Goal: Task Accomplishment & Management: Manage account settings

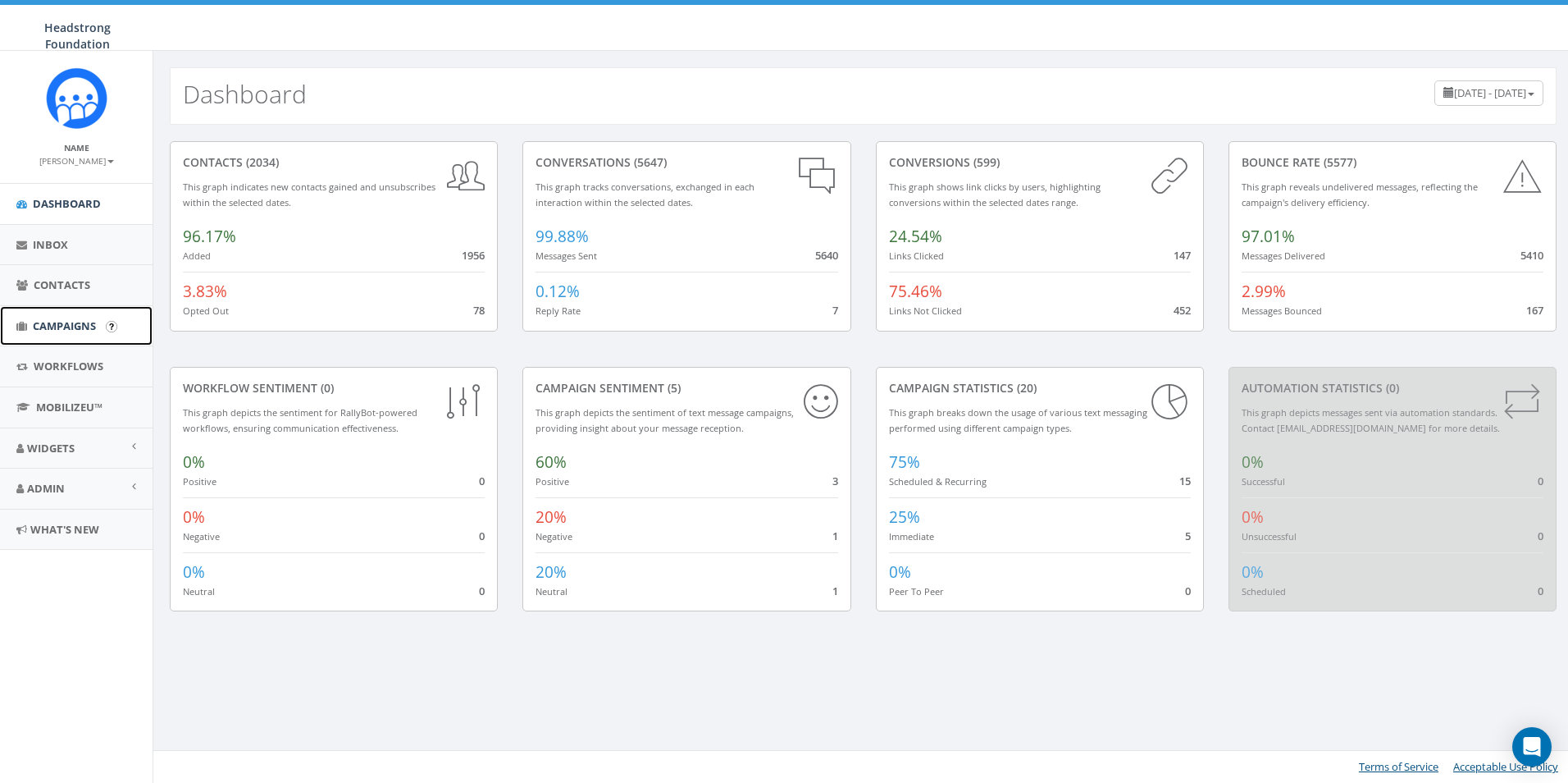
click at [57, 332] on span "Campaigns" at bounding box center [64, 326] width 63 height 15
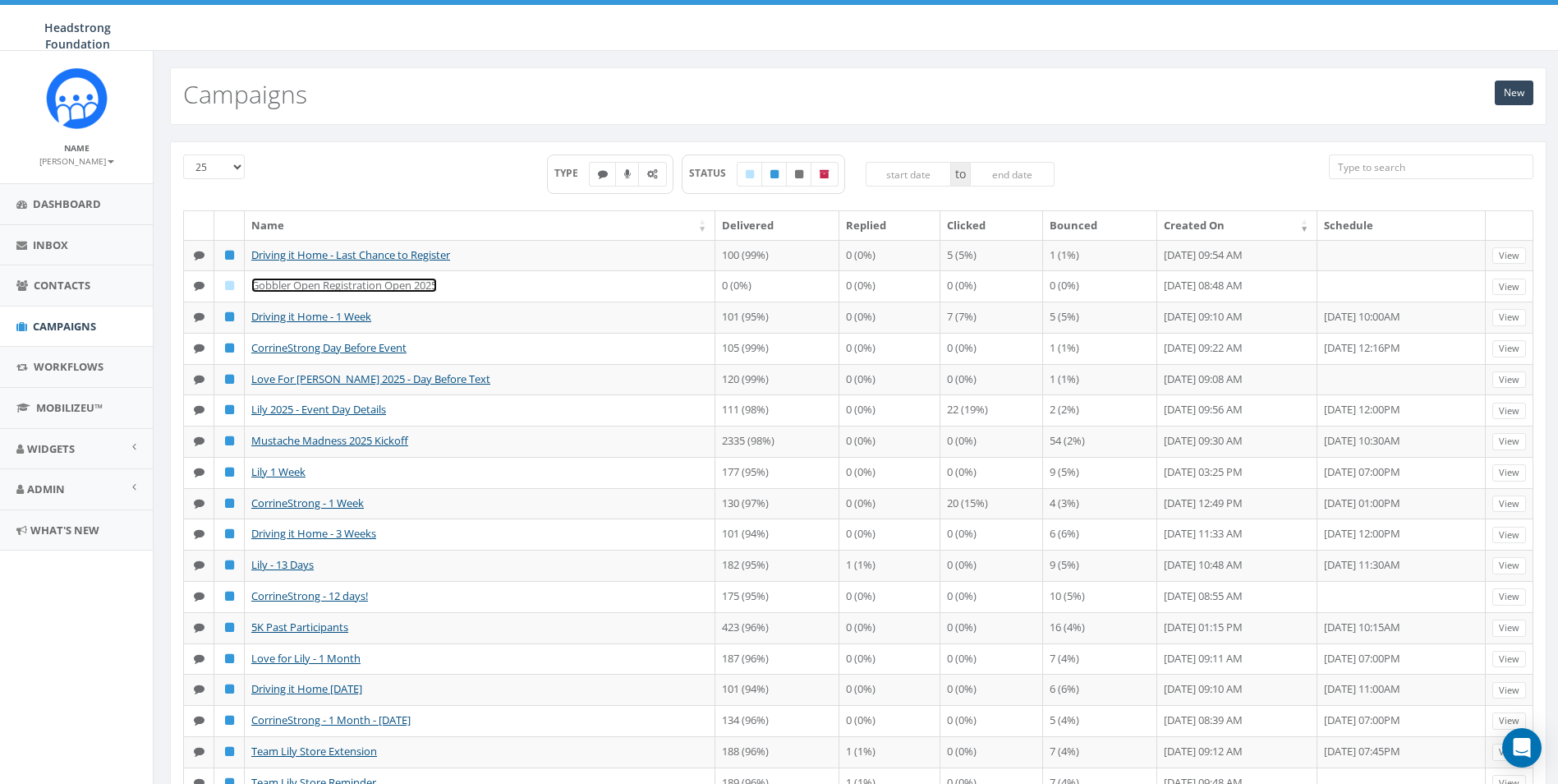
click at [359, 289] on link "Gobbler Open Registration Open 2025" at bounding box center [344, 285] width 186 height 15
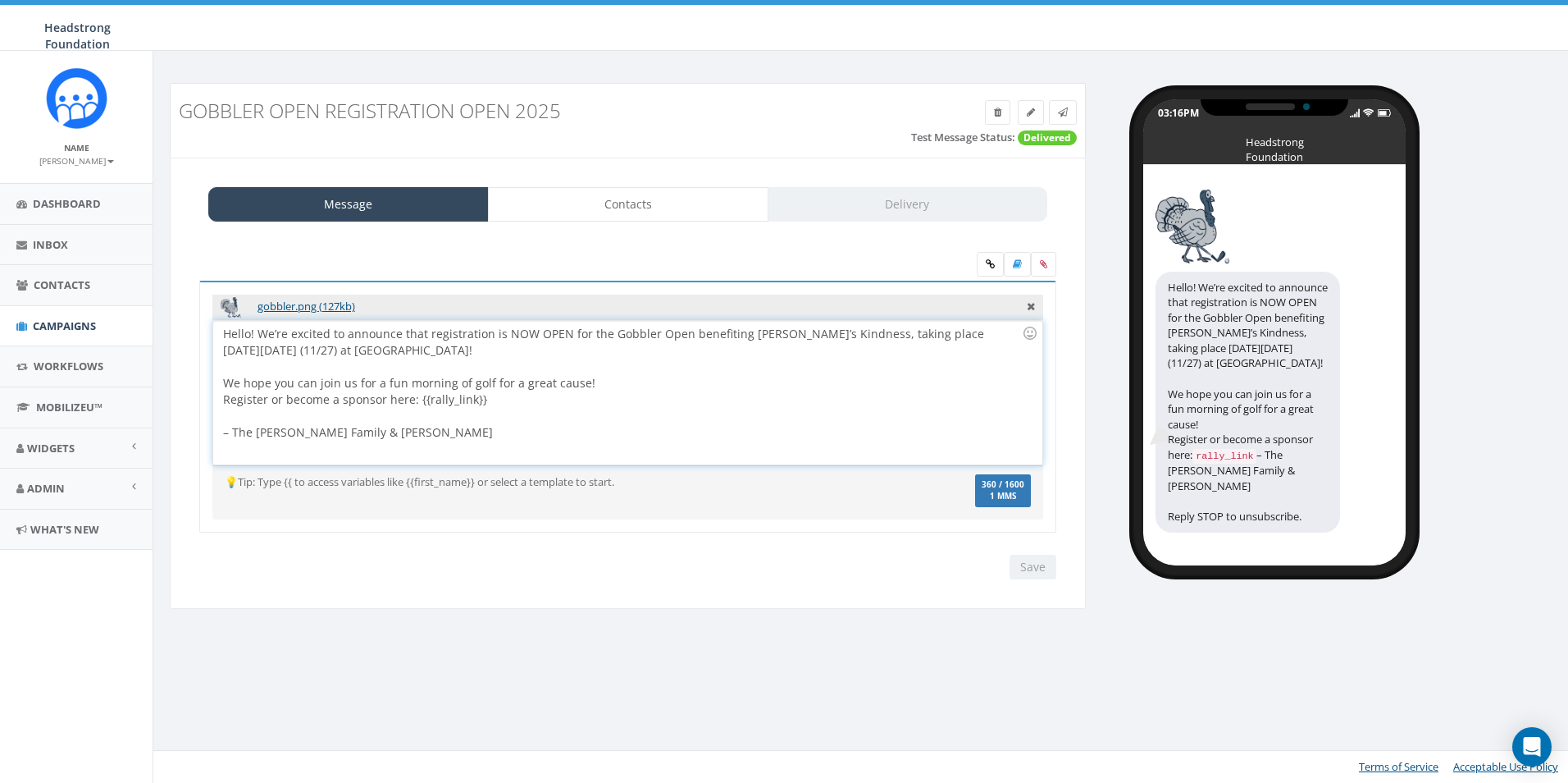
click at [779, 398] on div "Hello! We’re excited to announce that registration is NOW OPEN for the Gobbler …" at bounding box center [627, 392] width 829 height 143
click at [774, 388] on div "Hello! We’re excited to announce that registration is NOW OPEN for the Gobbler …" at bounding box center [627, 392] width 829 height 143
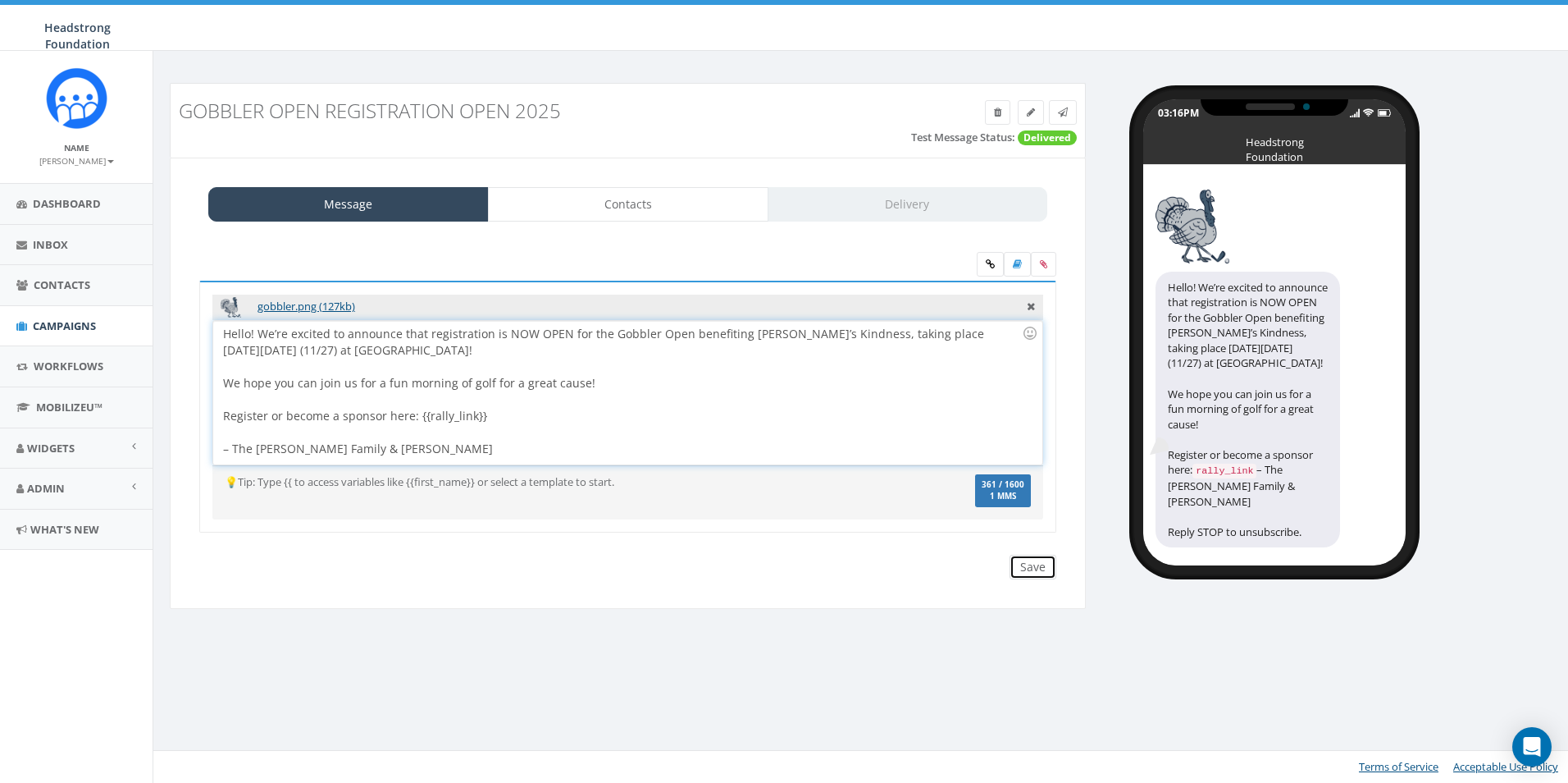
click at [1043, 579] on input "Save" at bounding box center [1033, 567] width 47 height 25
click at [225, 458] on div "Hello! We’re excited to announce that registration is NOW OPEN for the Gobbler …" at bounding box center [627, 392] width 829 height 143
drag, startPoint x: 228, startPoint y: 453, endPoint x: 219, endPoint y: 447, distance: 10.8
click at [219, 447] on div "Hello! We’re excited to announce that registration is NOW OPEN for the Gobbler …" at bounding box center [627, 392] width 829 height 143
click at [1031, 571] on input "Save" at bounding box center [1033, 567] width 47 height 25
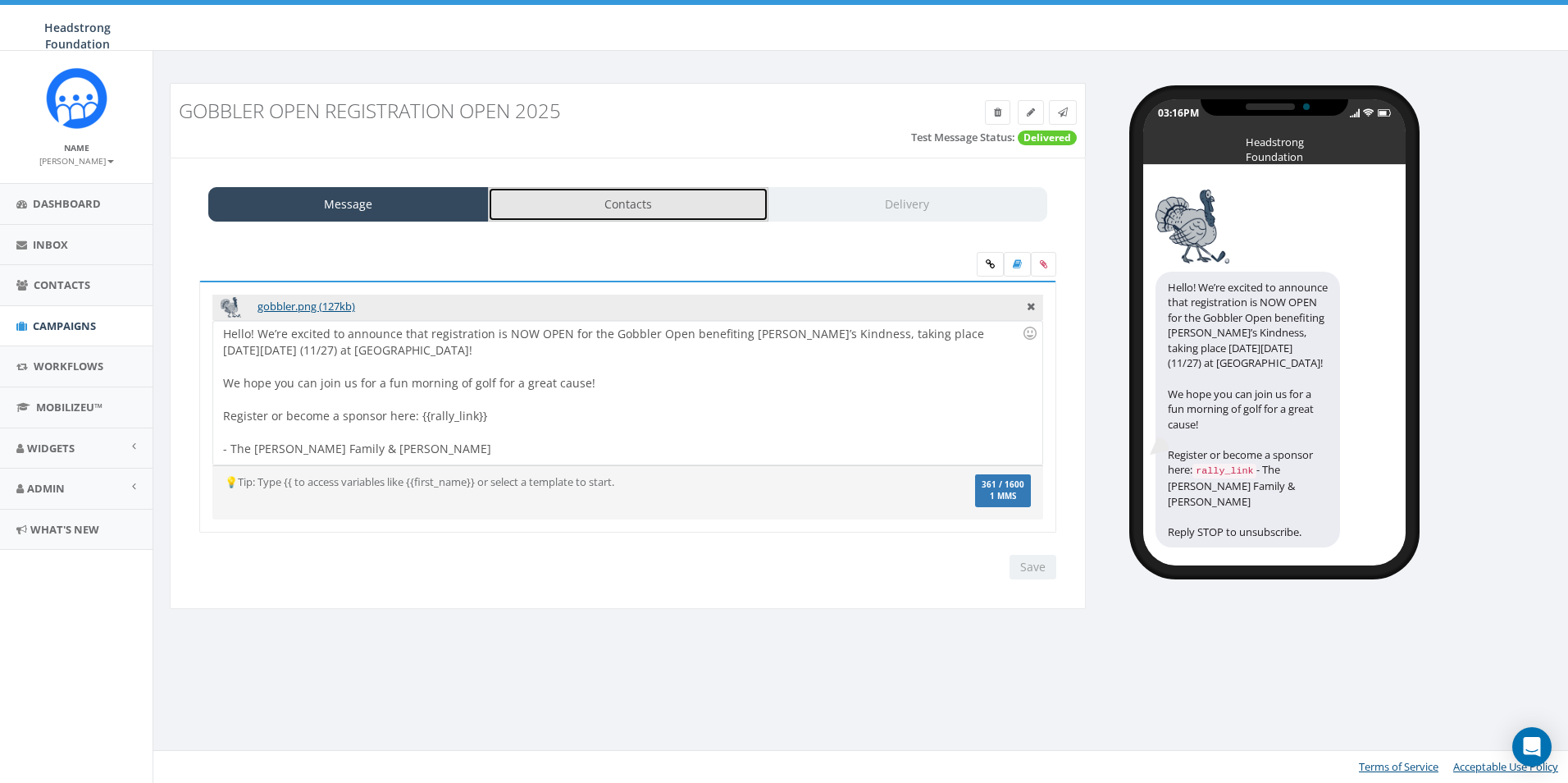
click at [637, 201] on link "Contacts" at bounding box center [628, 204] width 281 height 34
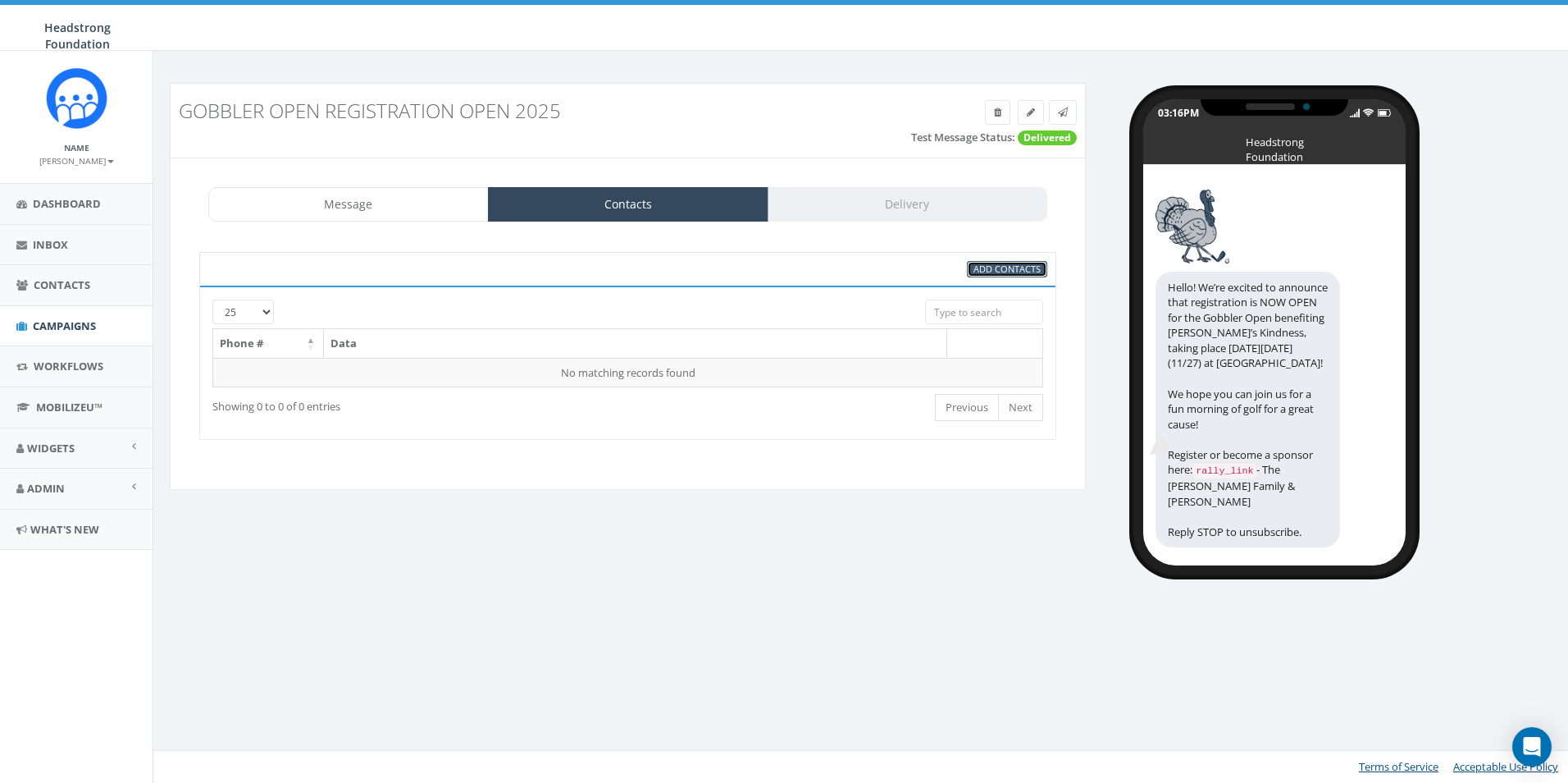
click at [1011, 269] on span "Add Contacts" at bounding box center [1007, 268] width 67 height 12
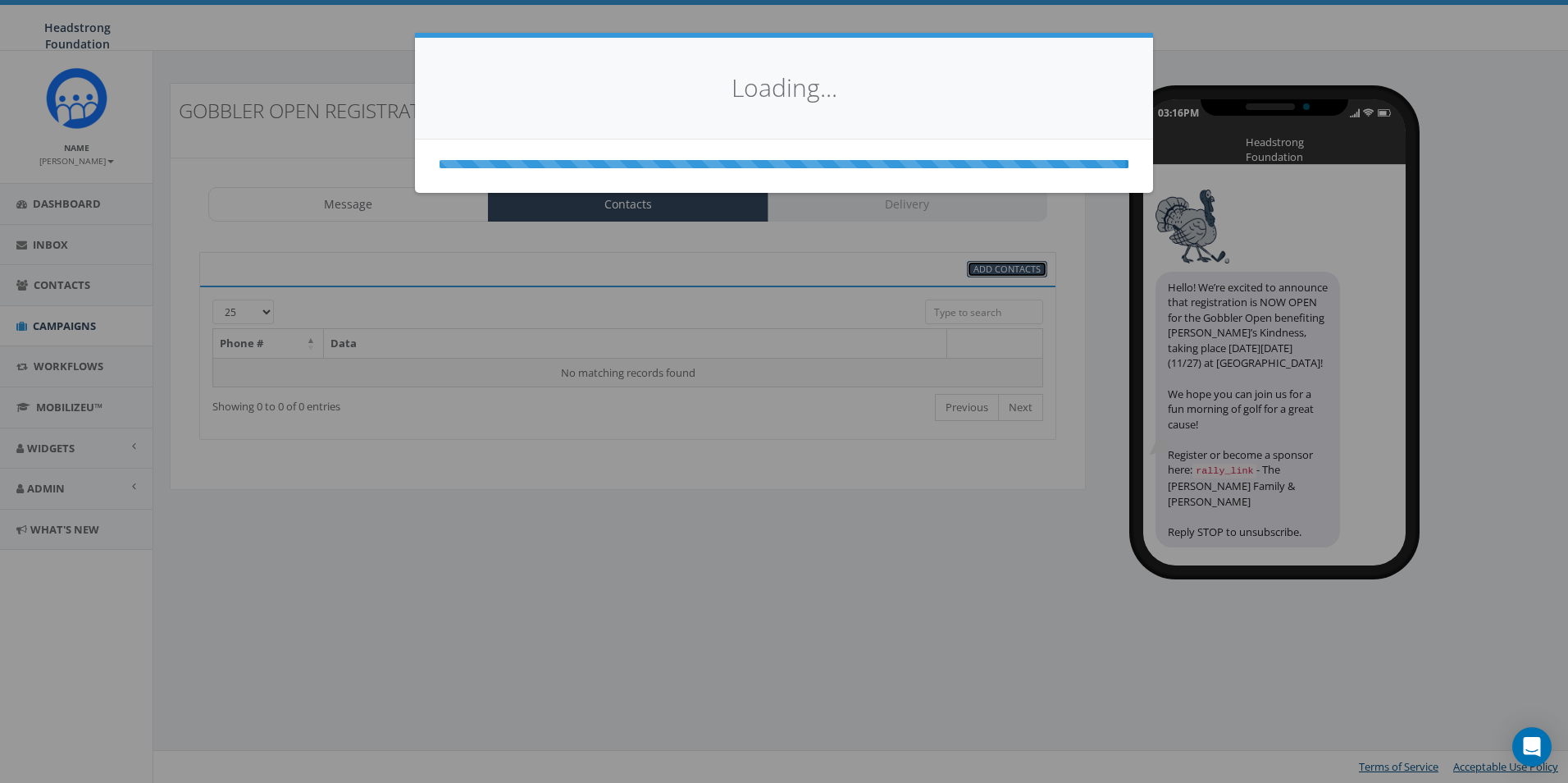
select select
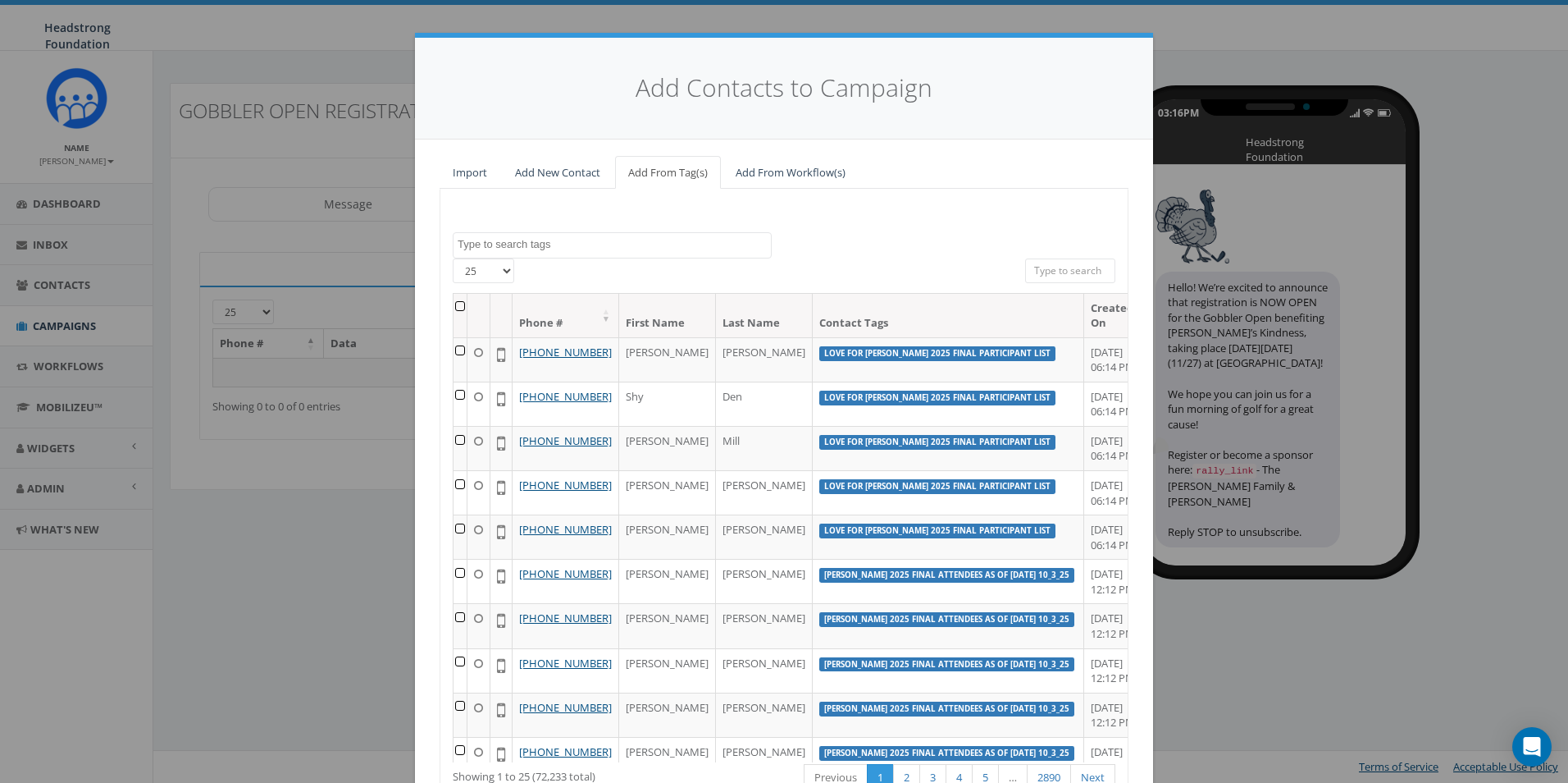
click at [667, 244] on textarea "Search" at bounding box center [615, 245] width 313 height 15
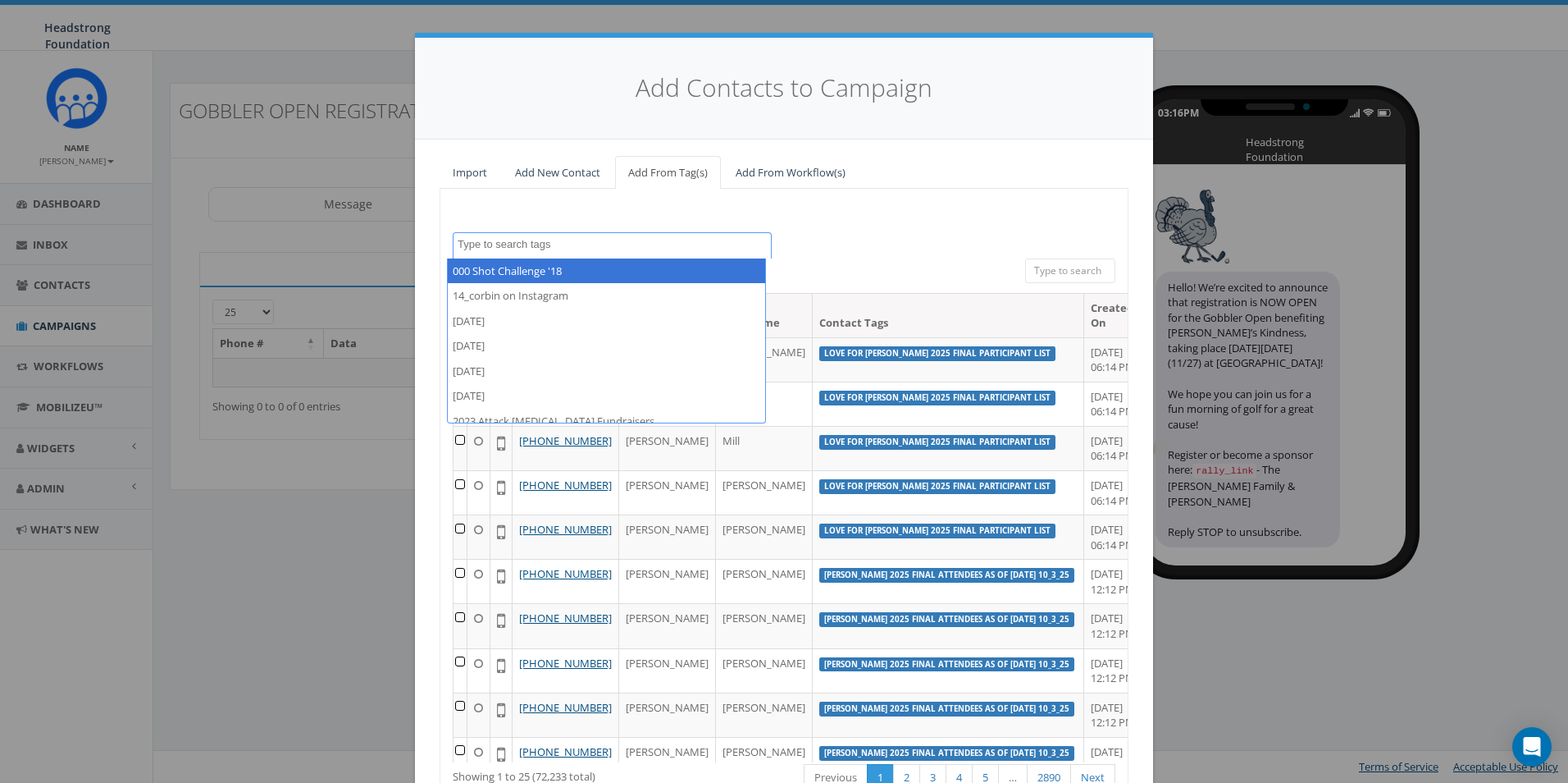
click at [667, 244] on textarea "Search" at bounding box center [615, 245] width 313 height 15
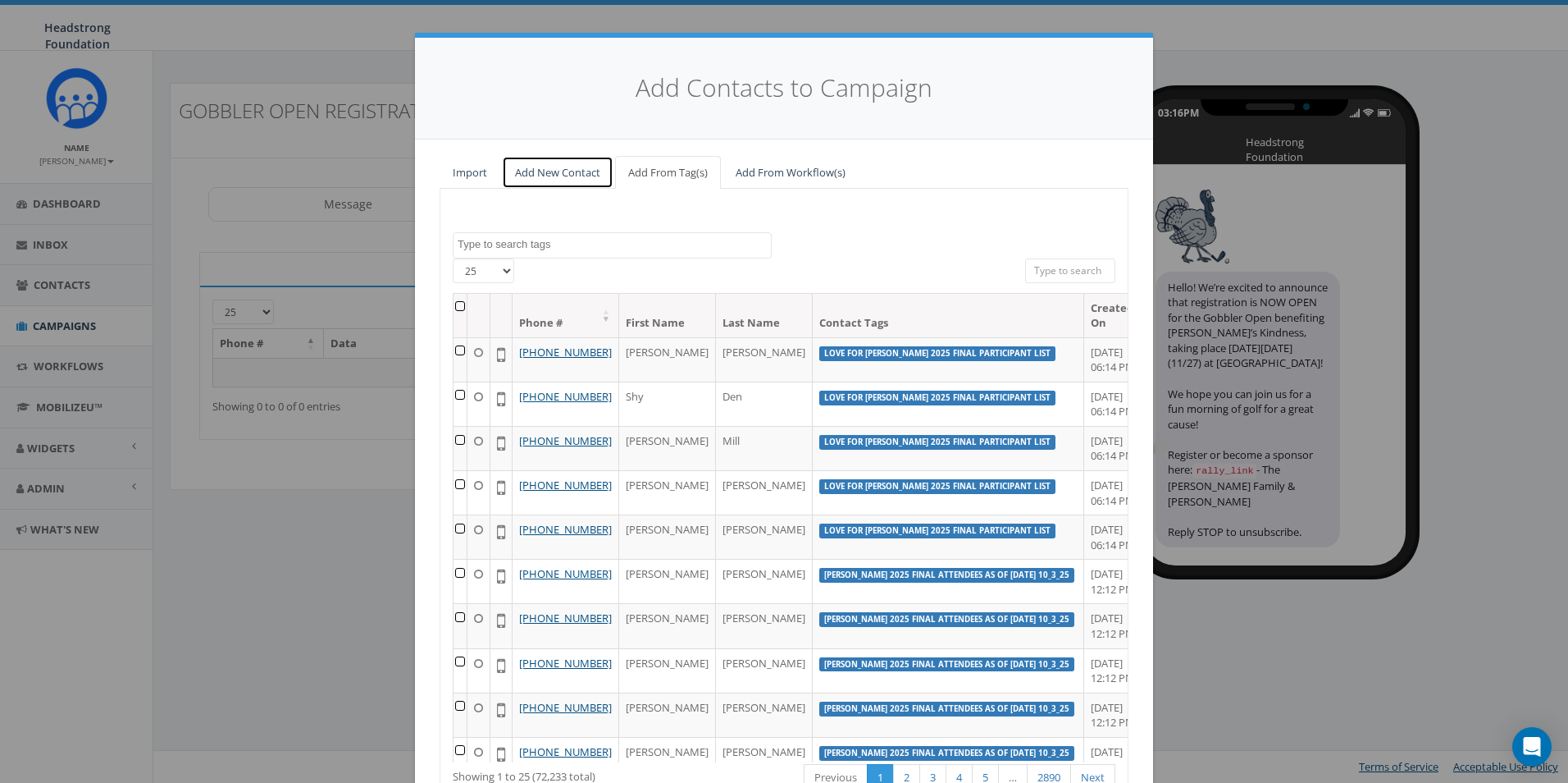
click at [573, 182] on link "Add New Contact" at bounding box center [558, 172] width 112 height 33
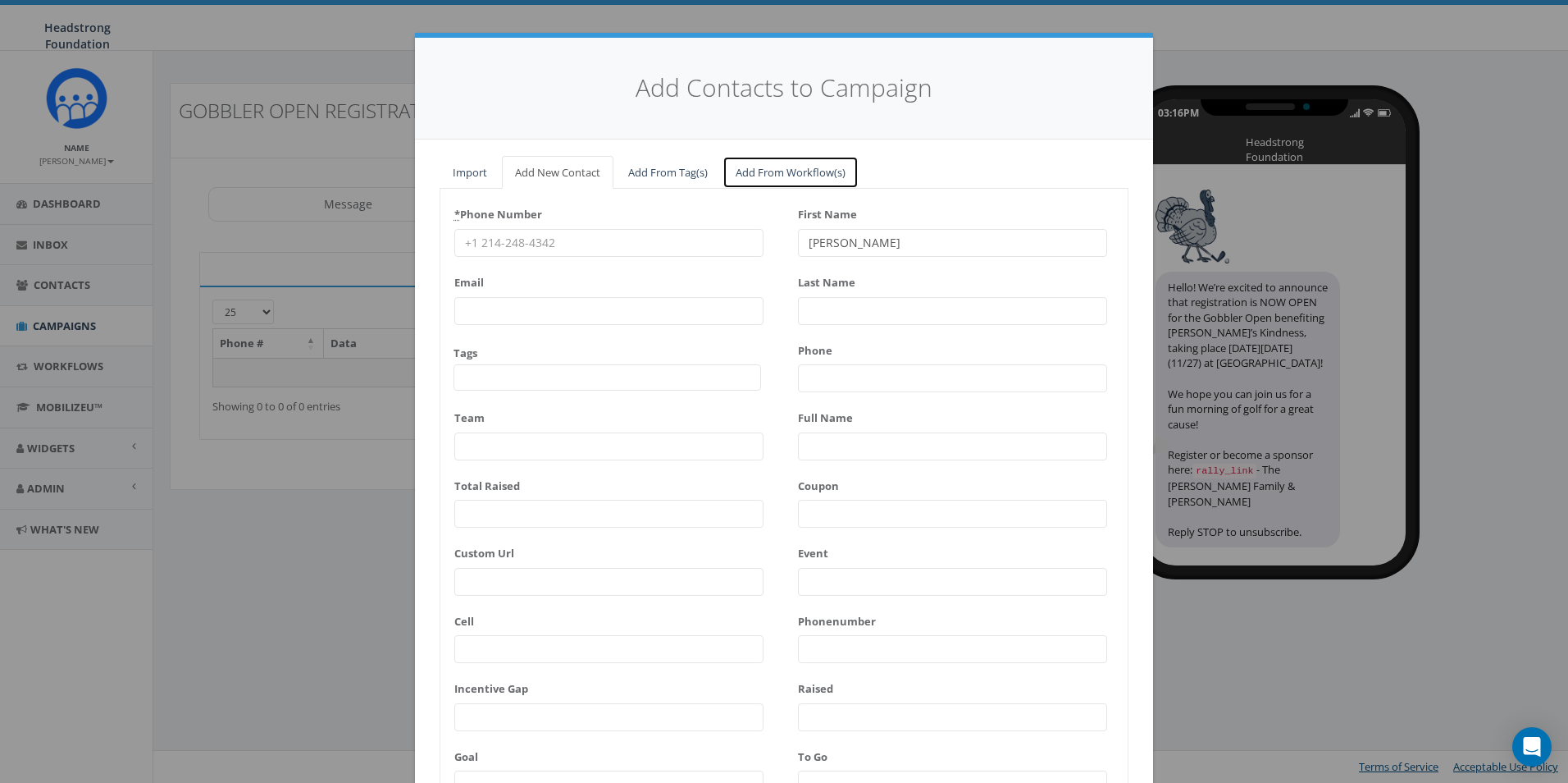
click at [769, 167] on link "Add From Workflow(s)" at bounding box center [790, 172] width 136 height 33
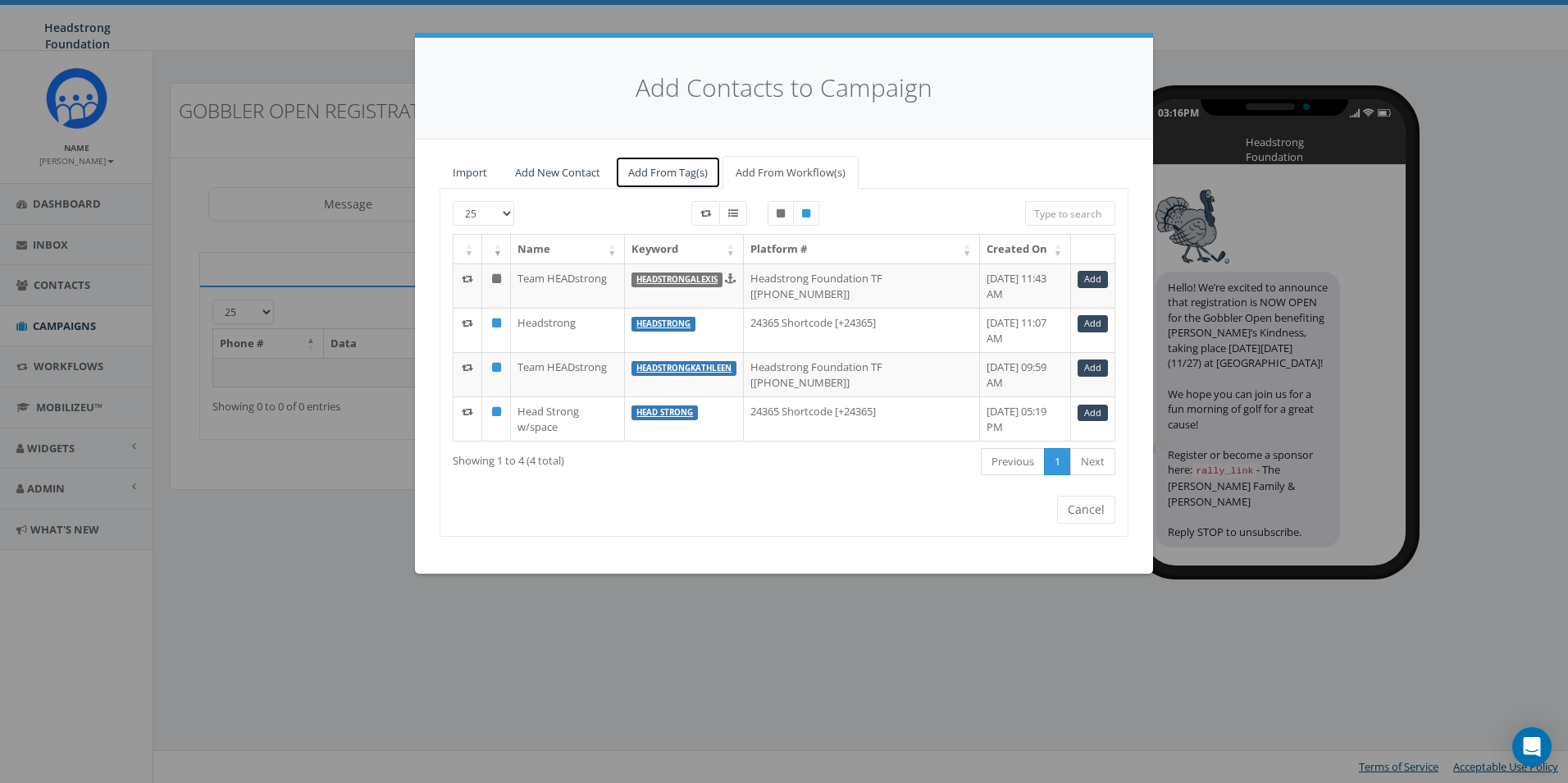
click at [674, 179] on link "Add From Tag(s)" at bounding box center [668, 172] width 106 height 33
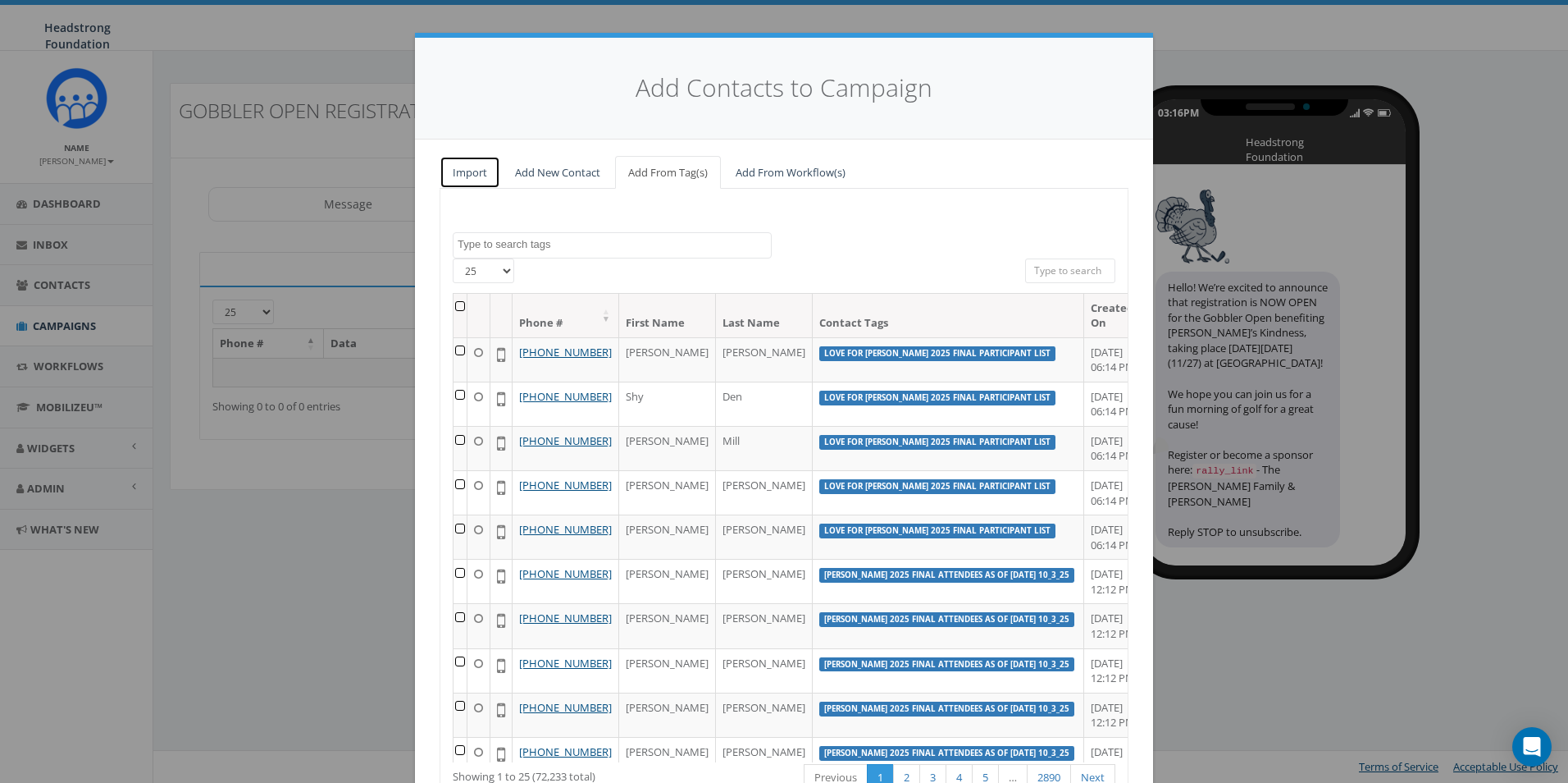
click at [473, 181] on link "Import" at bounding box center [470, 172] width 61 height 33
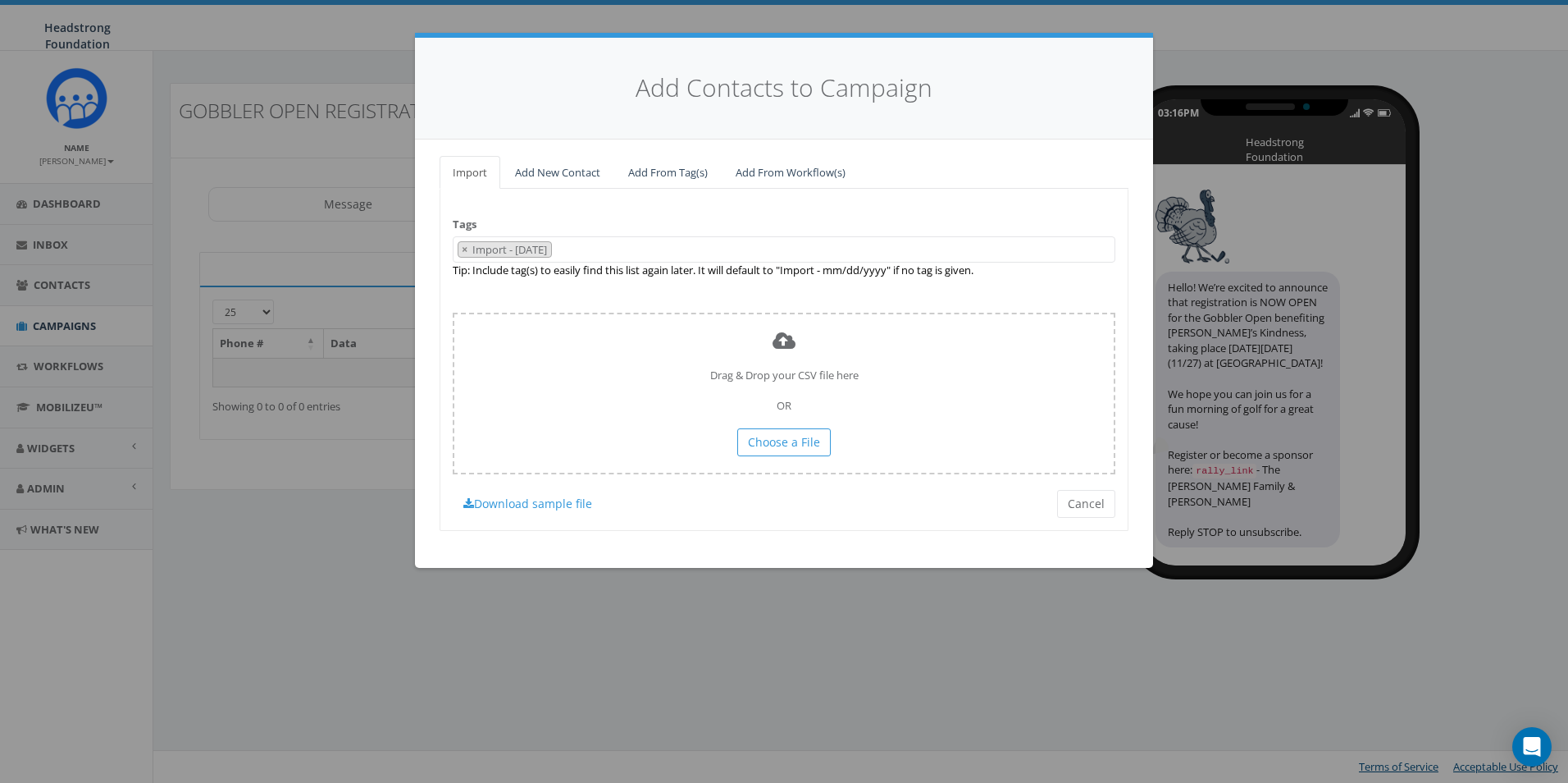
click at [462, 254] on button "×" at bounding box center [465, 250] width 12 height 16
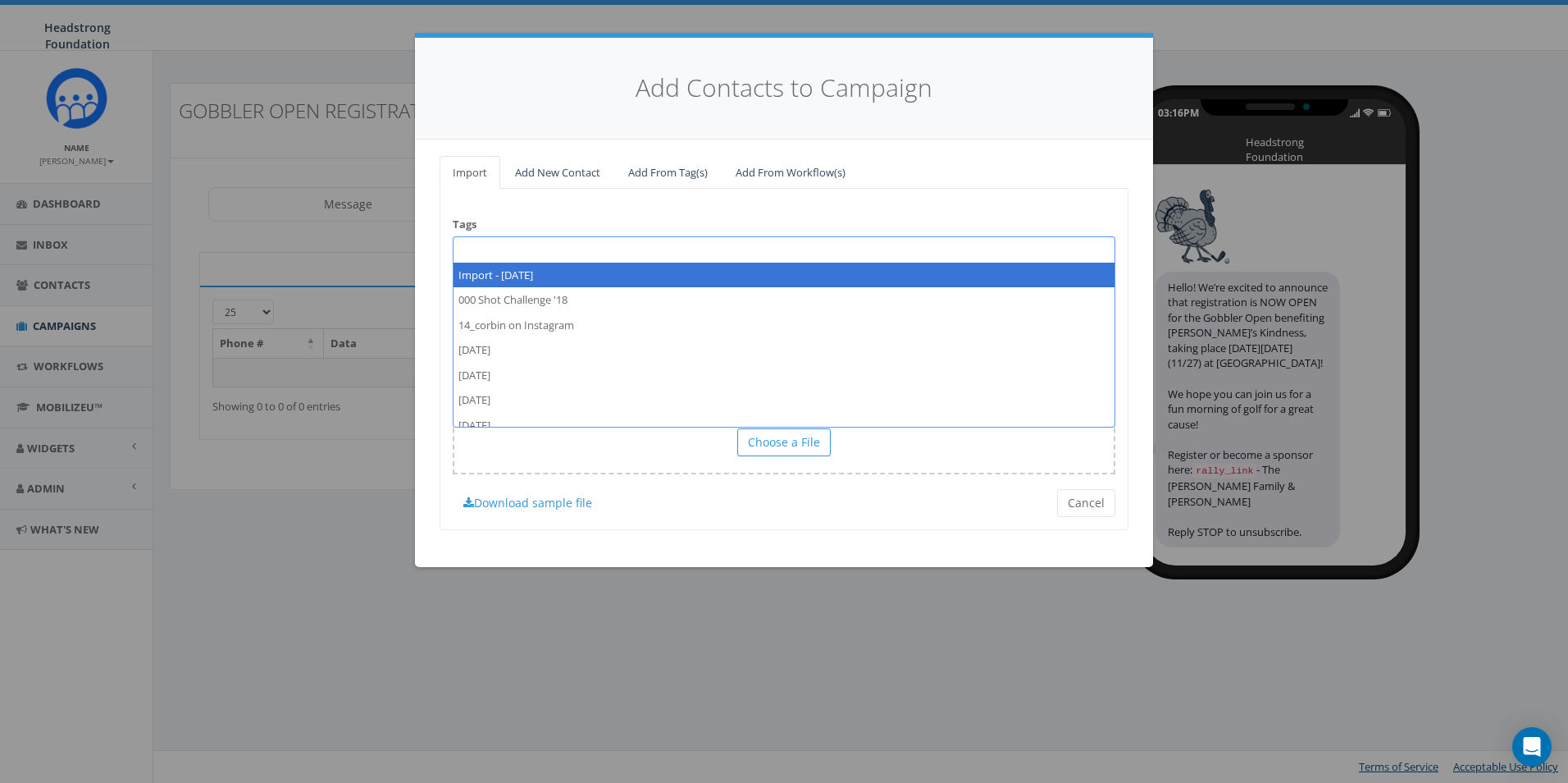
click at [489, 245] on span at bounding box center [784, 250] width 663 height 27
type textarea "Gobbler Open Past Participants"
select select "Gobbler Open Past Participants"
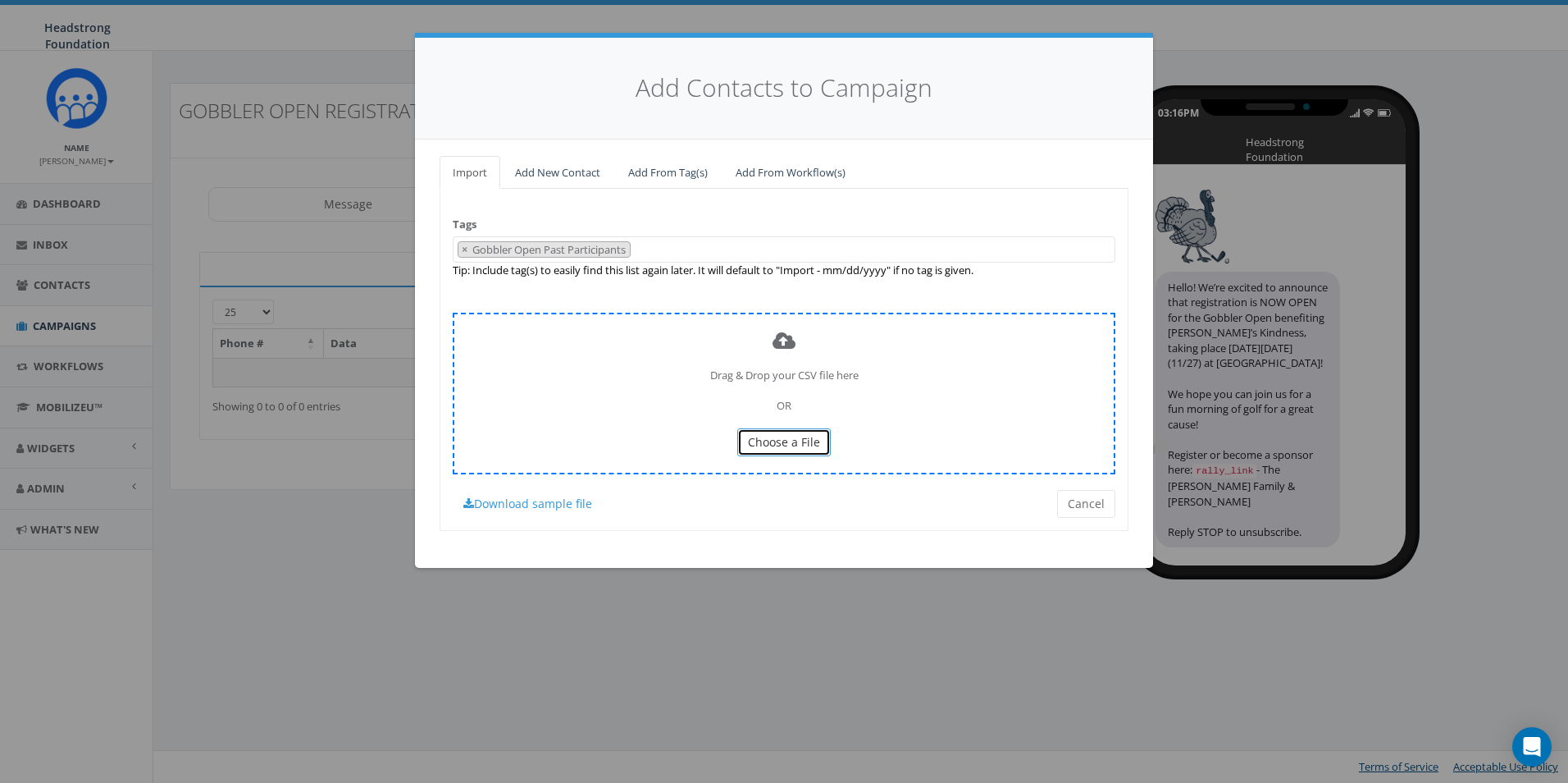
click at [769, 451] on button "Choose a File" at bounding box center [784, 441] width 93 height 27
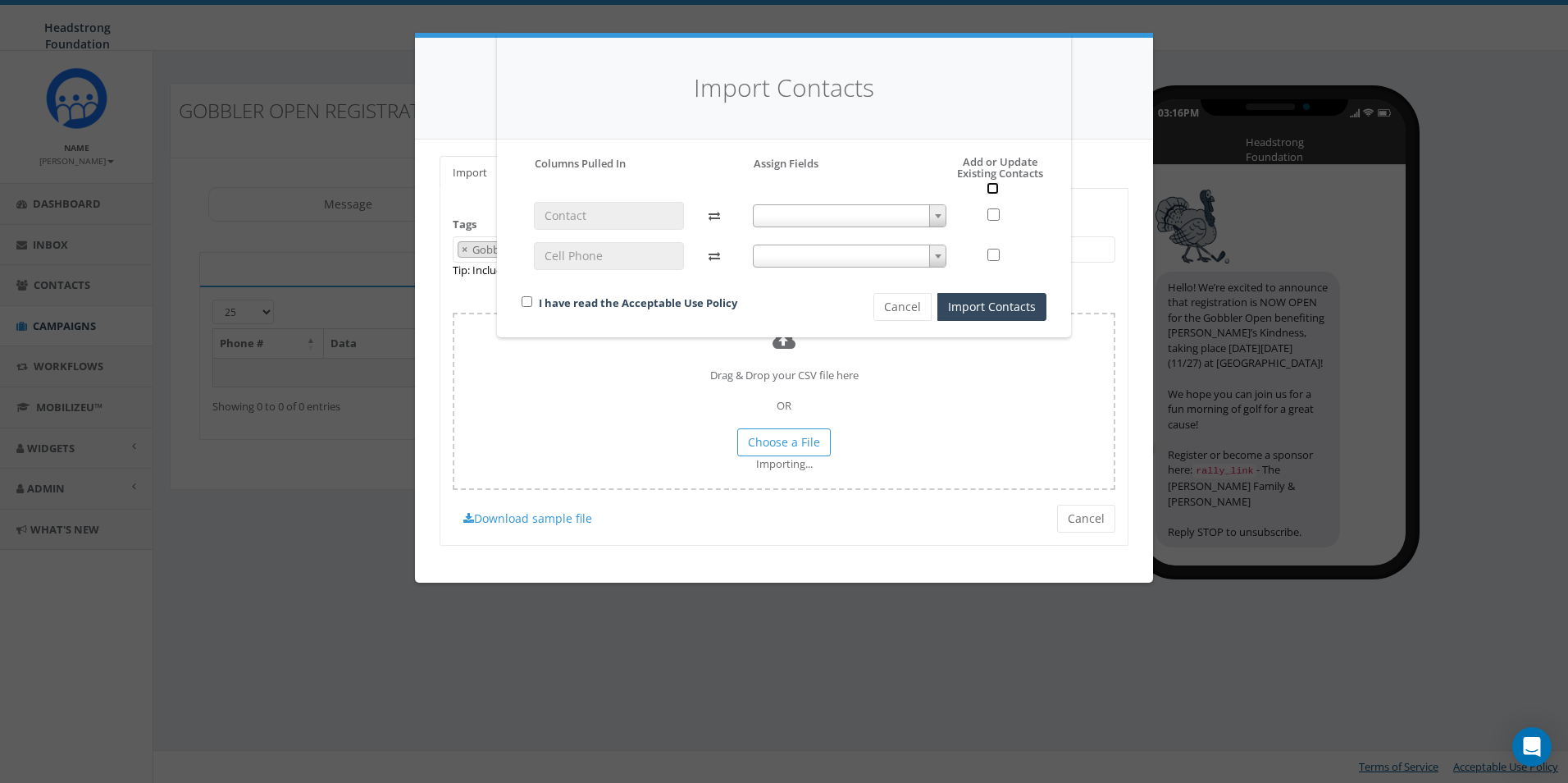
click at [991, 188] on input "checkbox" at bounding box center [993, 188] width 12 height 12
checkbox input "true"
click at [887, 205] on span at bounding box center [849, 216] width 194 height 23
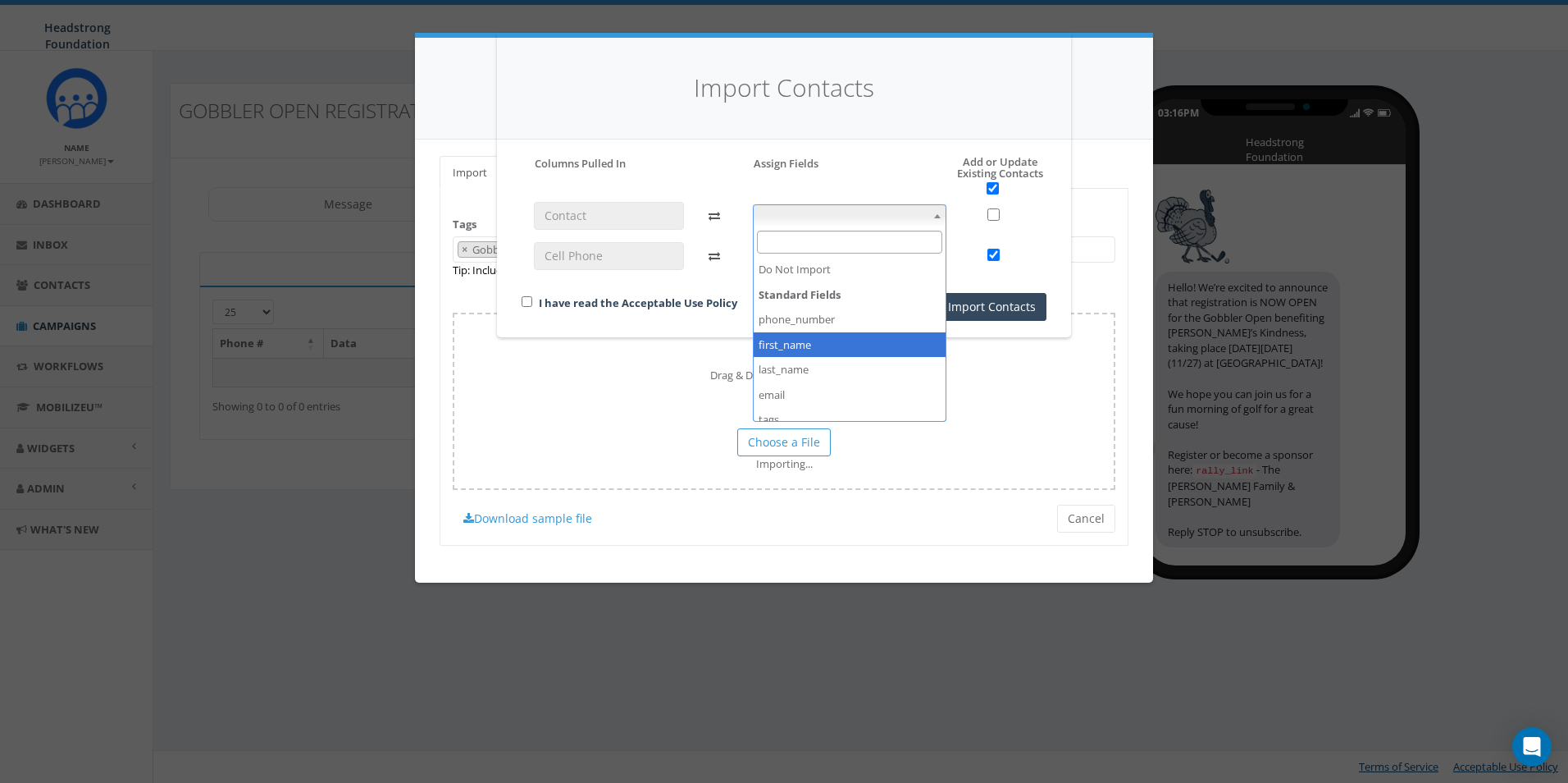
checkbox input "false"
select select "first_name"
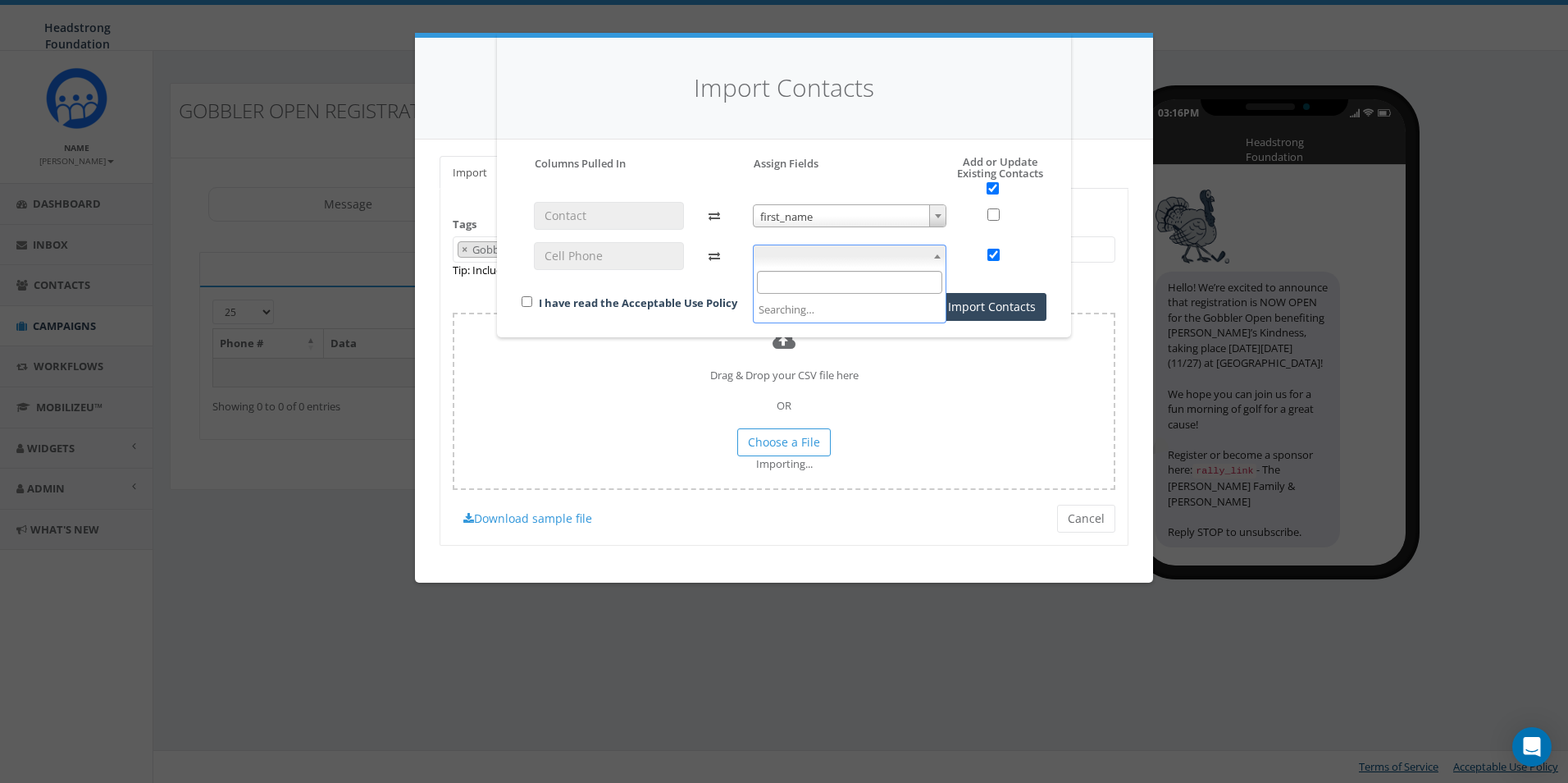
click at [855, 251] on span at bounding box center [849, 257] width 194 height 23
select select "phone_number"
click at [699, 309] on link "I have read the Acceptable Use Policy" at bounding box center [638, 303] width 198 height 15
click at [523, 301] on div "I have read the Acceptable Use Policy" at bounding box center [670, 304] width 321 height 22
click at [518, 297] on div "I have read the Acceptable Use Policy" at bounding box center [670, 304] width 321 height 22
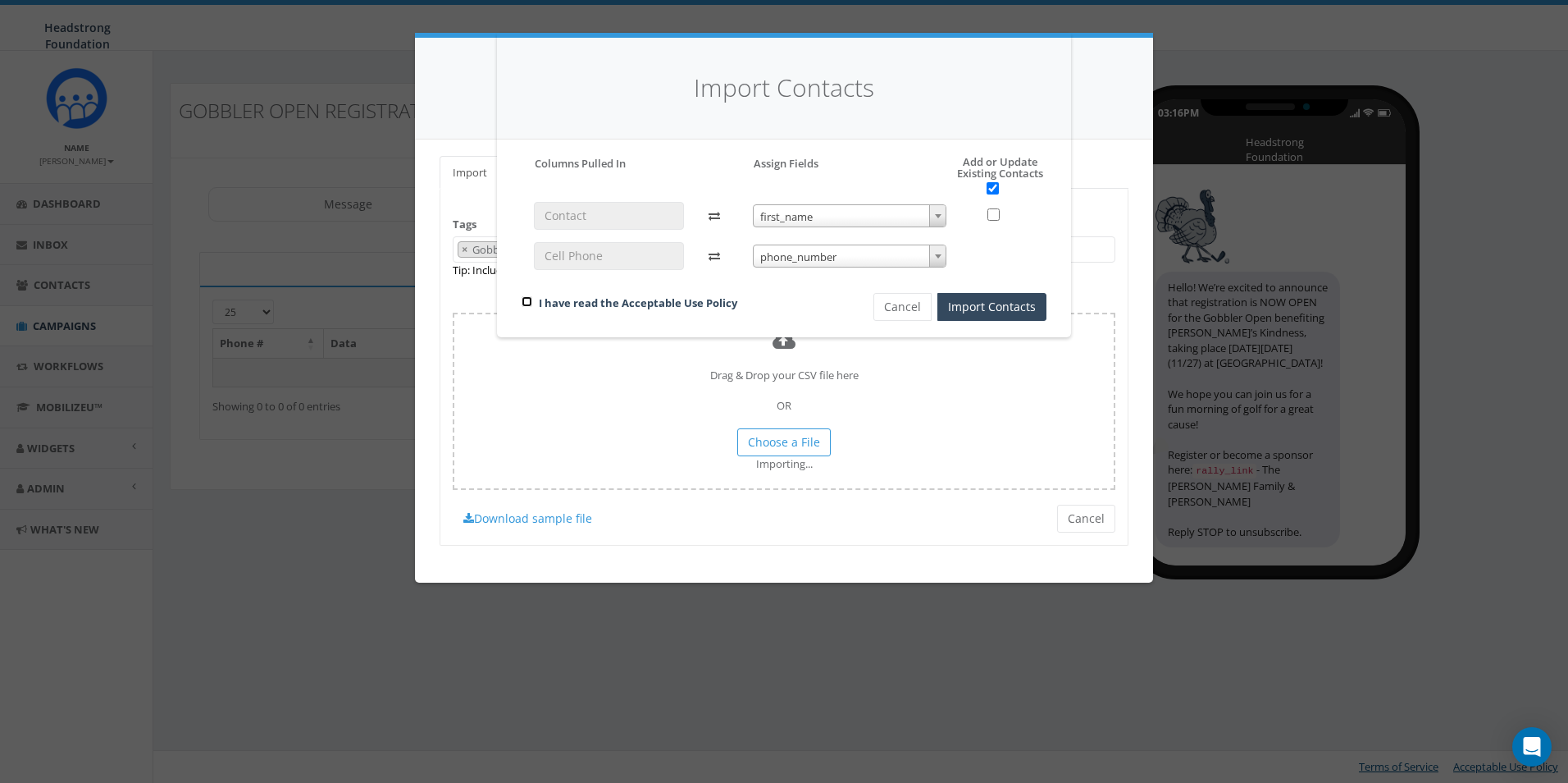
click at [525, 301] on input "checkbox" at bounding box center [526, 302] width 11 height 11
checkbox input "true"
click at [966, 299] on button "Import Contacts" at bounding box center [992, 307] width 109 height 27
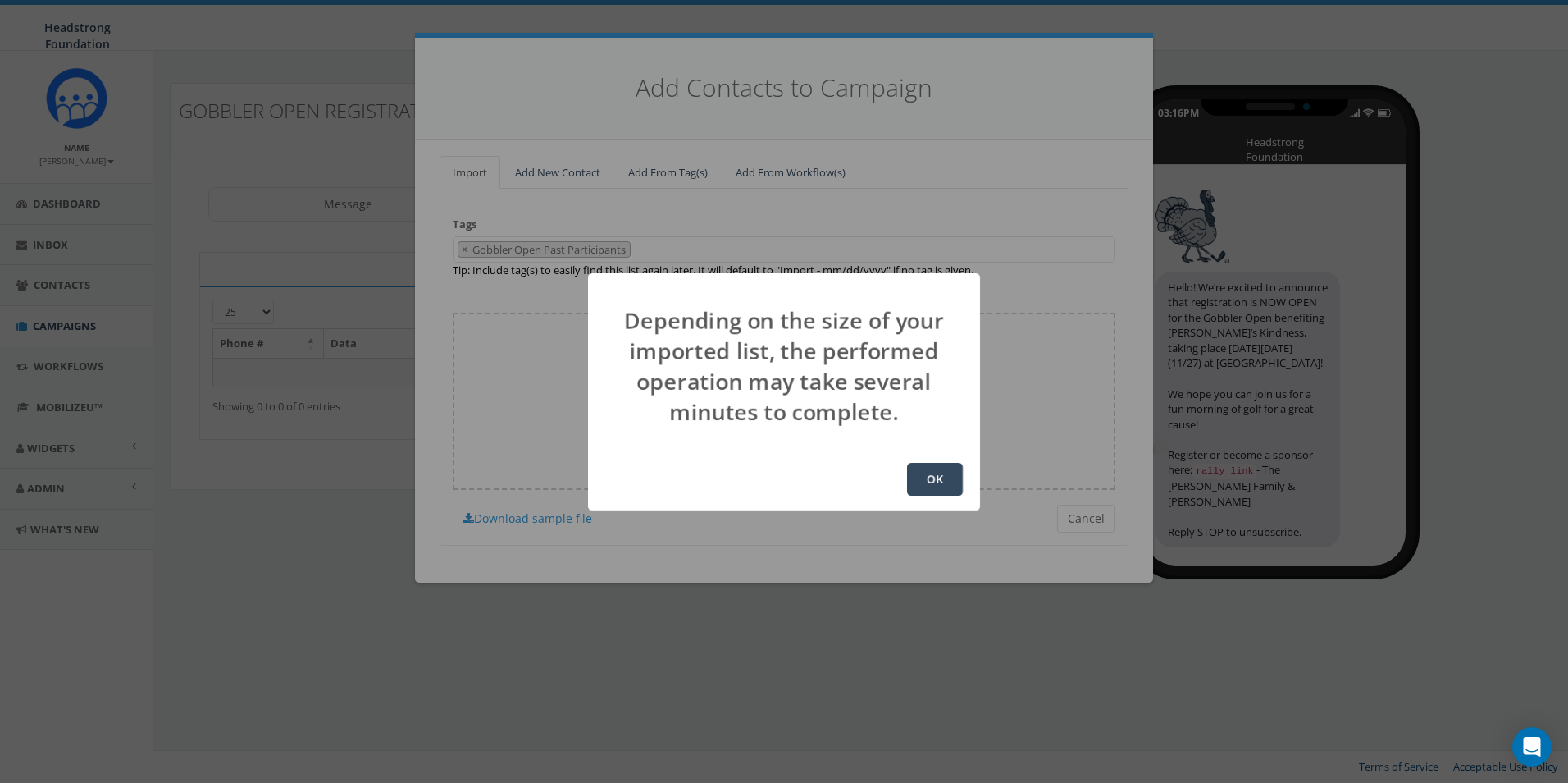
click at [918, 474] on button "OK" at bounding box center [934, 478] width 56 height 32
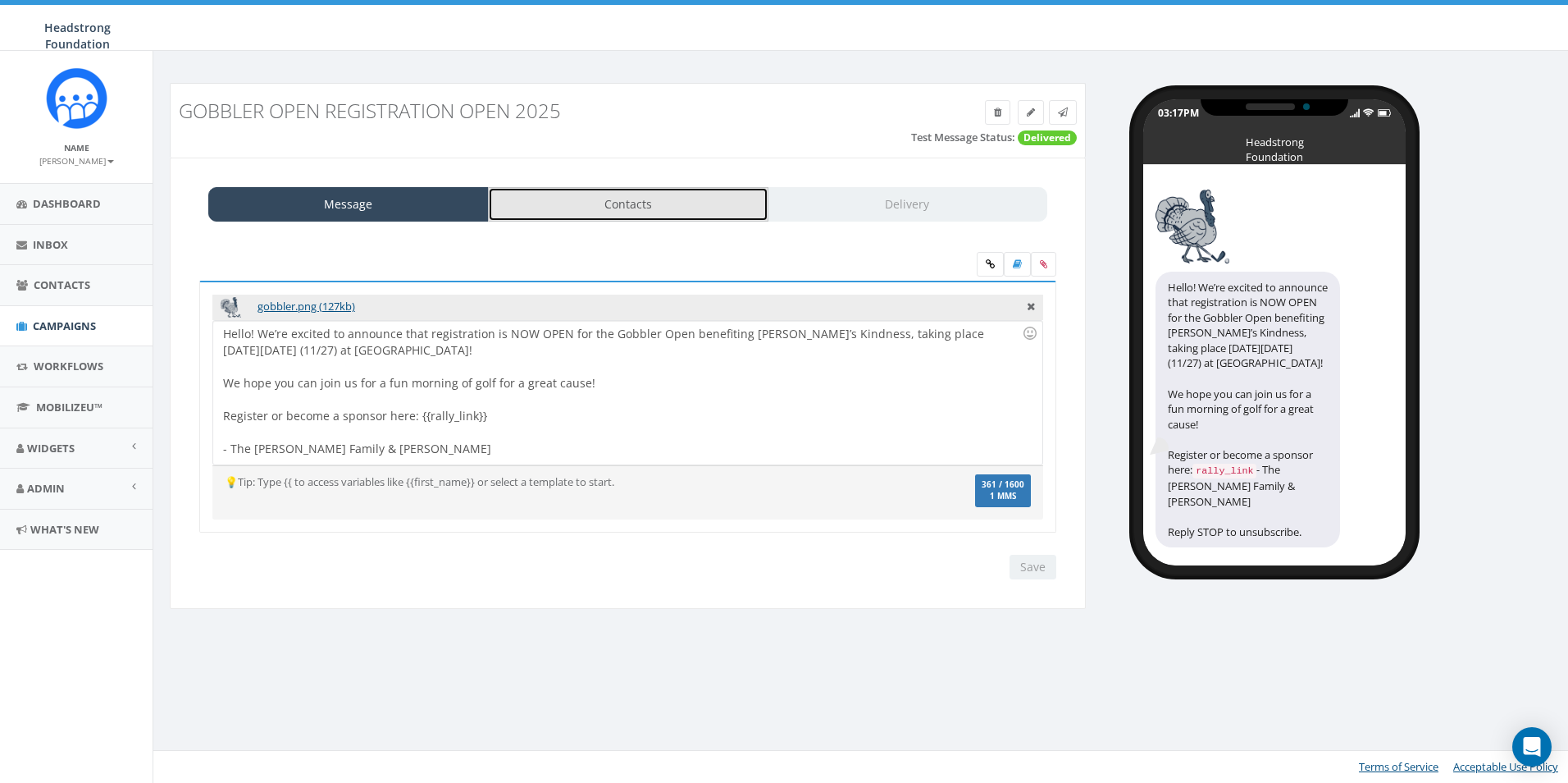
click at [679, 188] on link "Contacts" at bounding box center [628, 204] width 281 height 34
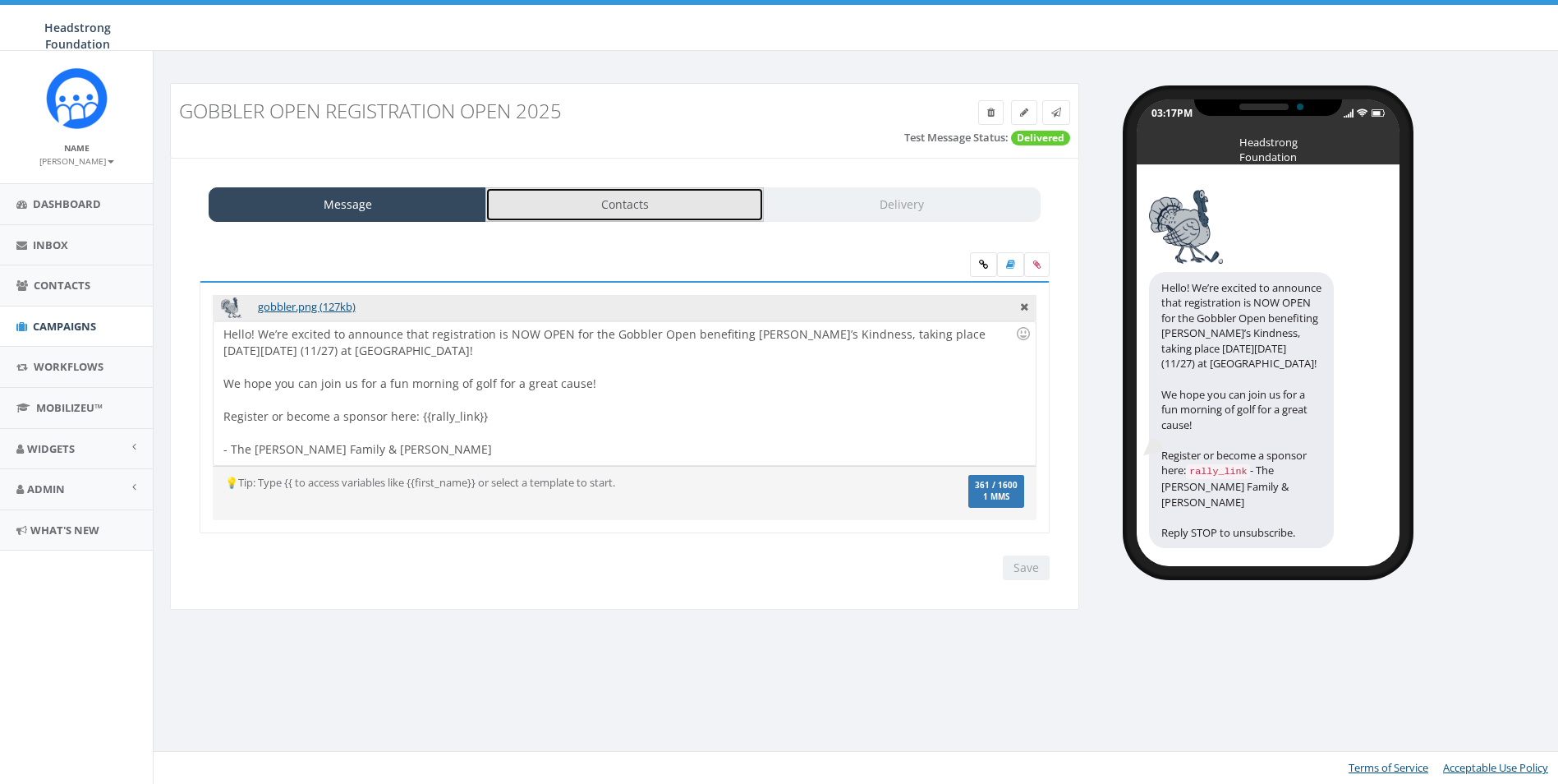
click at [633, 214] on link "Contacts" at bounding box center [624, 204] width 278 height 34
click at [592, 216] on link "Contacts" at bounding box center [624, 204] width 278 height 34
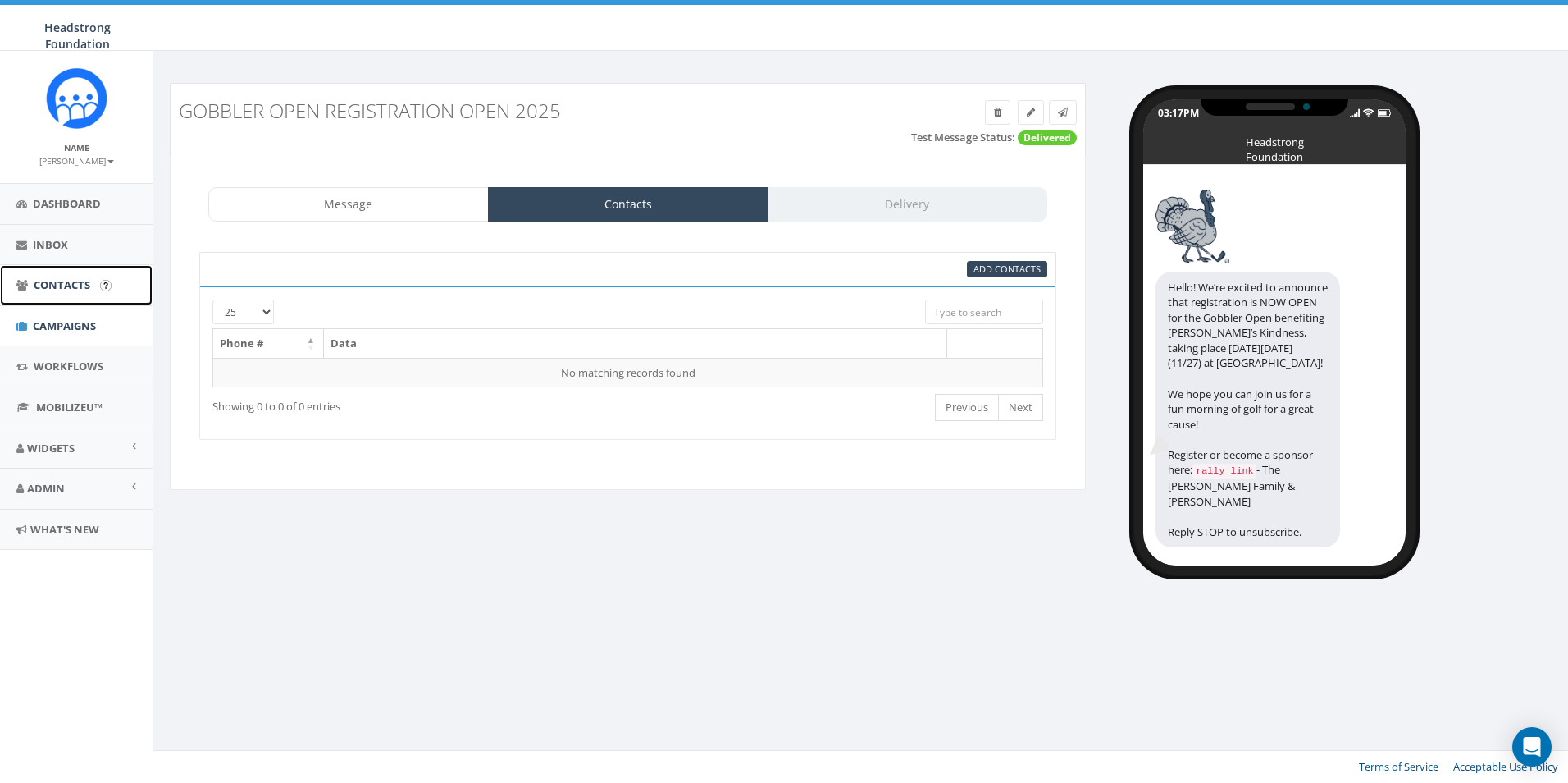
click at [60, 281] on span "Contacts" at bounding box center [62, 285] width 57 height 15
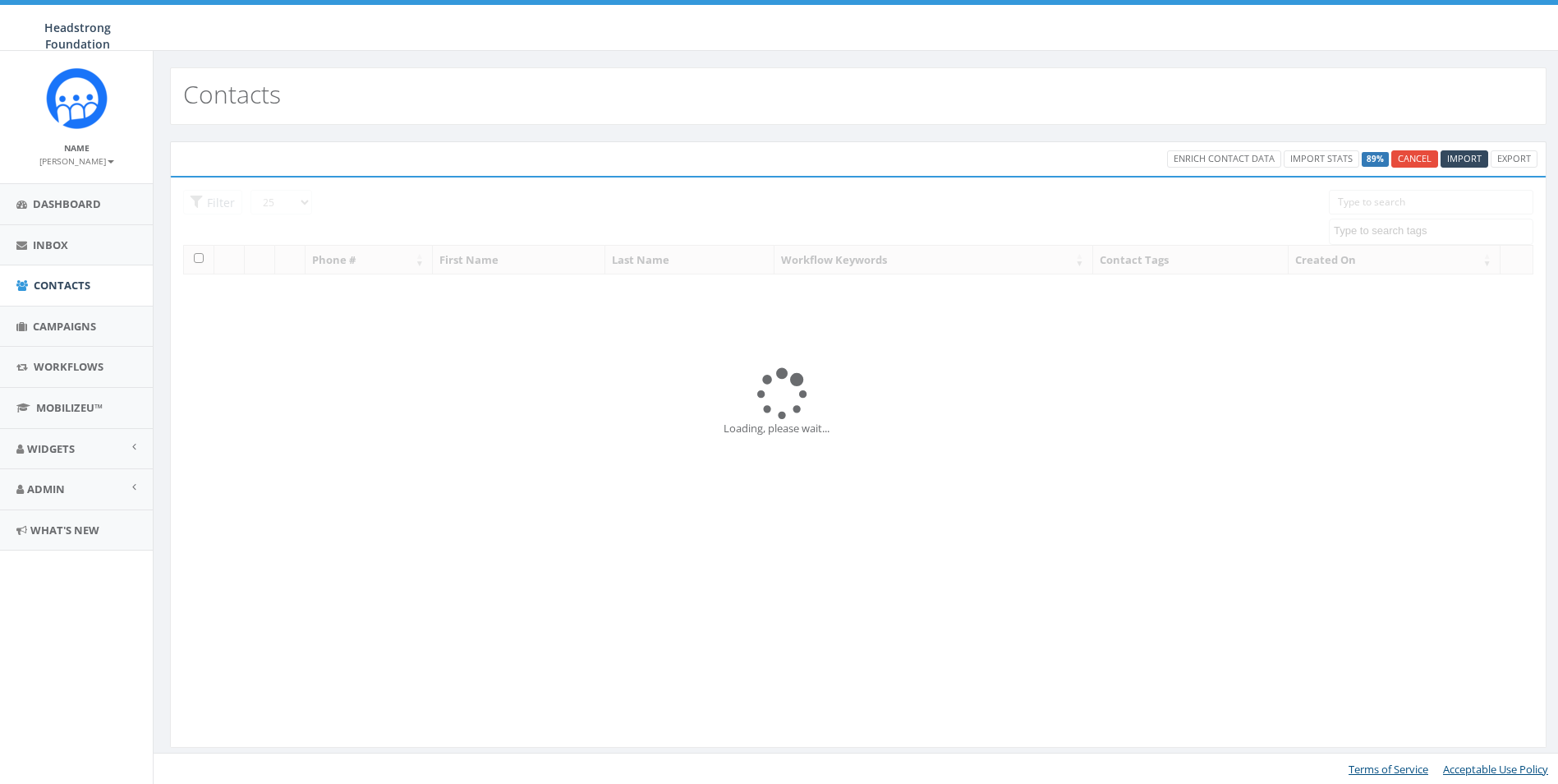
select select
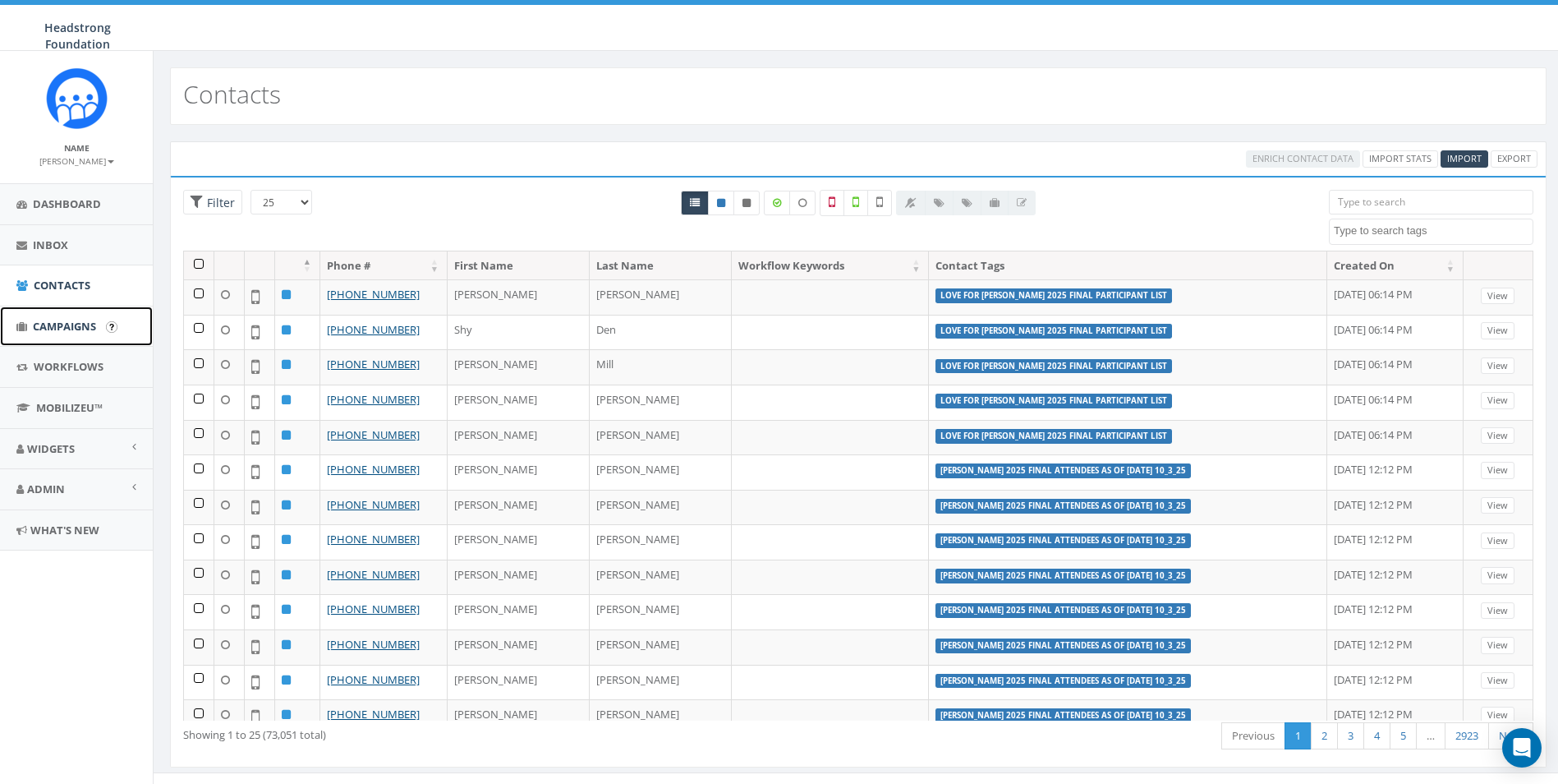
click at [71, 314] on link "Campaigns" at bounding box center [76, 326] width 153 height 40
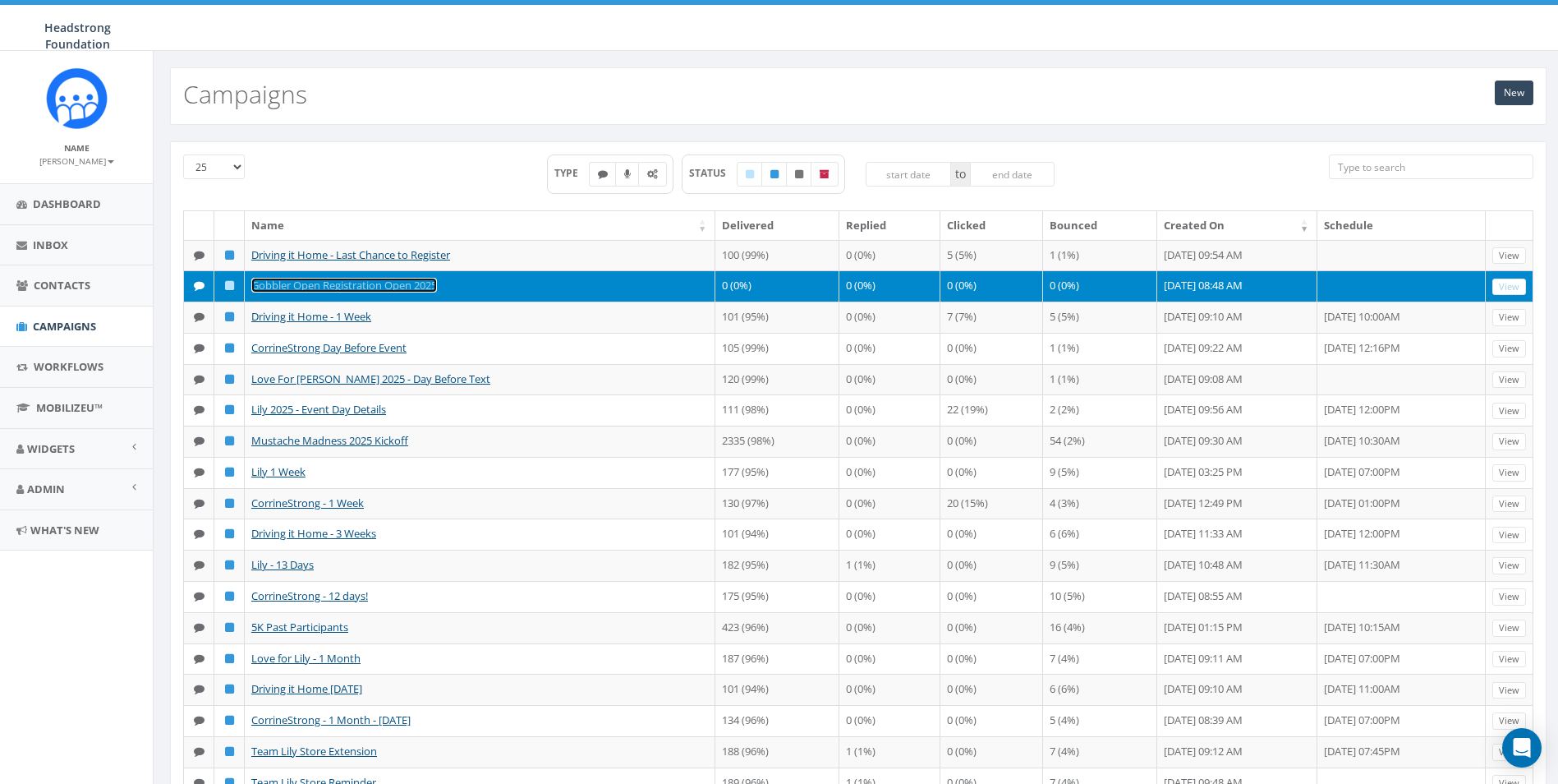
click at [430, 289] on link "Gobbler Open Registration Open 2025" at bounding box center [344, 285] width 186 height 15
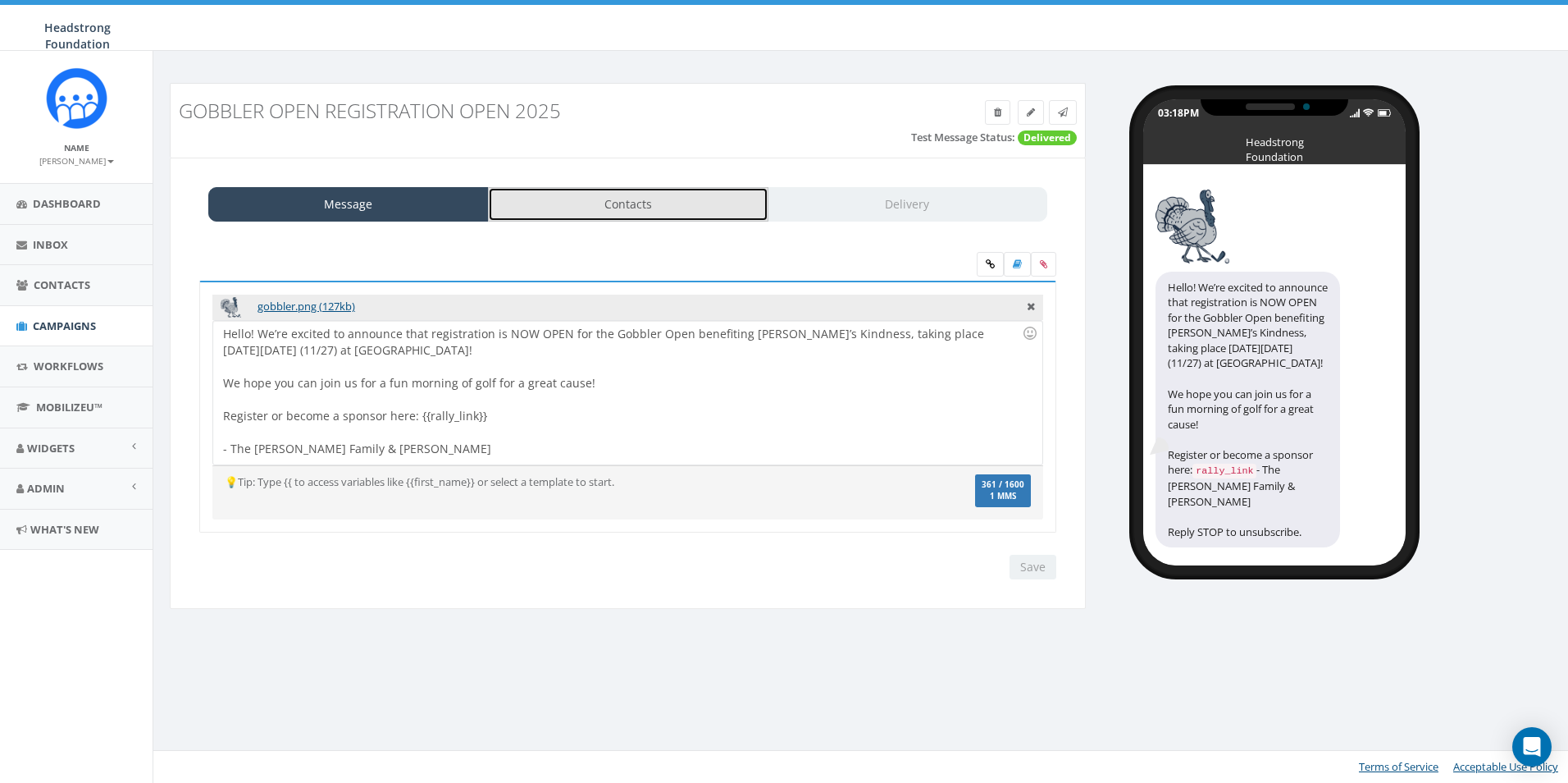
click at [674, 204] on link "Contacts" at bounding box center [628, 204] width 281 height 34
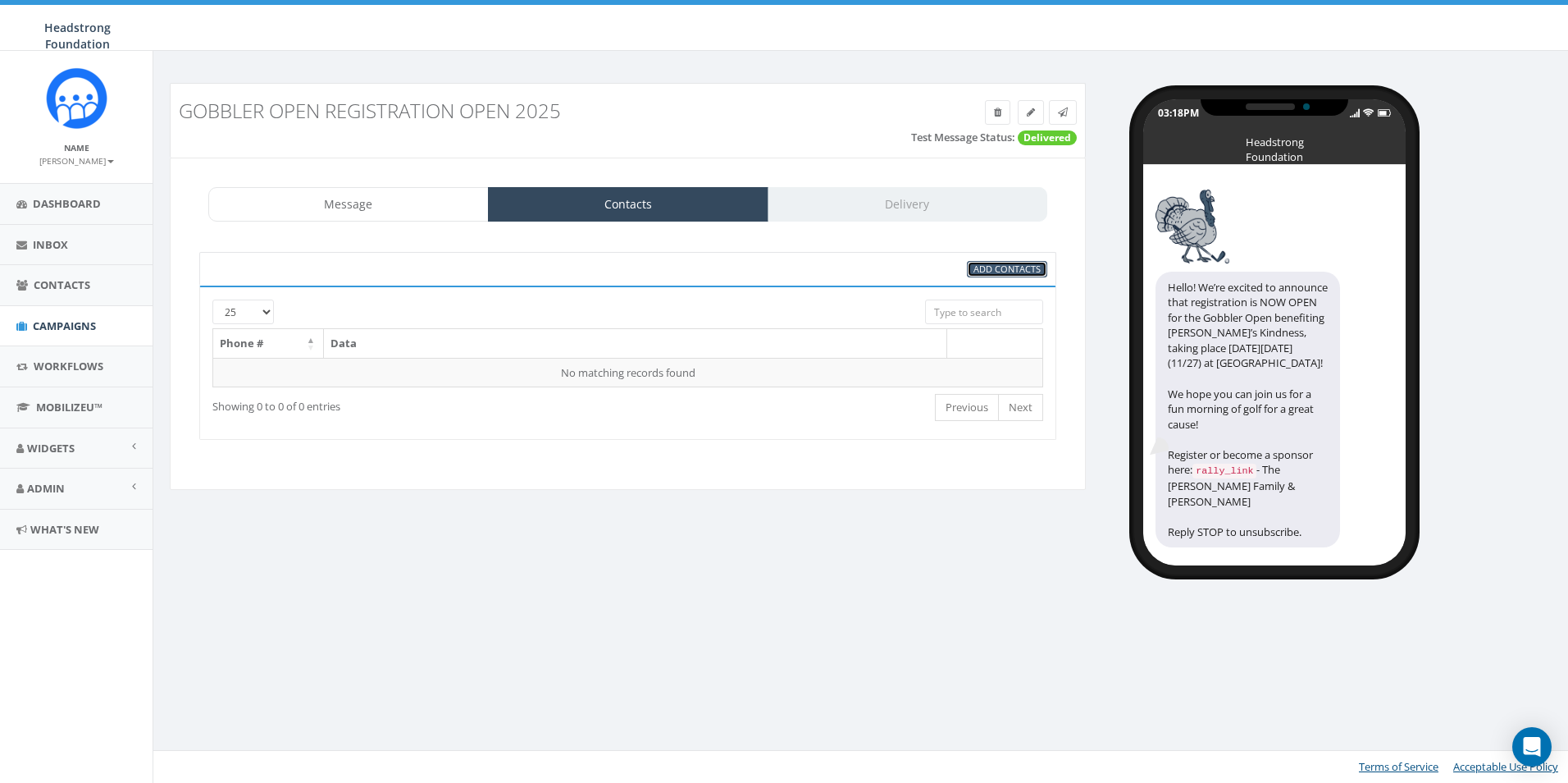
click at [998, 263] on span "Add Contacts" at bounding box center [1007, 268] width 67 height 12
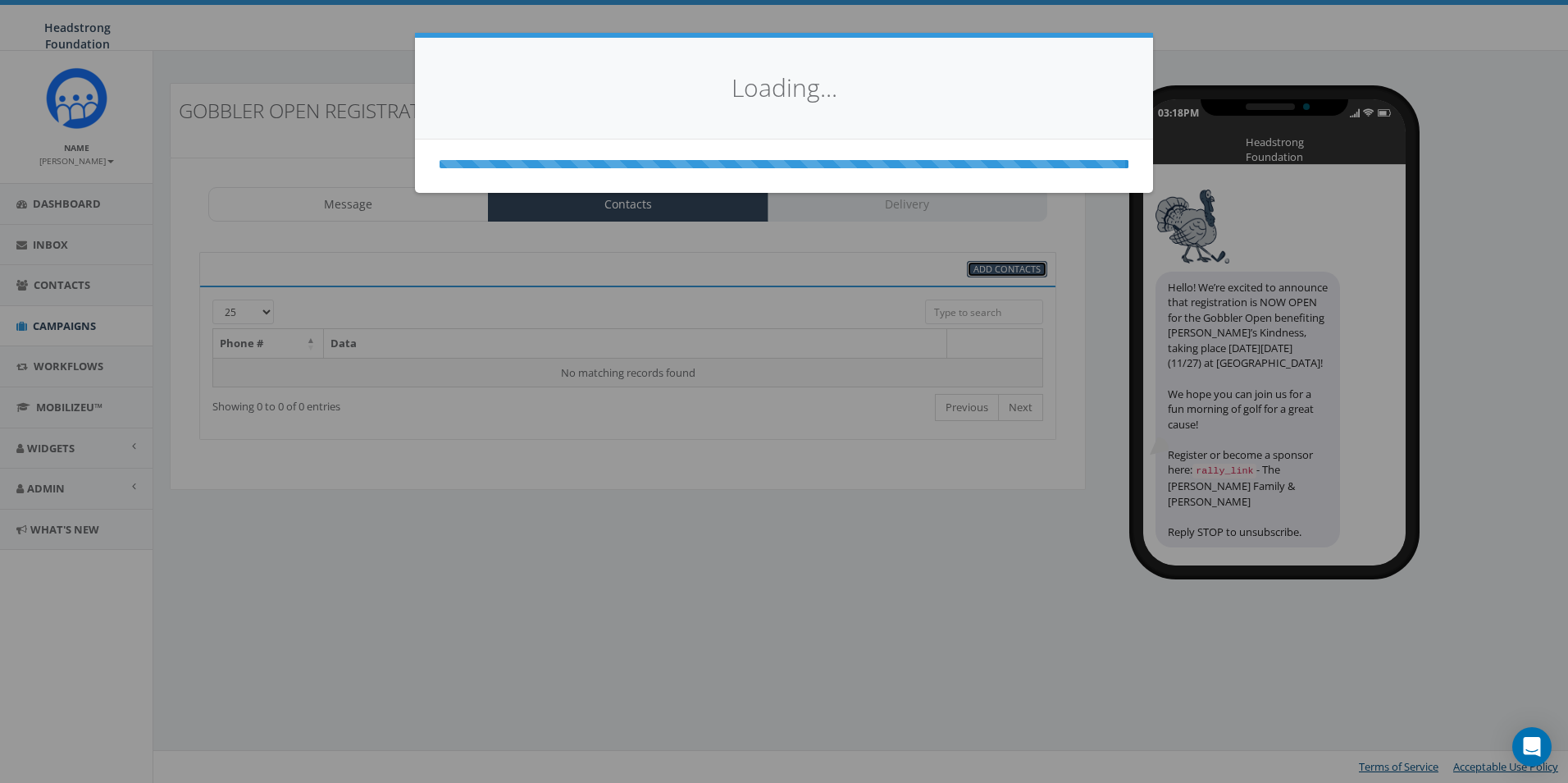
select select
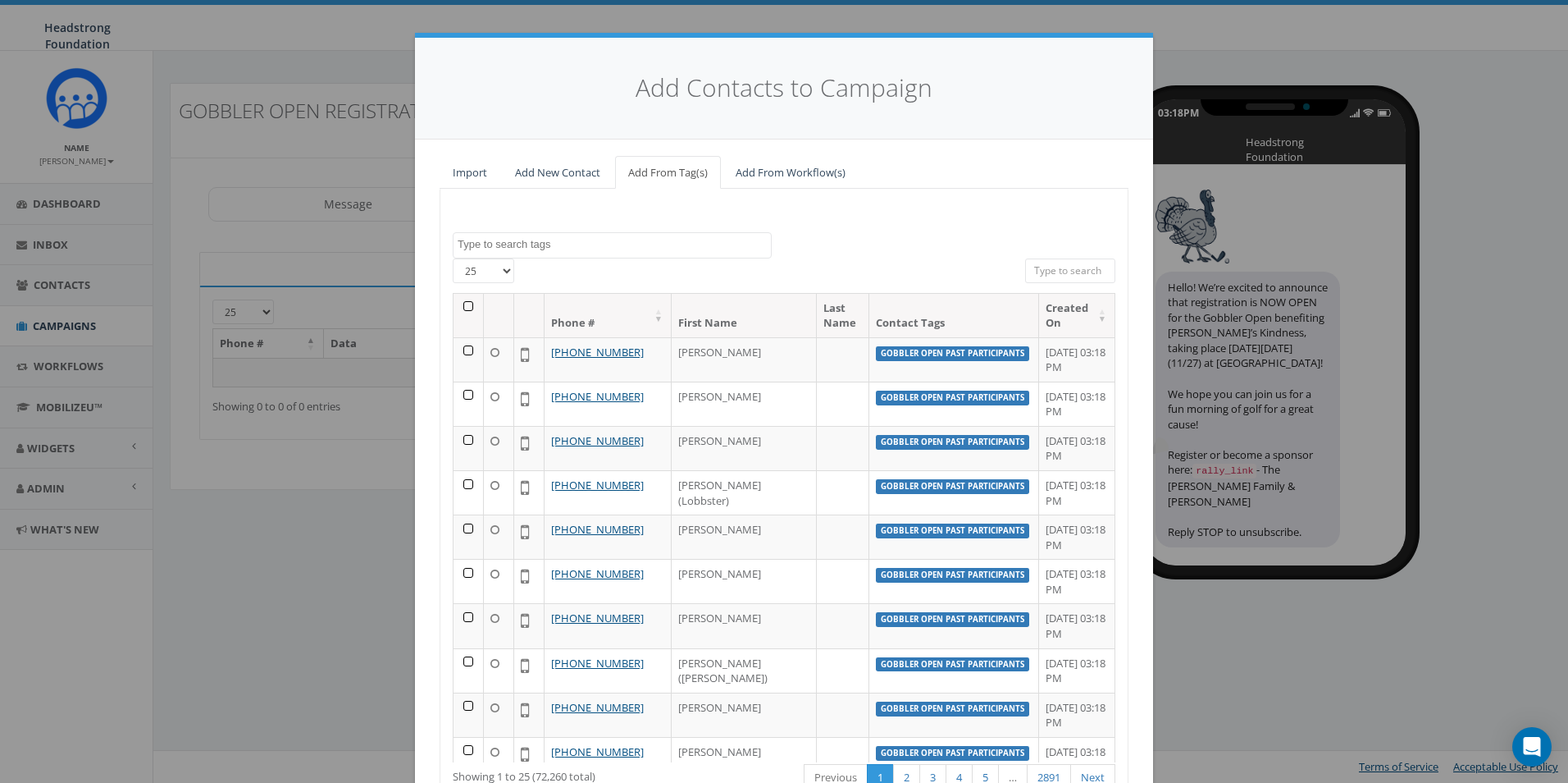
click at [552, 241] on textarea "Search" at bounding box center [615, 245] width 313 height 15
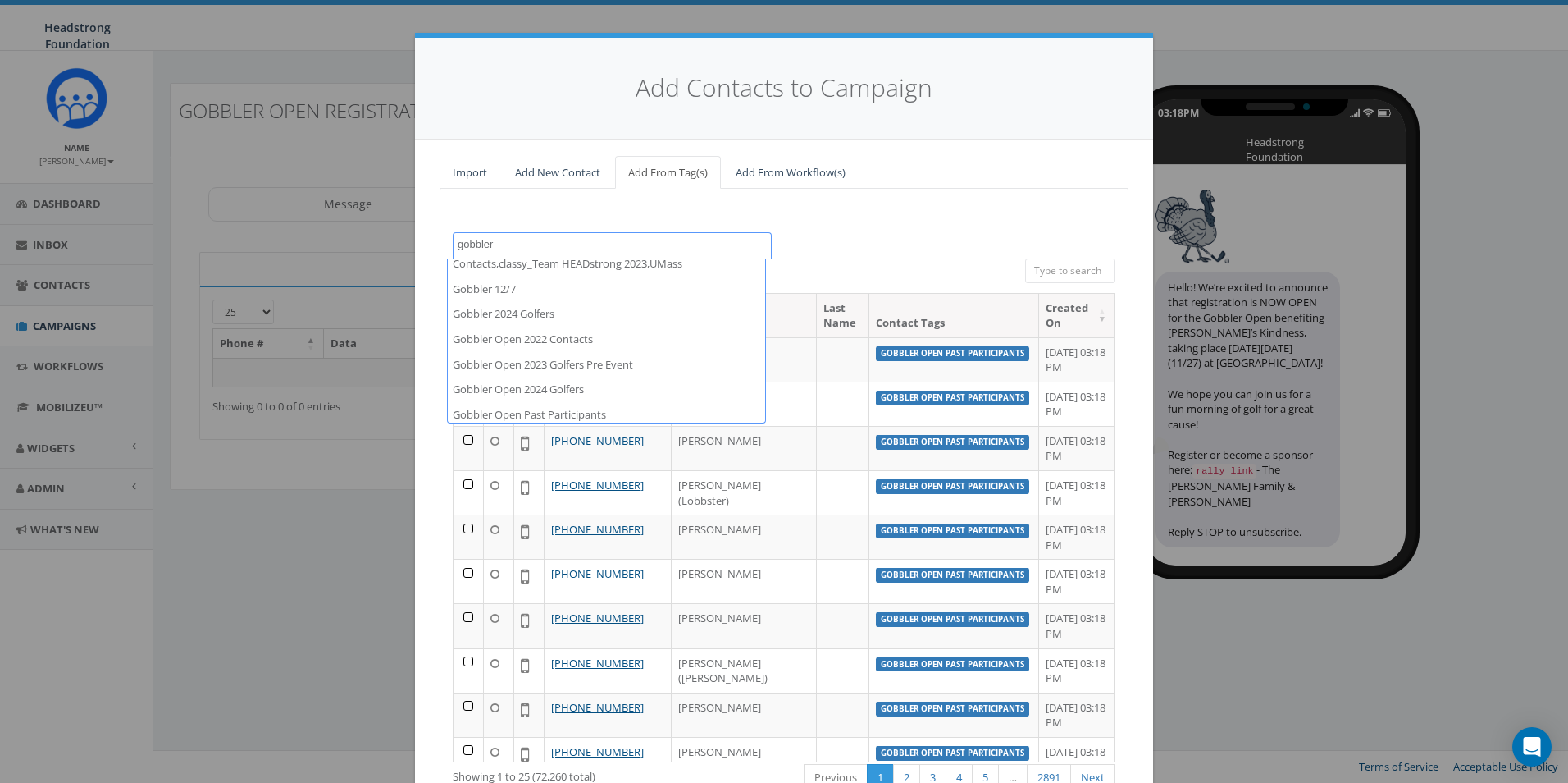
scroll to position [132, 0]
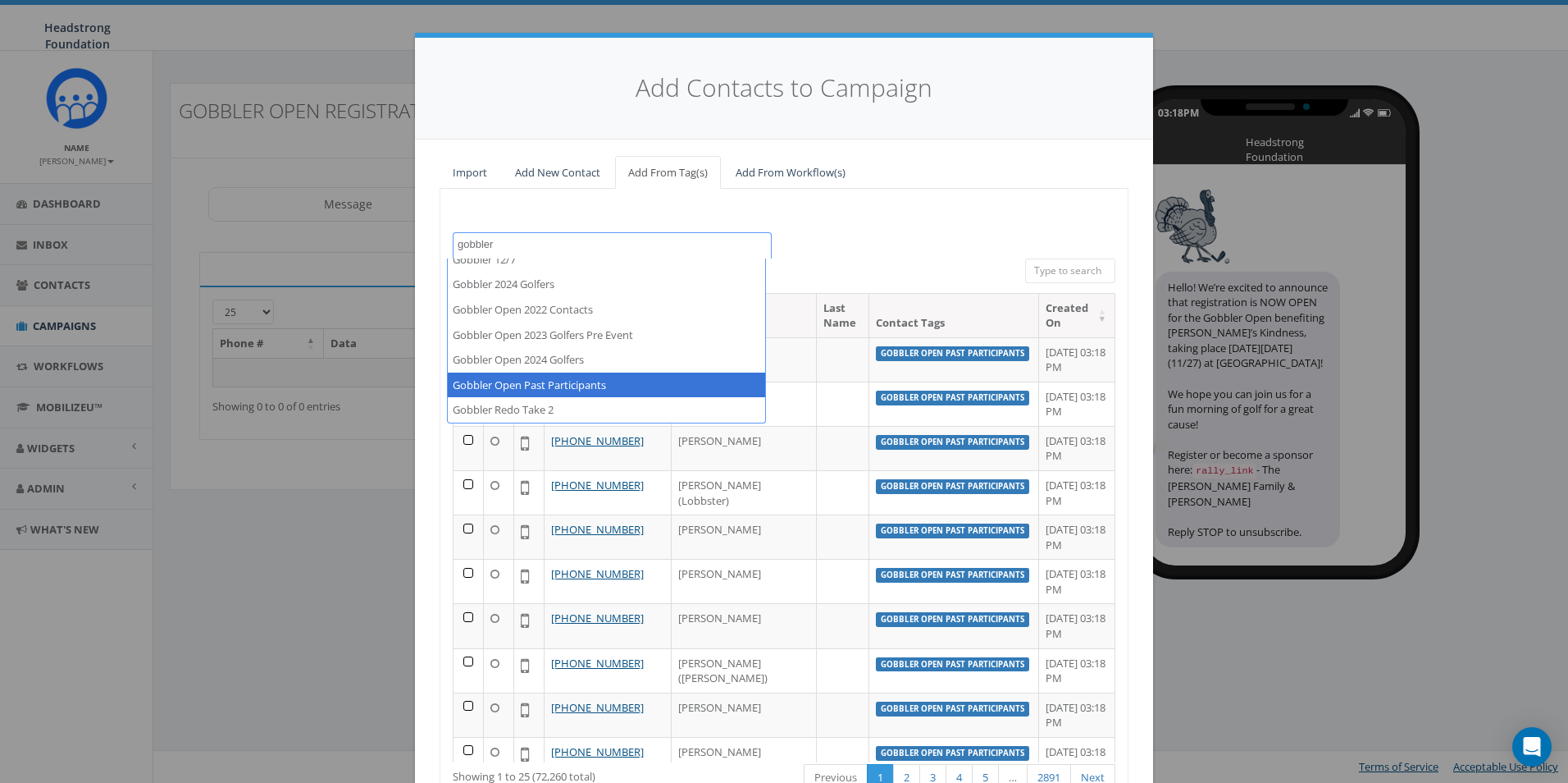
type textarea "gobbler"
select select "Gobbler Open Past Participants"
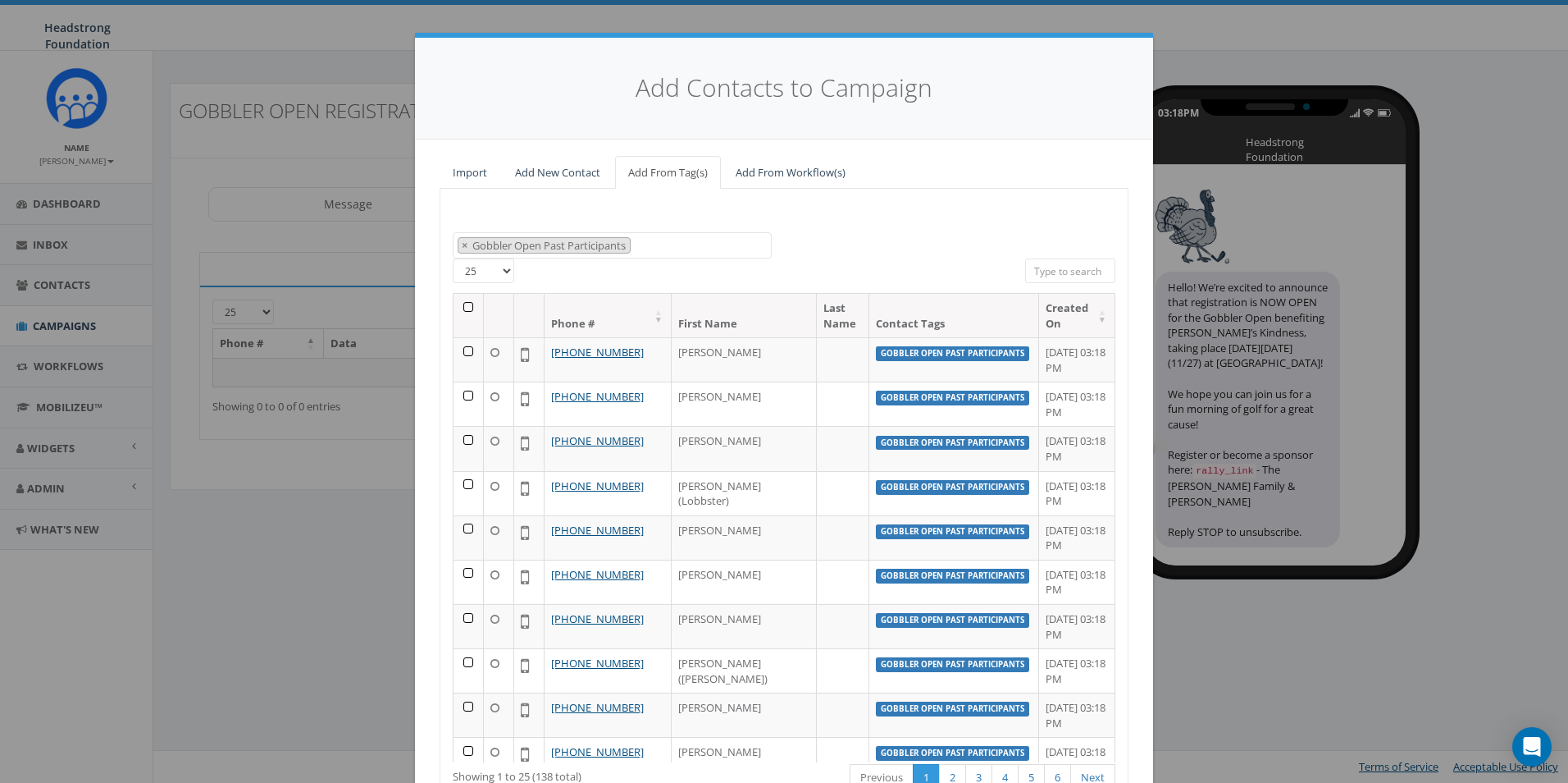
click at [455, 307] on th at bounding box center [469, 316] width 30 height 43
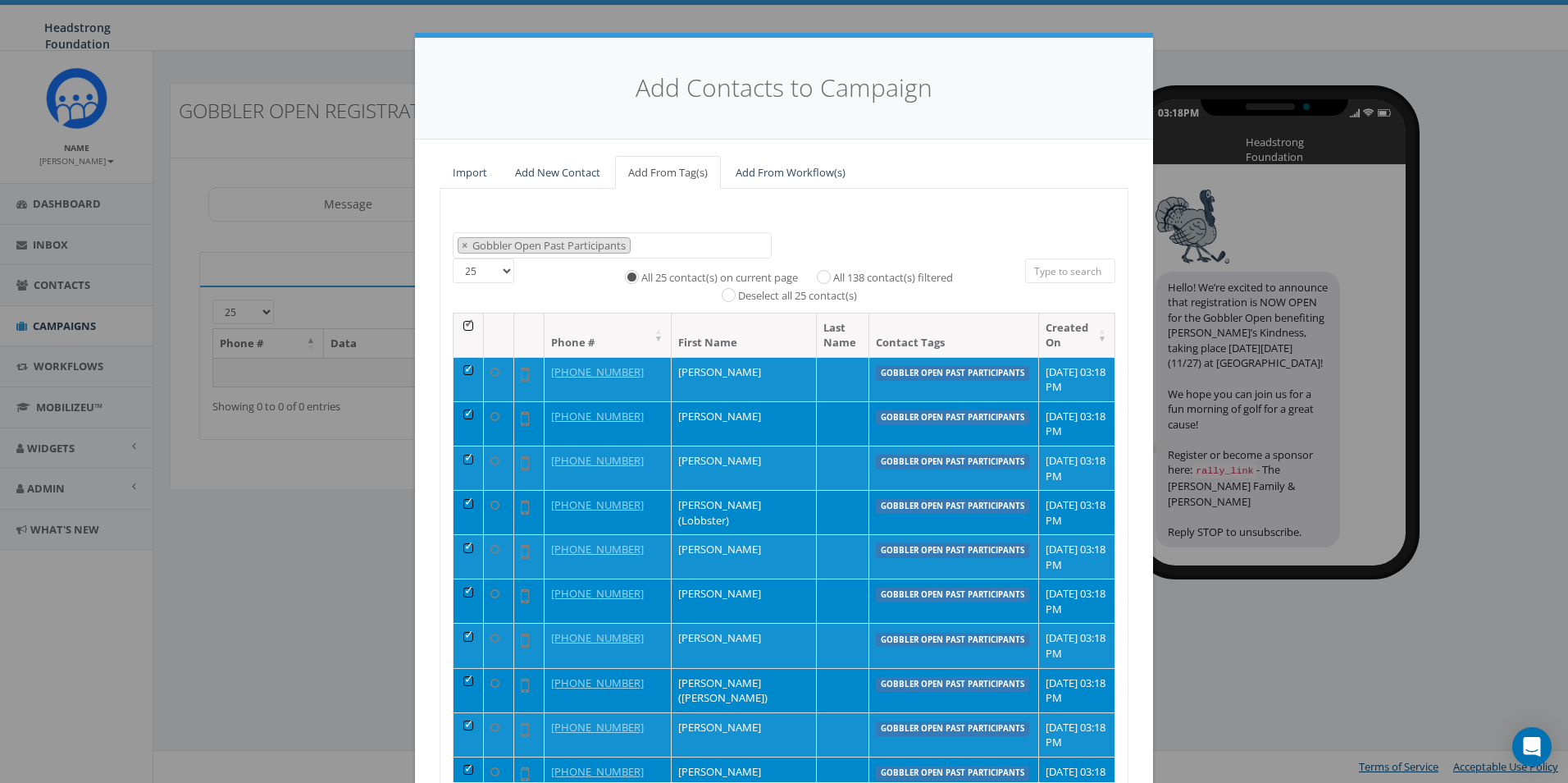
click at [903, 275] on label "All 138 contact(s) filtered" at bounding box center [894, 278] width 120 height 17
click at [834, 275] on input "All 138 contact(s) filtered" at bounding box center [828, 275] width 11 height 11
radio input "true"
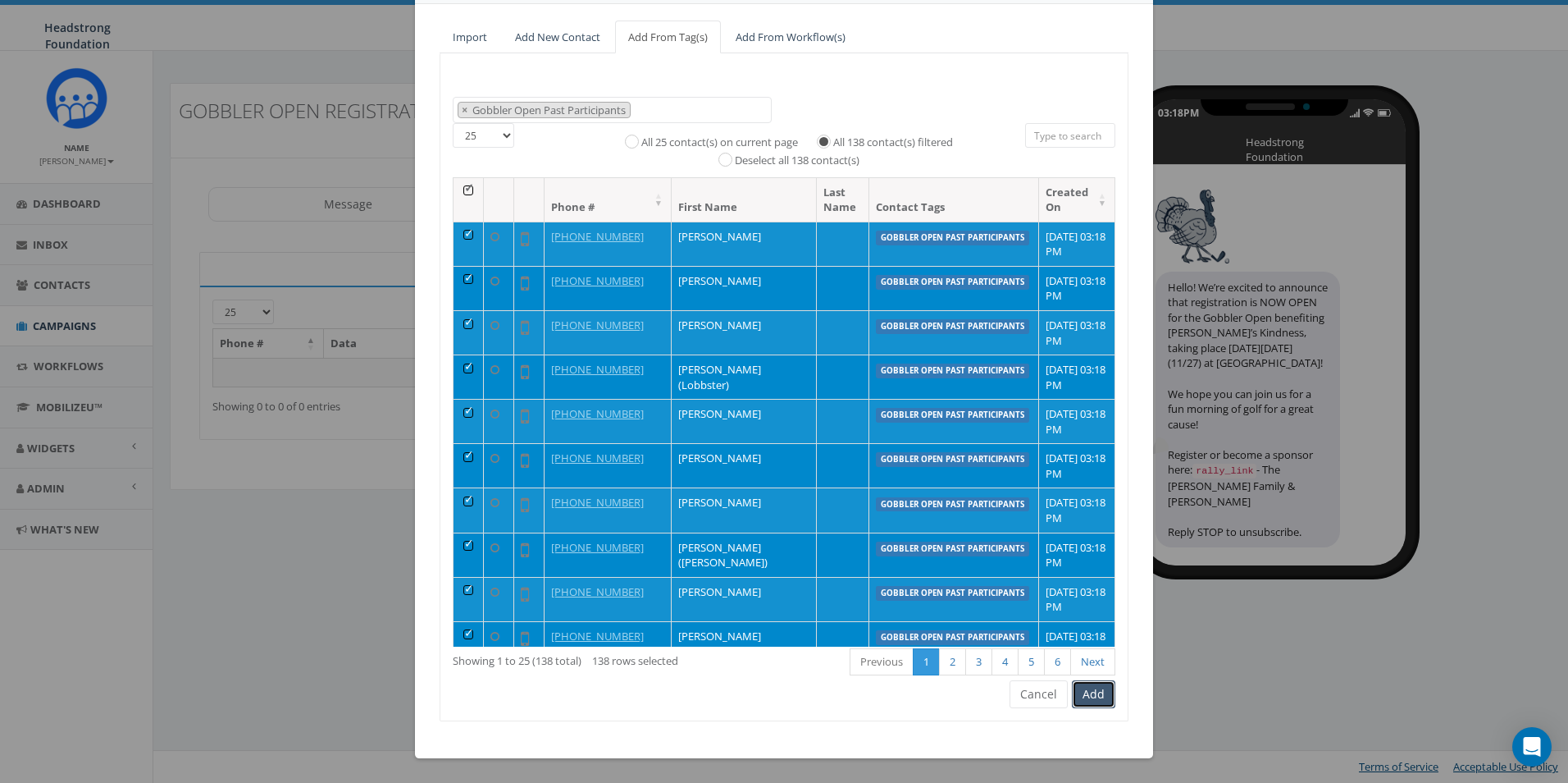
click at [1094, 699] on button "Add" at bounding box center [1093, 693] width 43 height 27
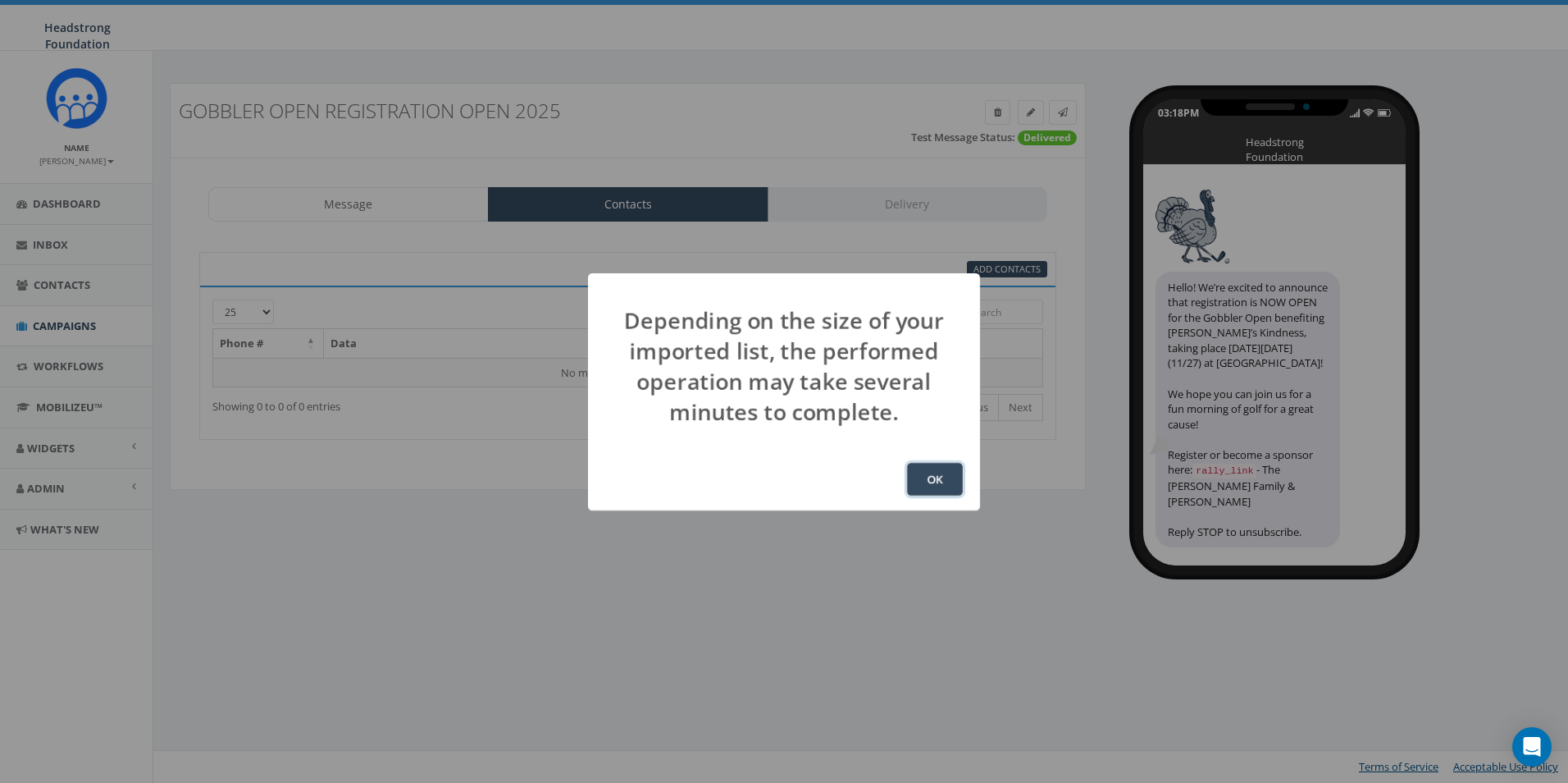
click at [927, 466] on button "OK" at bounding box center [934, 478] width 56 height 32
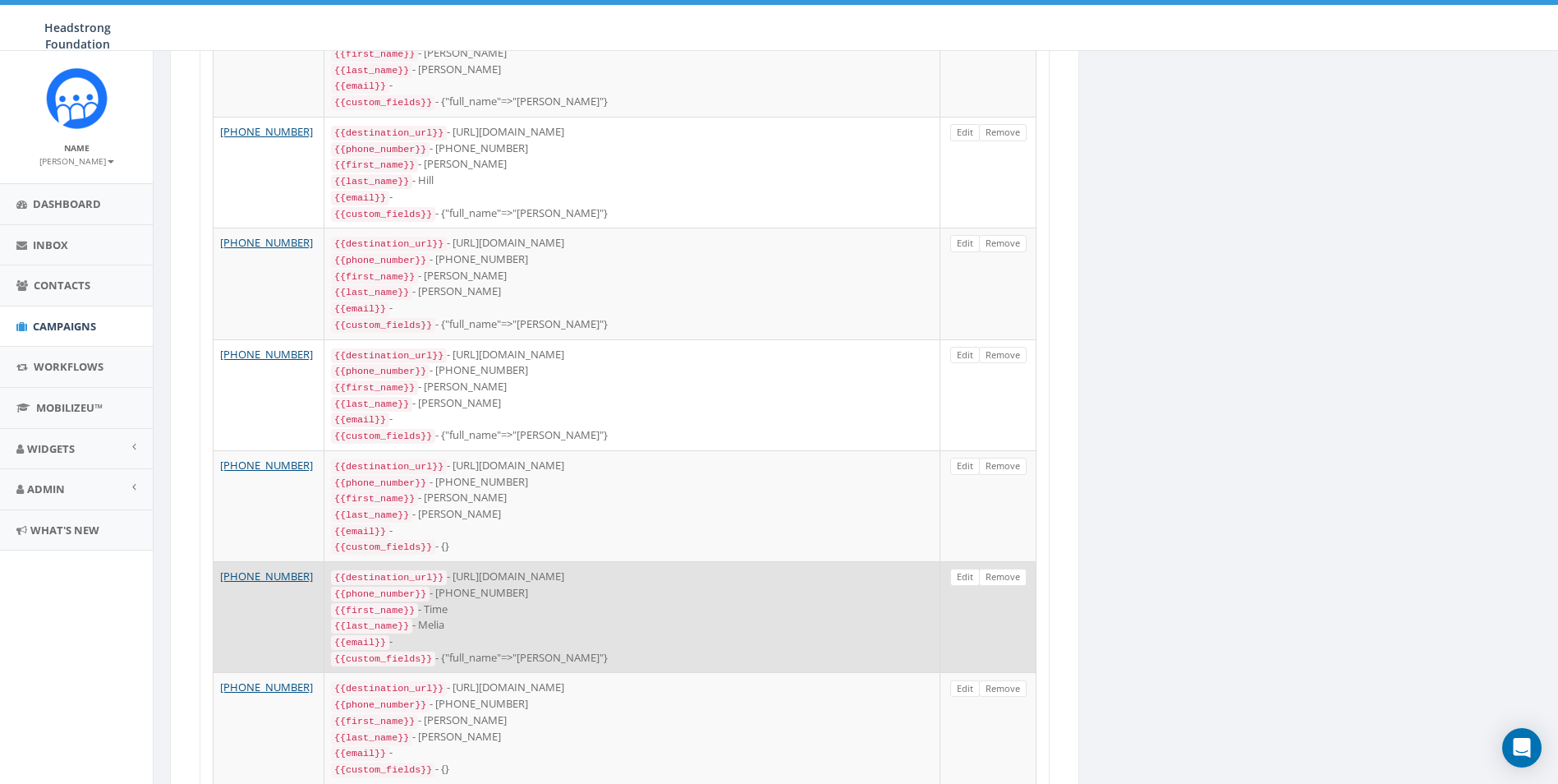
scroll to position [2415, 0]
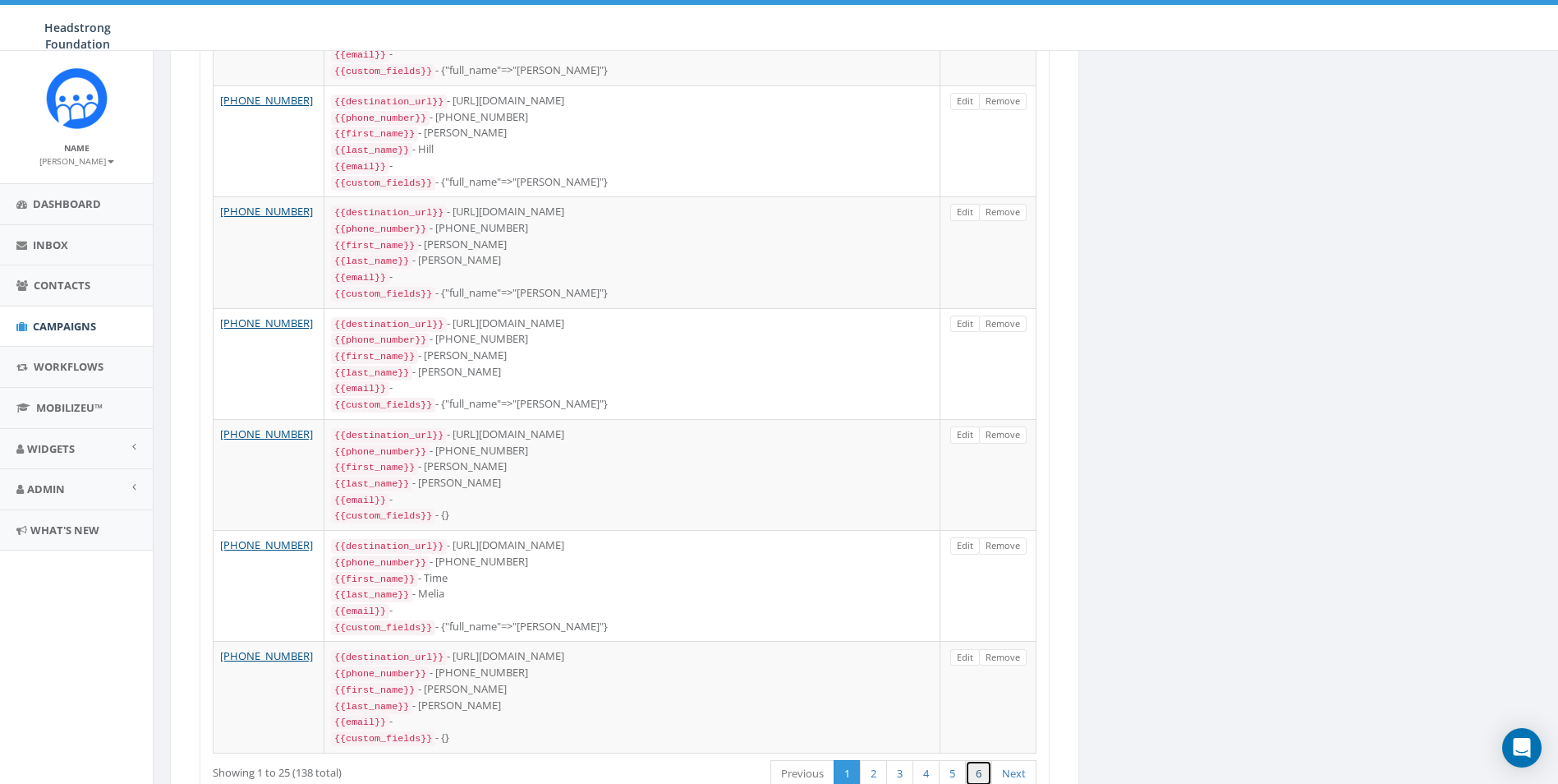
click at [985, 760] on link "6" at bounding box center [978, 773] width 28 height 28
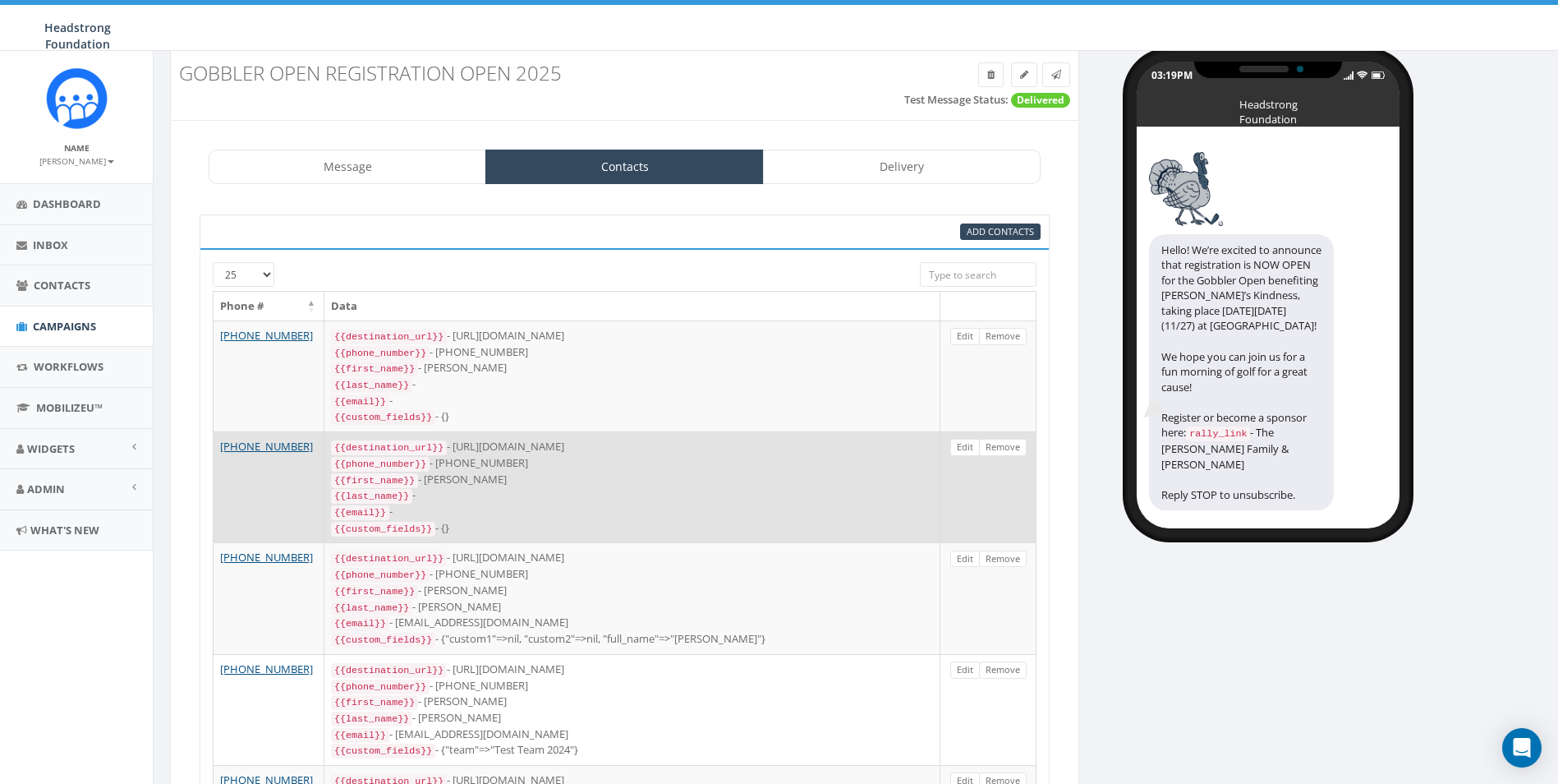
scroll to position [0, 0]
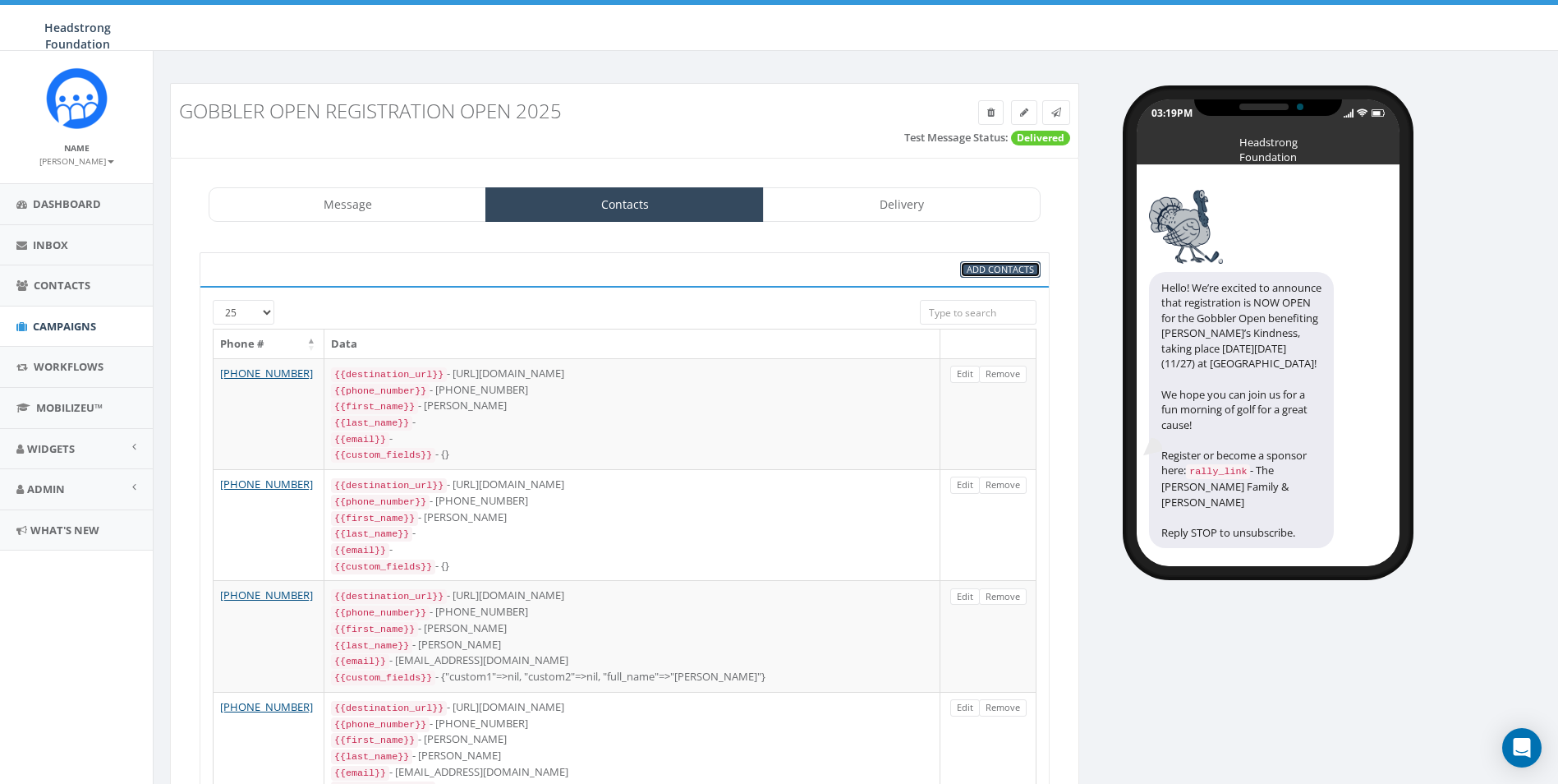
click at [1003, 264] on span "Add Contacts" at bounding box center [1000, 269] width 68 height 13
select select
click at [983, 271] on span "Add Contacts" at bounding box center [1000, 269] width 68 height 13
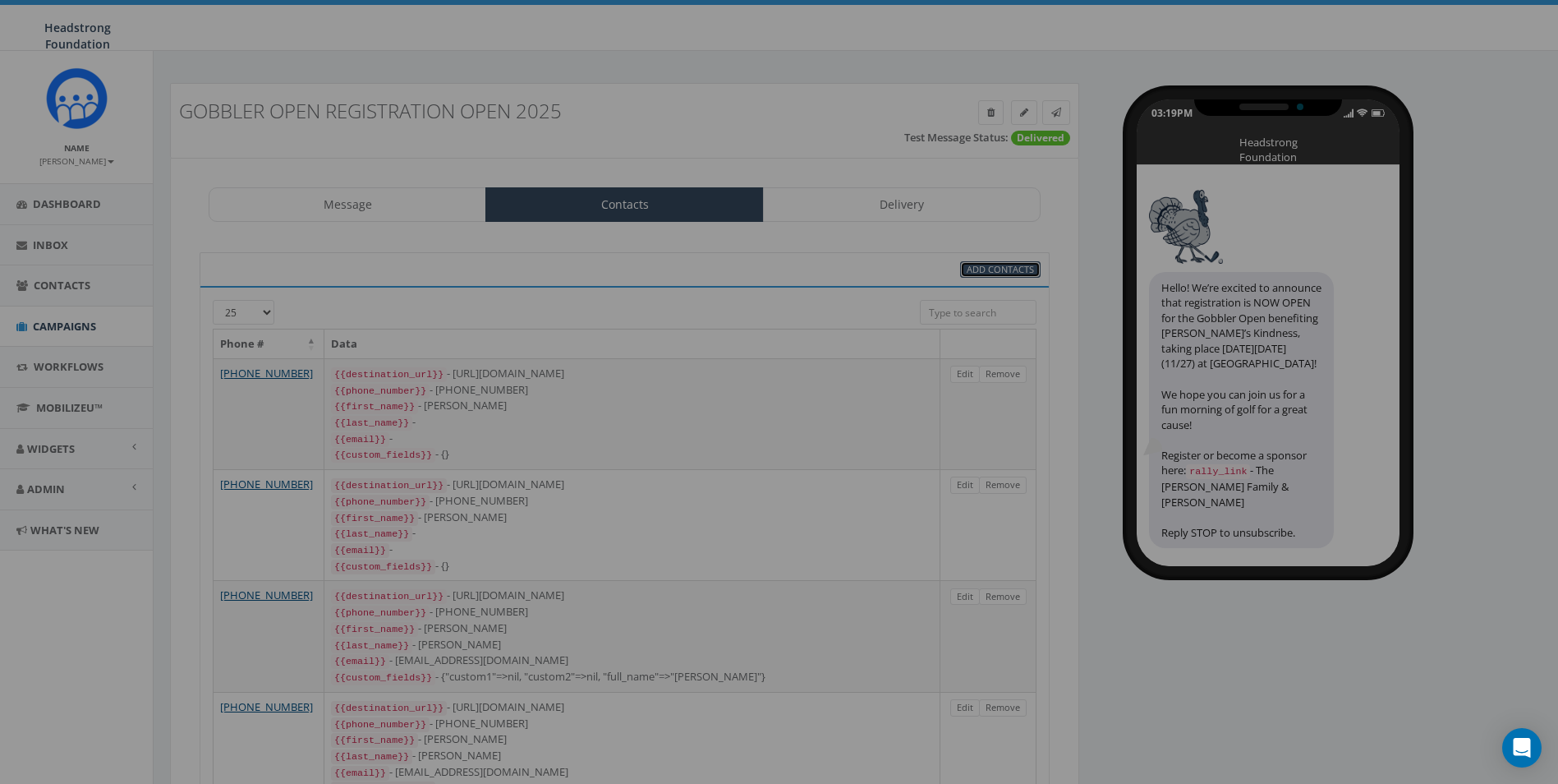
select select
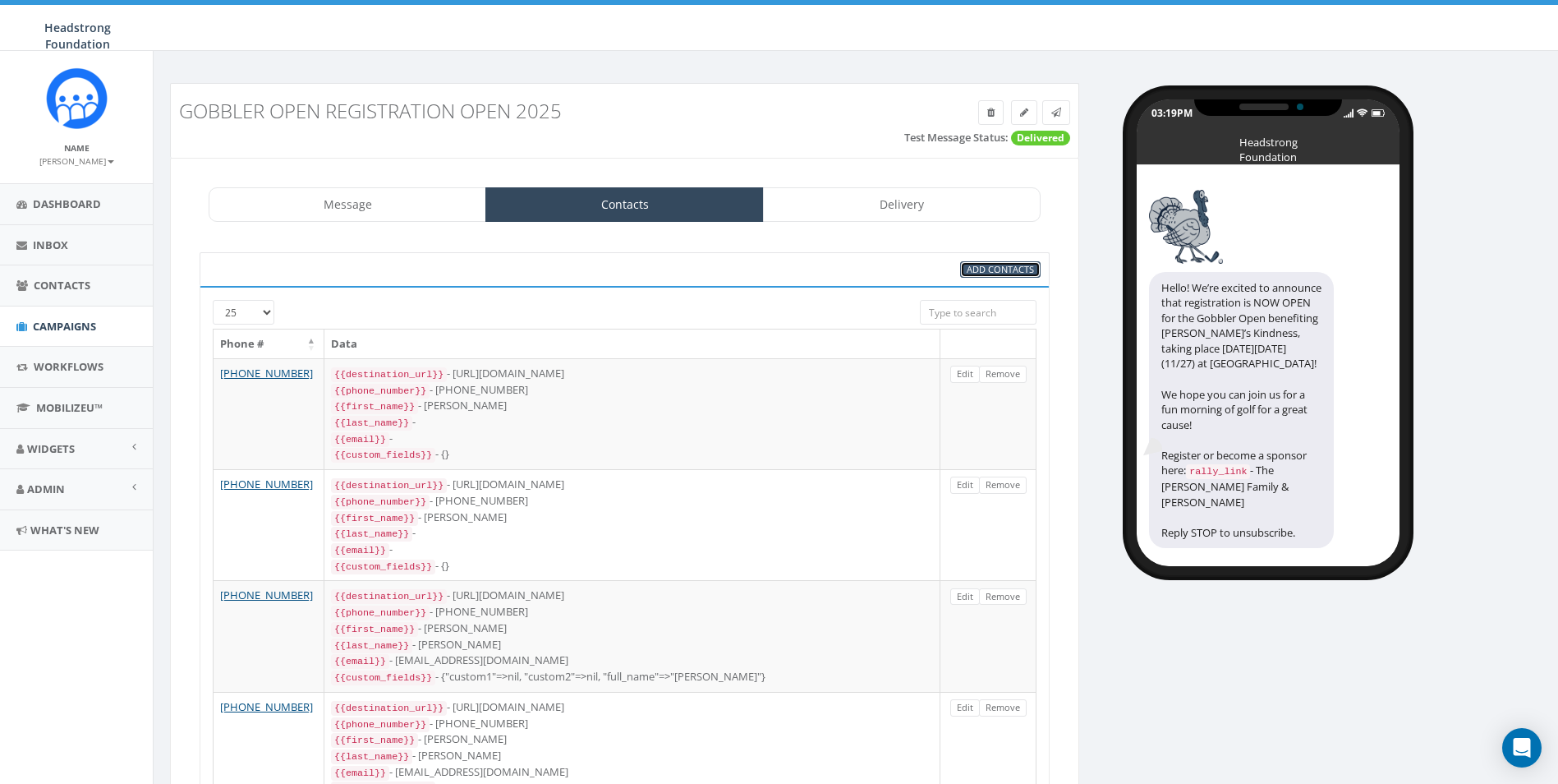
click at [983, 271] on span "Add Contacts" at bounding box center [1000, 269] width 68 height 13
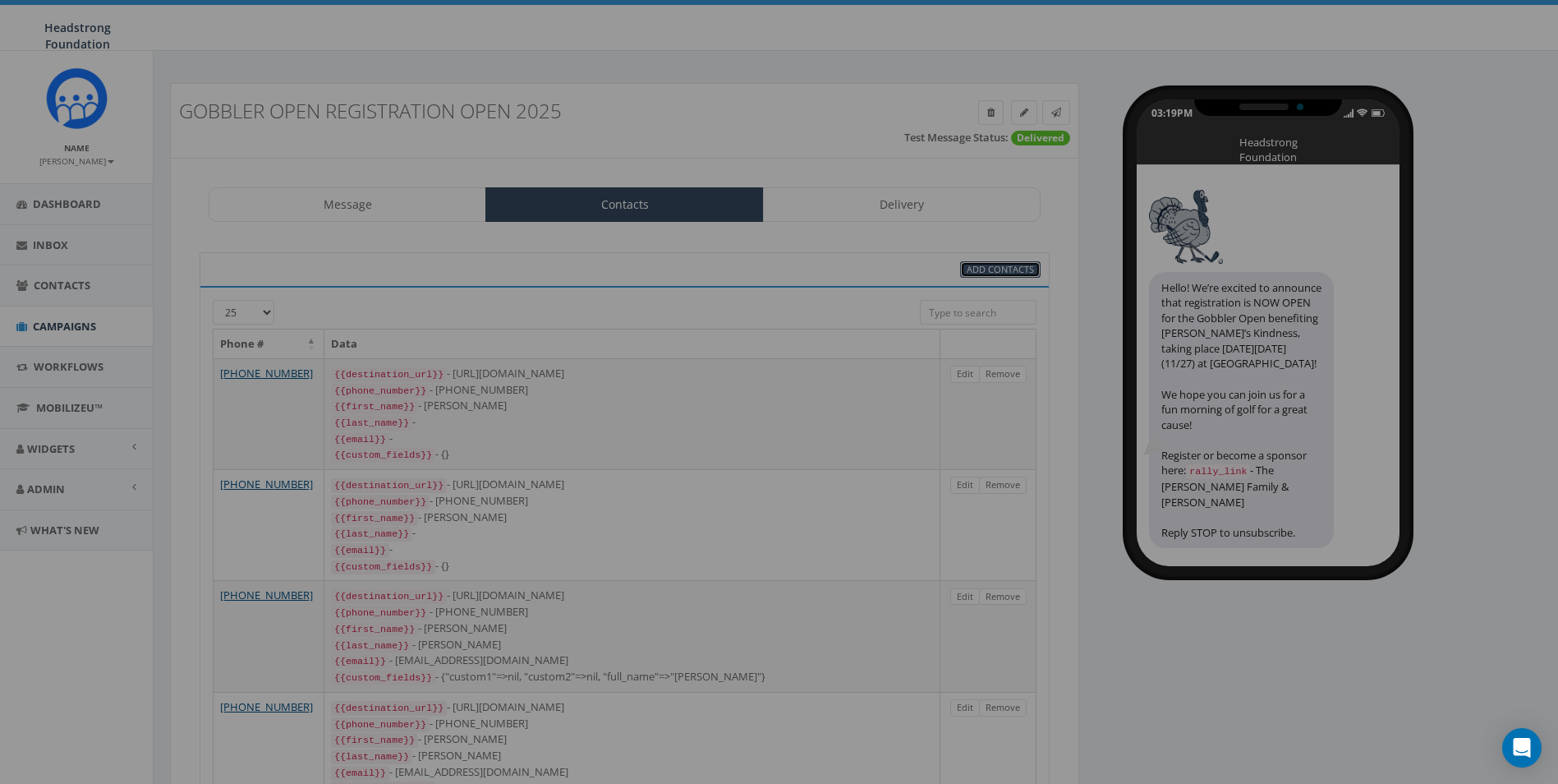
select select
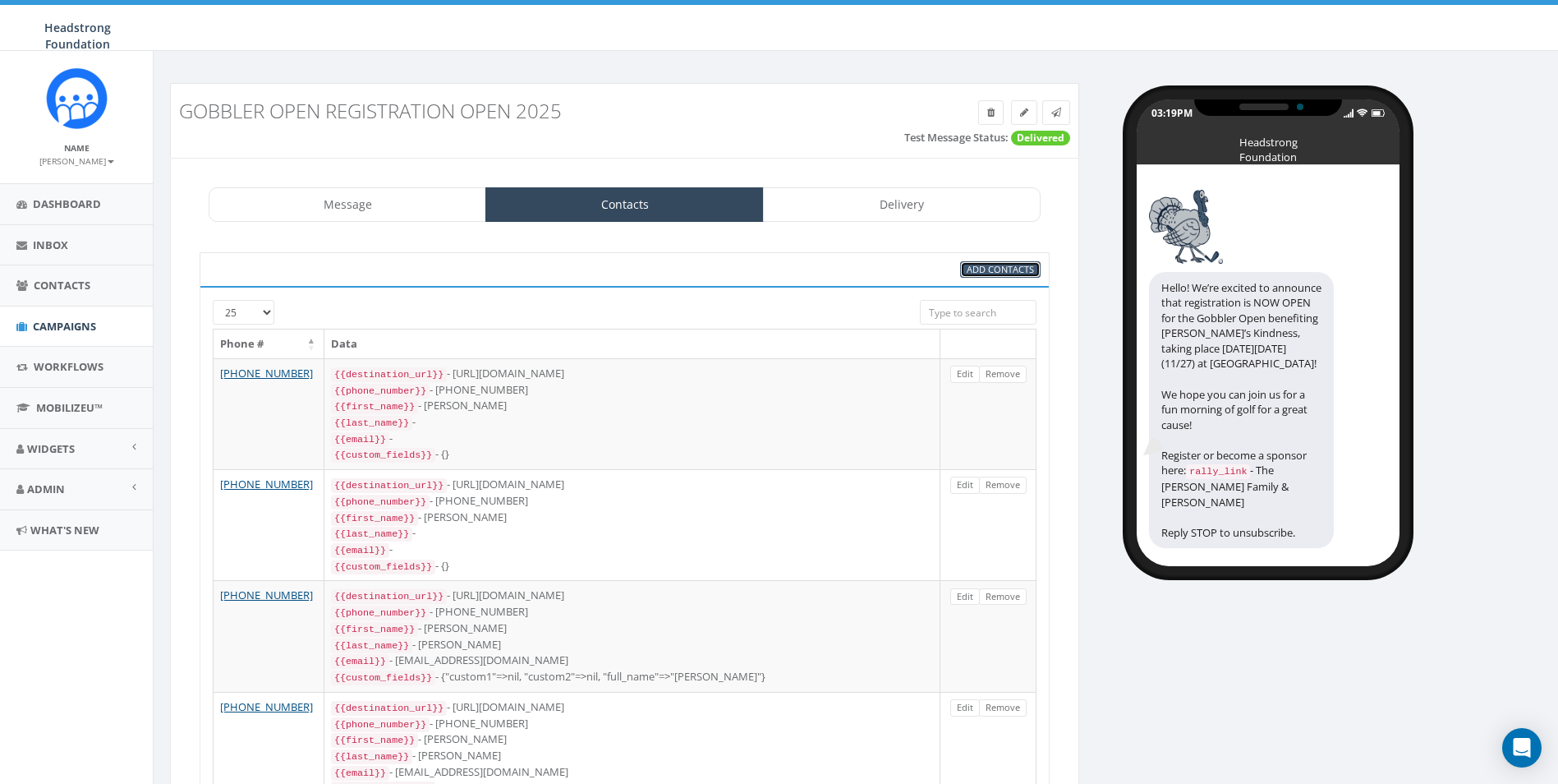
click at [975, 274] on span "Add Contacts" at bounding box center [1000, 269] width 68 height 13
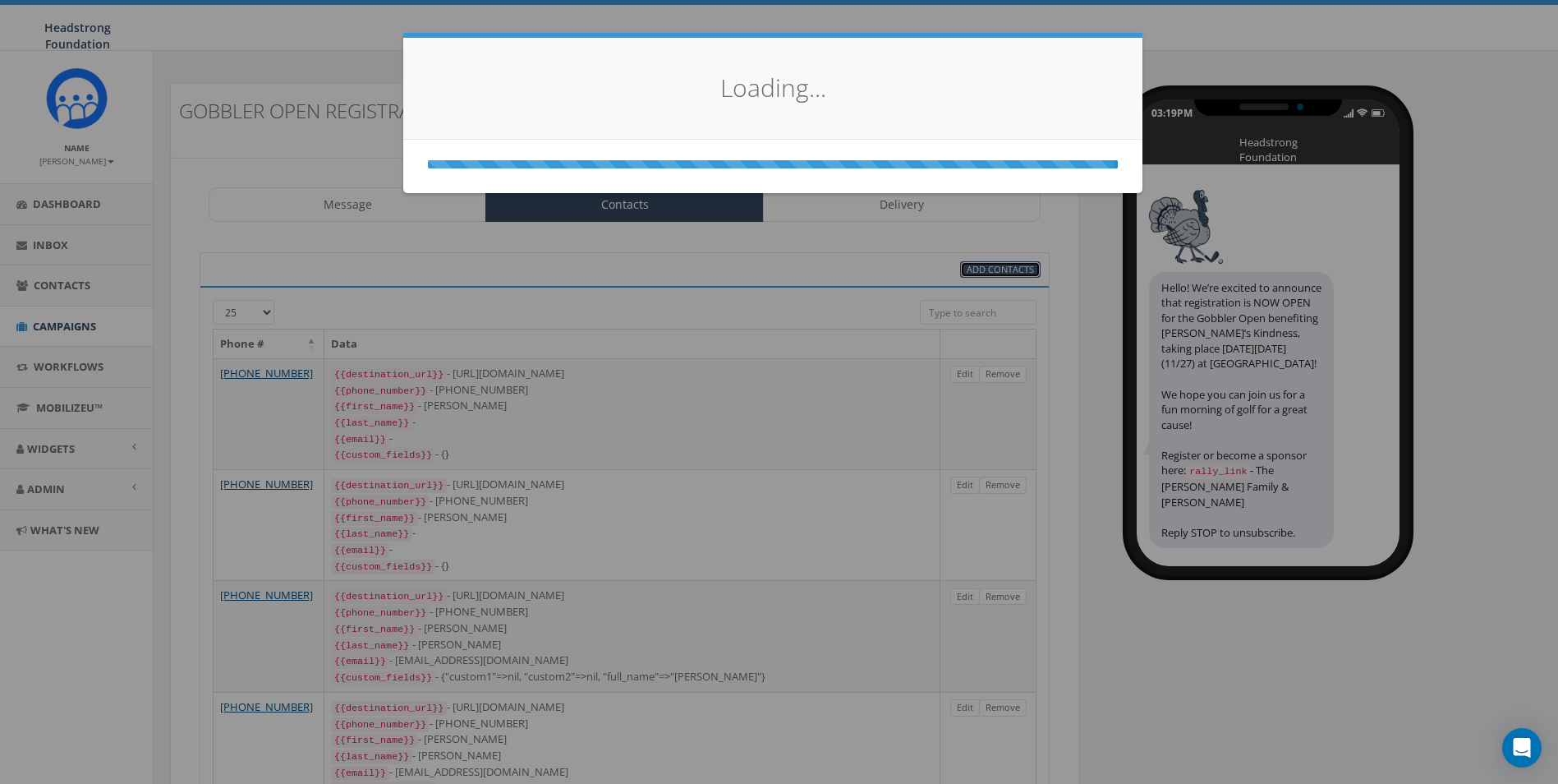
select select
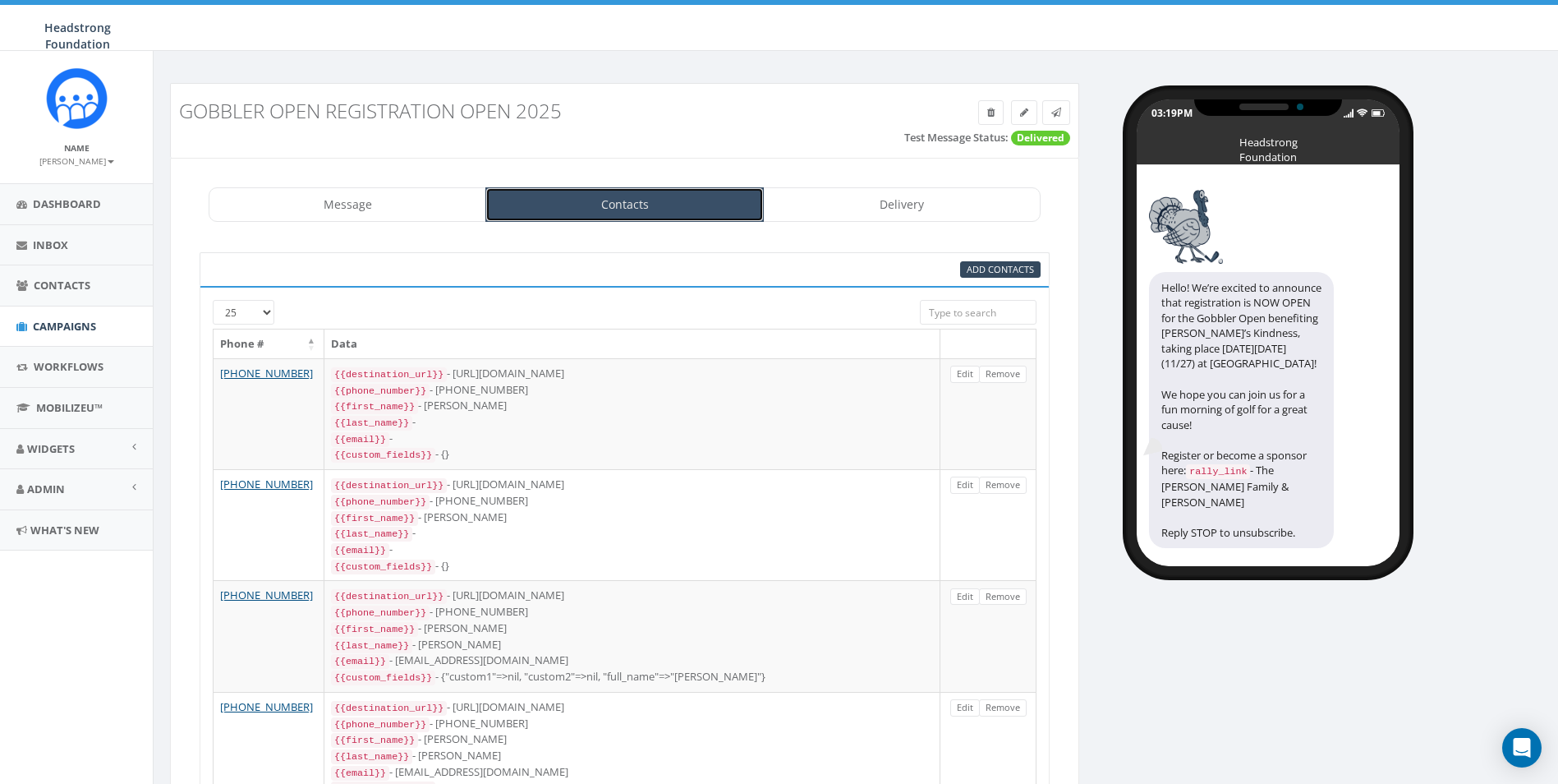
click at [698, 219] on link "Contacts" at bounding box center [624, 204] width 278 height 34
click at [1000, 274] on span "Add Contacts" at bounding box center [1000, 269] width 68 height 13
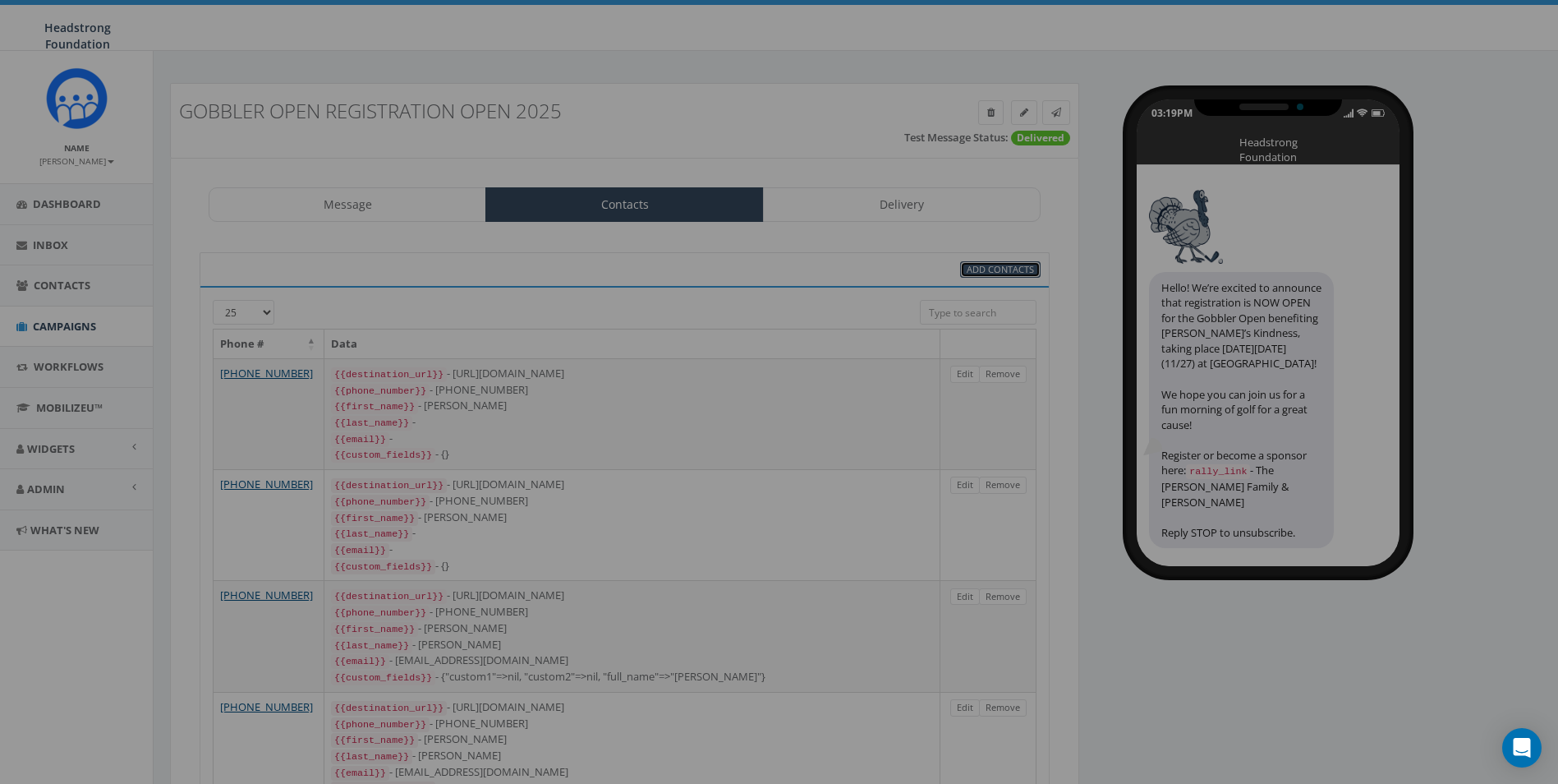
select select
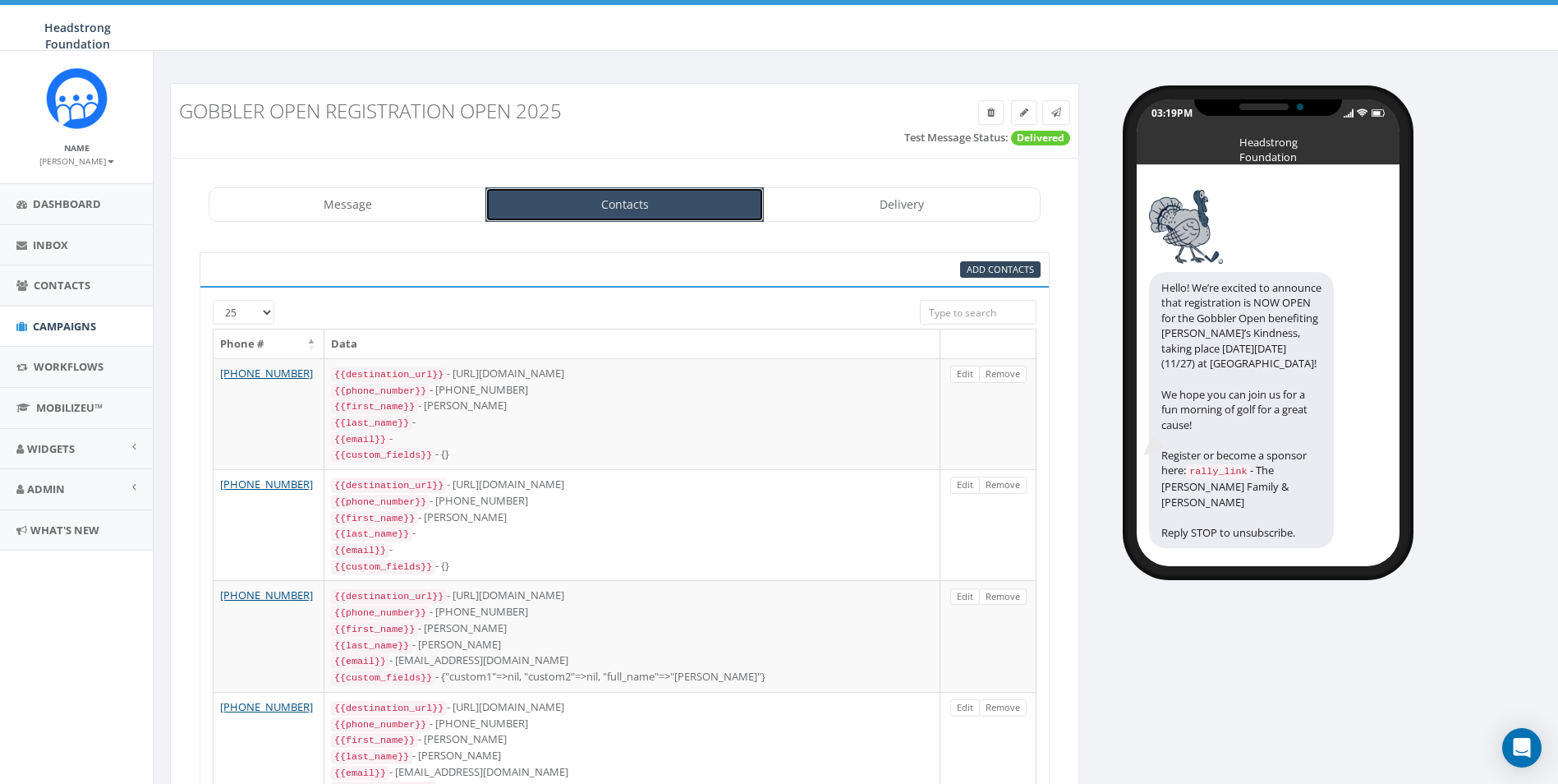
click at [692, 211] on link "Contacts" at bounding box center [624, 204] width 278 height 34
click at [960, 334] on th at bounding box center [988, 344] width 96 height 28
click at [626, 194] on link "Contacts" at bounding box center [624, 204] width 278 height 34
click at [1011, 263] on span "Add Contacts" at bounding box center [1000, 269] width 68 height 13
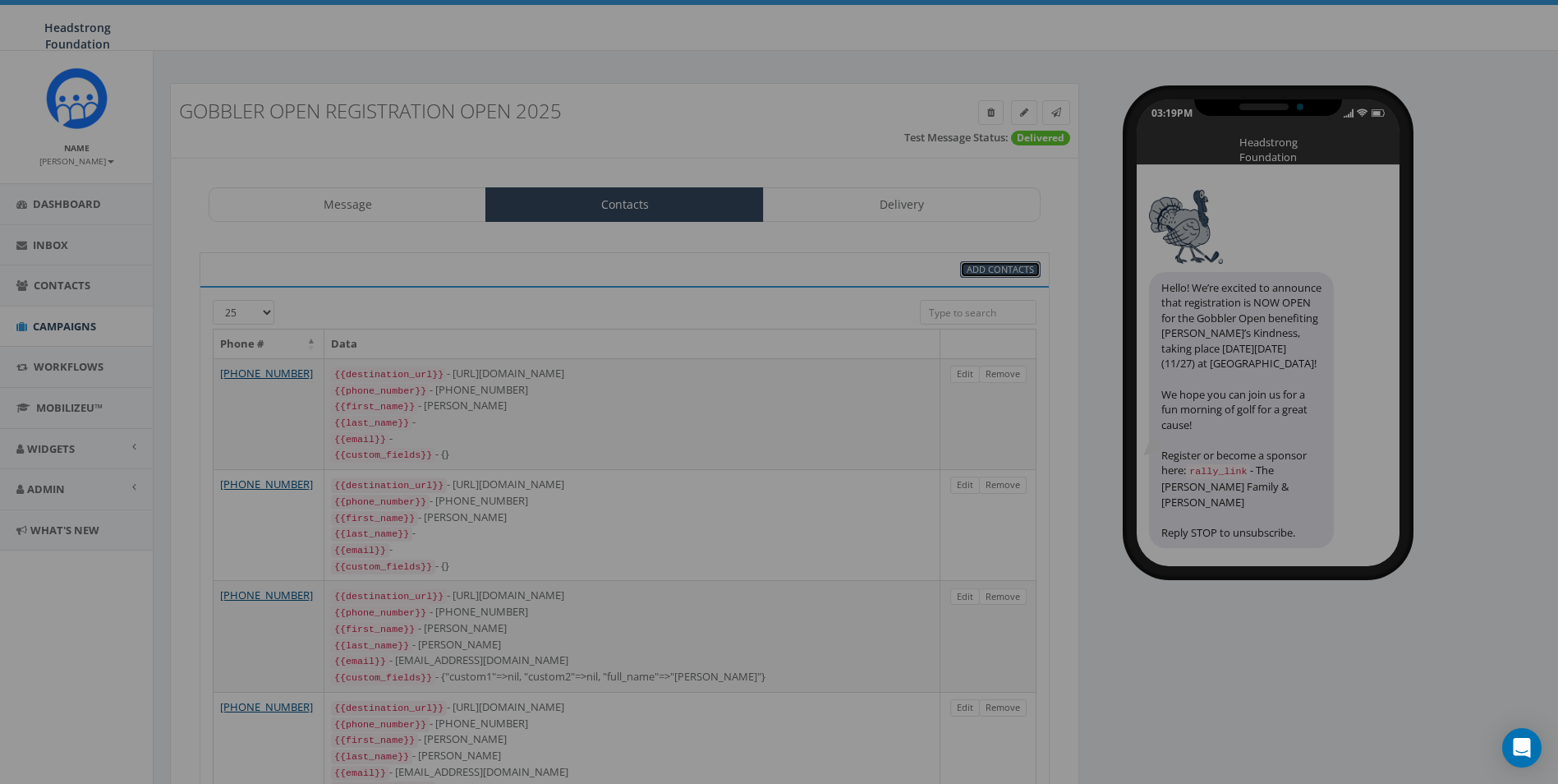
select select
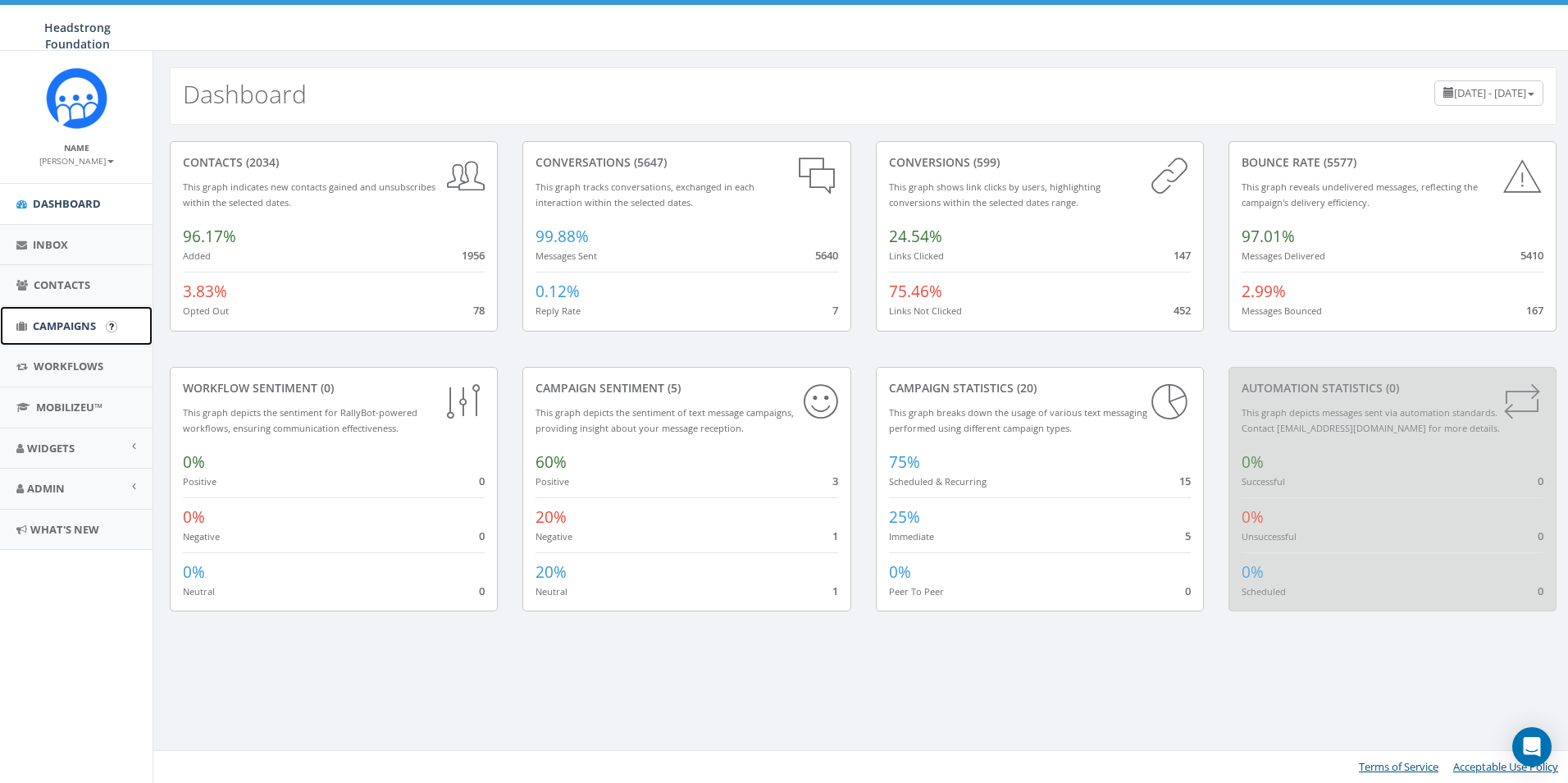
click at [73, 326] on span "Campaigns" at bounding box center [64, 326] width 63 height 15
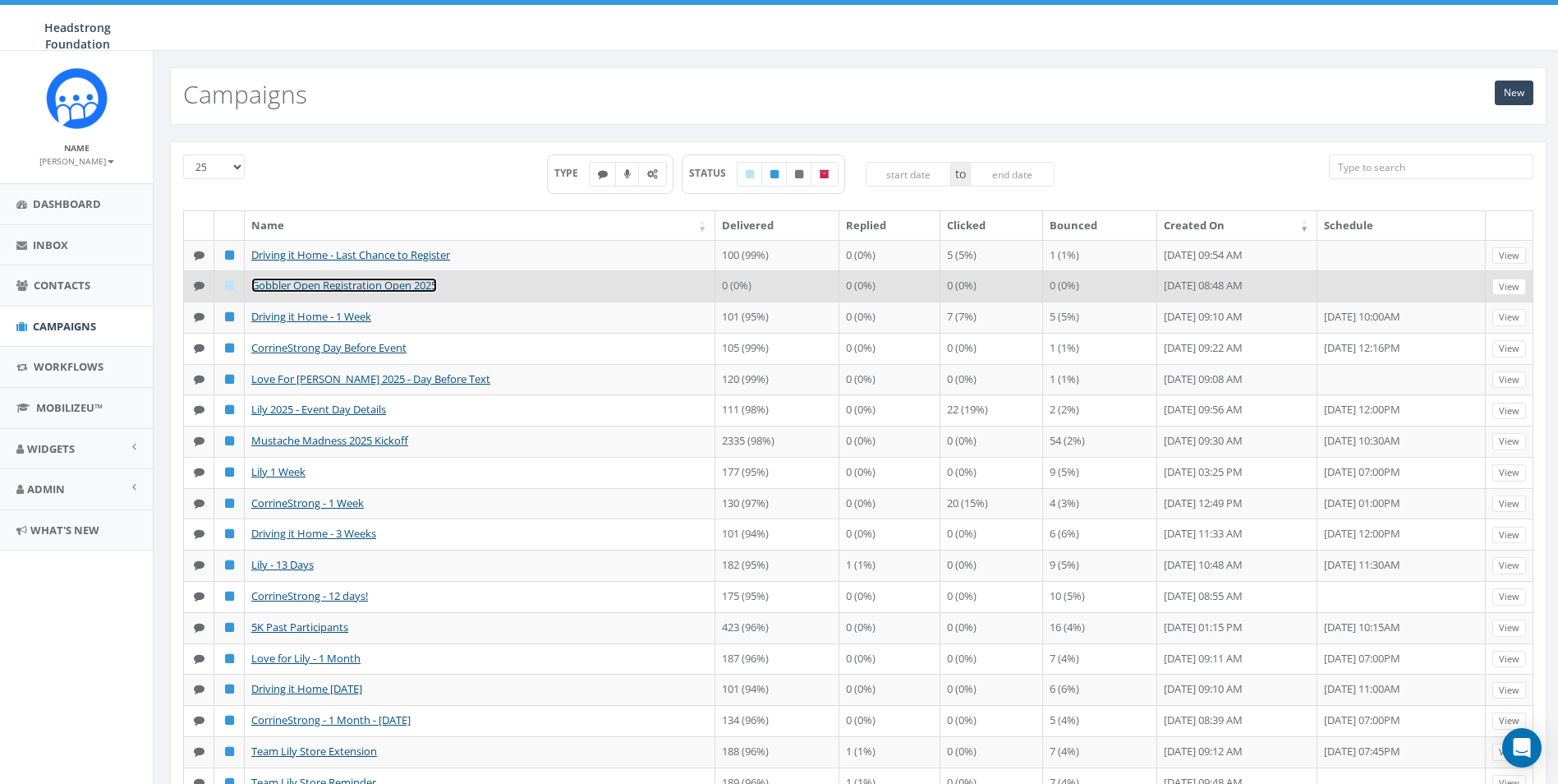
click at [349, 288] on link "Gobbler Open Registration Open 2025" at bounding box center [344, 285] width 186 height 15
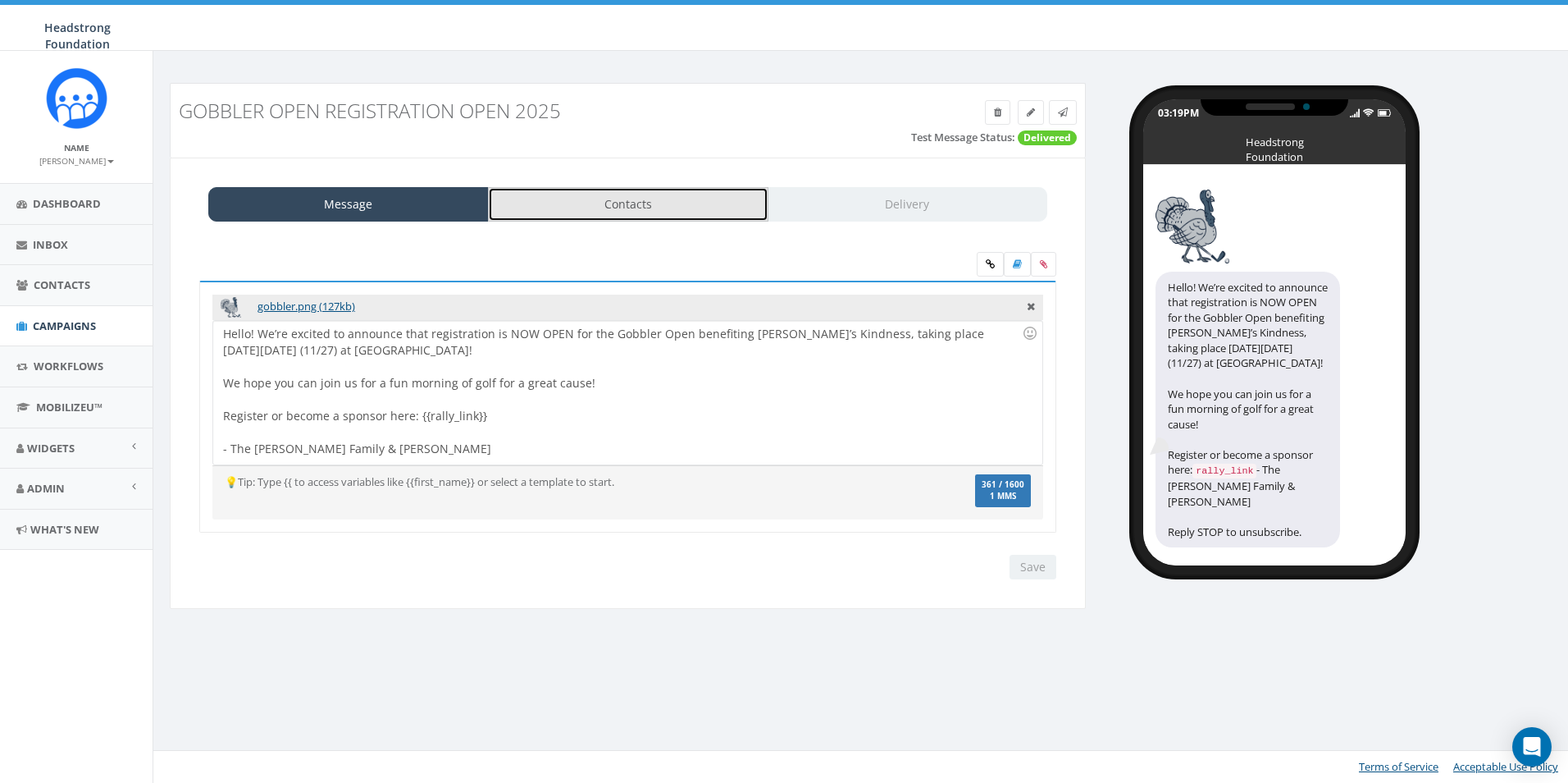
click at [679, 215] on link "Contacts" at bounding box center [628, 204] width 281 height 34
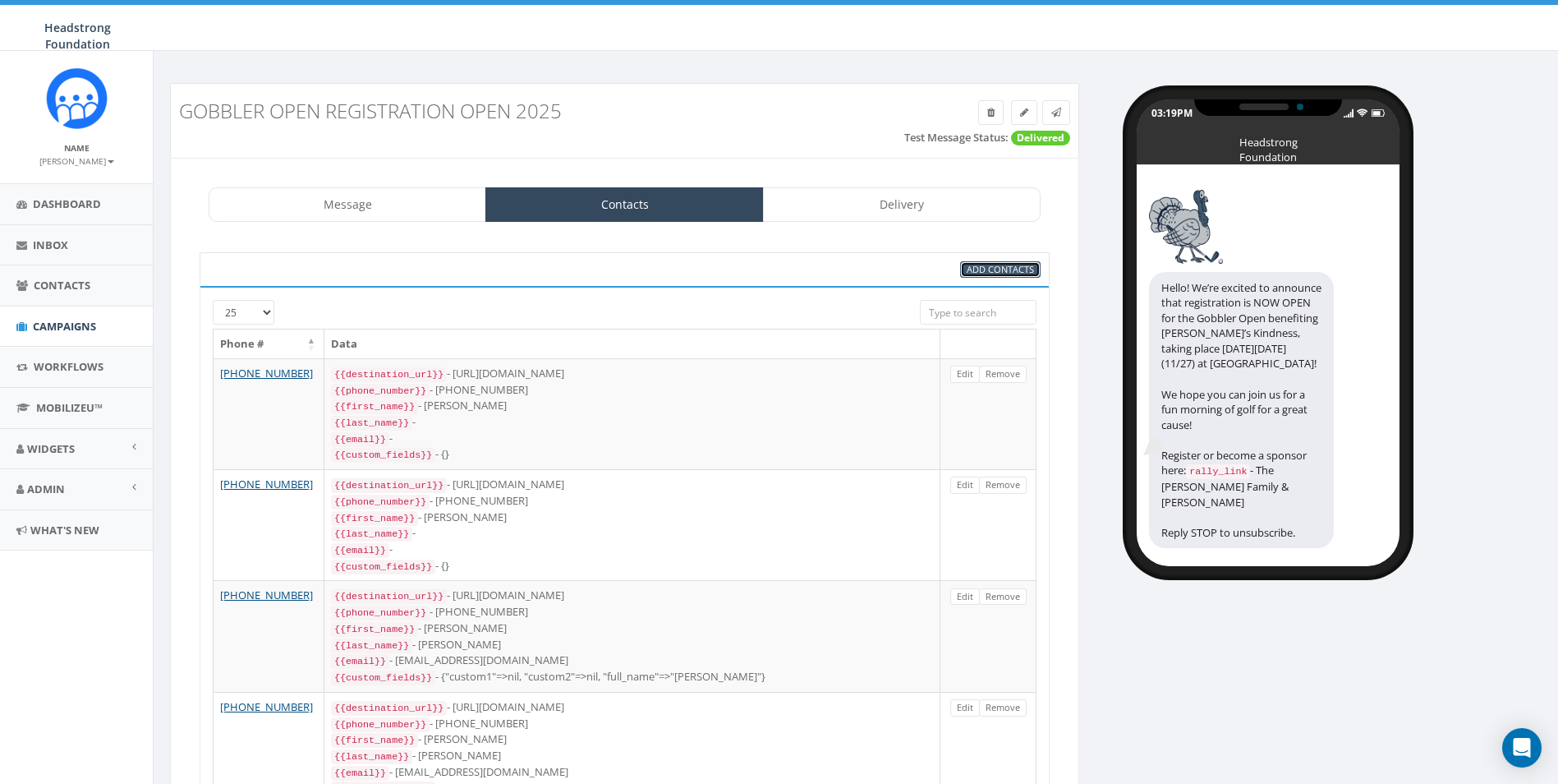
click at [998, 274] on span "Add Contacts" at bounding box center [1000, 269] width 68 height 13
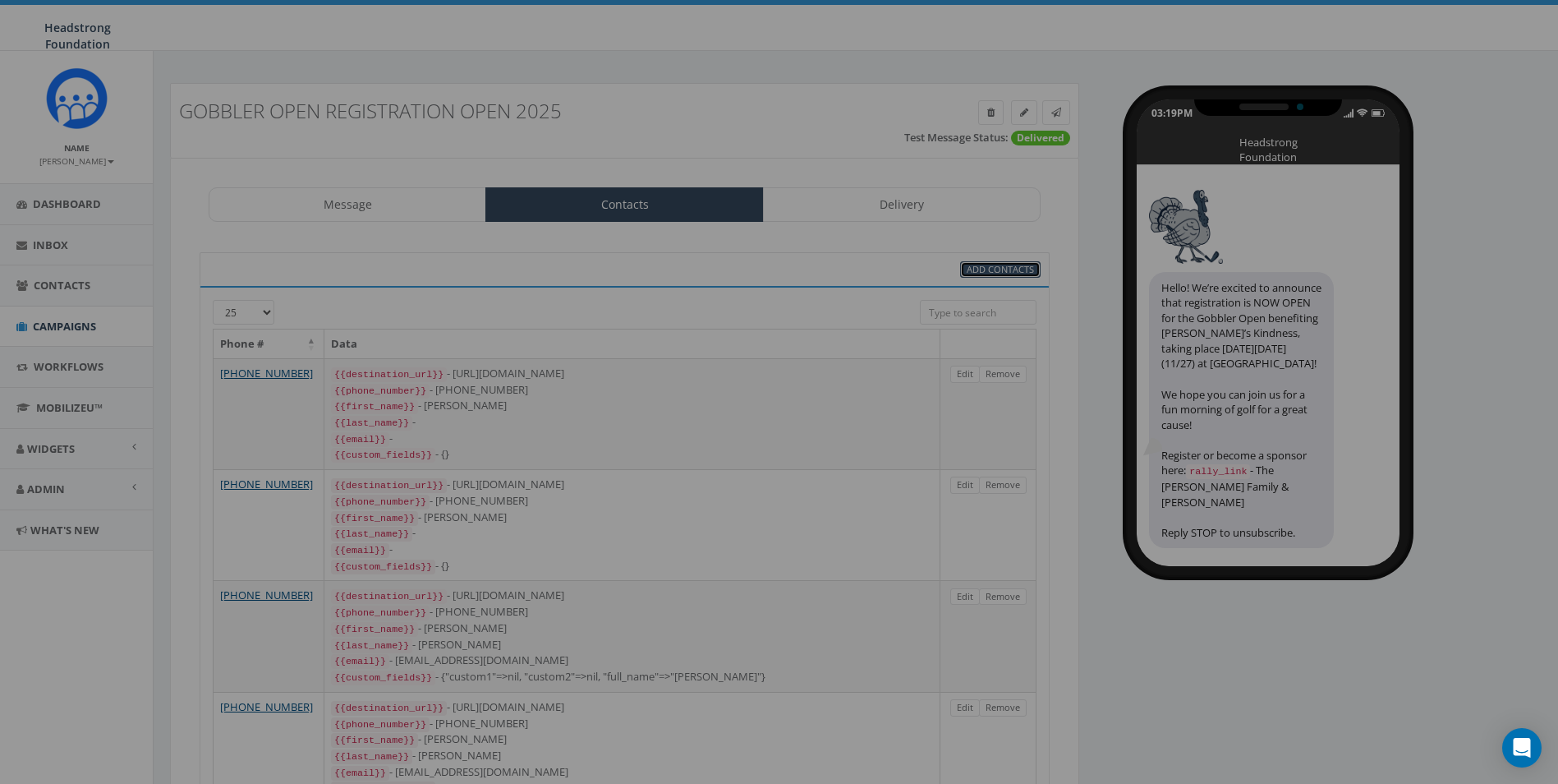
select select
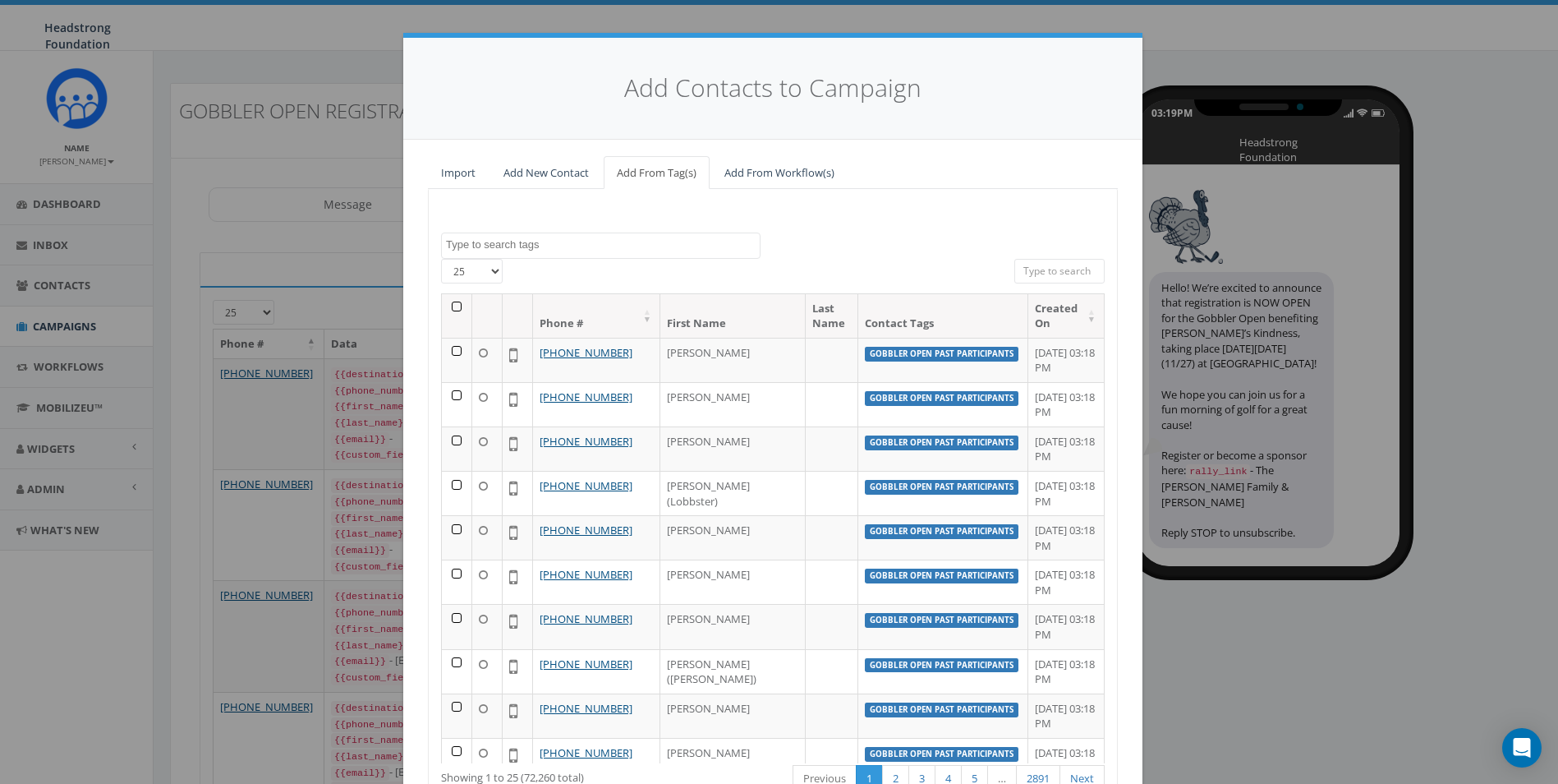
click at [570, 236] on span at bounding box center [601, 246] width 319 height 27
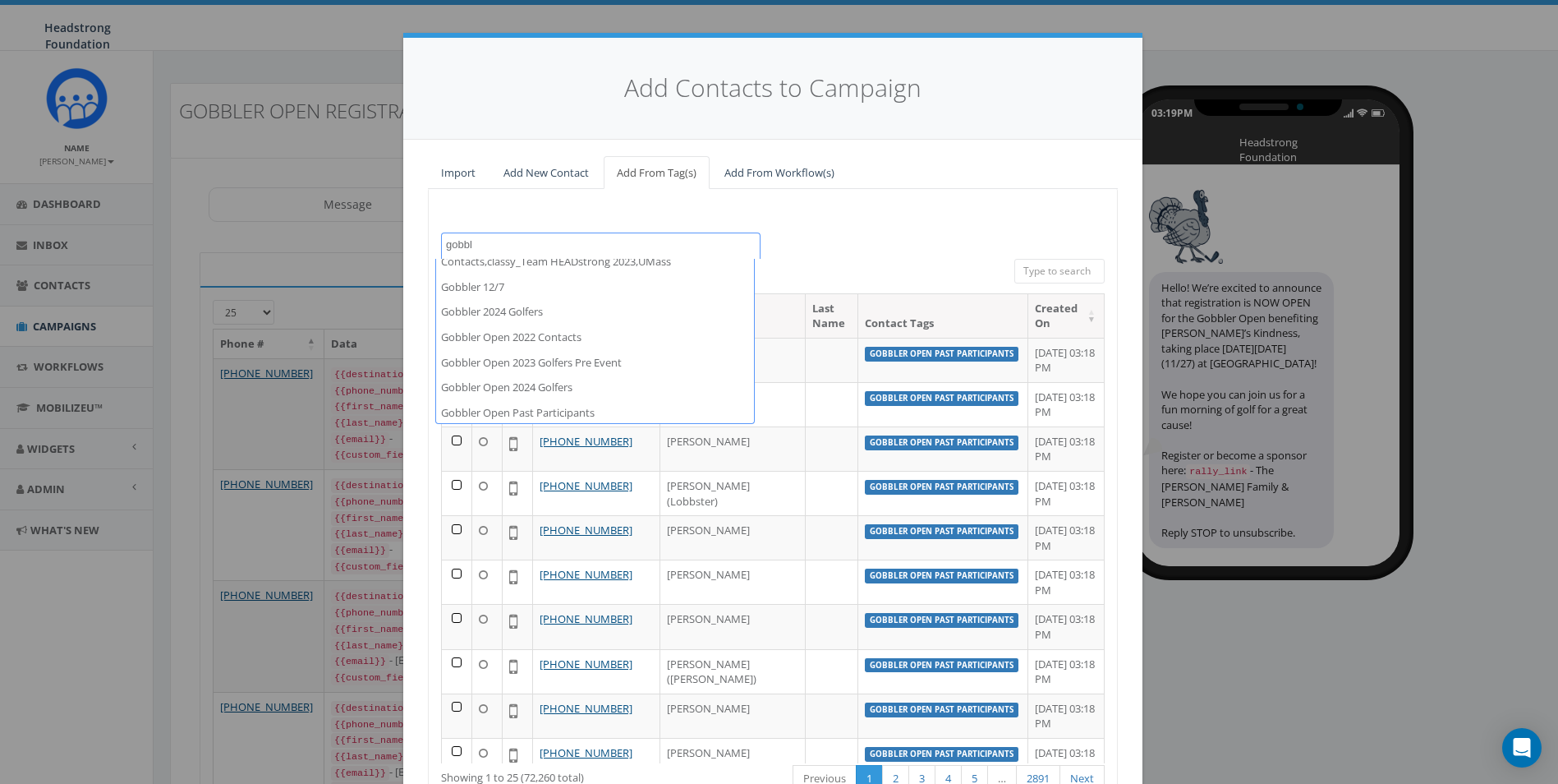
scroll to position [133, 0]
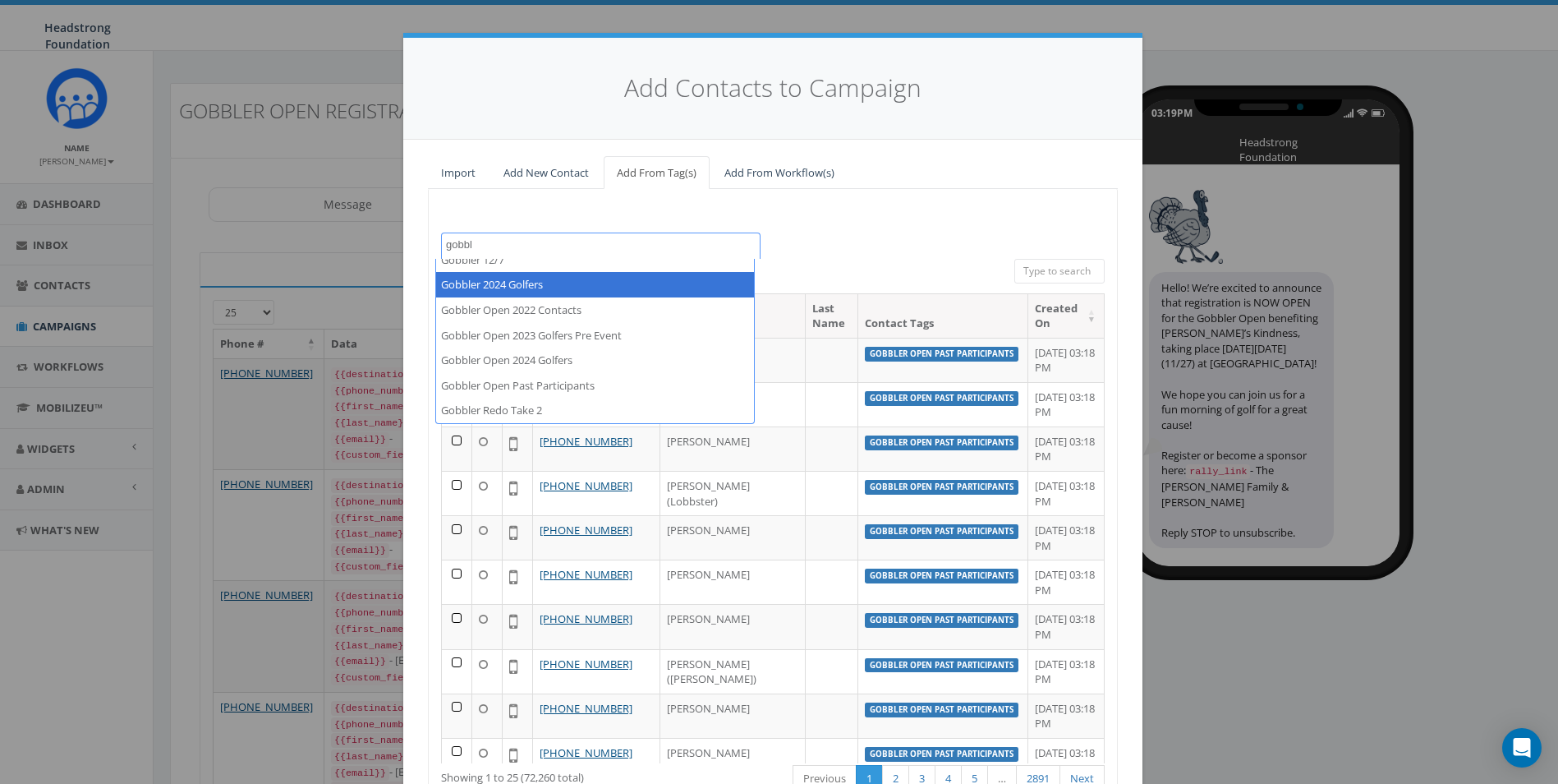
type textarea "gobbl"
select select "Gobbler 2024 Golfers"
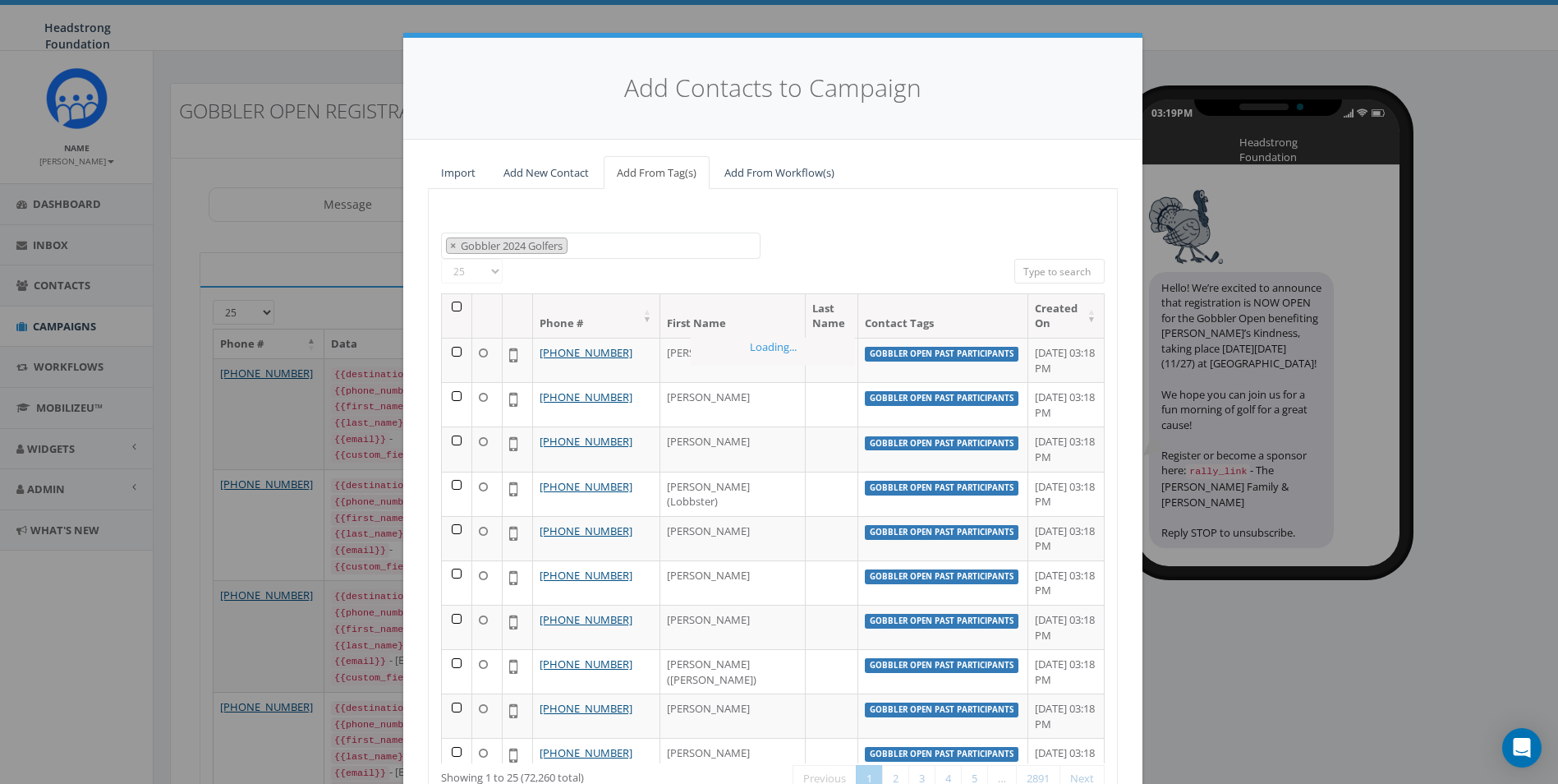
scroll to position [13737, 0]
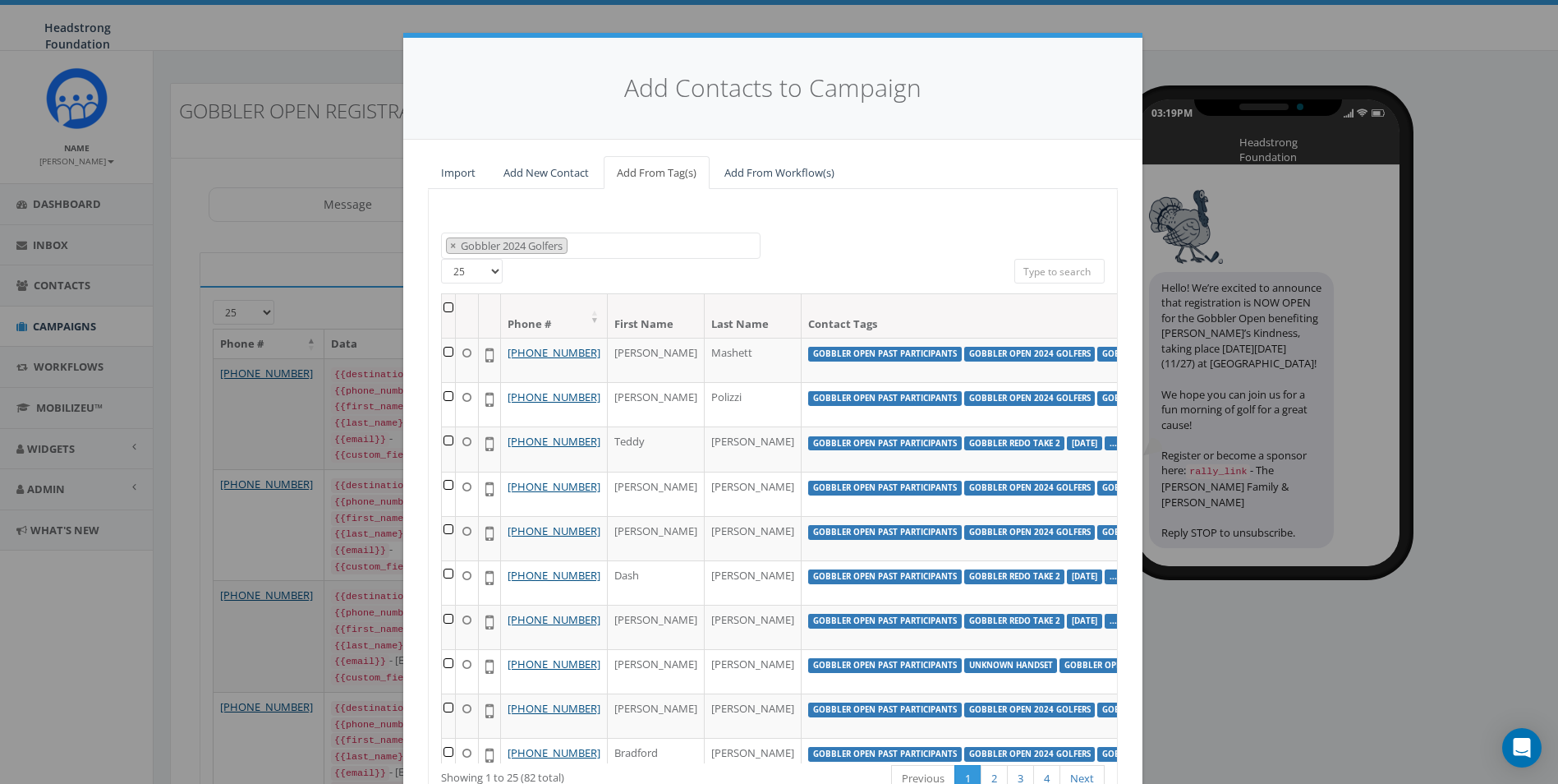
click at [442, 307] on th at bounding box center [449, 316] width 14 height 43
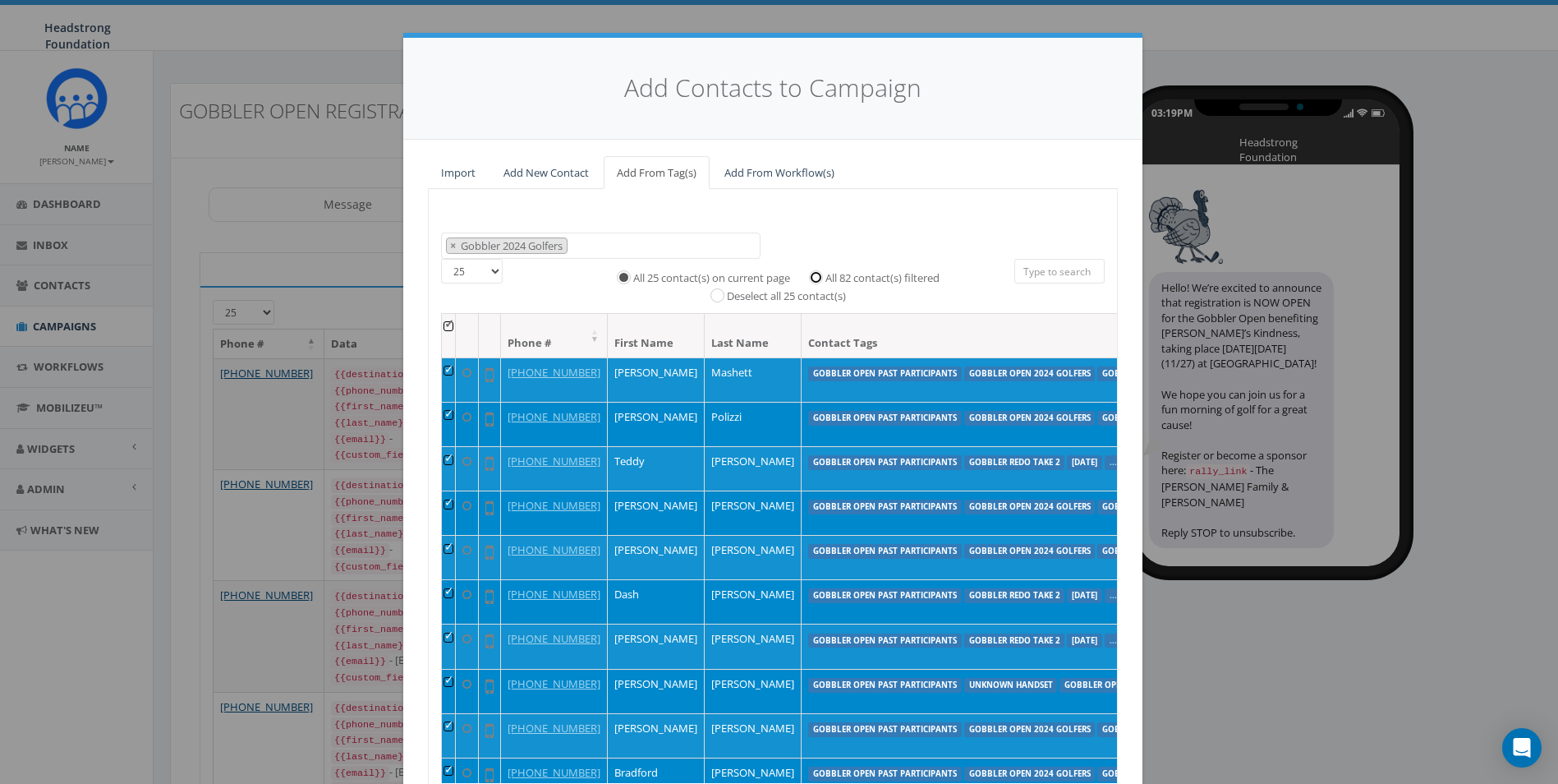
click at [815, 279] on input "All 82 contact(s) filtered" at bounding box center [820, 275] width 11 height 11
radio input "true"
click at [676, 244] on span "× Gobbler 2024 Golfers" at bounding box center [601, 246] width 319 height 28
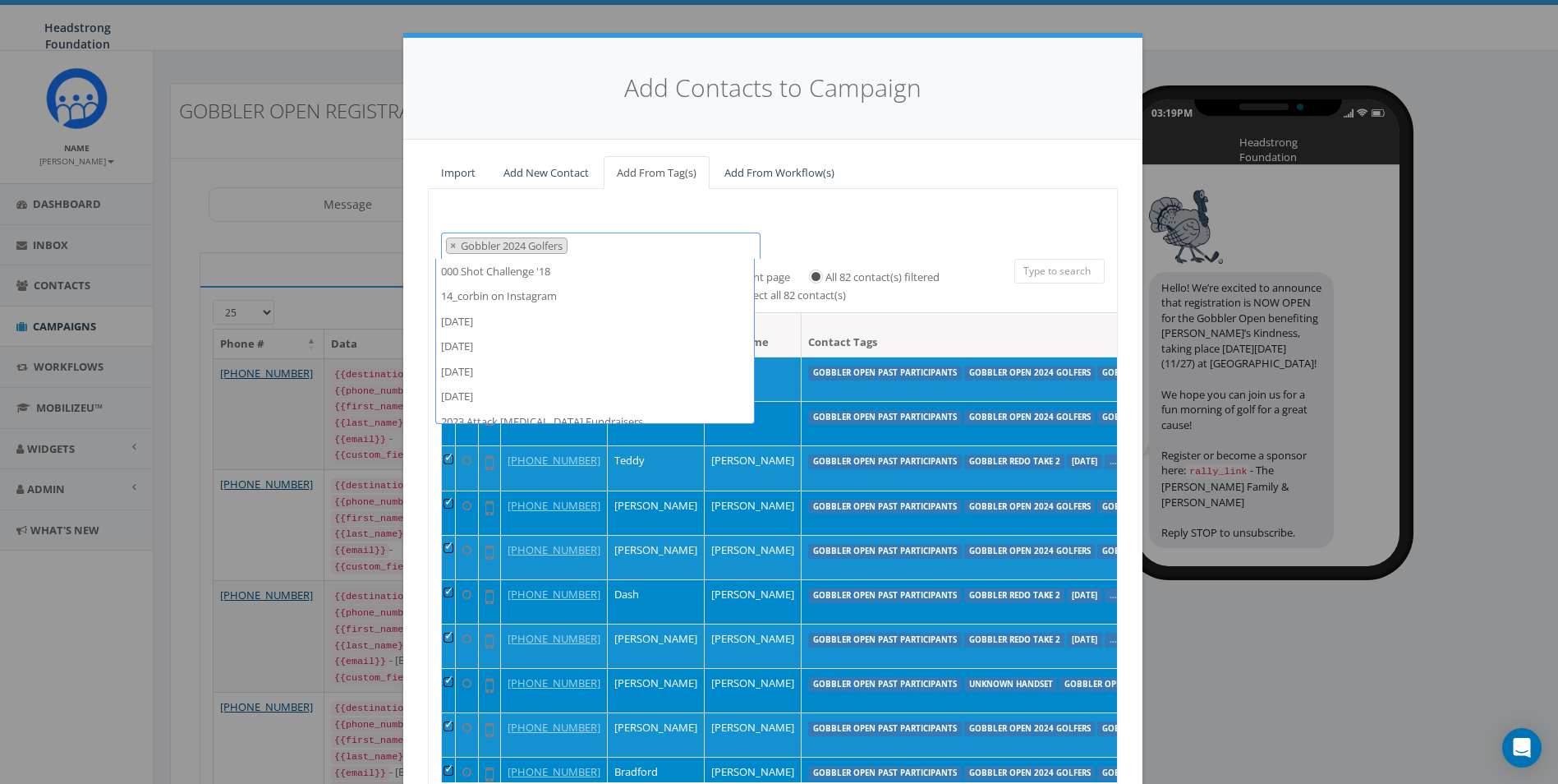
scroll to position [36188, 0]
click at [906, 220] on div "000 Shot Challenge '18 14_corbin on Instagram 2023/10/16 2023/10/24 2023/11/06 …" at bounding box center [772, 523] width 690 height 668
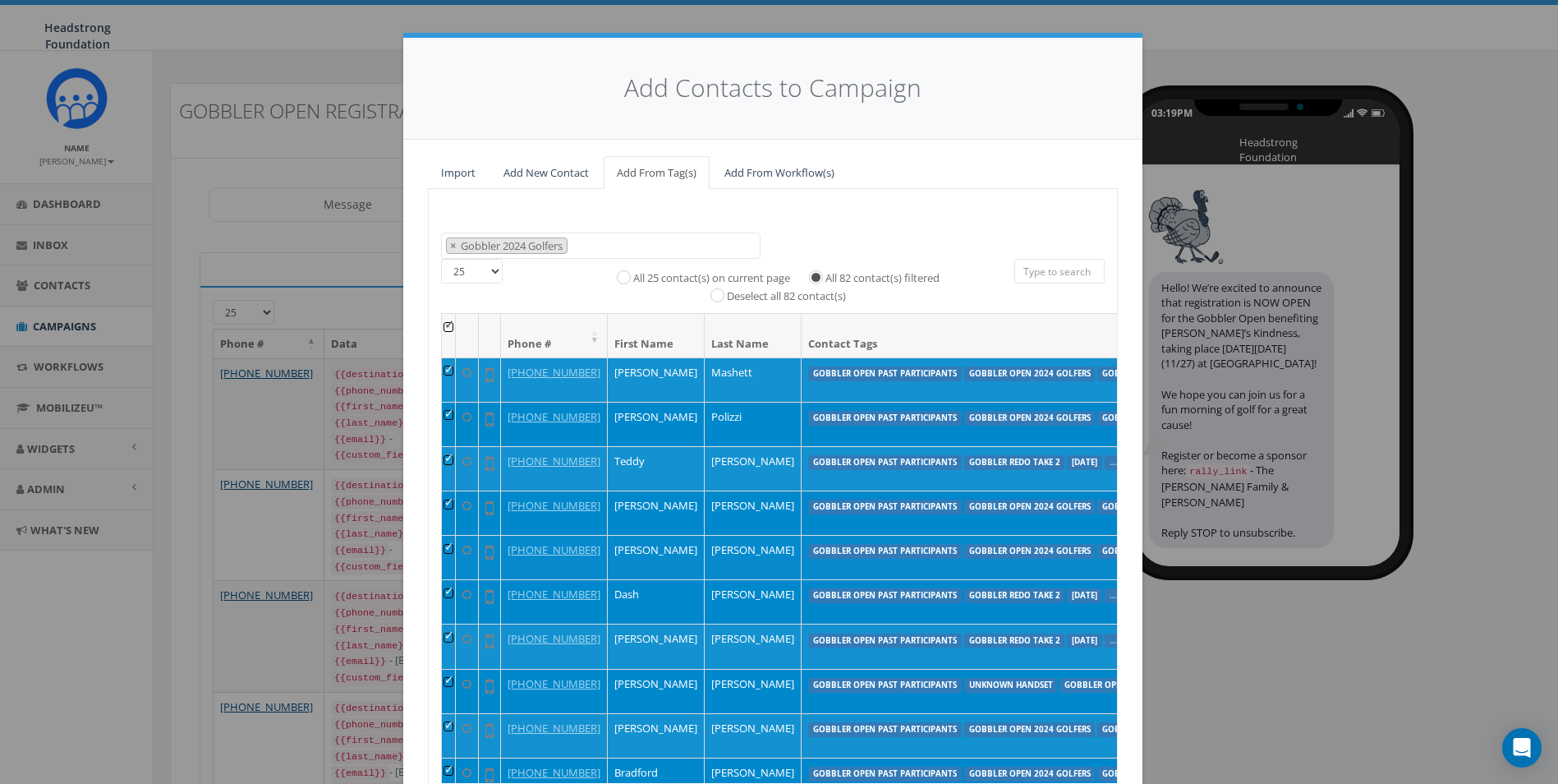
scroll to position [136, 0]
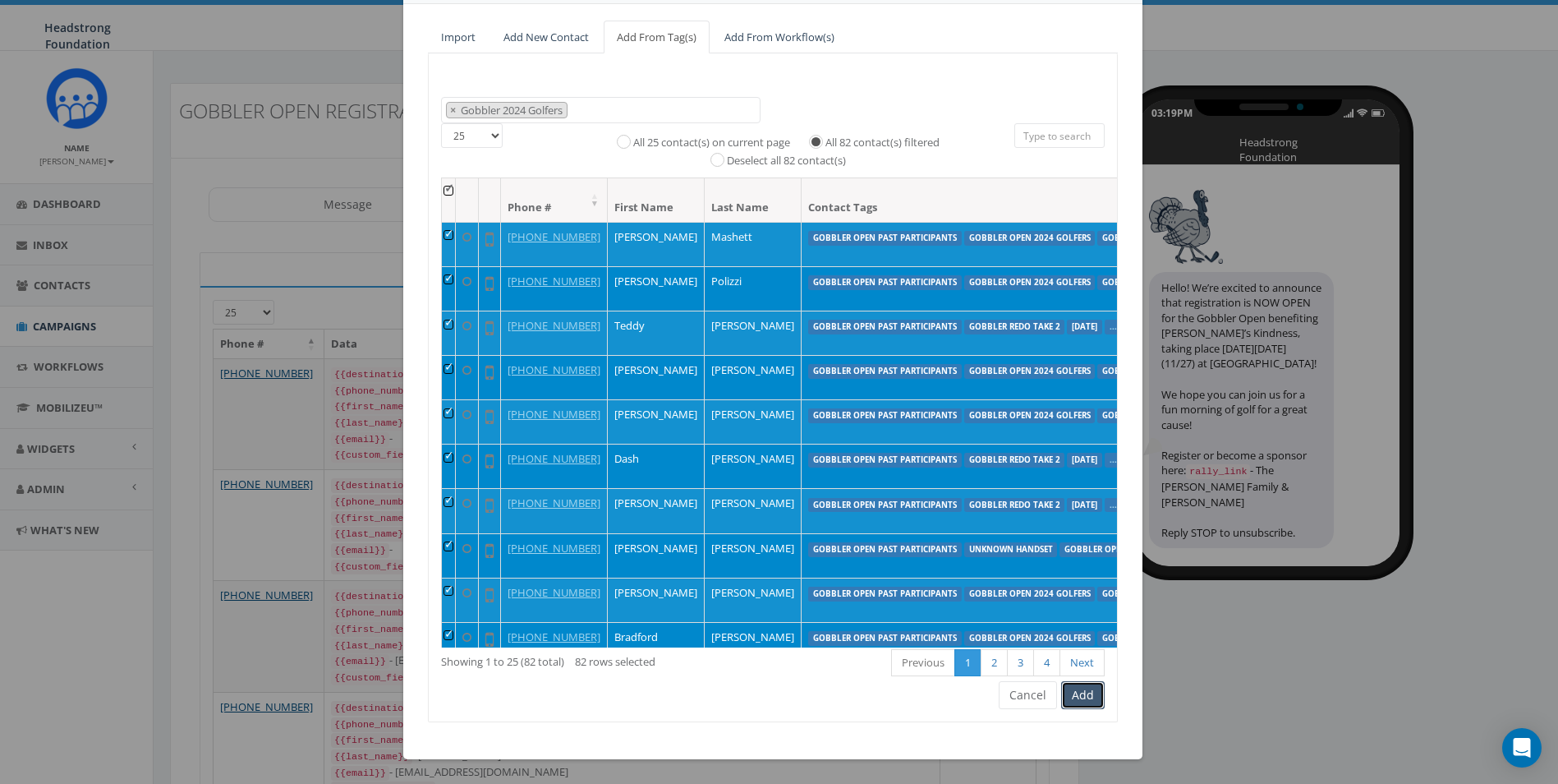
click at [1078, 697] on button "Add" at bounding box center [1083, 694] width 43 height 28
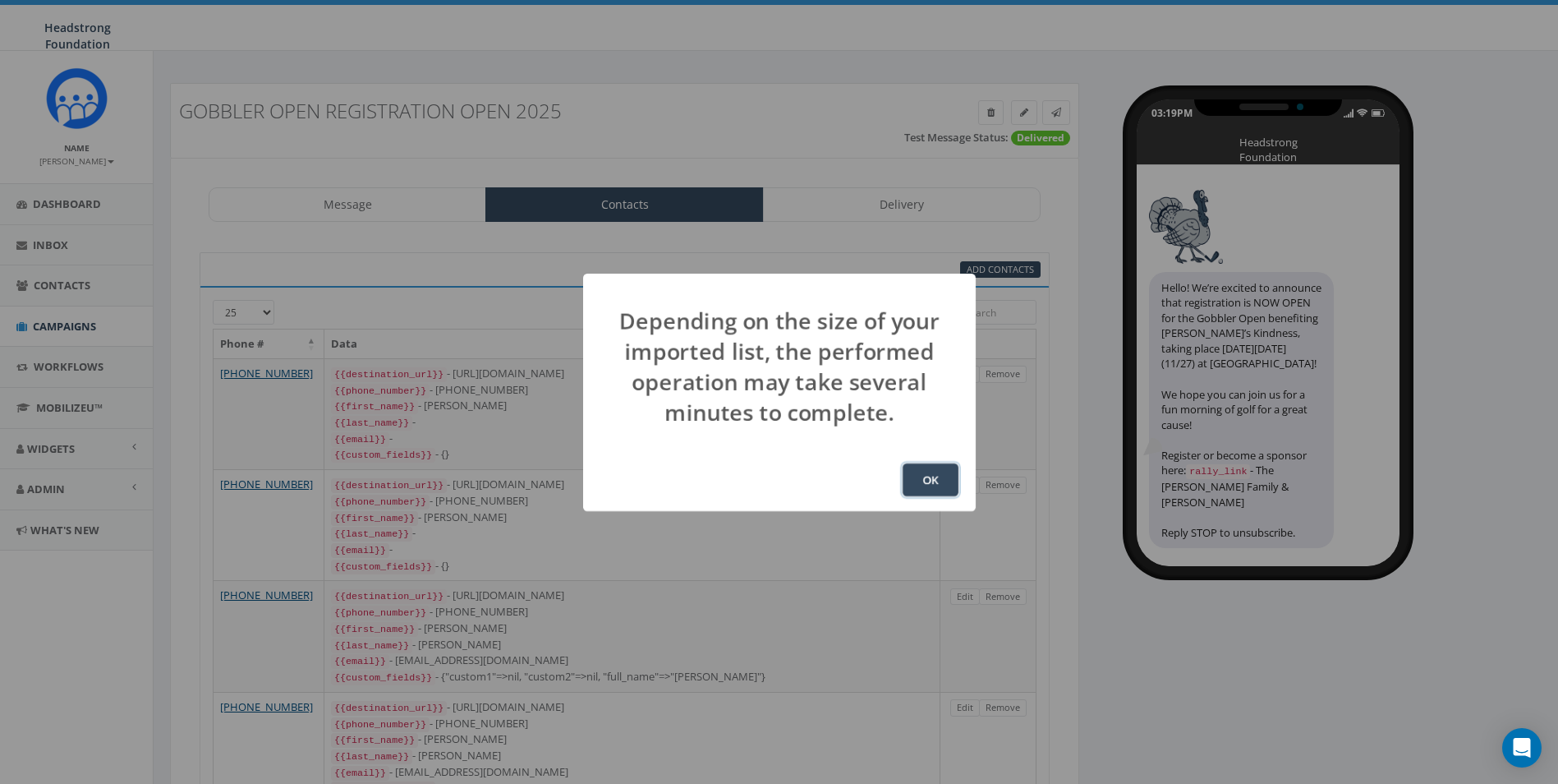
click at [957, 492] on button "OK" at bounding box center [930, 479] width 56 height 33
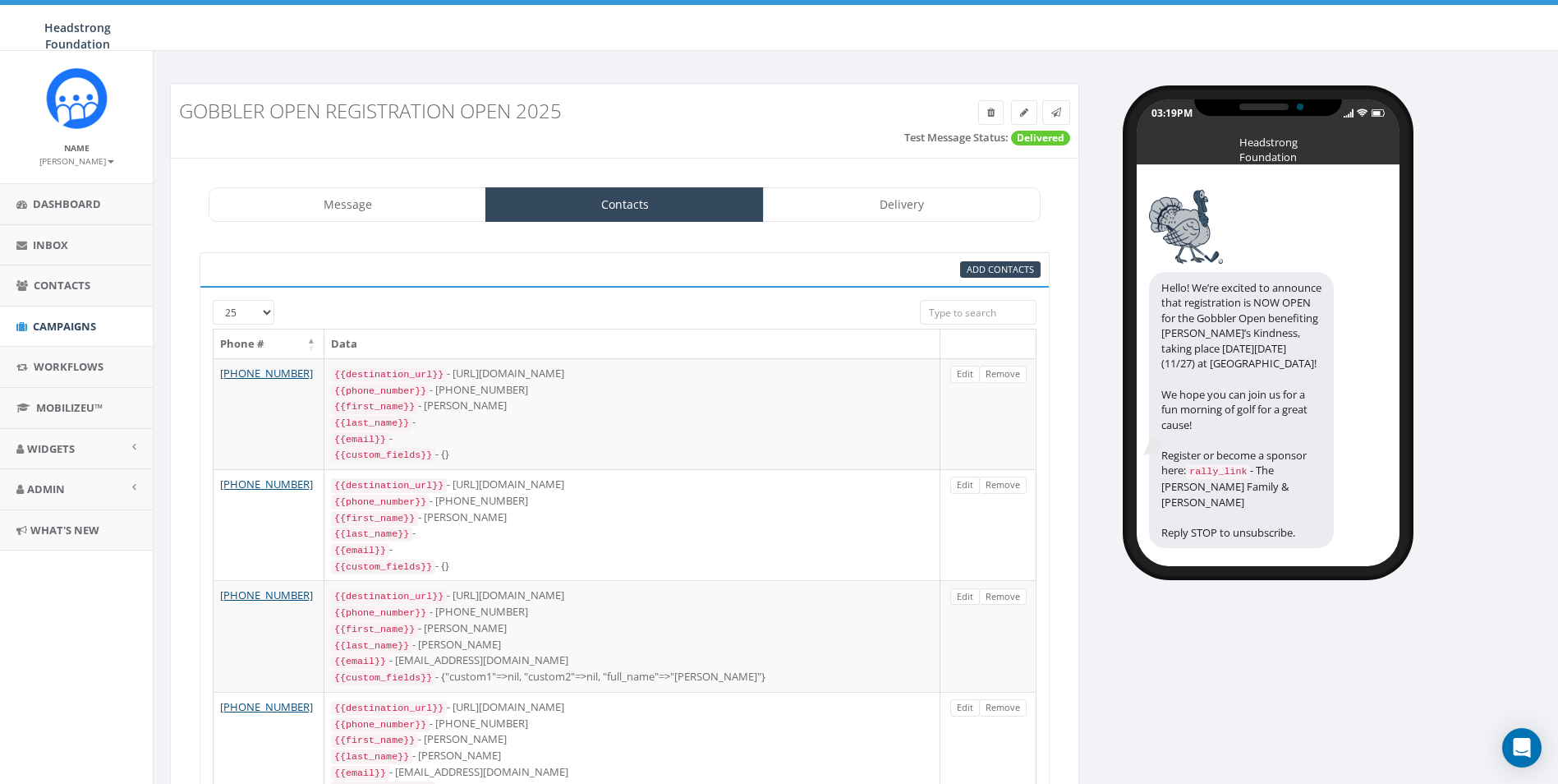
scroll to position [236, 0]
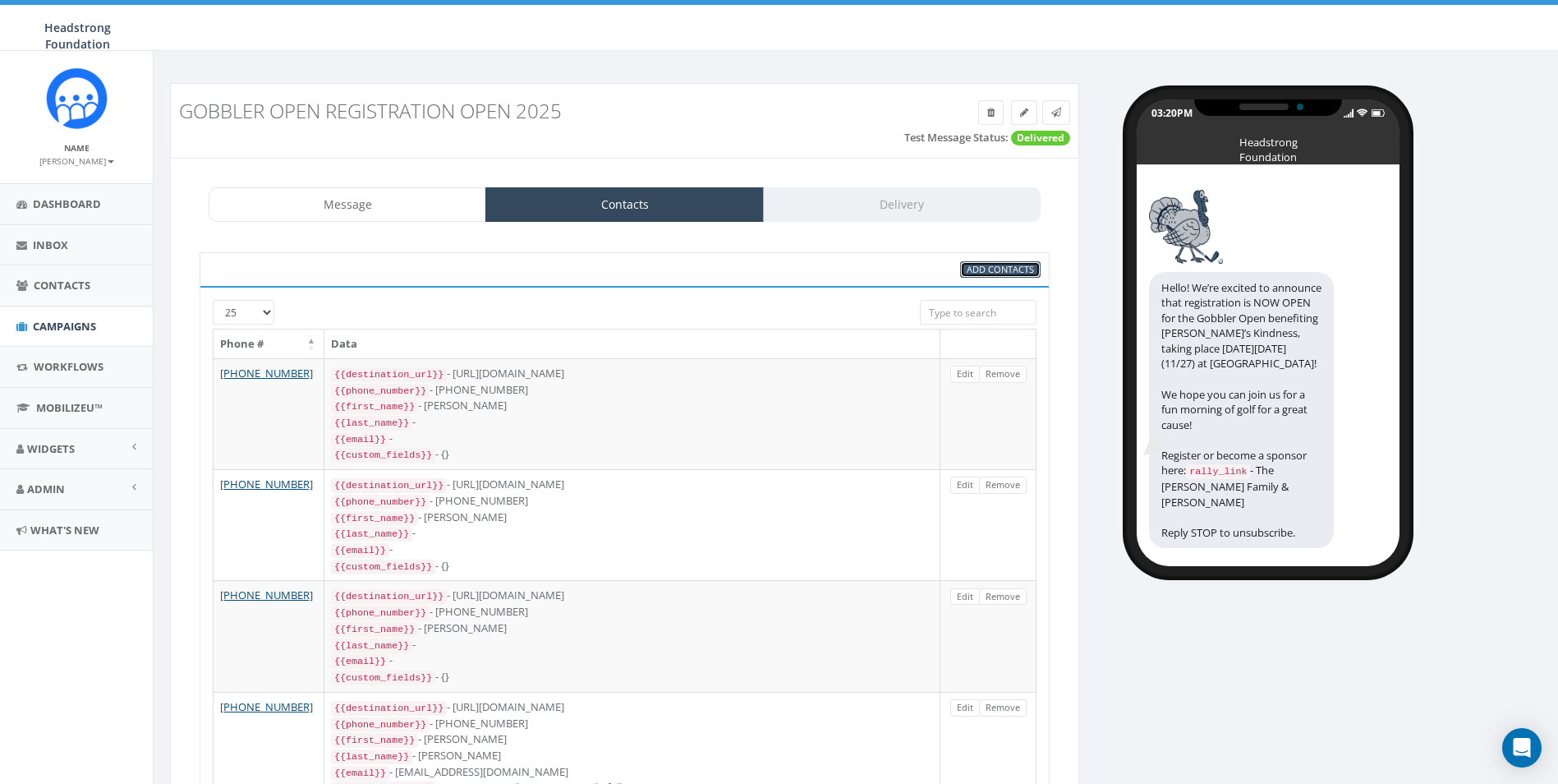
click at [993, 266] on span "Add Contacts" at bounding box center [1000, 269] width 68 height 13
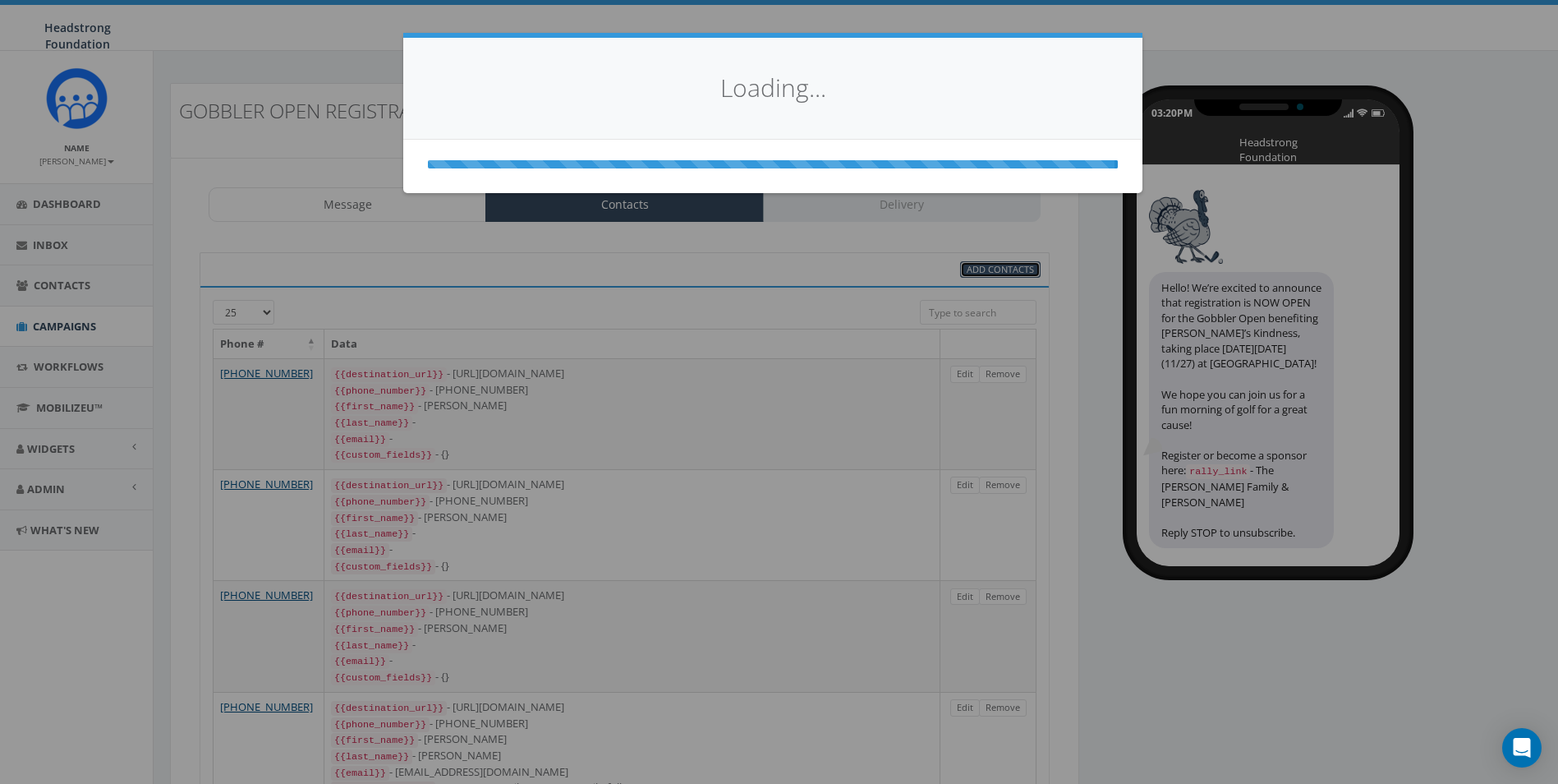
select select
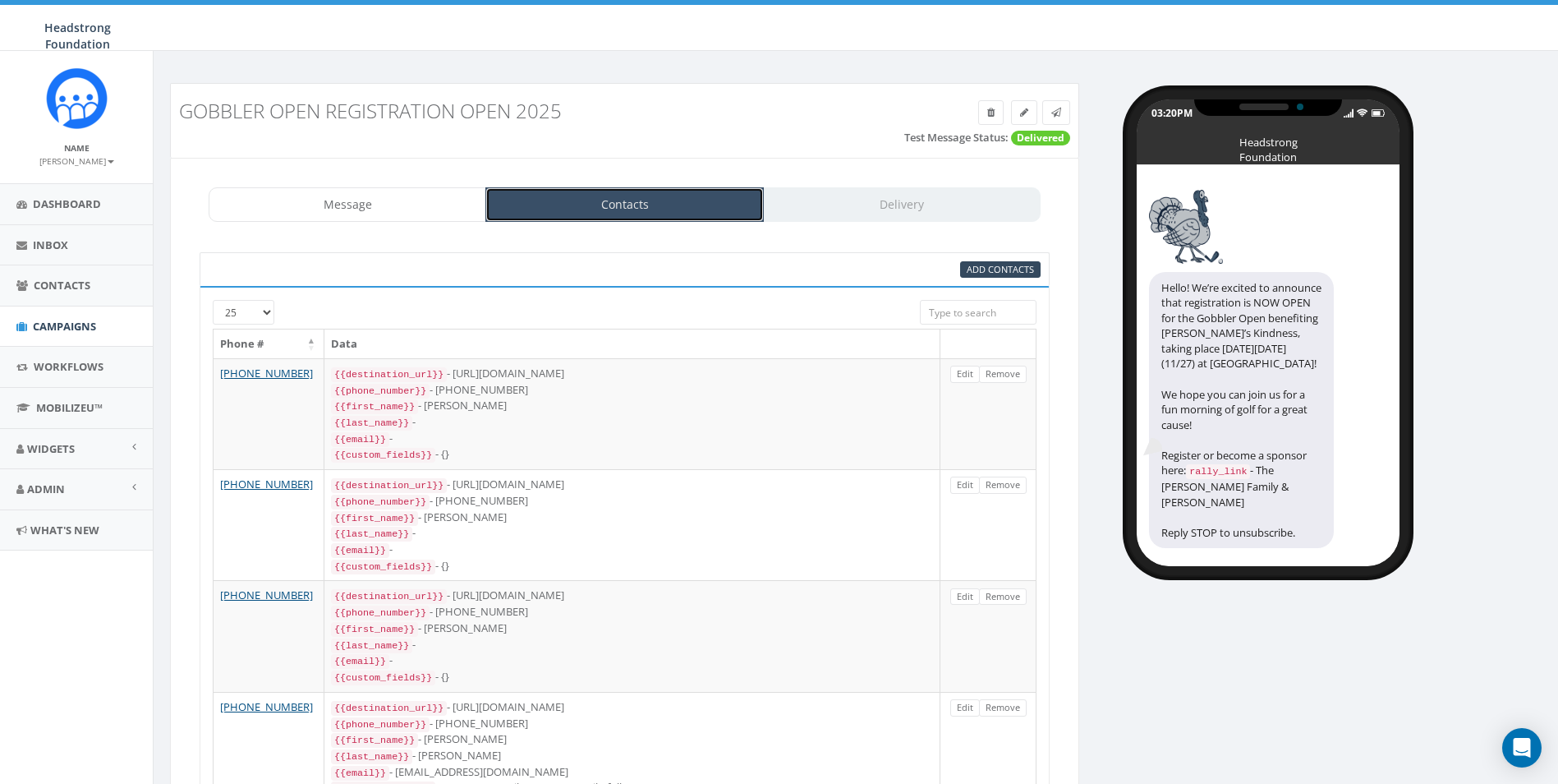
click at [671, 202] on link "Contacts" at bounding box center [624, 204] width 278 height 34
click at [976, 265] on span "Add Contacts" at bounding box center [1000, 269] width 68 height 13
select select
click at [976, 265] on span "Add Contacts" at bounding box center [1000, 269] width 68 height 13
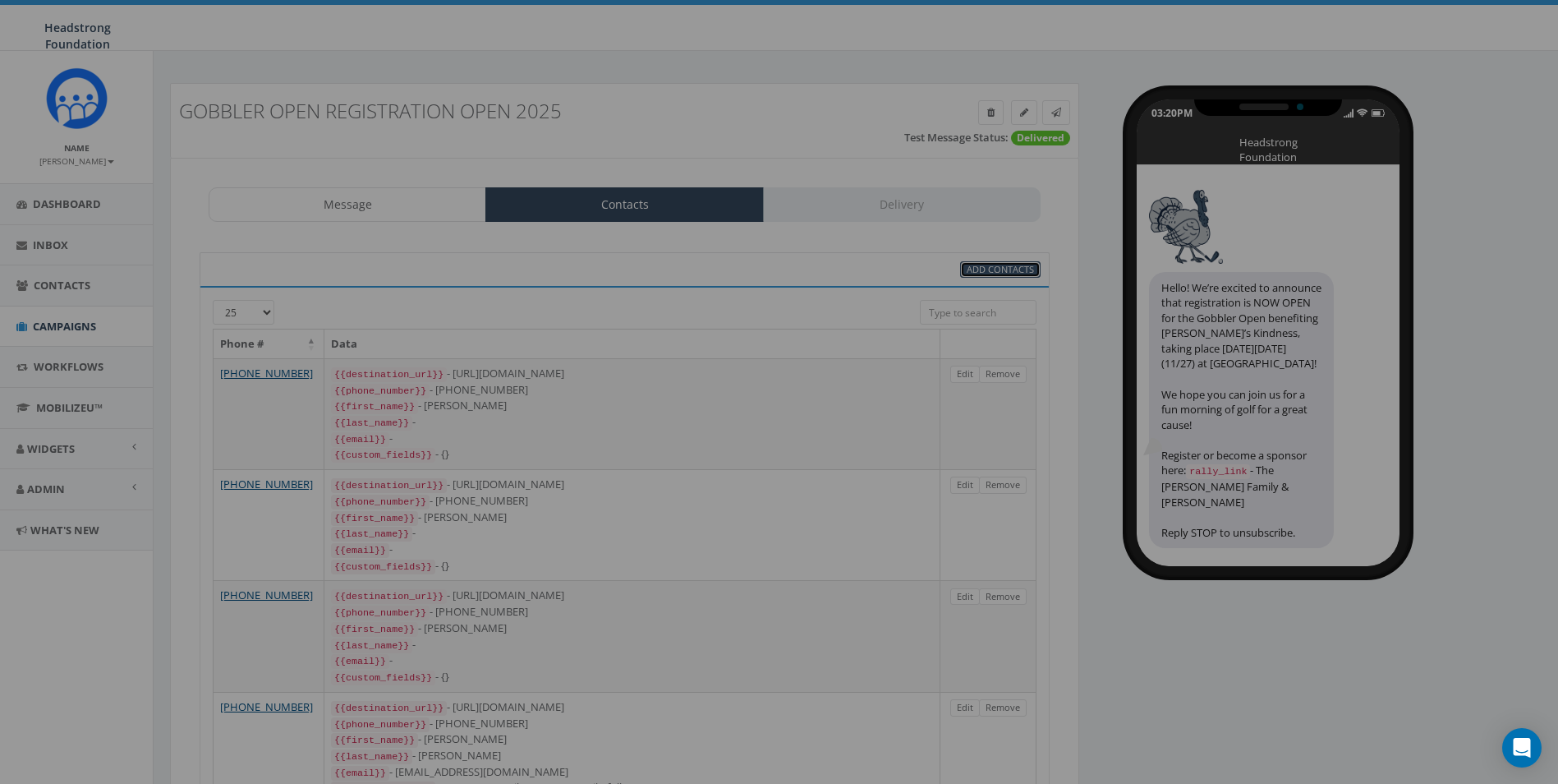
select select
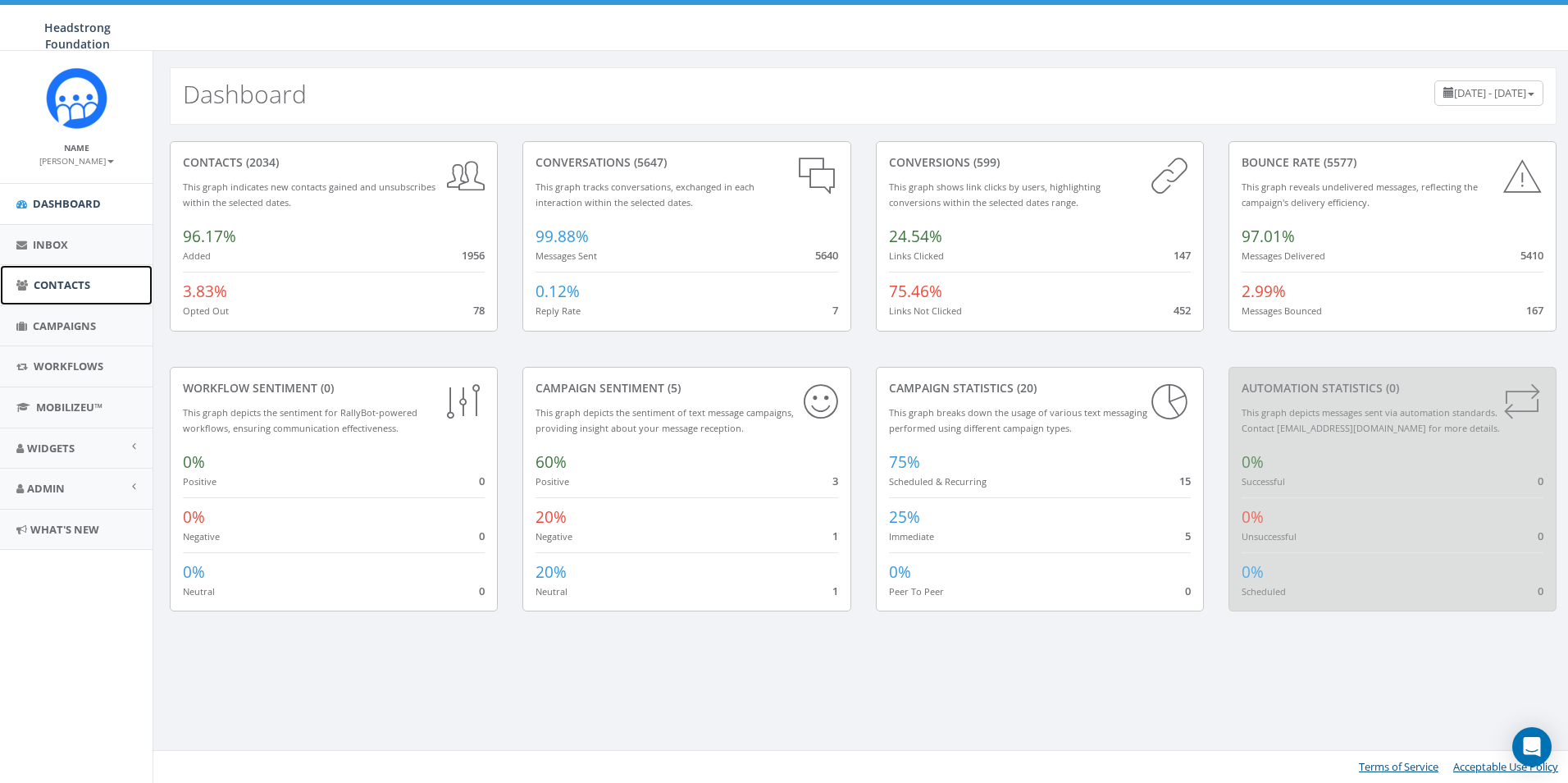
click at [62, 287] on span "Contacts" at bounding box center [62, 285] width 57 height 15
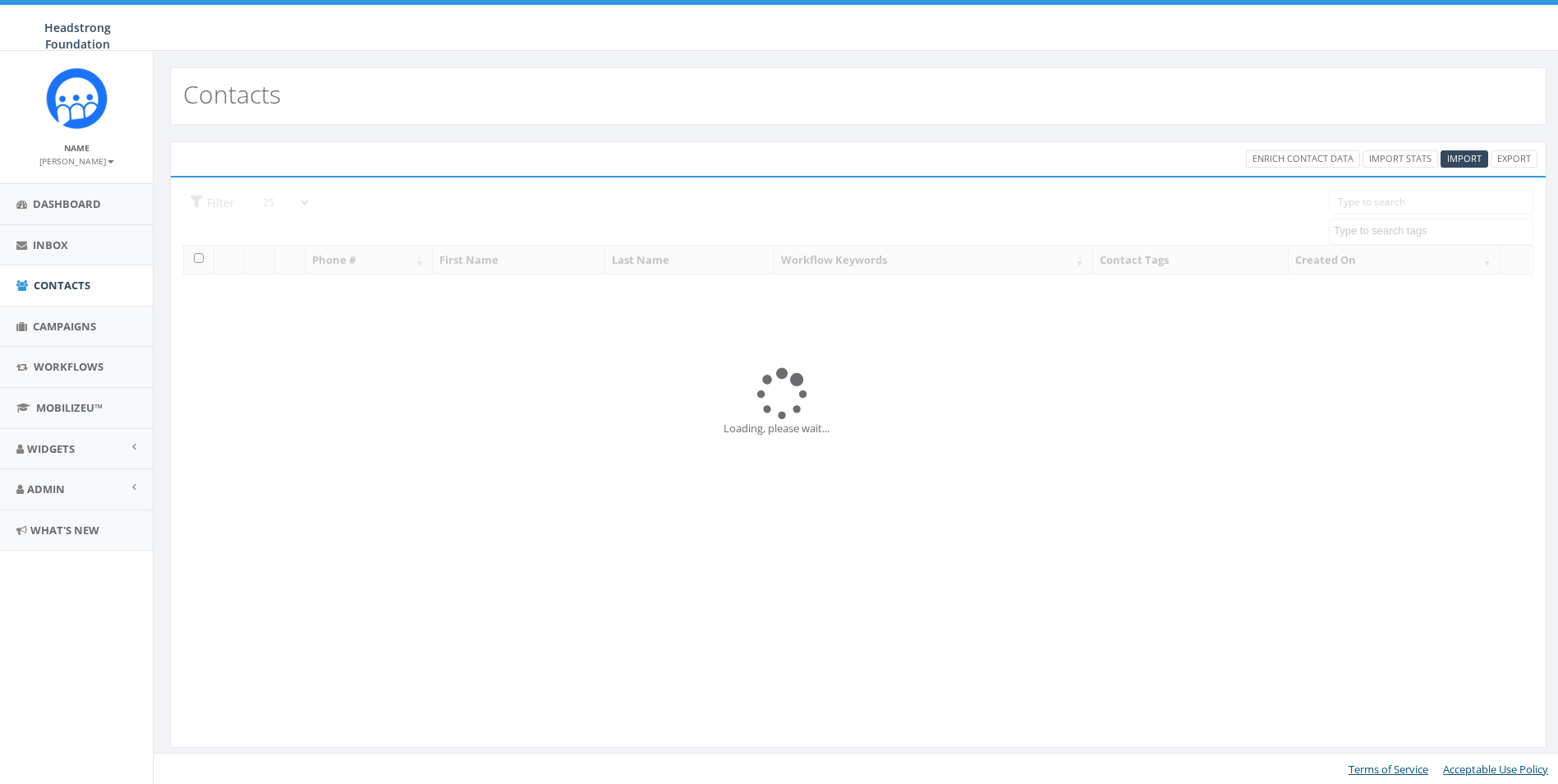
select select
click at [78, 256] on link "Inbox" at bounding box center [76, 245] width 153 height 40
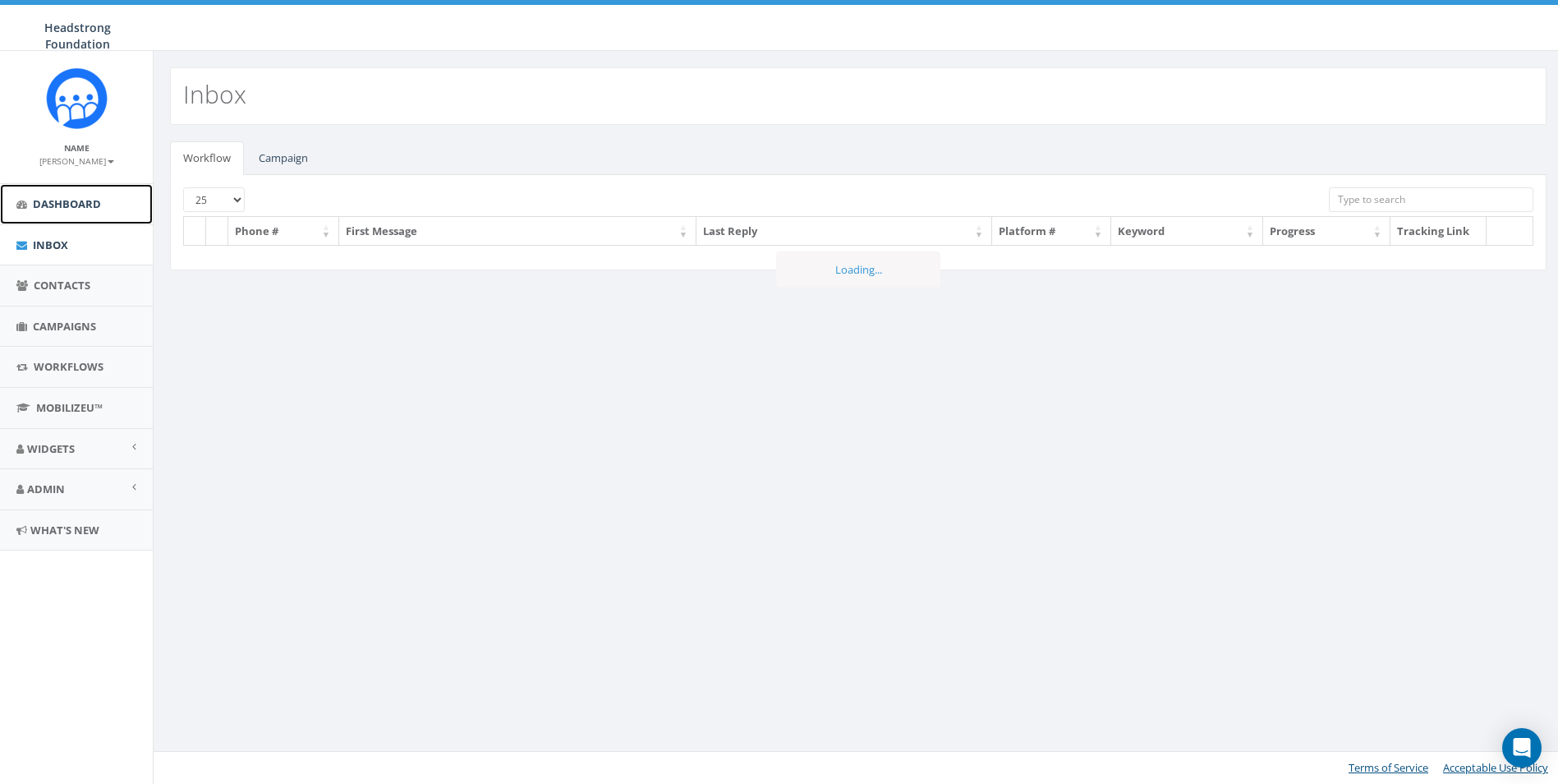
click at [79, 209] on span "Dashboard" at bounding box center [67, 204] width 68 height 15
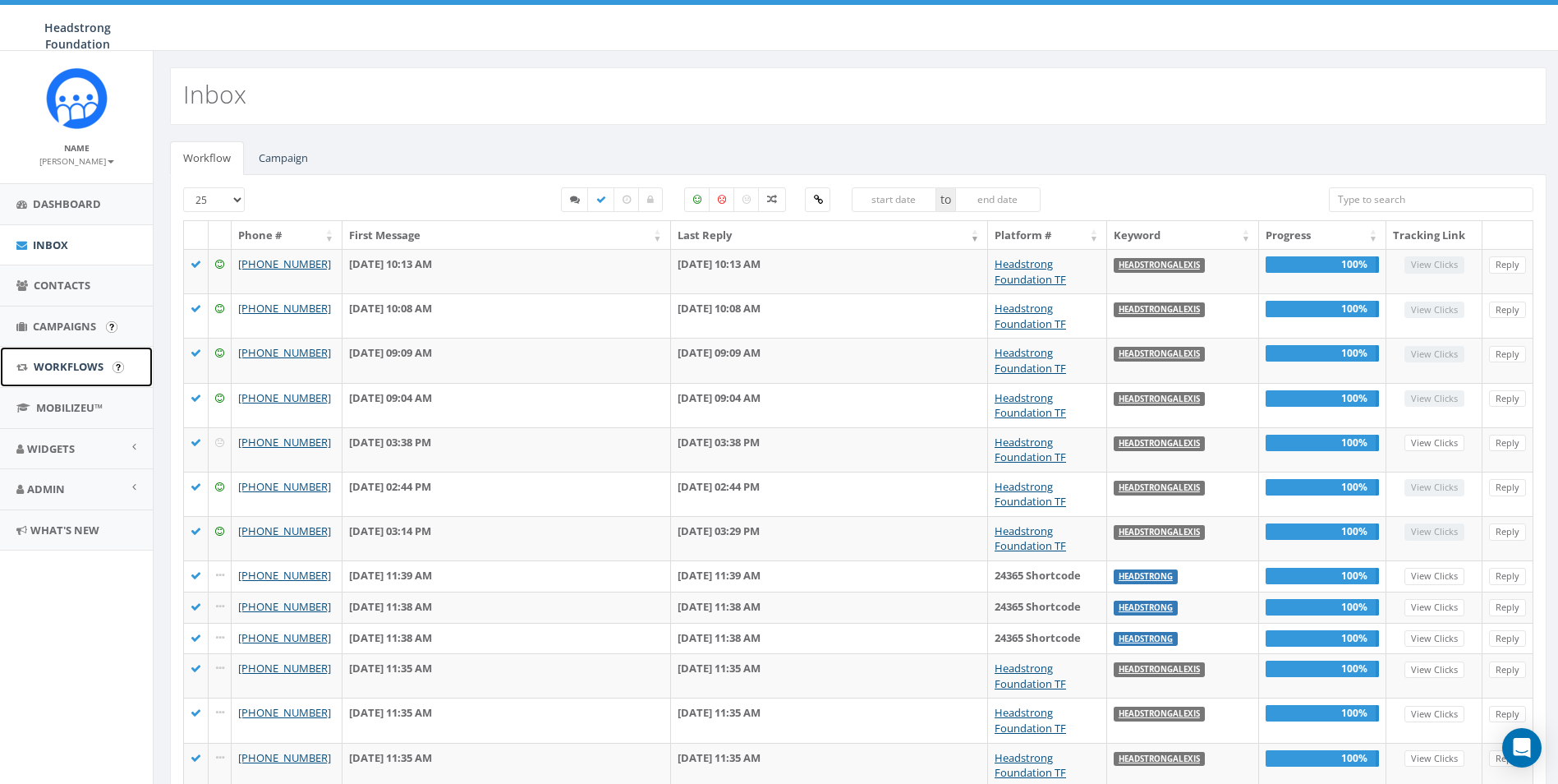
click at [56, 347] on link "Workflows" at bounding box center [76, 367] width 153 height 40
click at [63, 319] on span "Campaigns" at bounding box center [64, 326] width 63 height 15
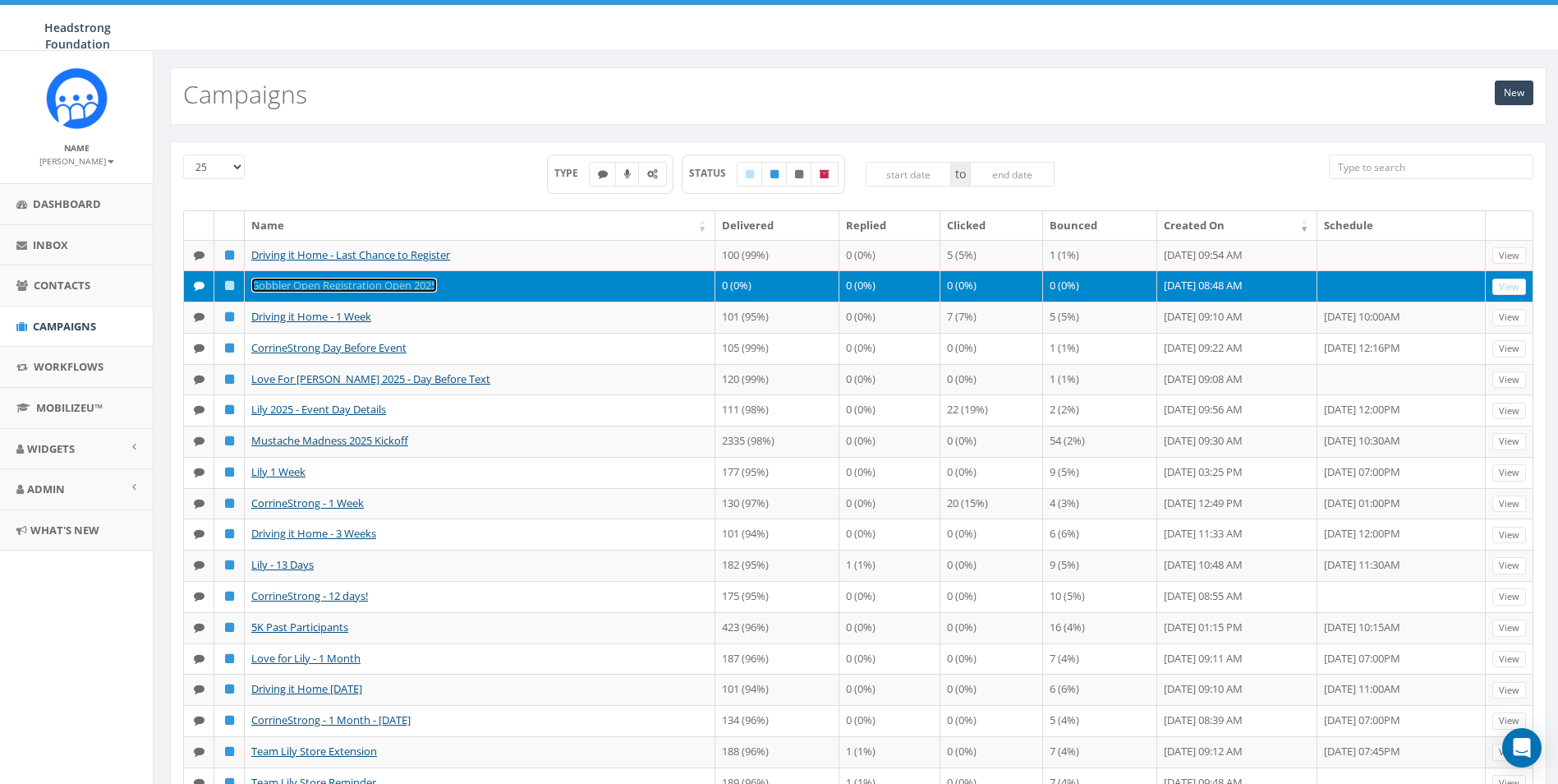
click at [296, 289] on link "Gobbler Open Registration Open 2025" at bounding box center [344, 285] width 186 height 15
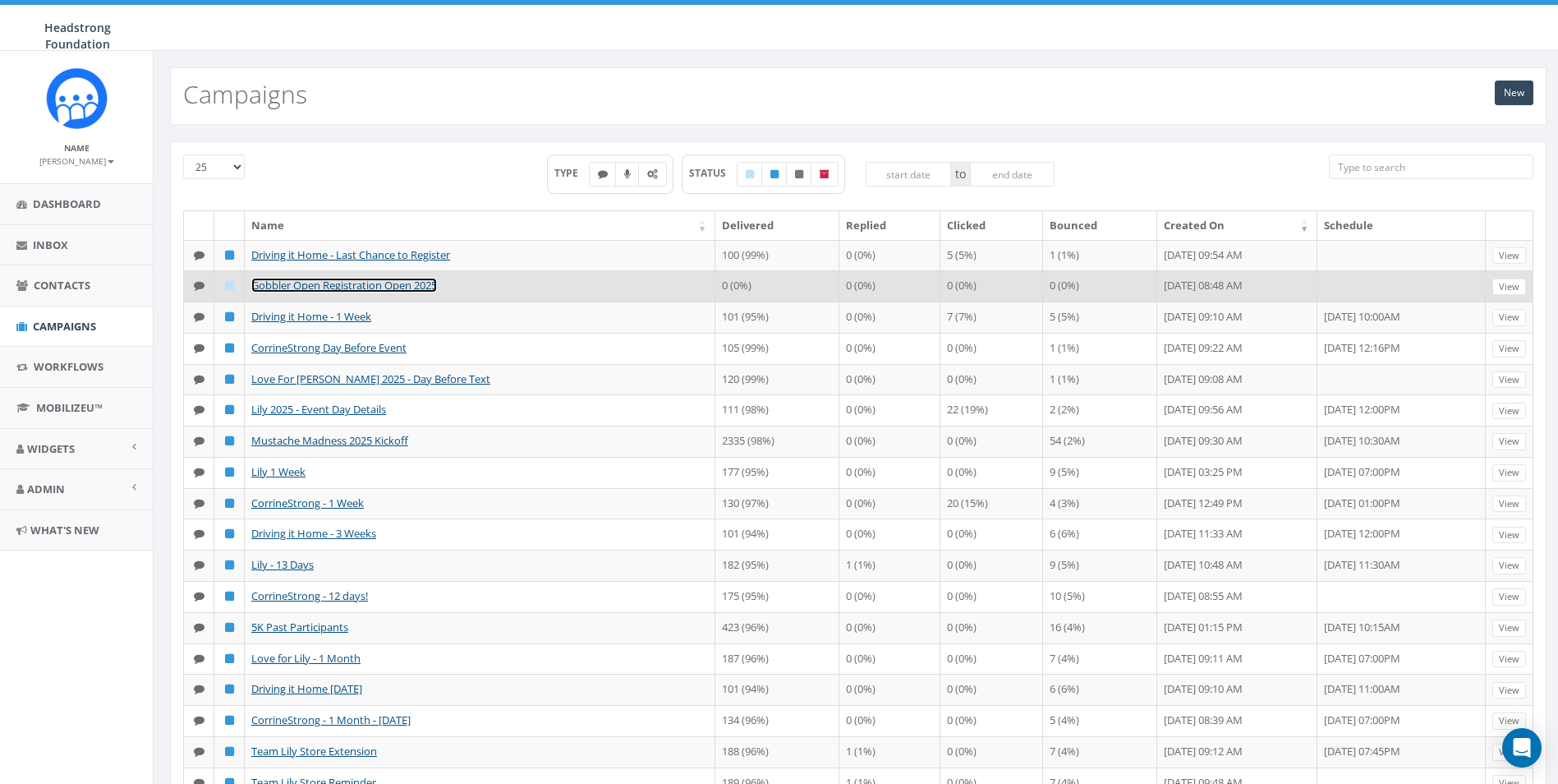
click at [295, 279] on link "Gobbler Open Registration Open 2025" at bounding box center [344, 285] width 186 height 15
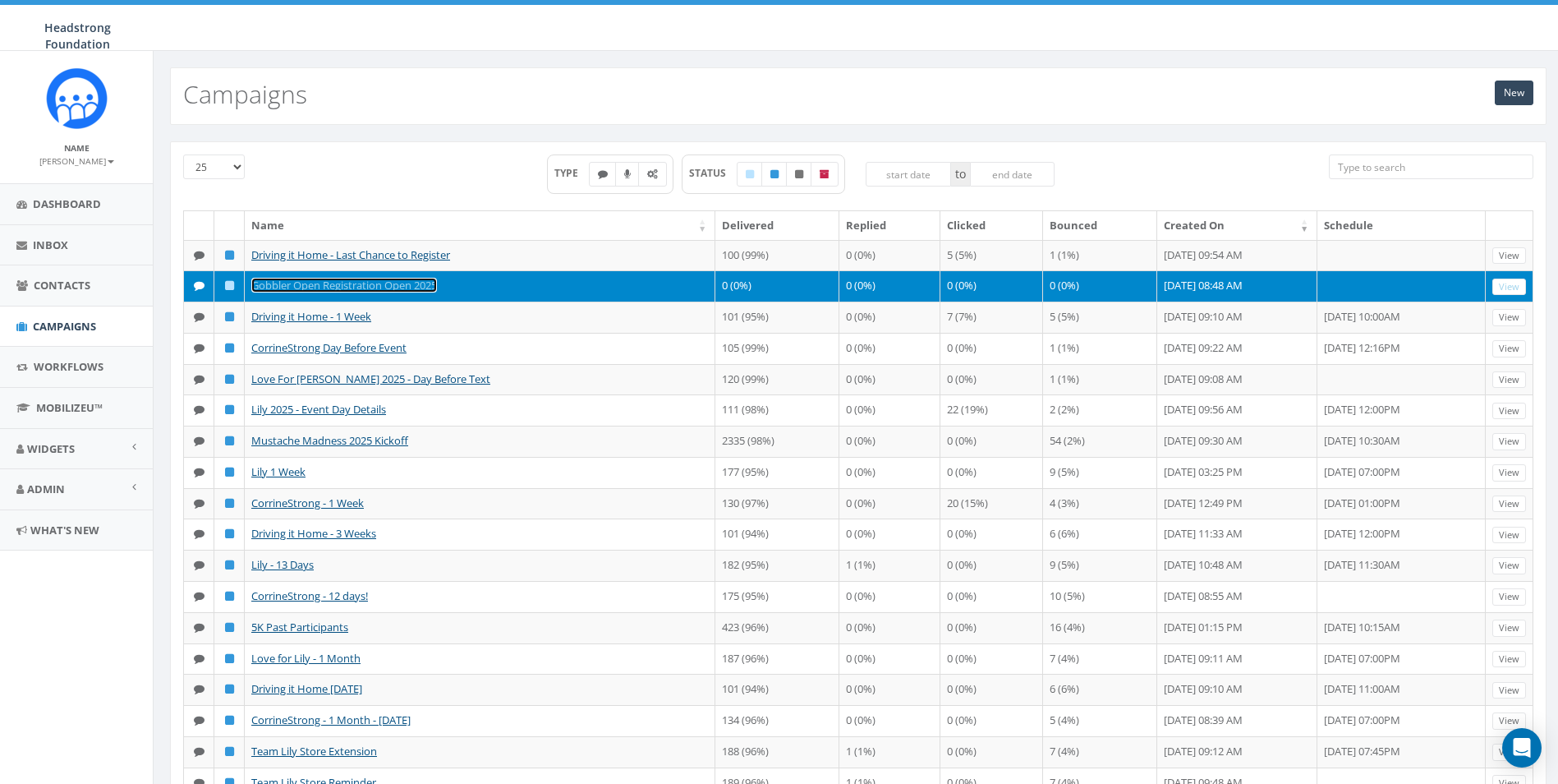
click at [425, 286] on link "Gobbler Open Registration Open 2025" at bounding box center [344, 285] width 186 height 15
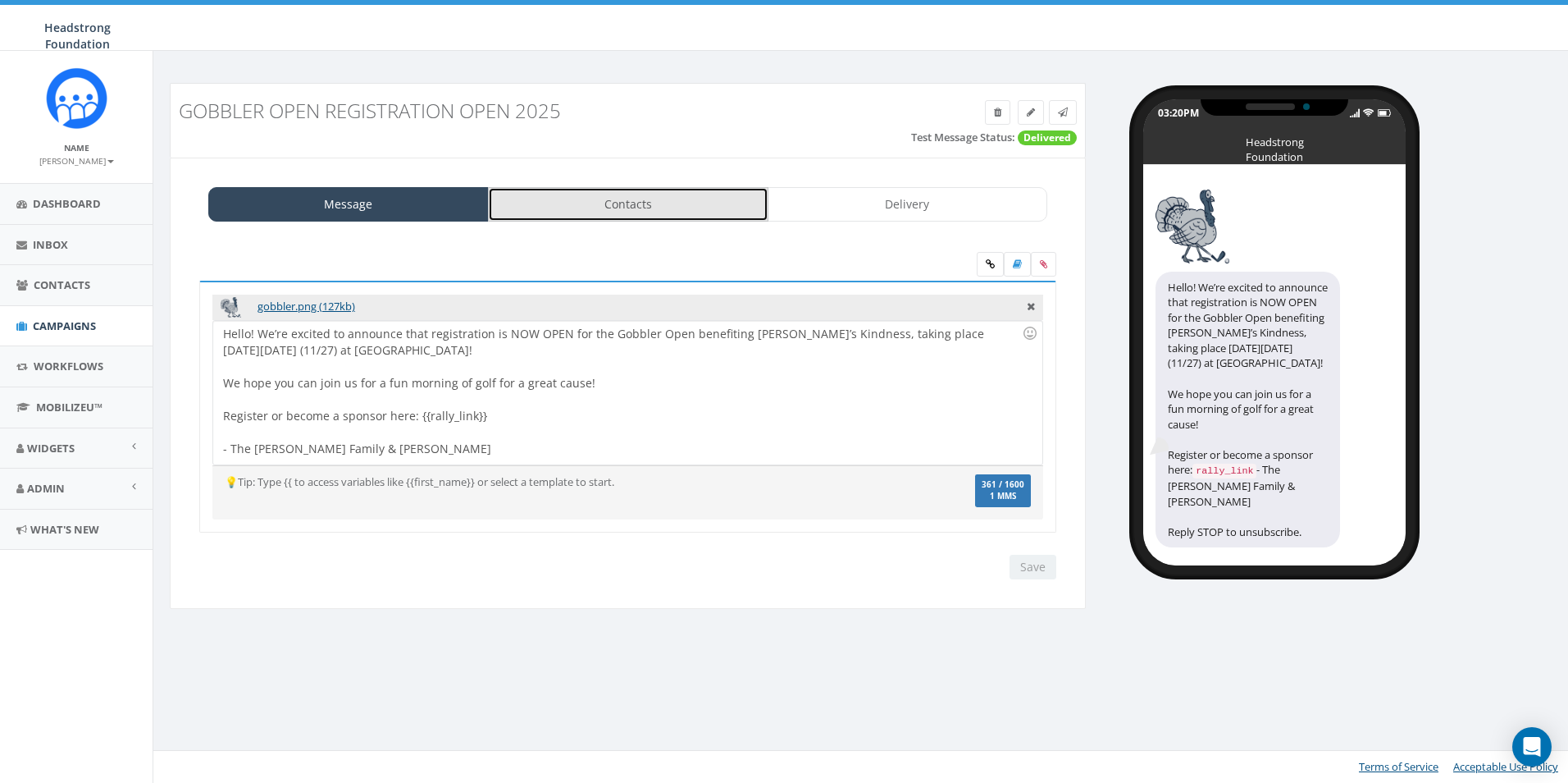
click at [724, 213] on link "Contacts" at bounding box center [628, 204] width 281 height 34
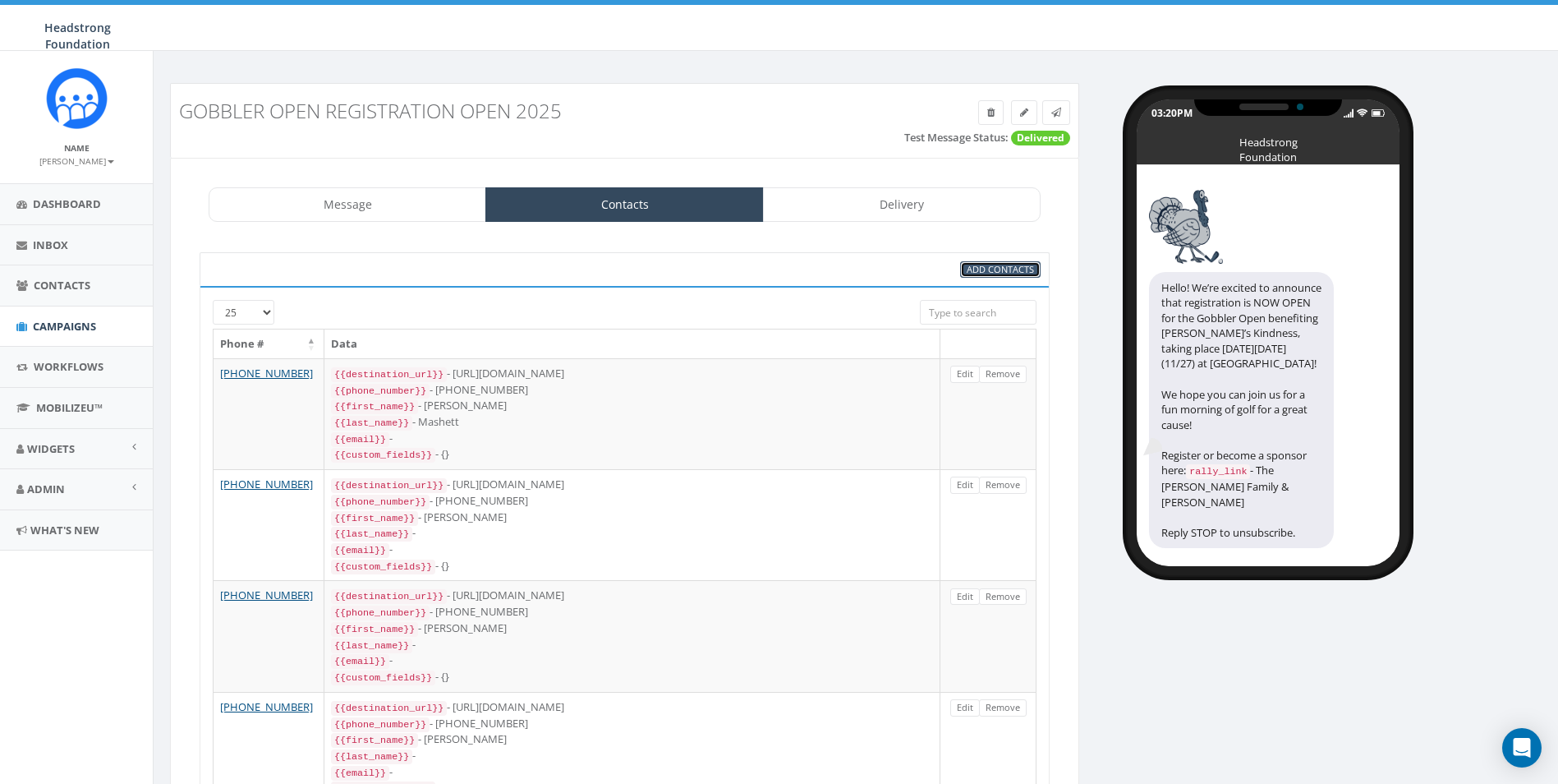
click at [983, 269] on span "Add Contacts" at bounding box center [1000, 269] width 68 height 13
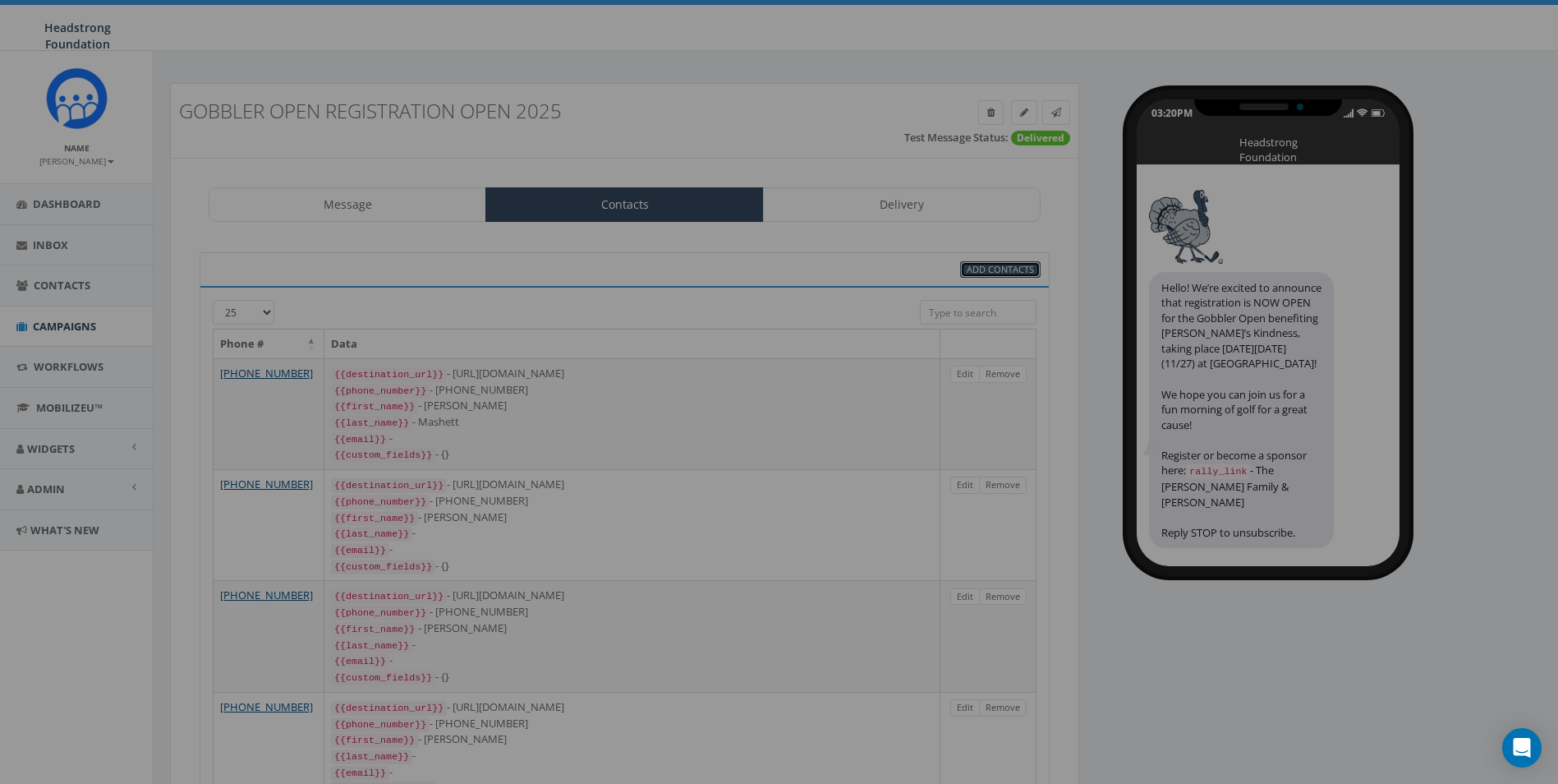
select select
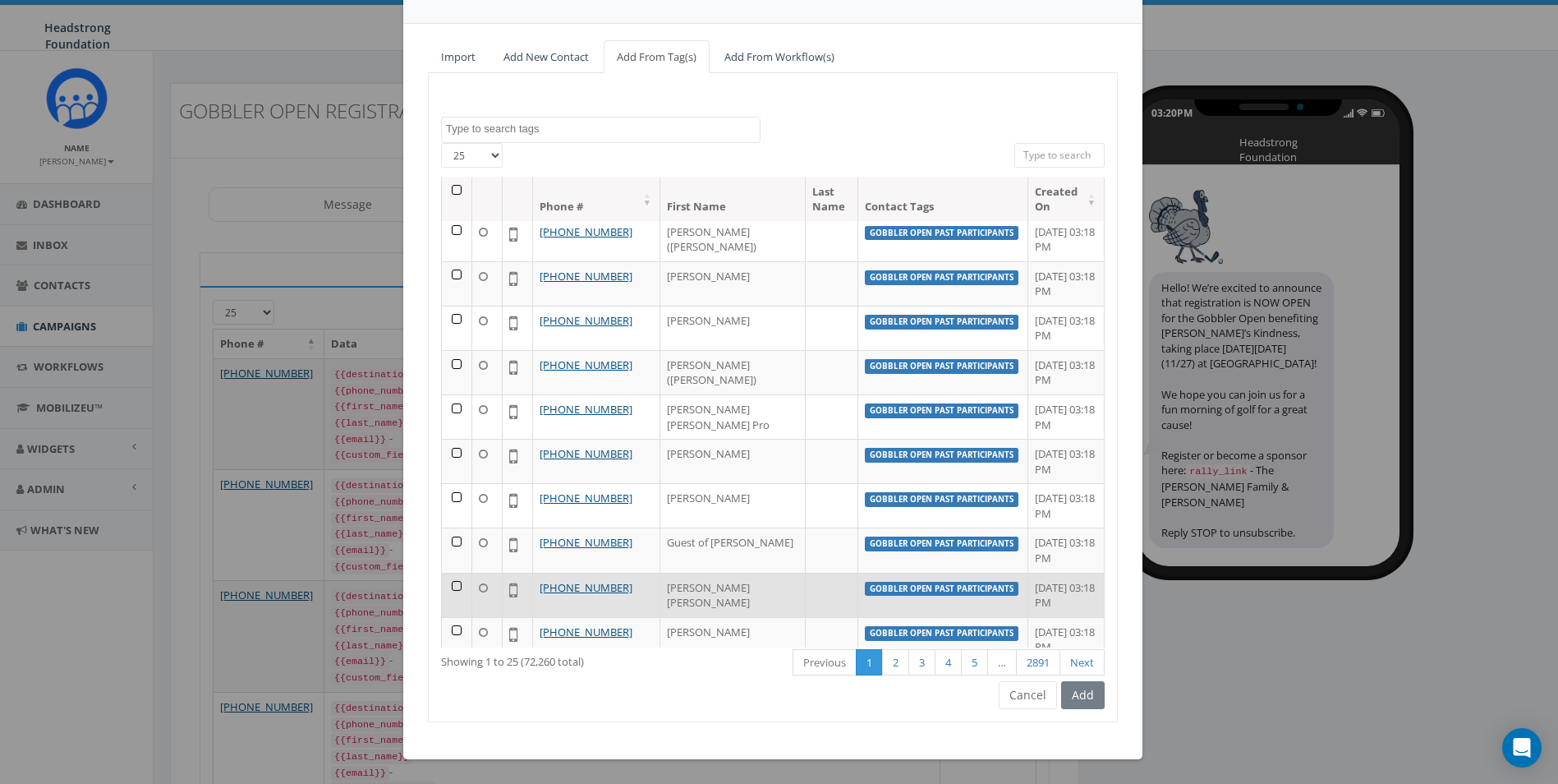
scroll to position [296, 0]
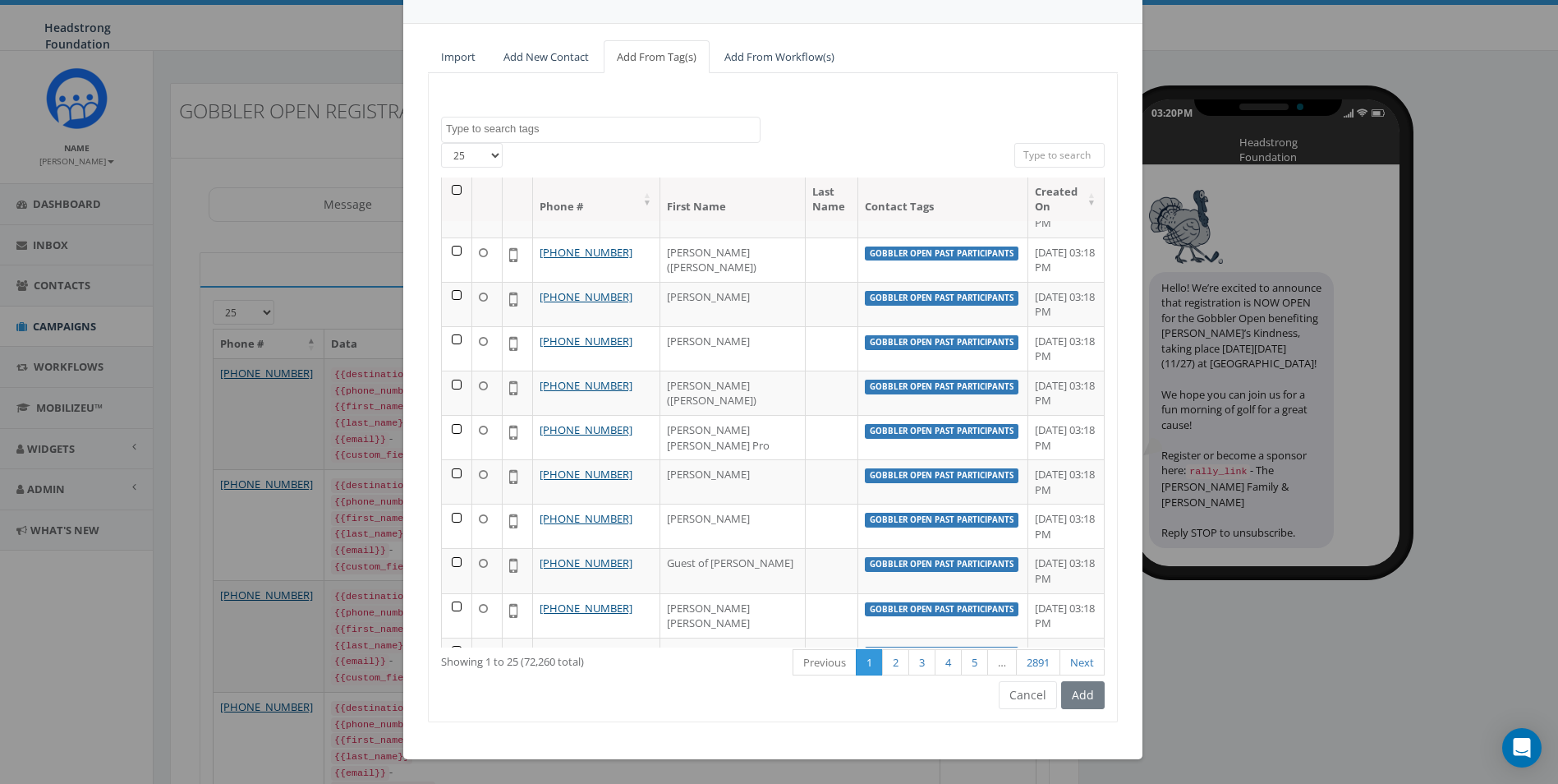
click at [540, 138] on span at bounding box center [601, 130] width 319 height 27
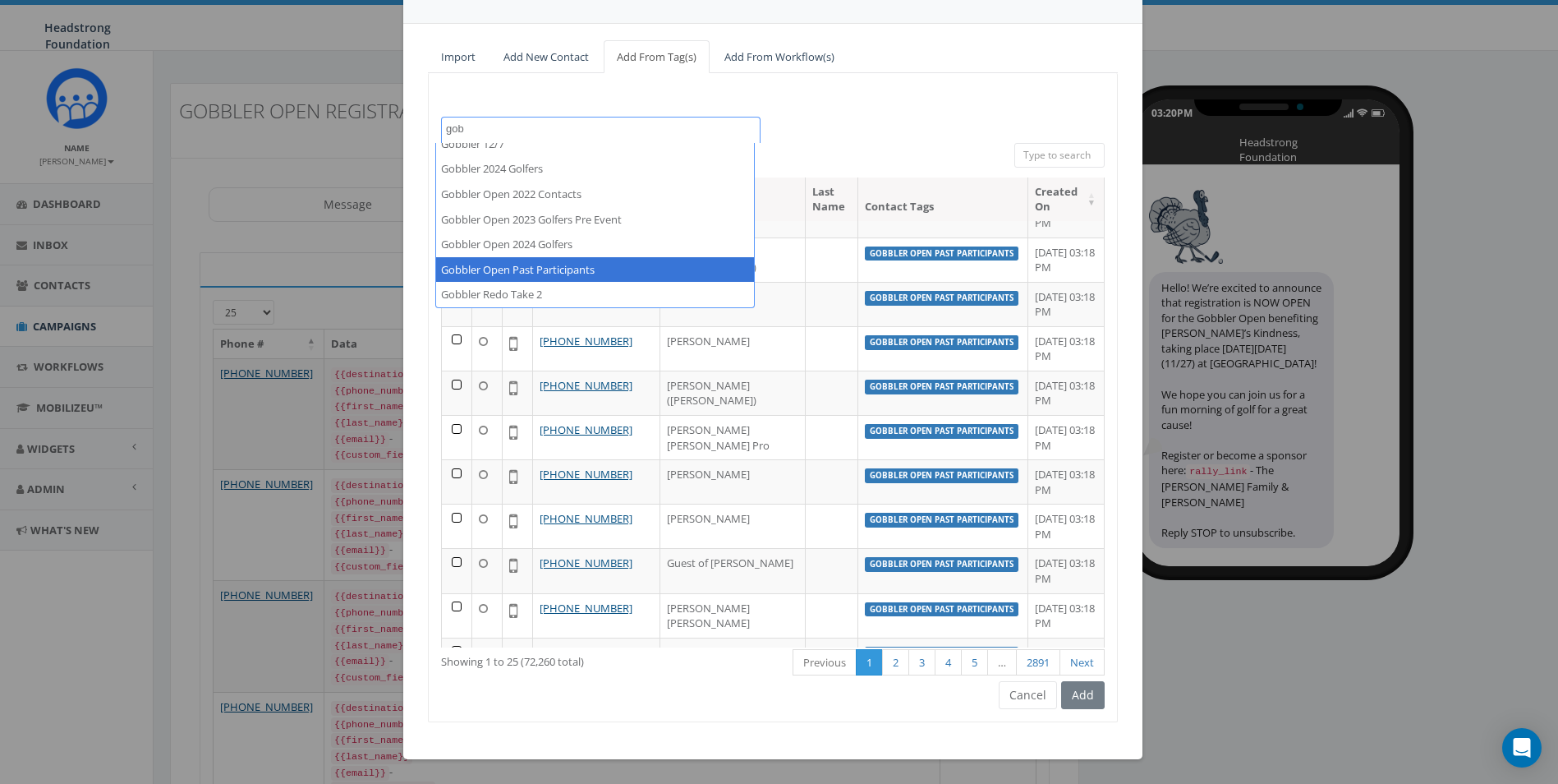
scroll to position [0, 0]
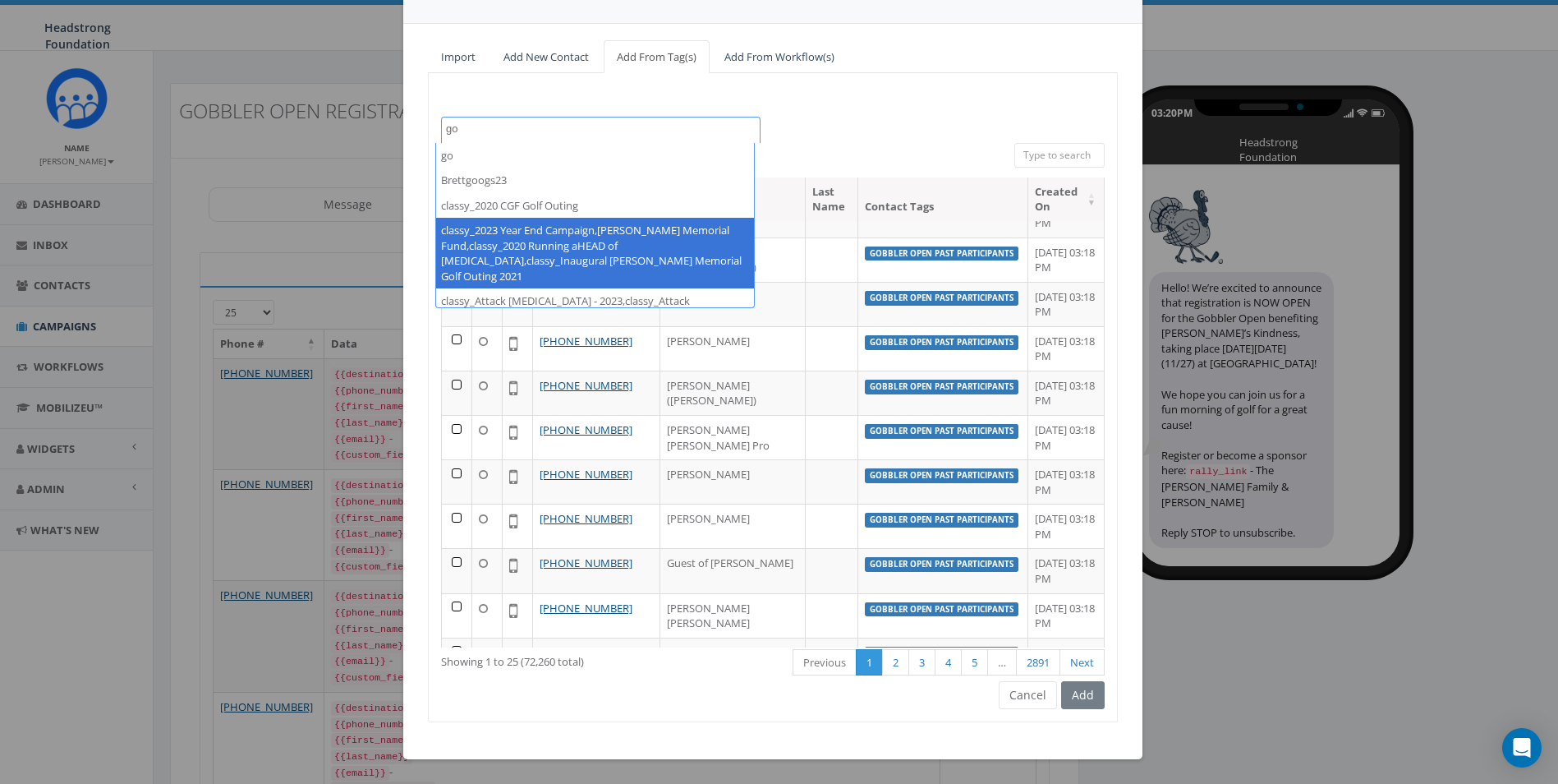
type textarea "g"
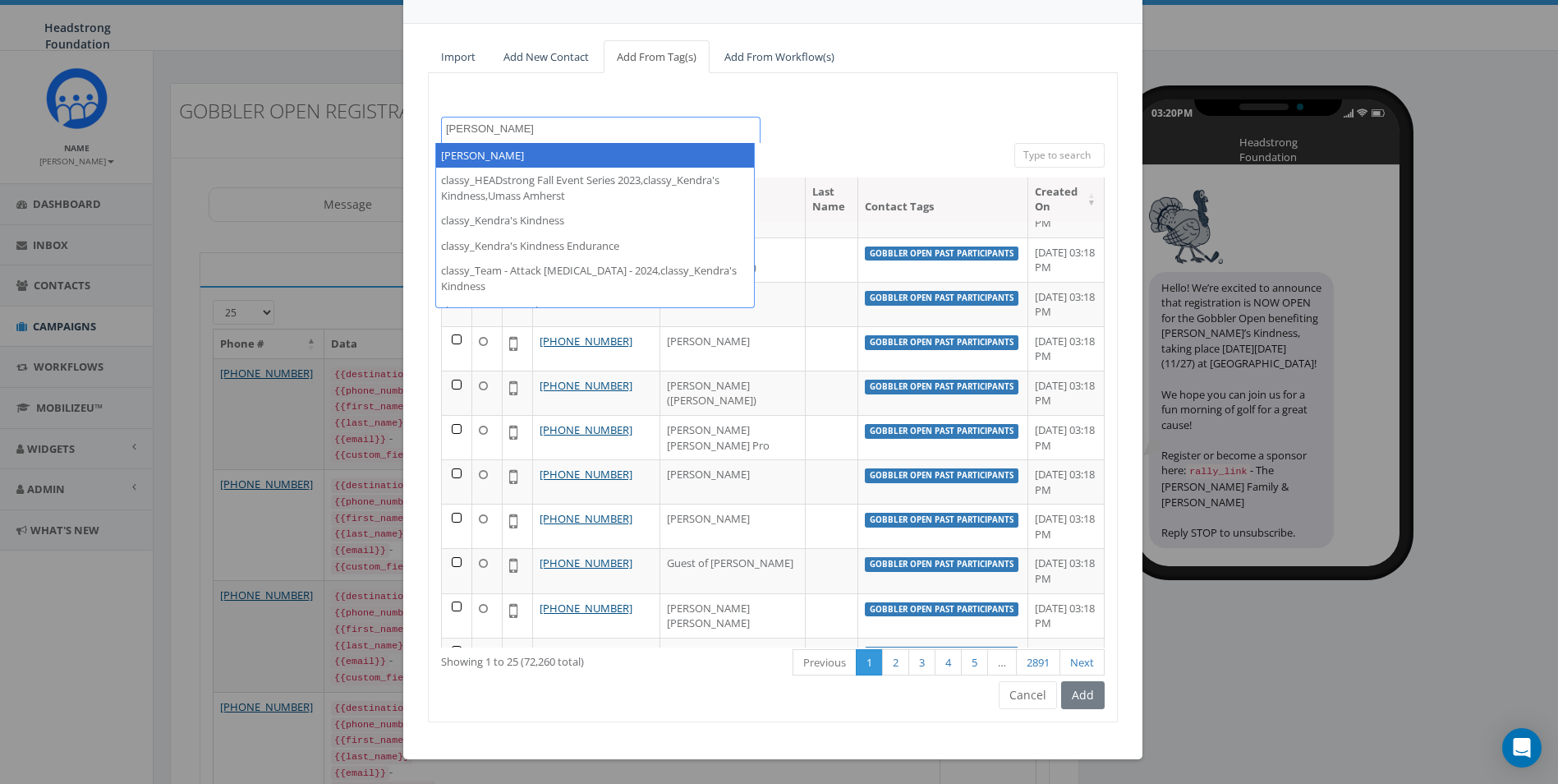
drag, startPoint x: 503, startPoint y: 120, endPoint x: 368, endPoint y: 118, distance: 135.0
click at [368, 118] on div "Add Contacts to Campaign Import Add New Contact Add From Tag(s) Add From Workfl…" at bounding box center [779, 392] width 1558 height 784
drag, startPoint x: 487, startPoint y: 134, endPoint x: 379, endPoint y: 109, distance: 110.9
click at [384, 129] on div "Add Contacts to Campaign Import Add New Contact Add From Tag(s) Add From Workfl…" at bounding box center [779, 392] width 1558 height 784
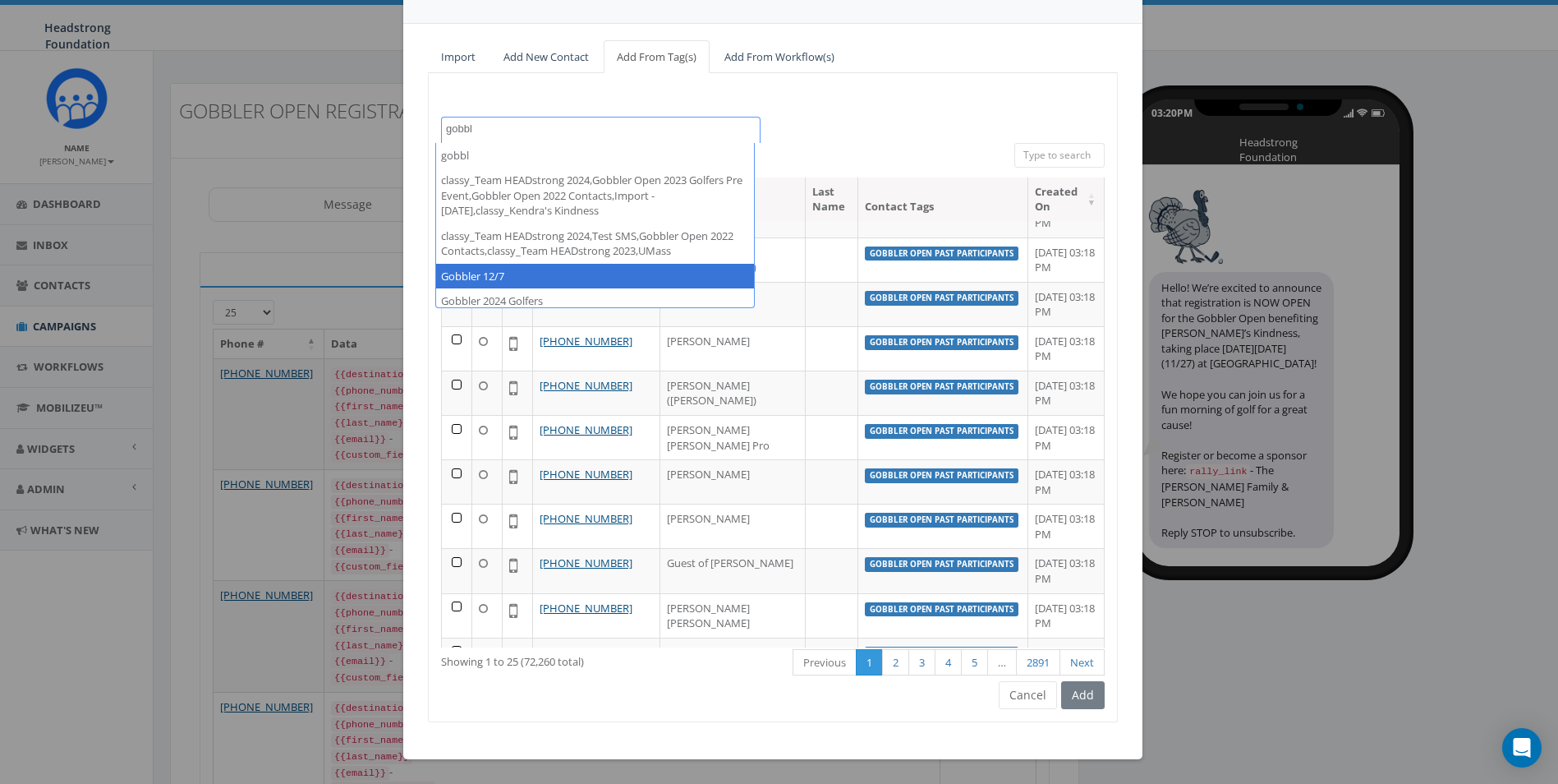
type textarea "gobbl"
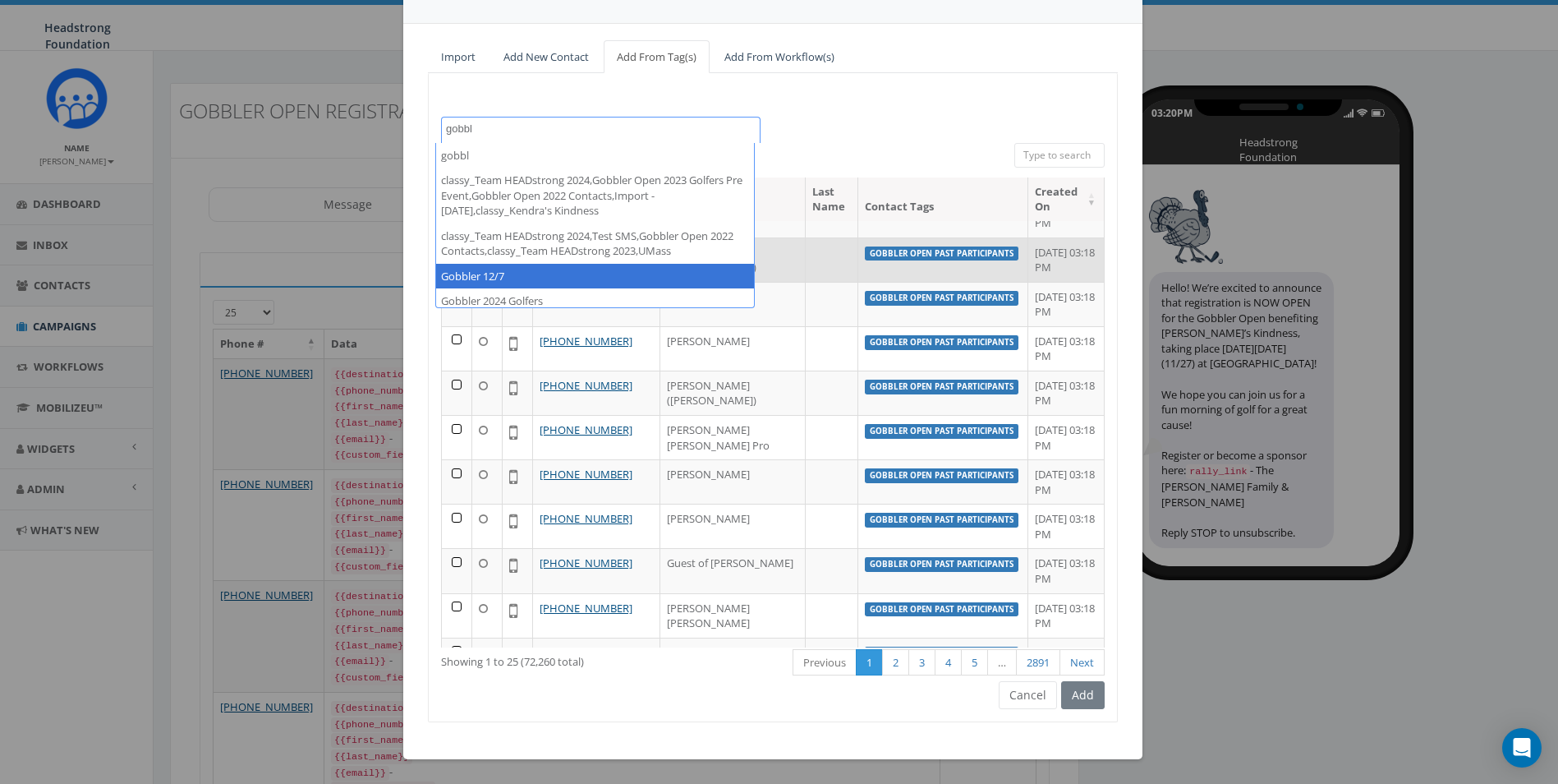
select select "Gobbler 12/7"
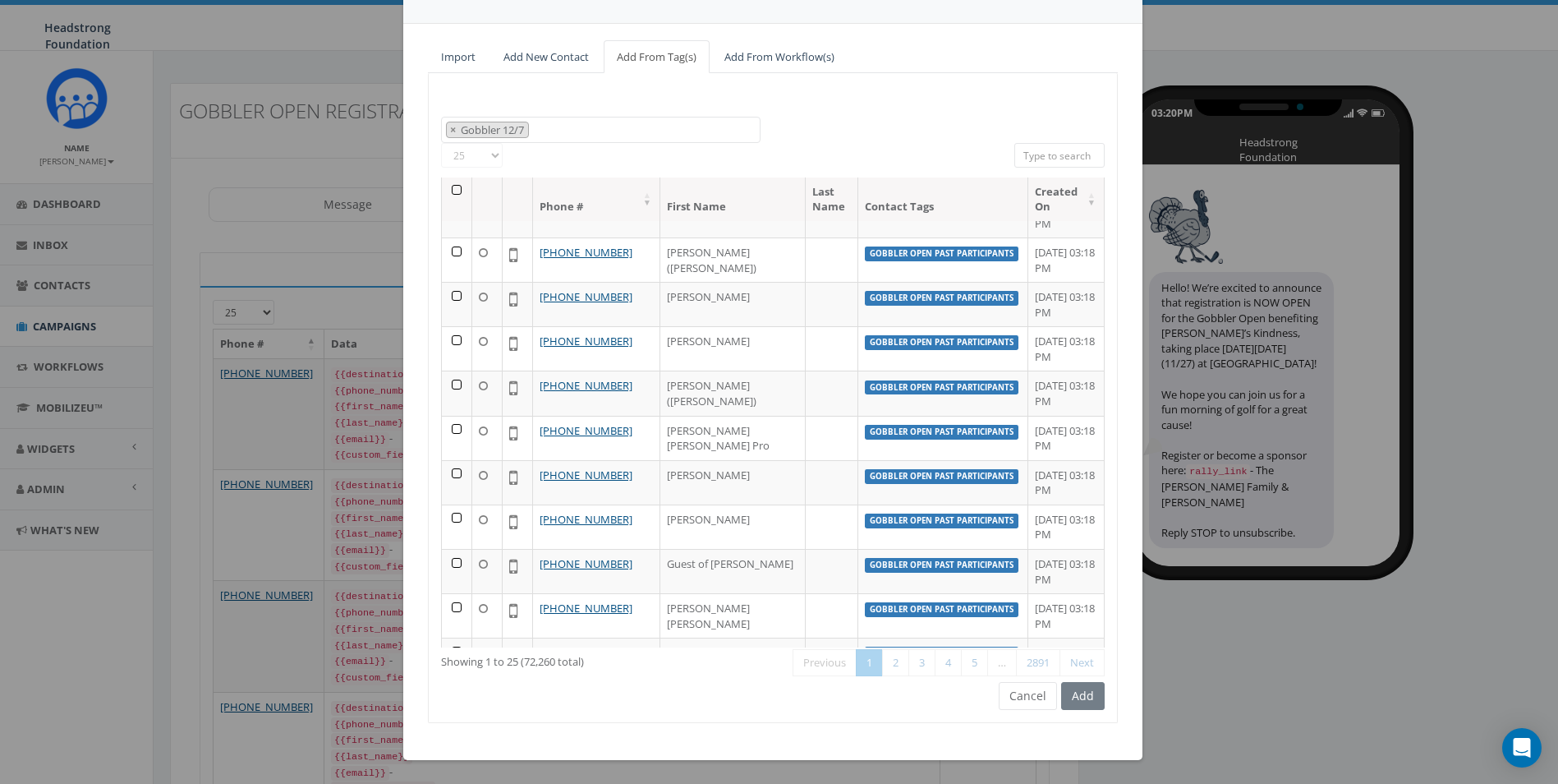
scroll to position [13722, 0]
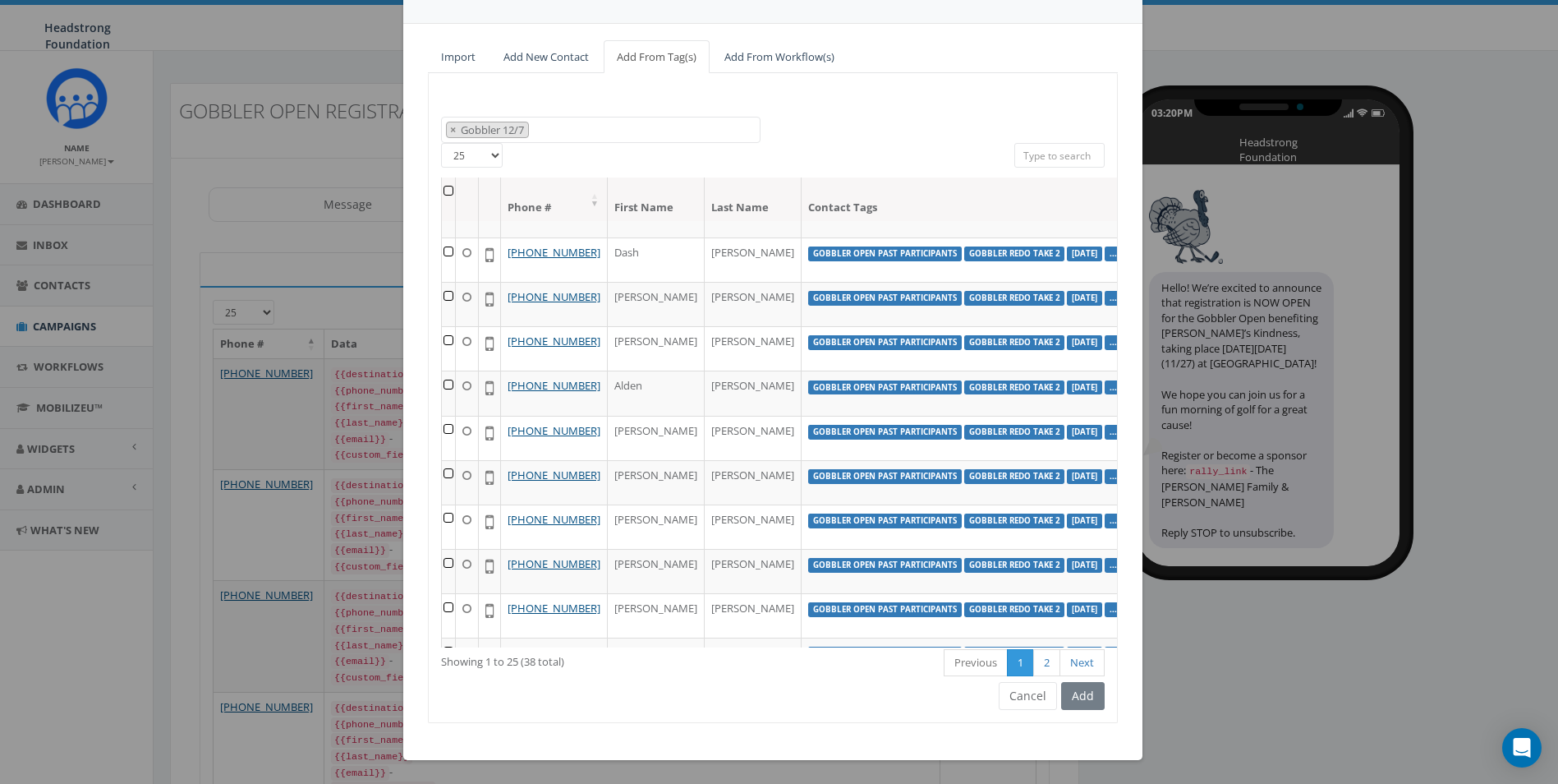
click at [442, 193] on th at bounding box center [449, 199] width 14 height 43
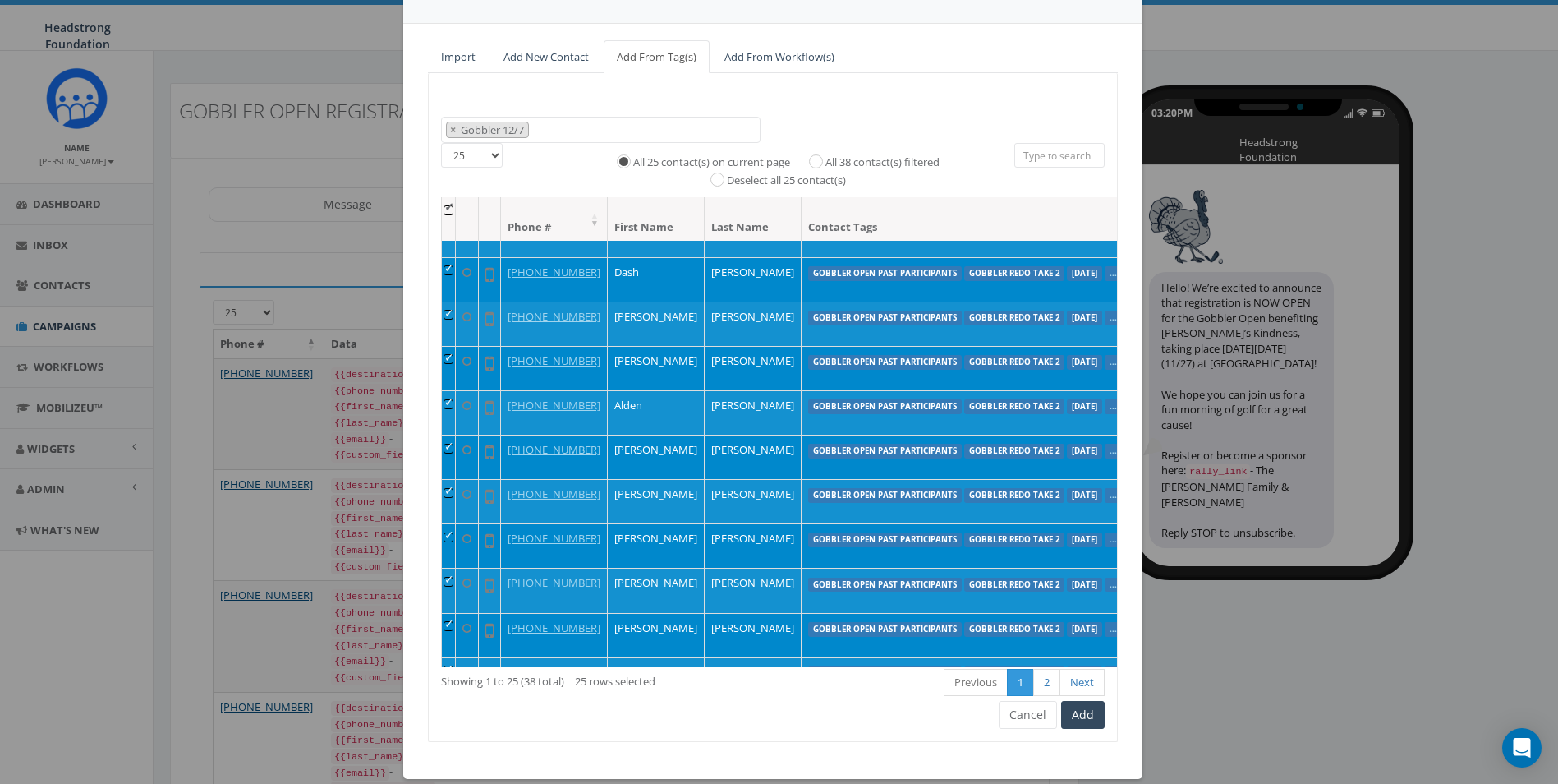
click at [571, 133] on span "× Gobbler 12/7" at bounding box center [601, 130] width 319 height 28
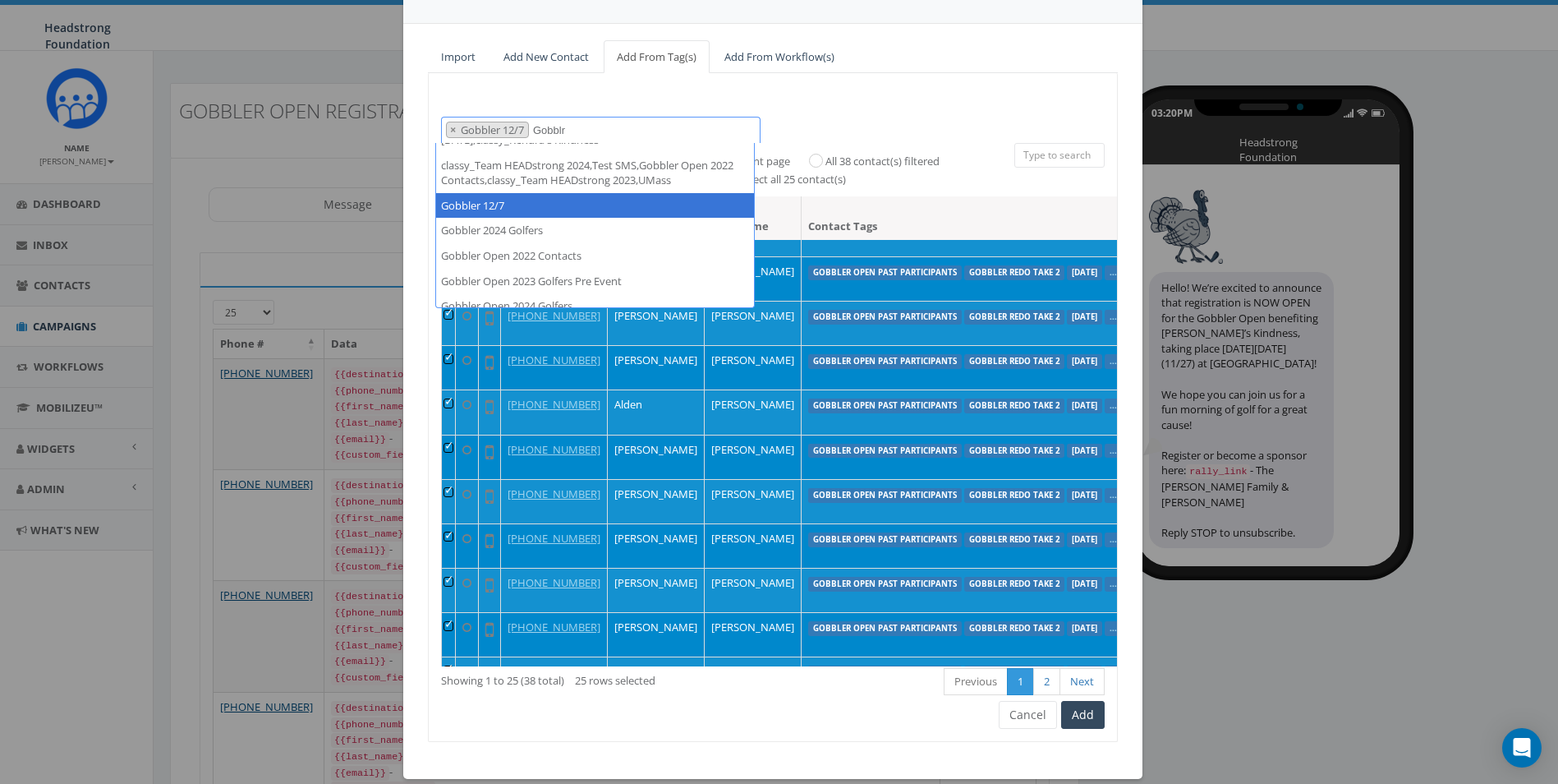
scroll to position [0, 0]
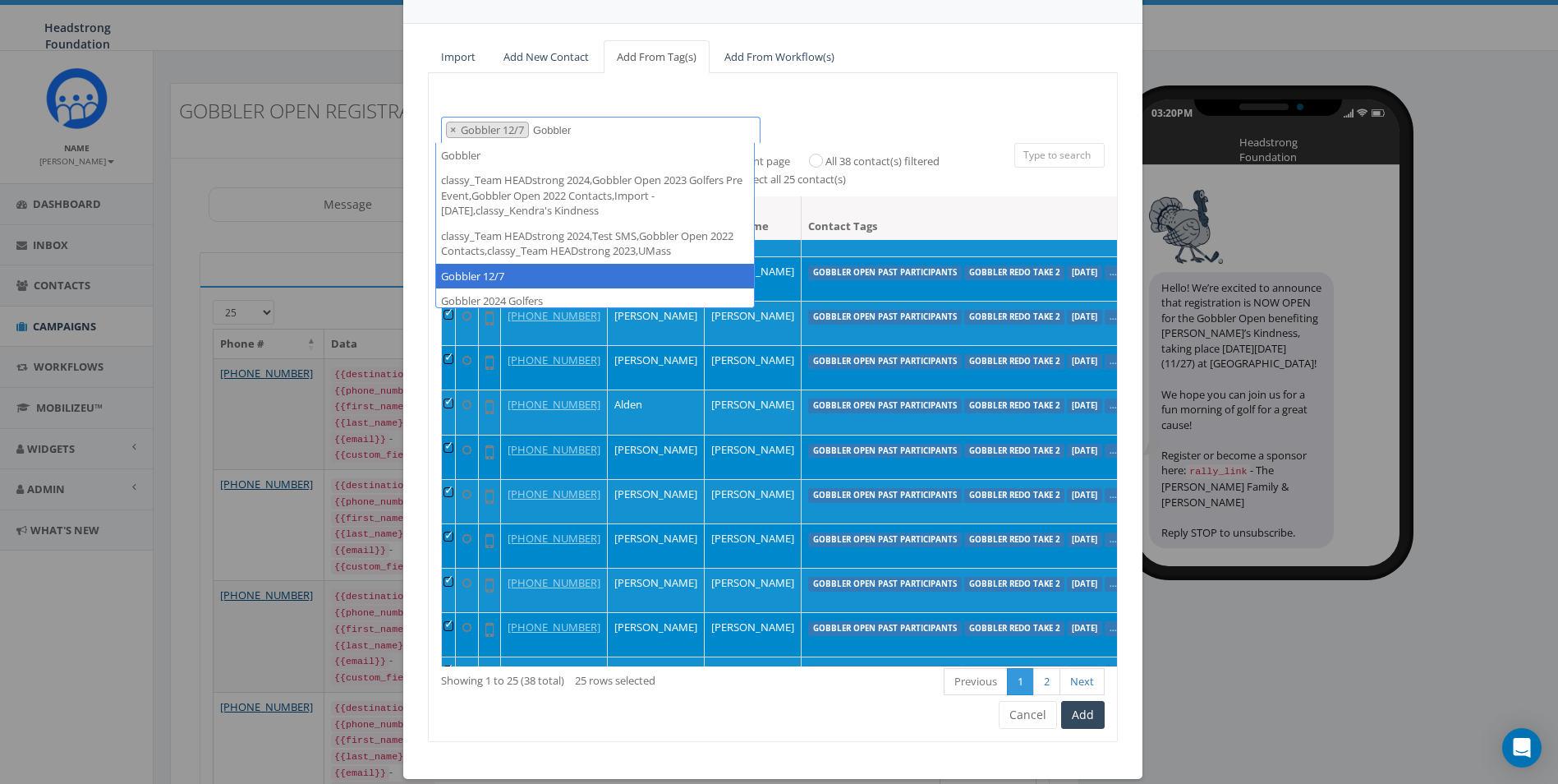
type textarea "Gobbler"
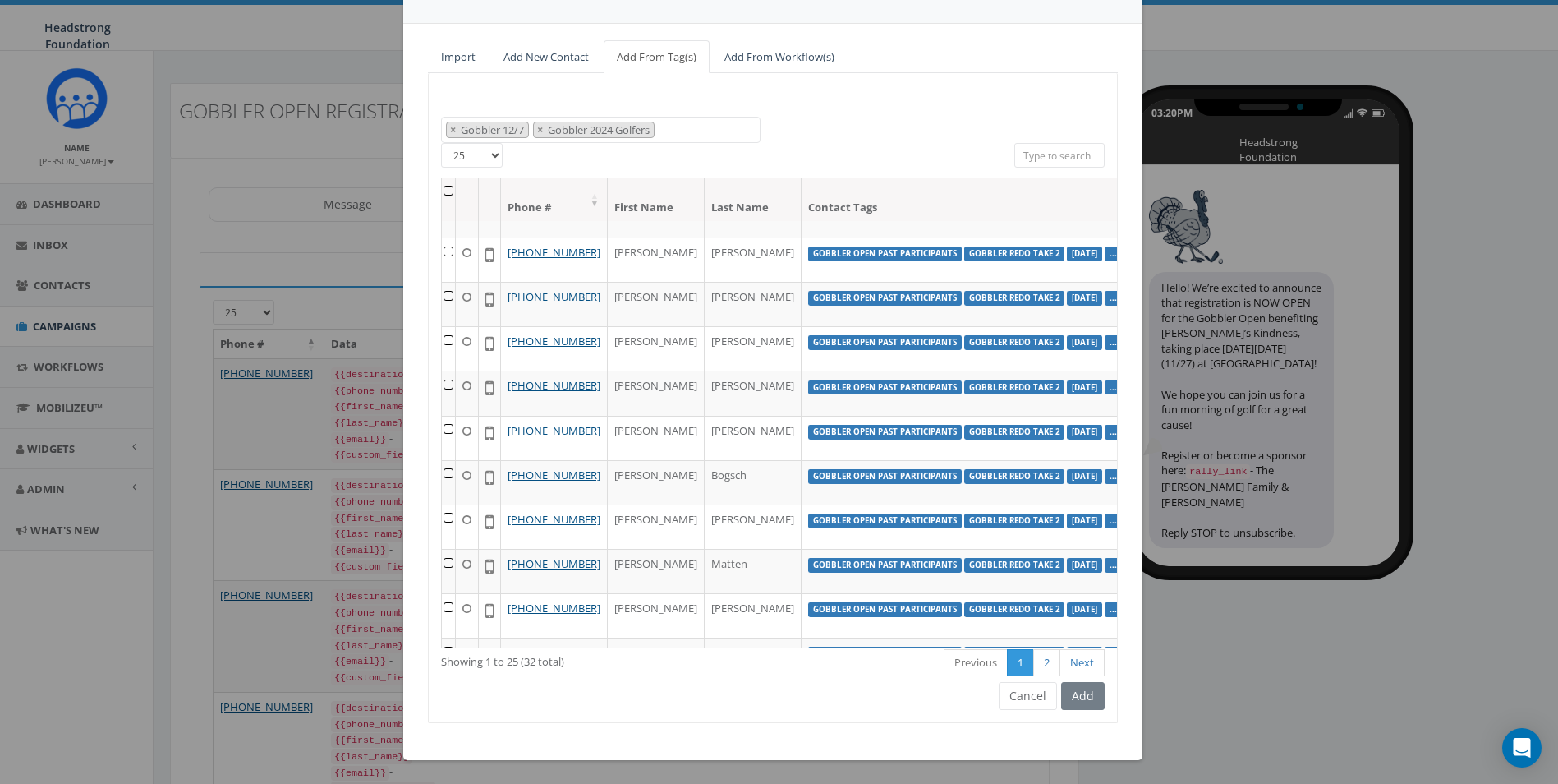
click at [443, 209] on th at bounding box center [449, 199] width 14 height 43
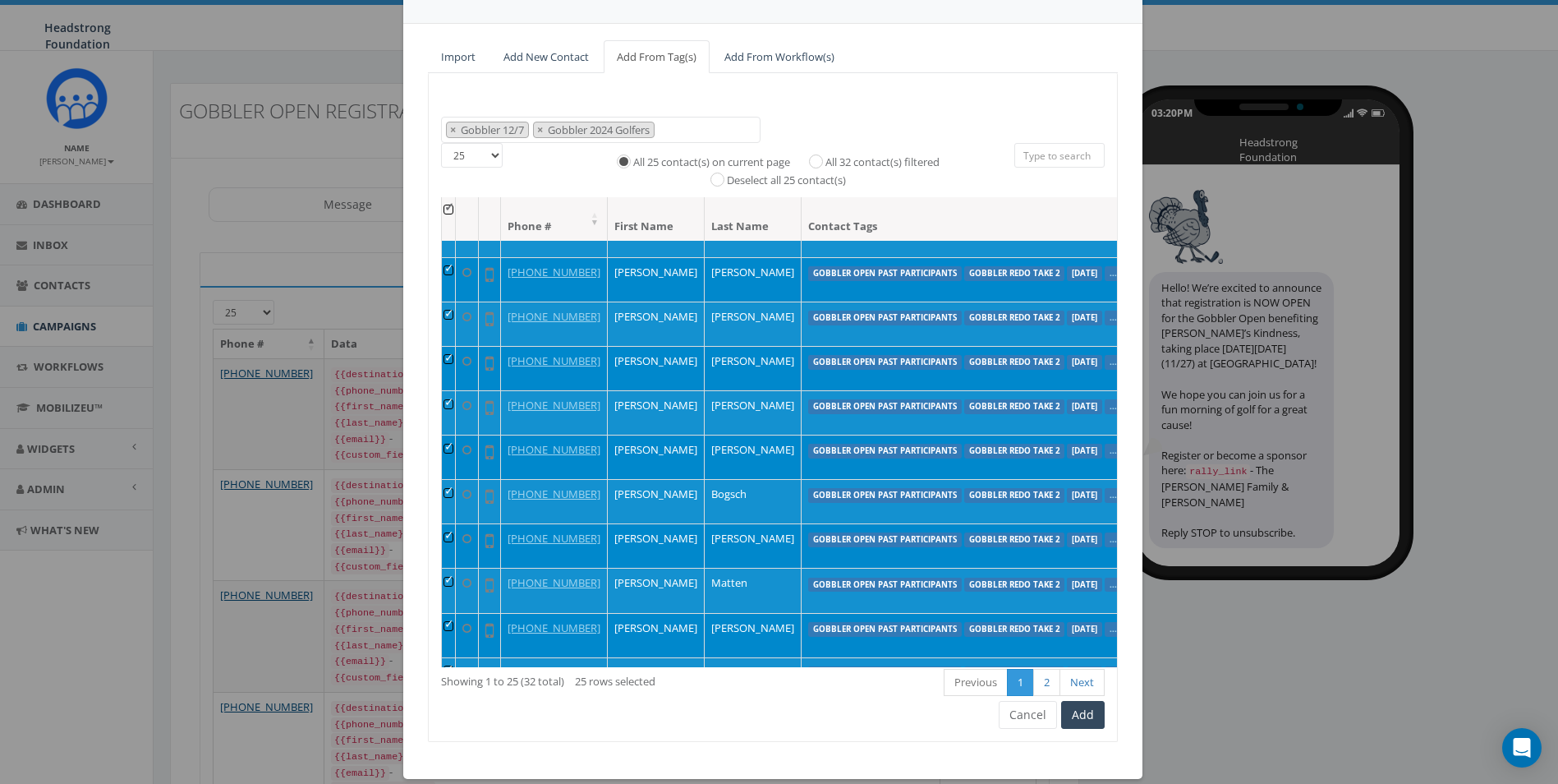
click at [826, 163] on label "All 32 contact(s) filtered" at bounding box center [882, 163] width 114 height 17
click at [815, 163] on input "All 32 contact(s) filtered" at bounding box center [820, 159] width 11 height 11
radio input "true"
click at [698, 128] on span "× Gobbler 12/7 × Gobbler 2024 Golfers" at bounding box center [601, 130] width 319 height 28
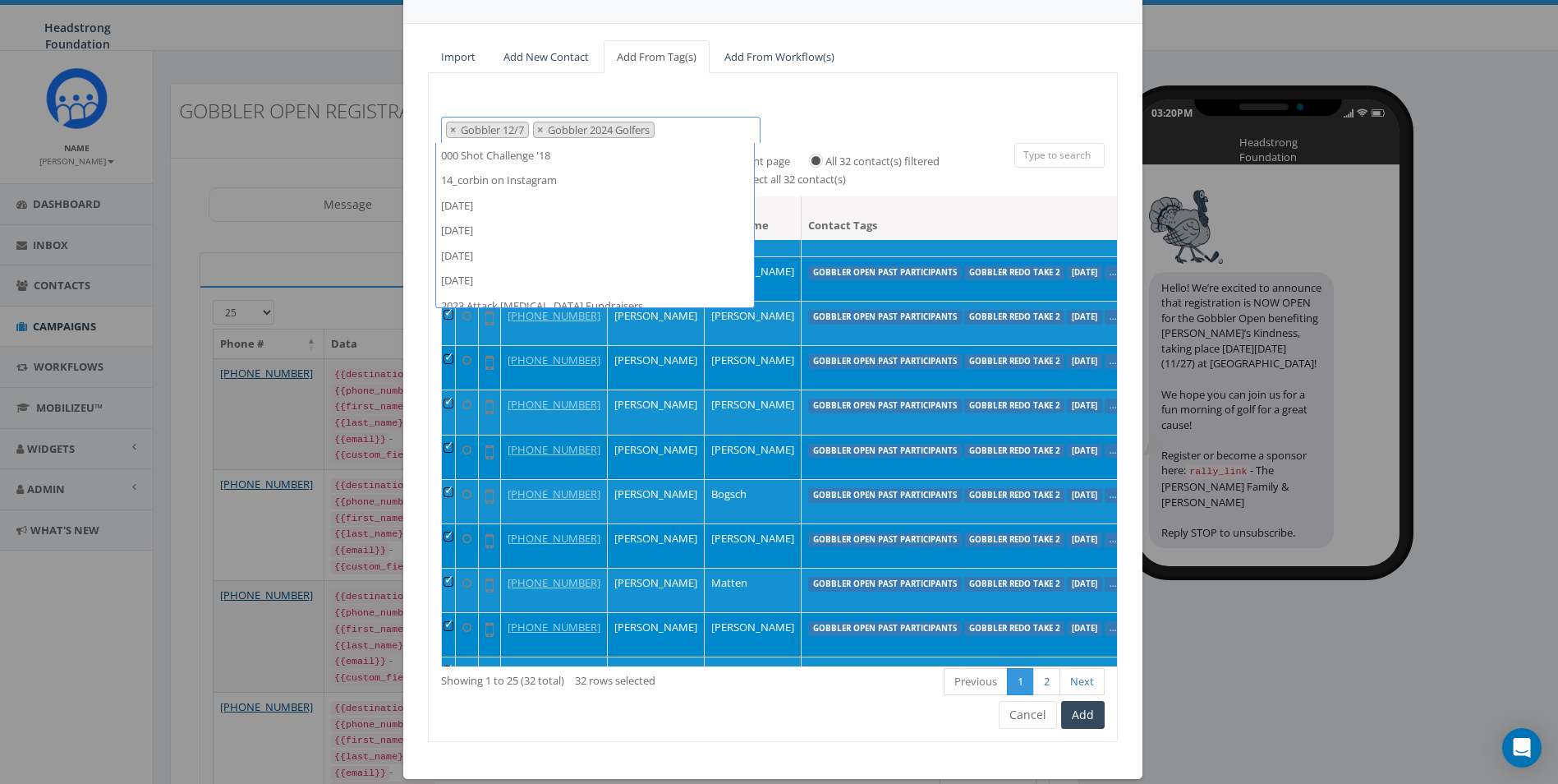
scroll to position [36163, 0]
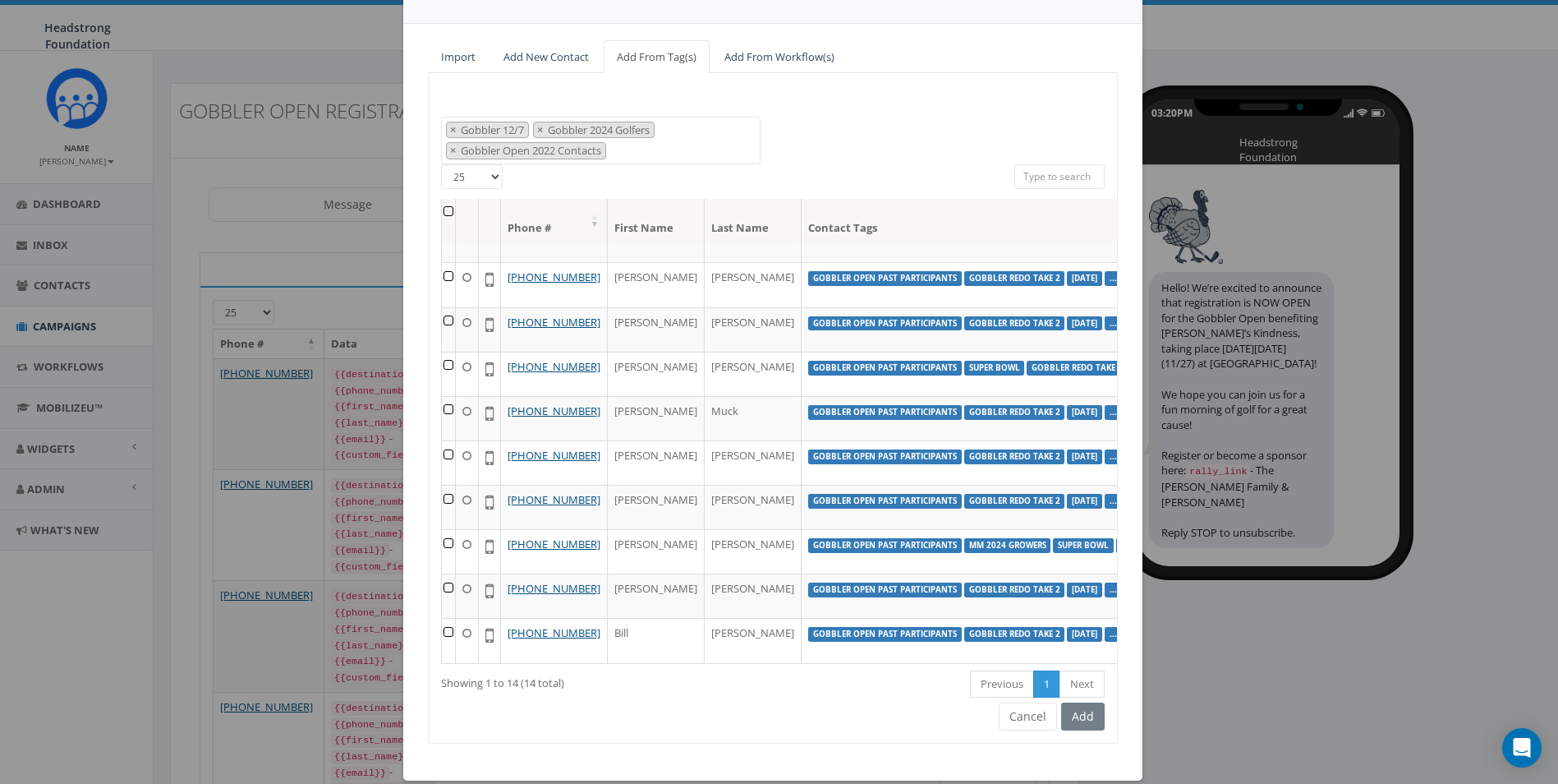
click at [444, 213] on th at bounding box center [449, 220] width 14 height 43
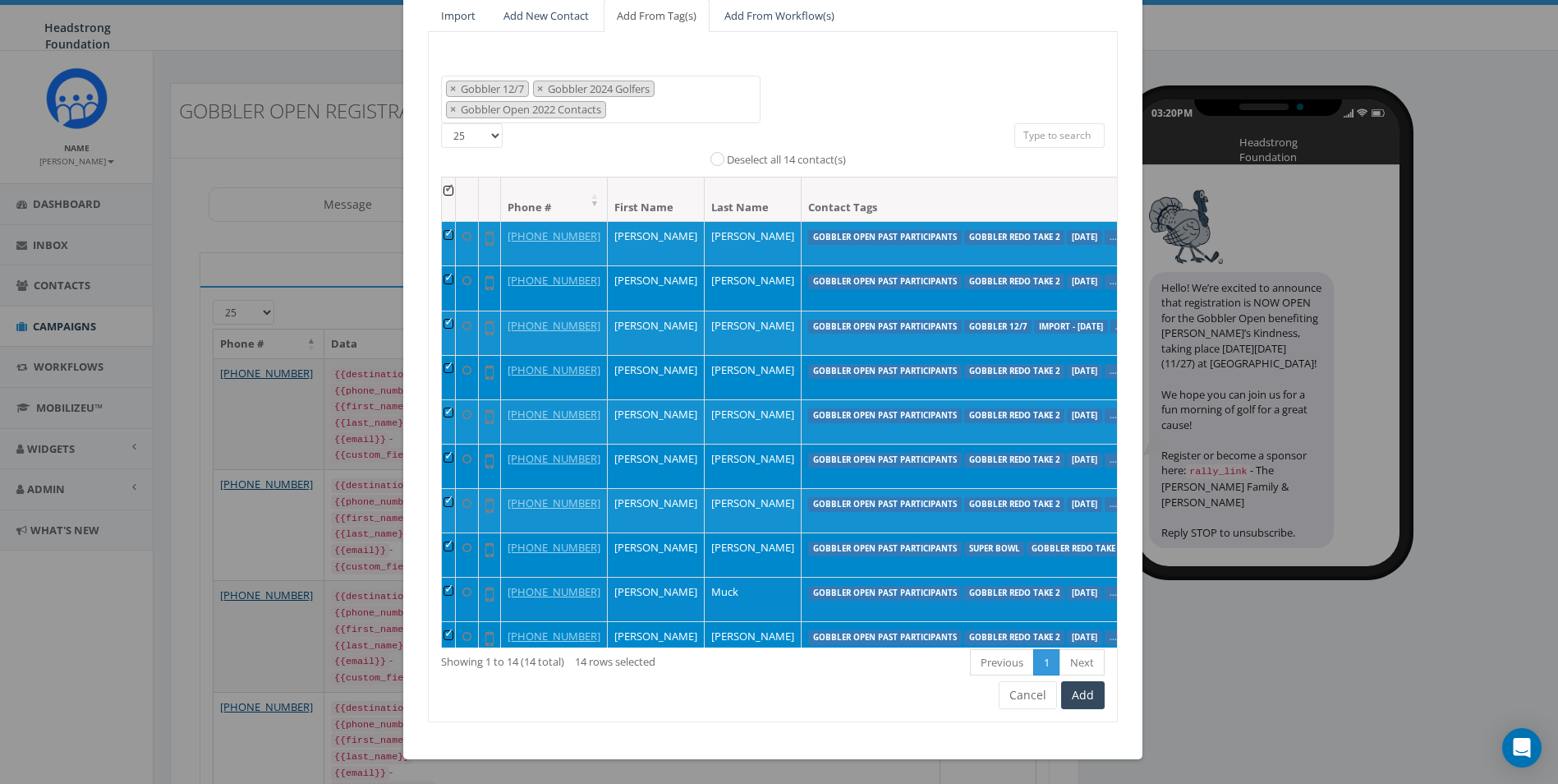
scroll to position [428, 0]
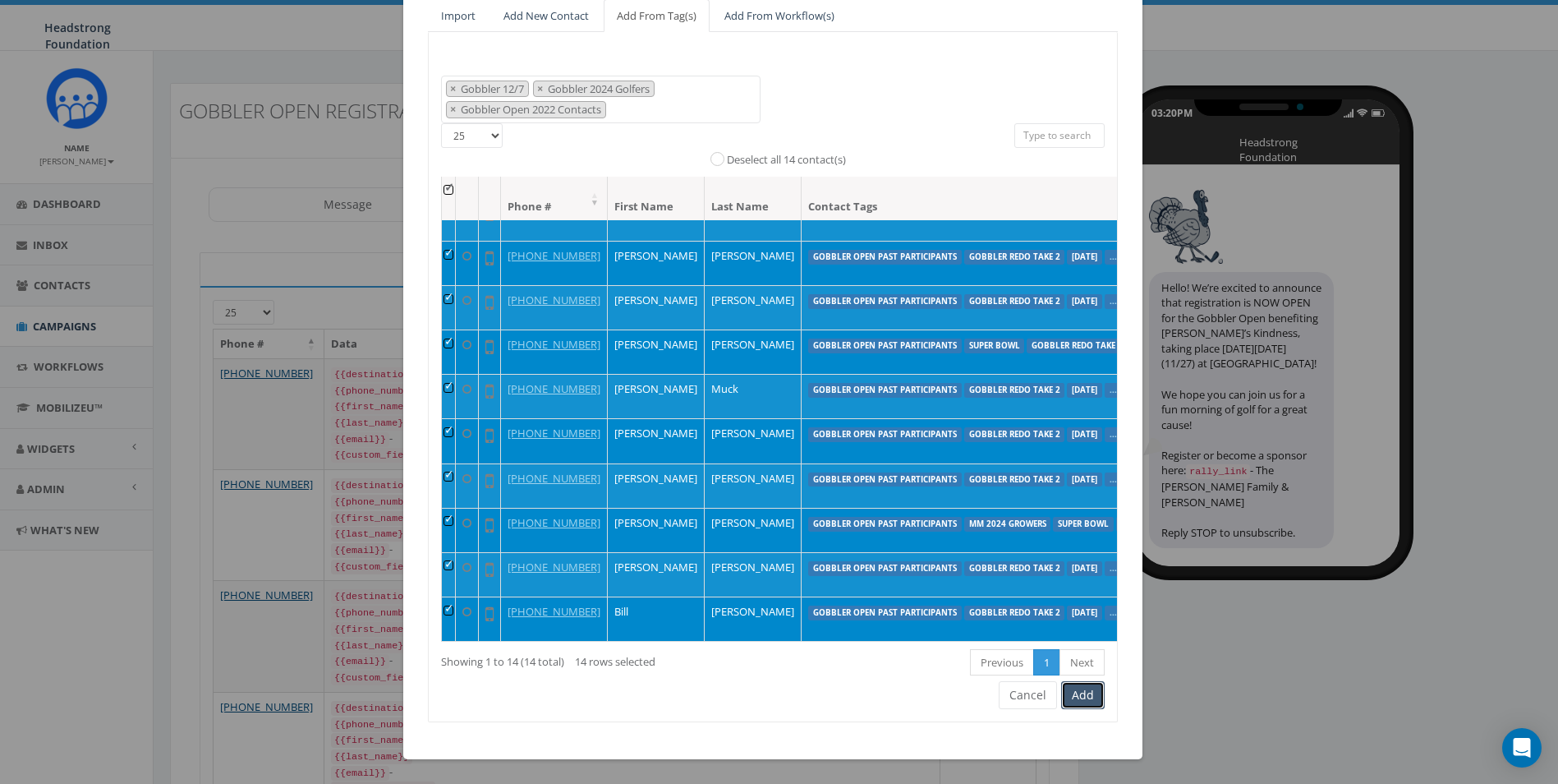
click at [1086, 705] on button "Add" at bounding box center [1083, 694] width 43 height 28
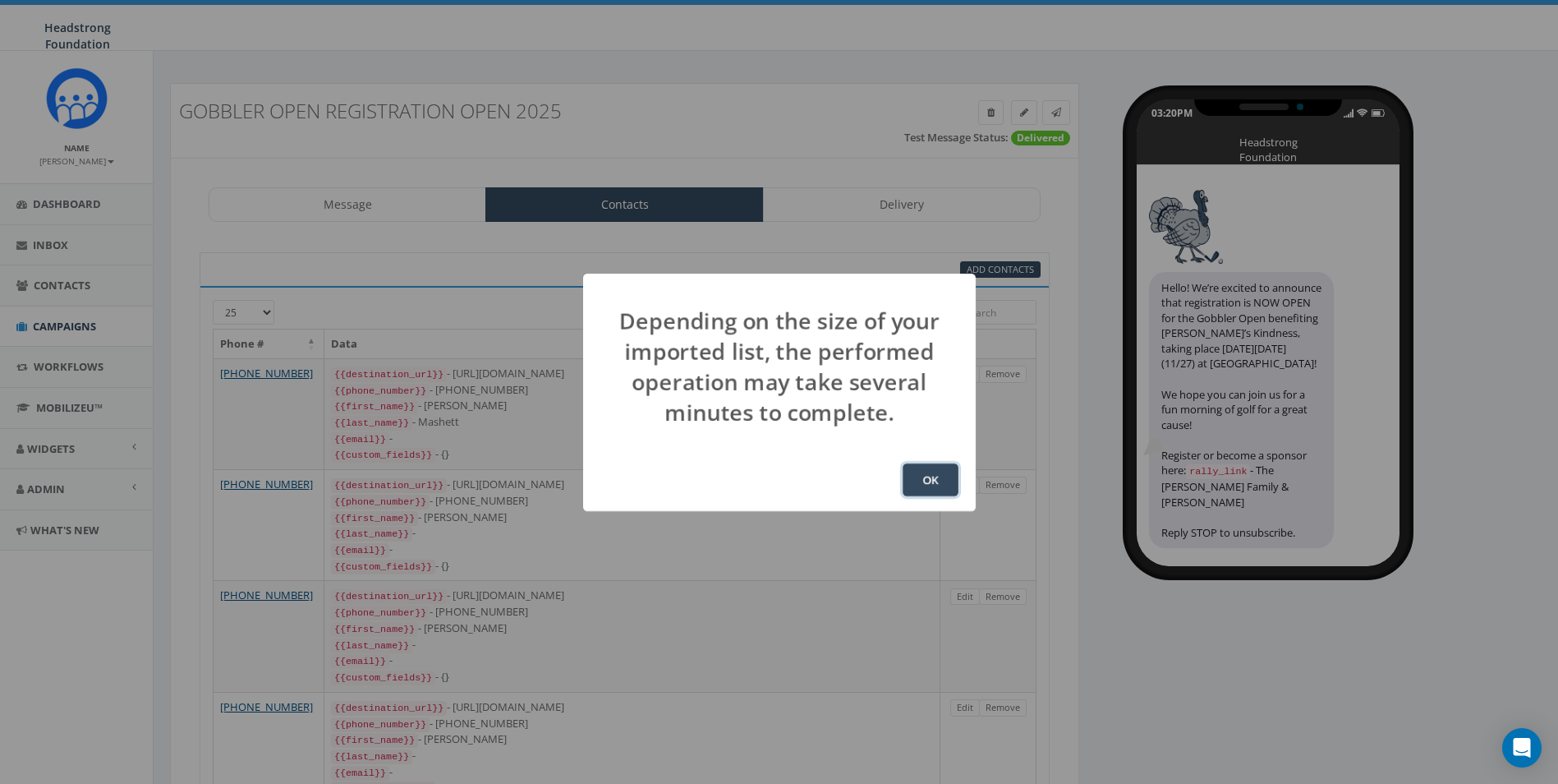
click at [948, 490] on button "OK" at bounding box center [930, 479] width 56 height 33
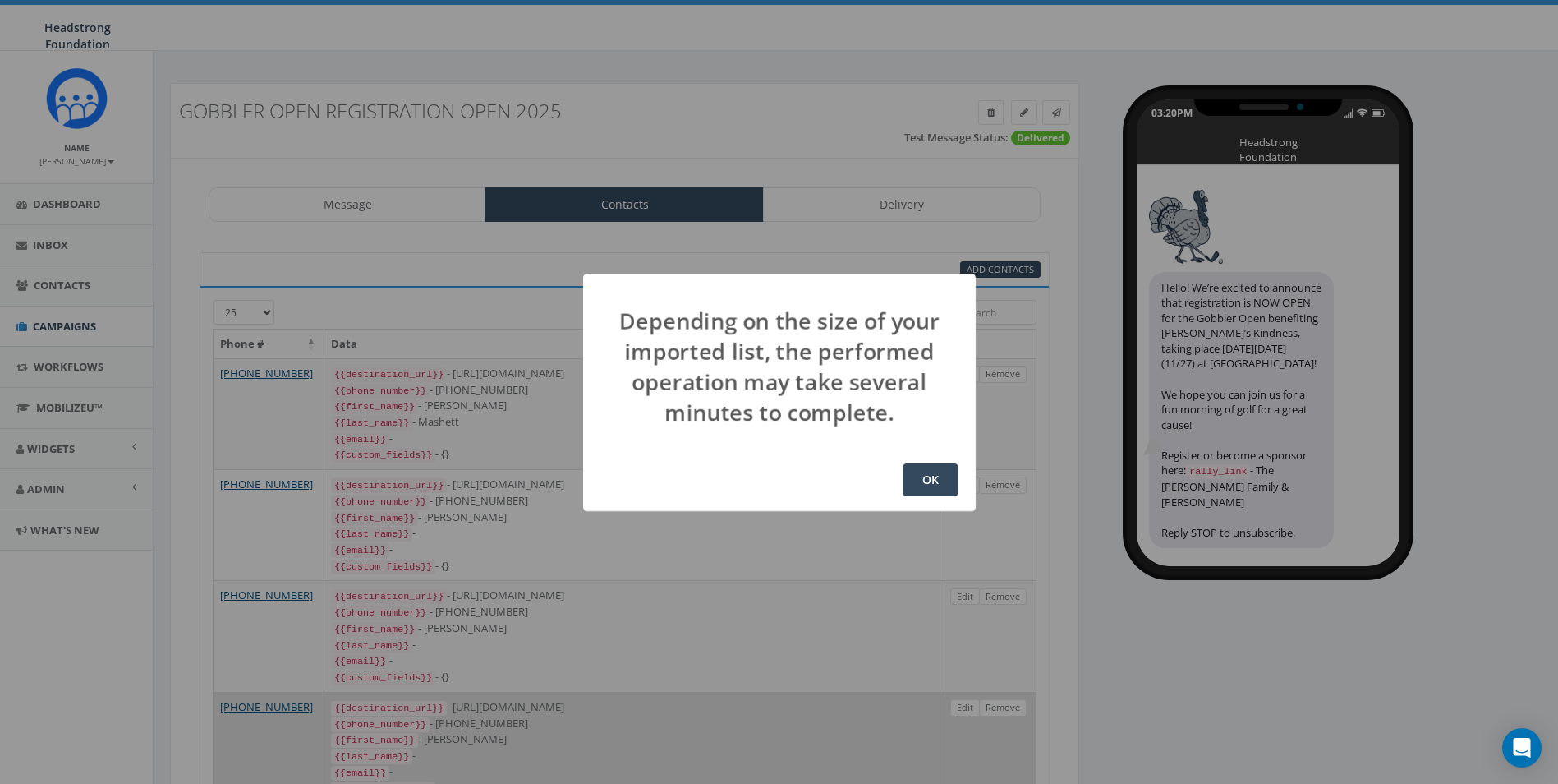
scroll to position [236, 0]
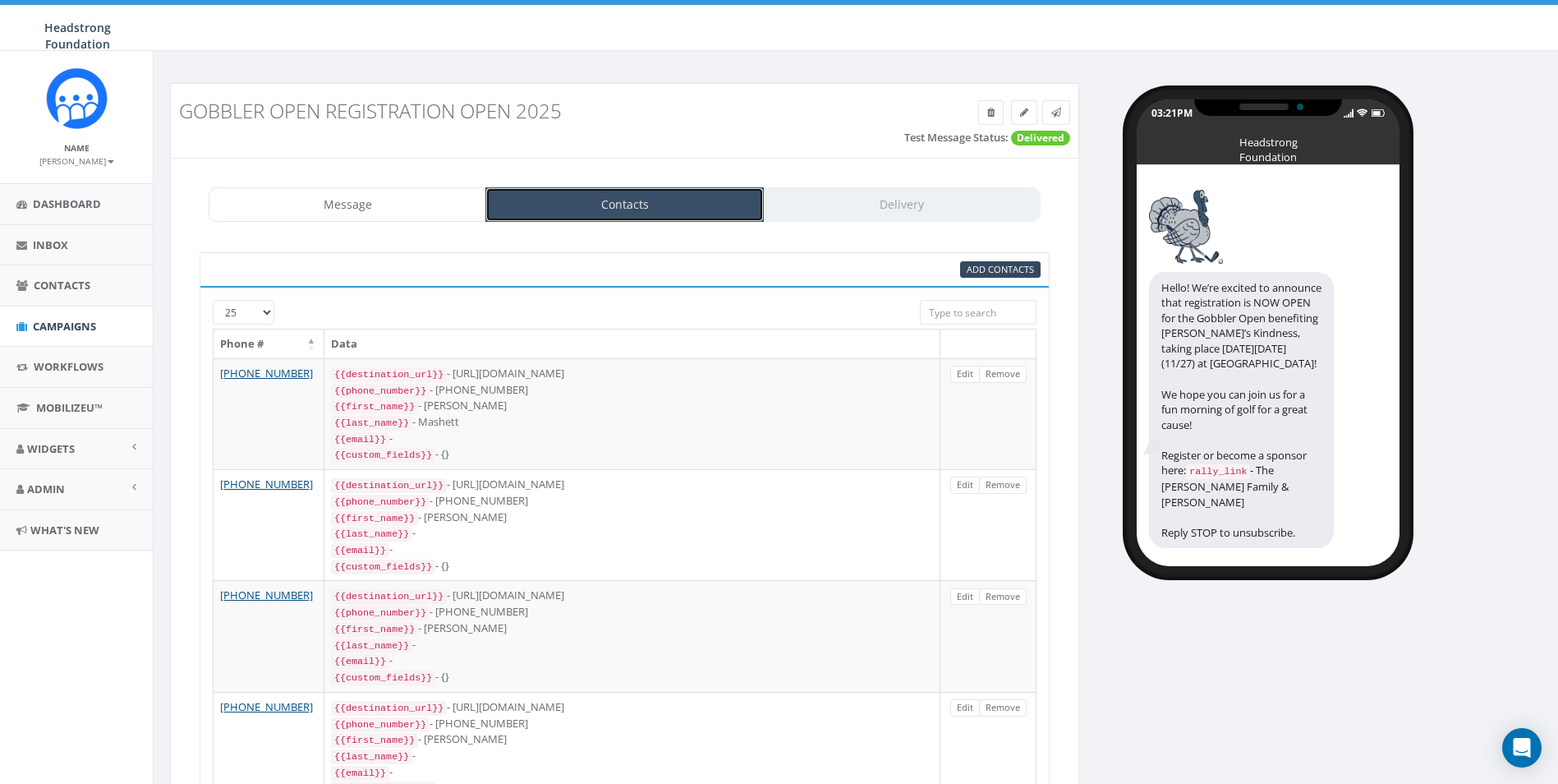
click at [584, 215] on link "Contacts" at bounding box center [624, 204] width 278 height 34
click at [999, 271] on span "Add Contacts" at bounding box center [1000, 269] width 68 height 13
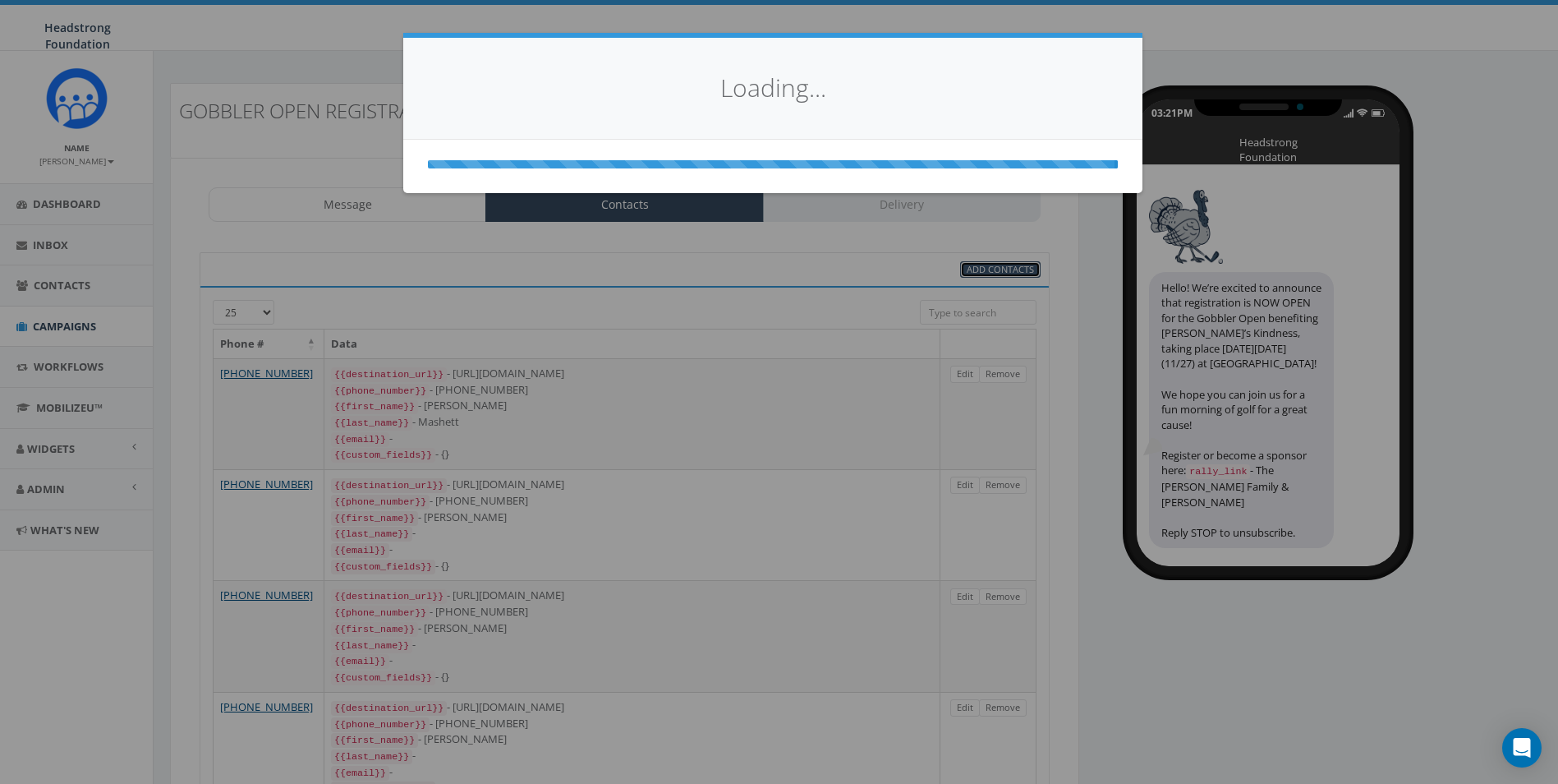
select select
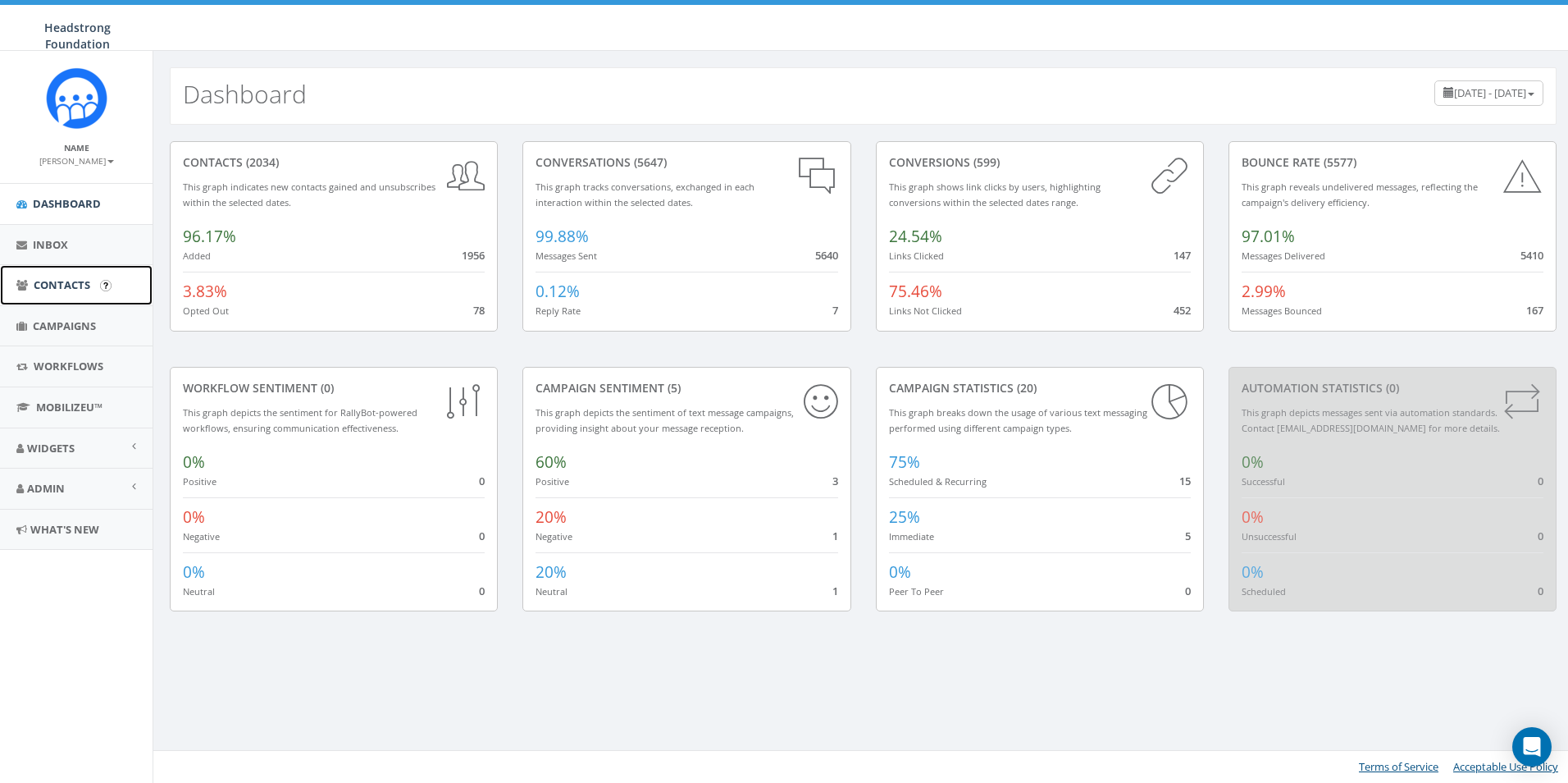
click at [83, 279] on span "Contacts" at bounding box center [62, 285] width 57 height 15
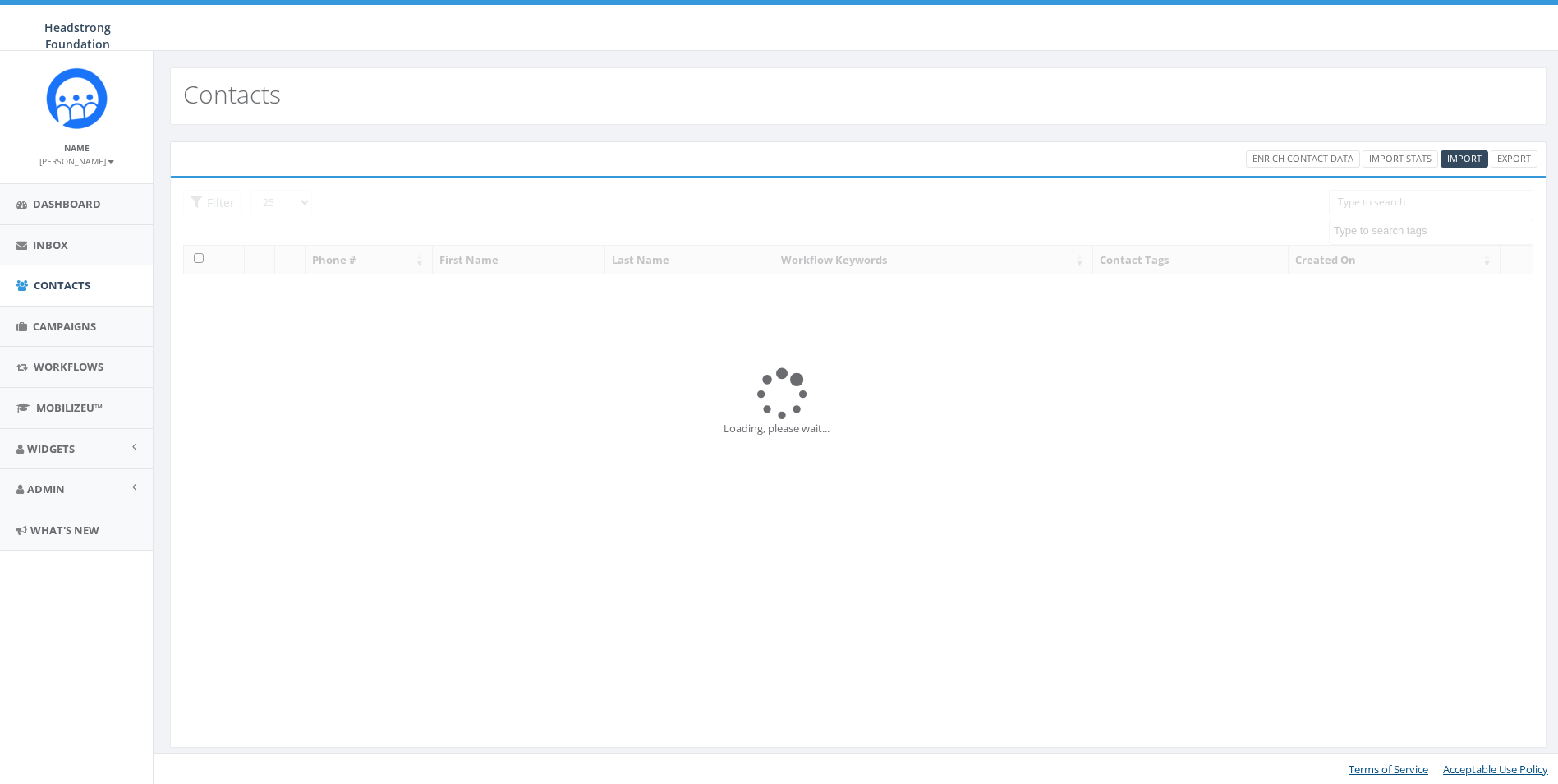
select select
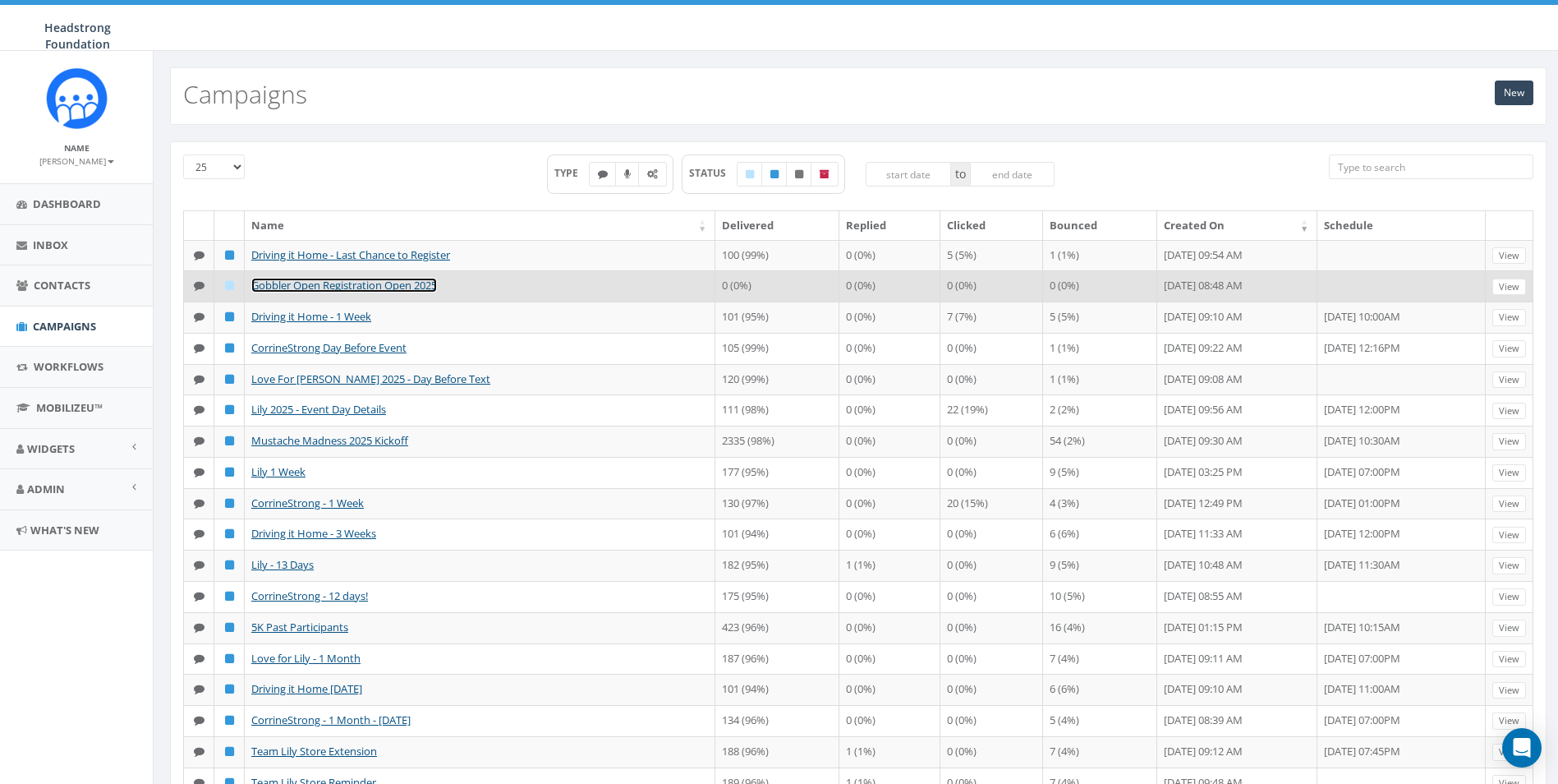
click at [340, 281] on link "Gobbler Open Registration Open 2025" at bounding box center [344, 285] width 186 height 15
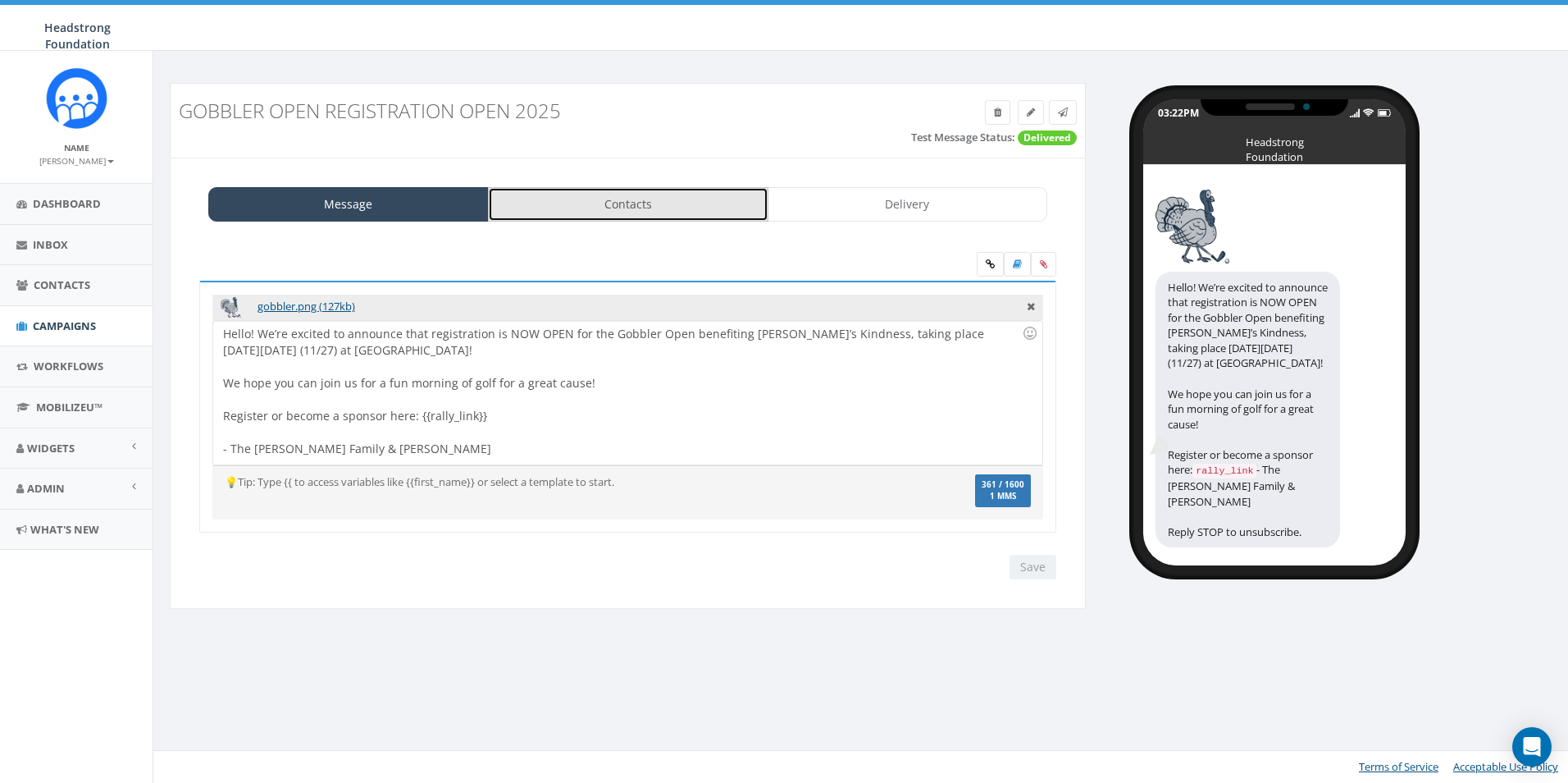
click at [684, 210] on link "Contacts" at bounding box center [628, 204] width 281 height 34
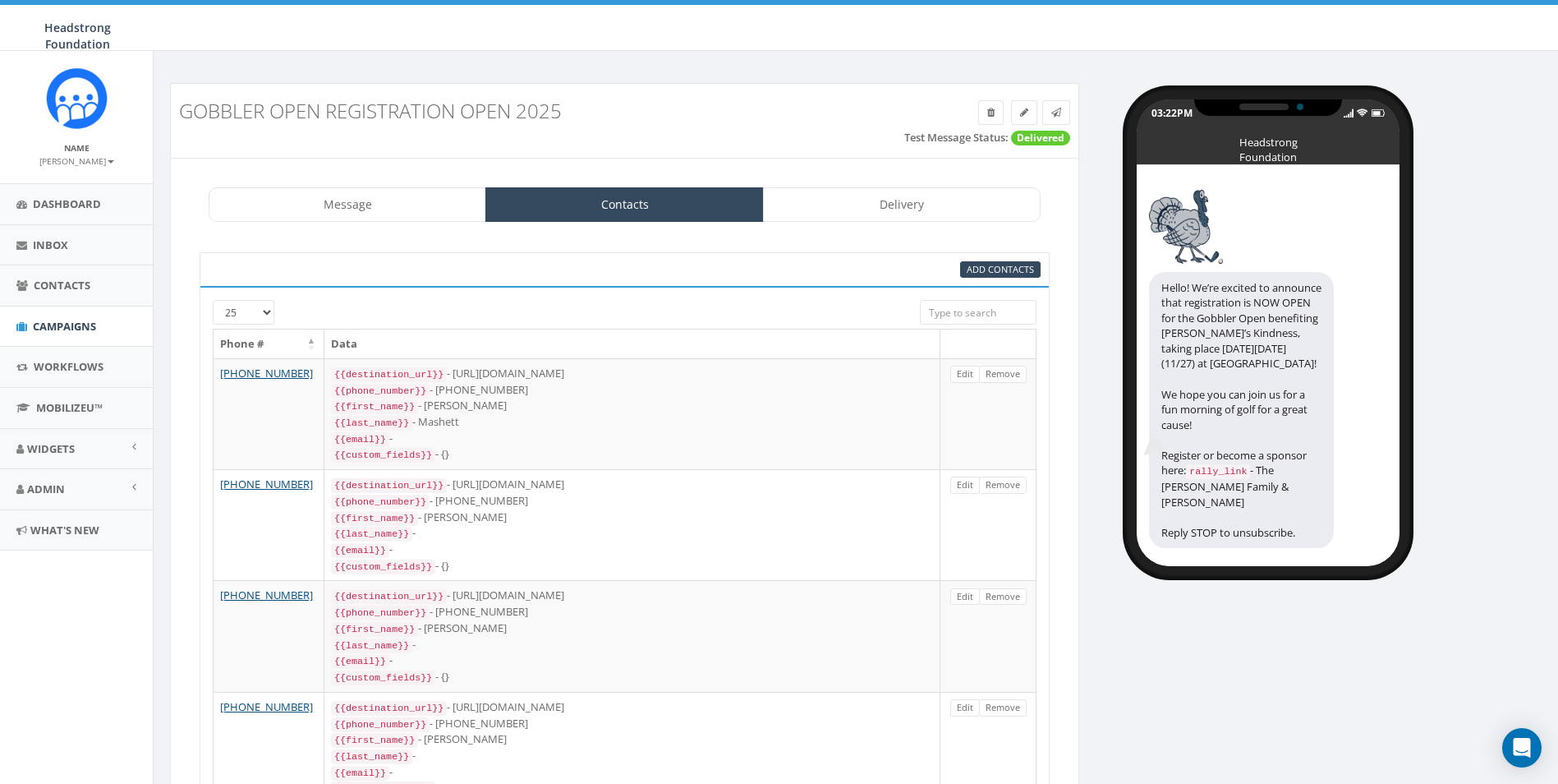
type input "[URL][DOMAIN_NAME]"
click at [958, 311] on input "[URL][DOMAIN_NAME]" at bounding box center [978, 312] width 117 height 25
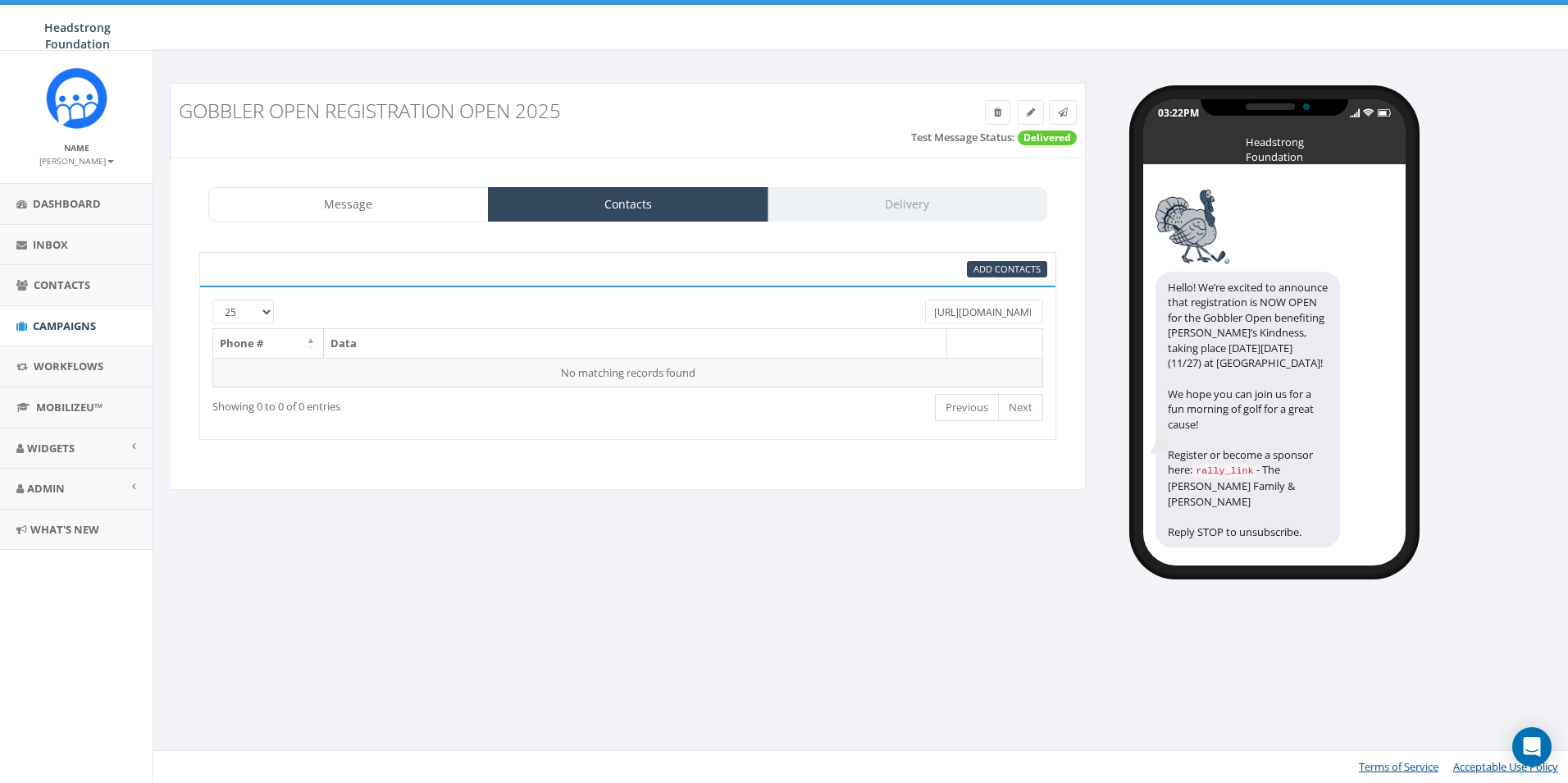
scroll to position [0, 153]
drag, startPoint x: 933, startPoint y: 315, endPoint x: 1175, endPoint y: 325, distance: 242.2
click at [1175, 325] on div "Gobbler Open Registration Open 2025 Test Message Status: Delivered Message Cont…" at bounding box center [863, 323] width 1411 height 482
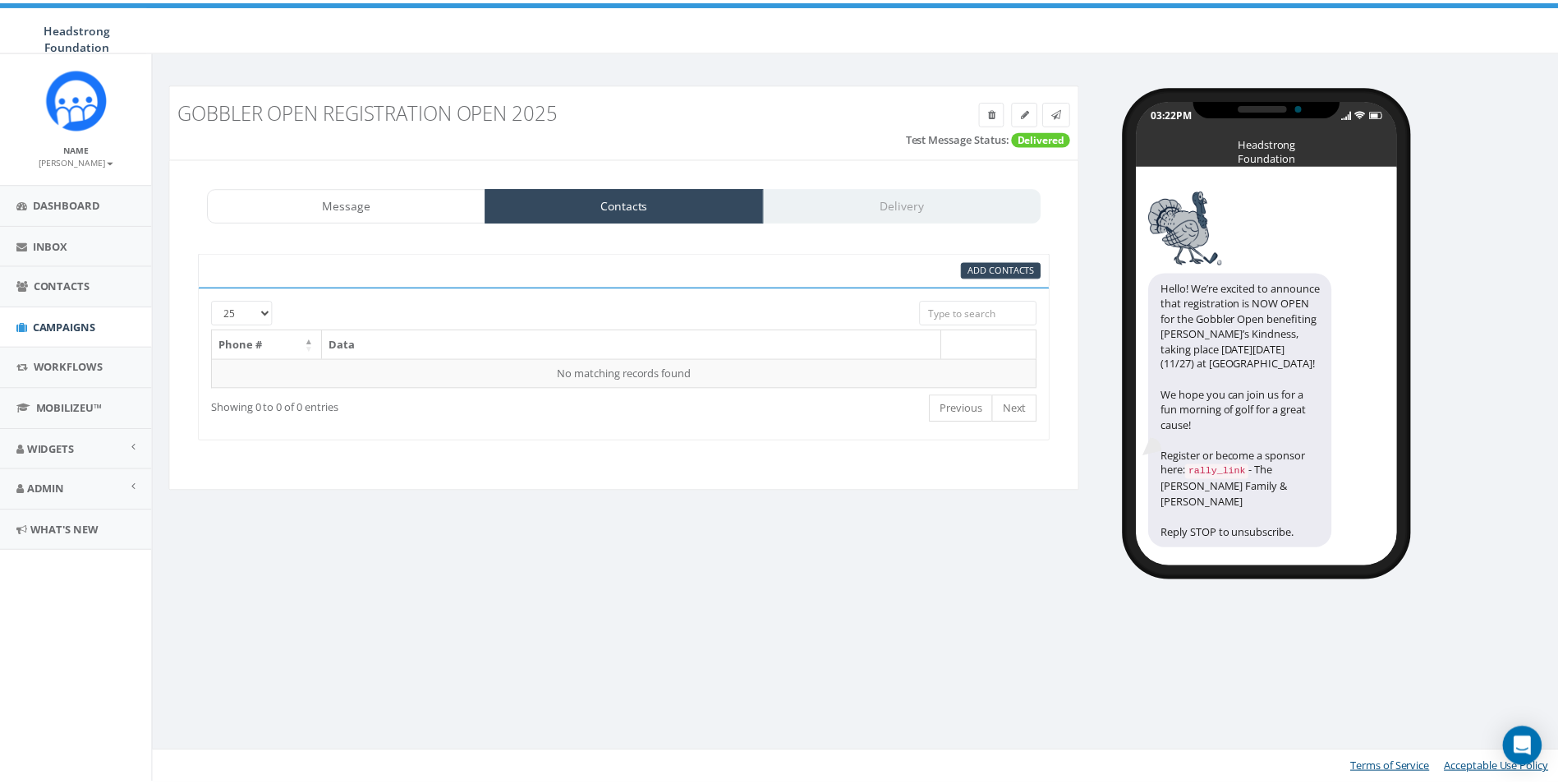
scroll to position [0, 0]
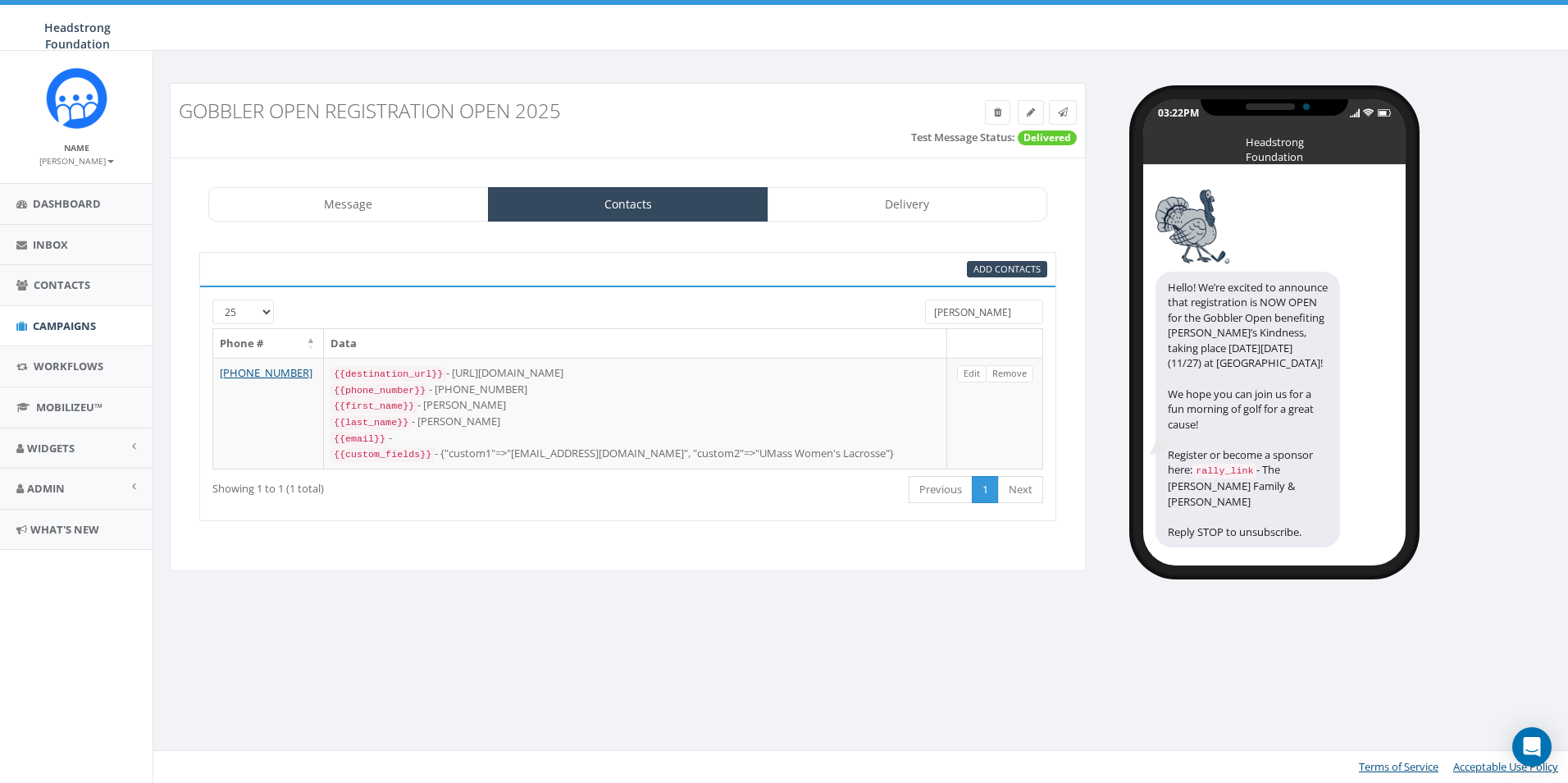
drag, startPoint x: 983, startPoint y: 319, endPoint x: 911, endPoint y: 299, distance: 74.7
click at [912, 315] on div "25 50 100 olivia" at bounding box center [627, 313] width 855 height 28
type input "chelsea"
click at [831, 282] on div "Add Contacts" at bounding box center [627, 268] width 857 height 34
drag, startPoint x: 1016, startPoint y: 317, endPoint x: 796, endPoint y: 312, distance: 220.1
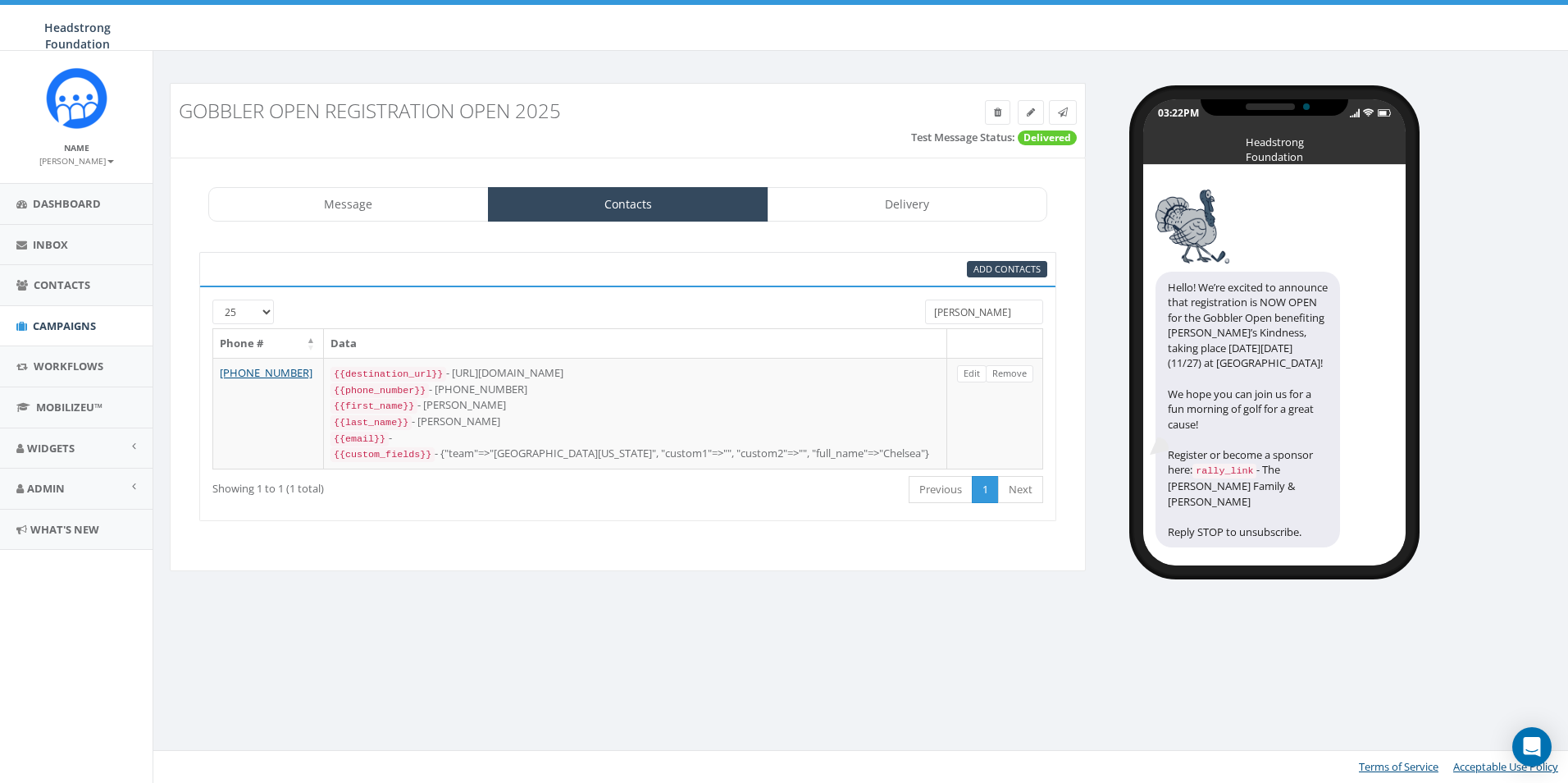
click at [796, 312] on div "25 50 100 chelsea" at bounding box center [627, 313] width 855 height 28
click at [800, 305] on div at bounding box center [592, 307] width 641 height 16
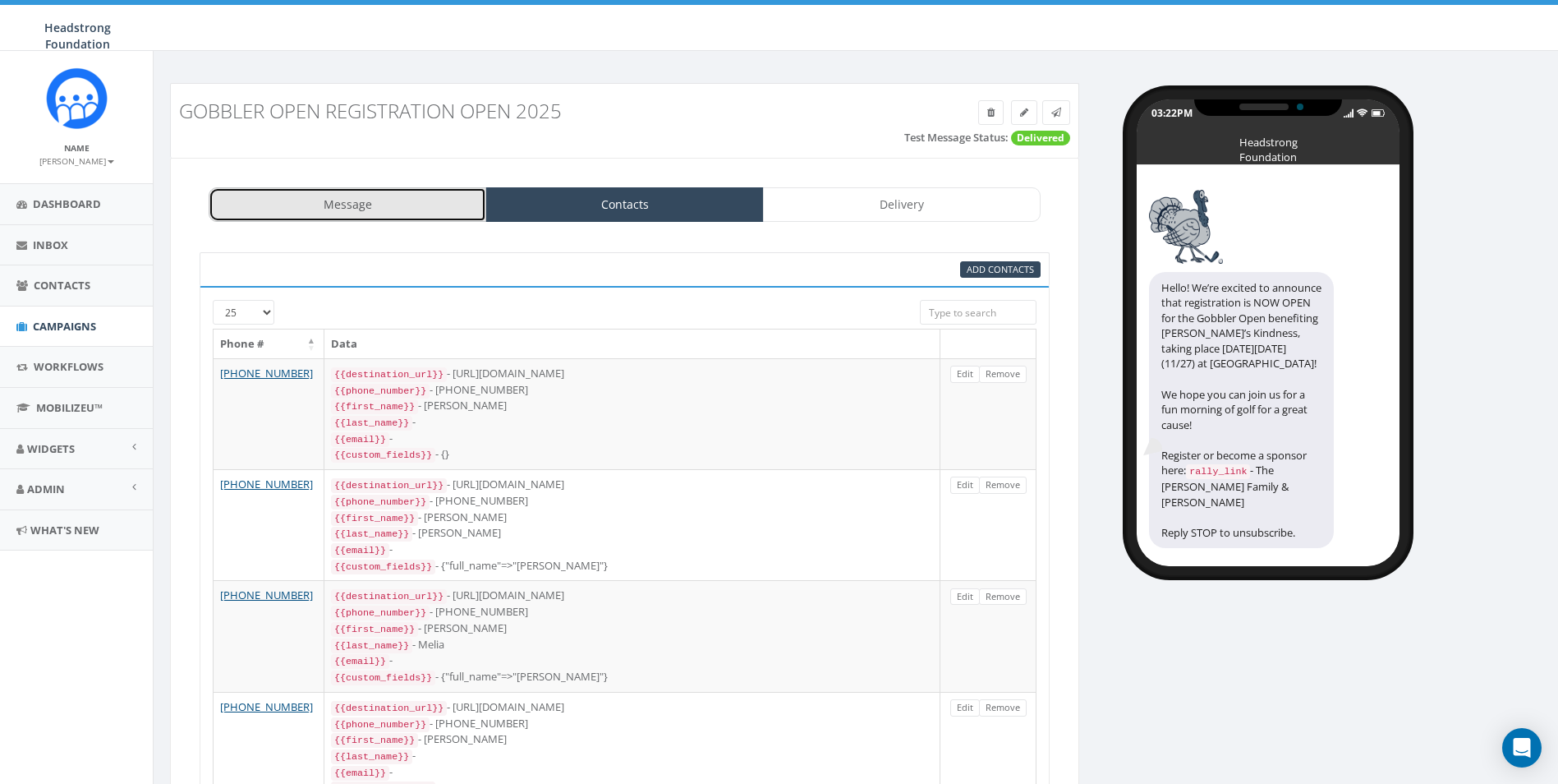
click at [382, 198] on link "Message" at bounding box center [347, 204] width 278 height 34
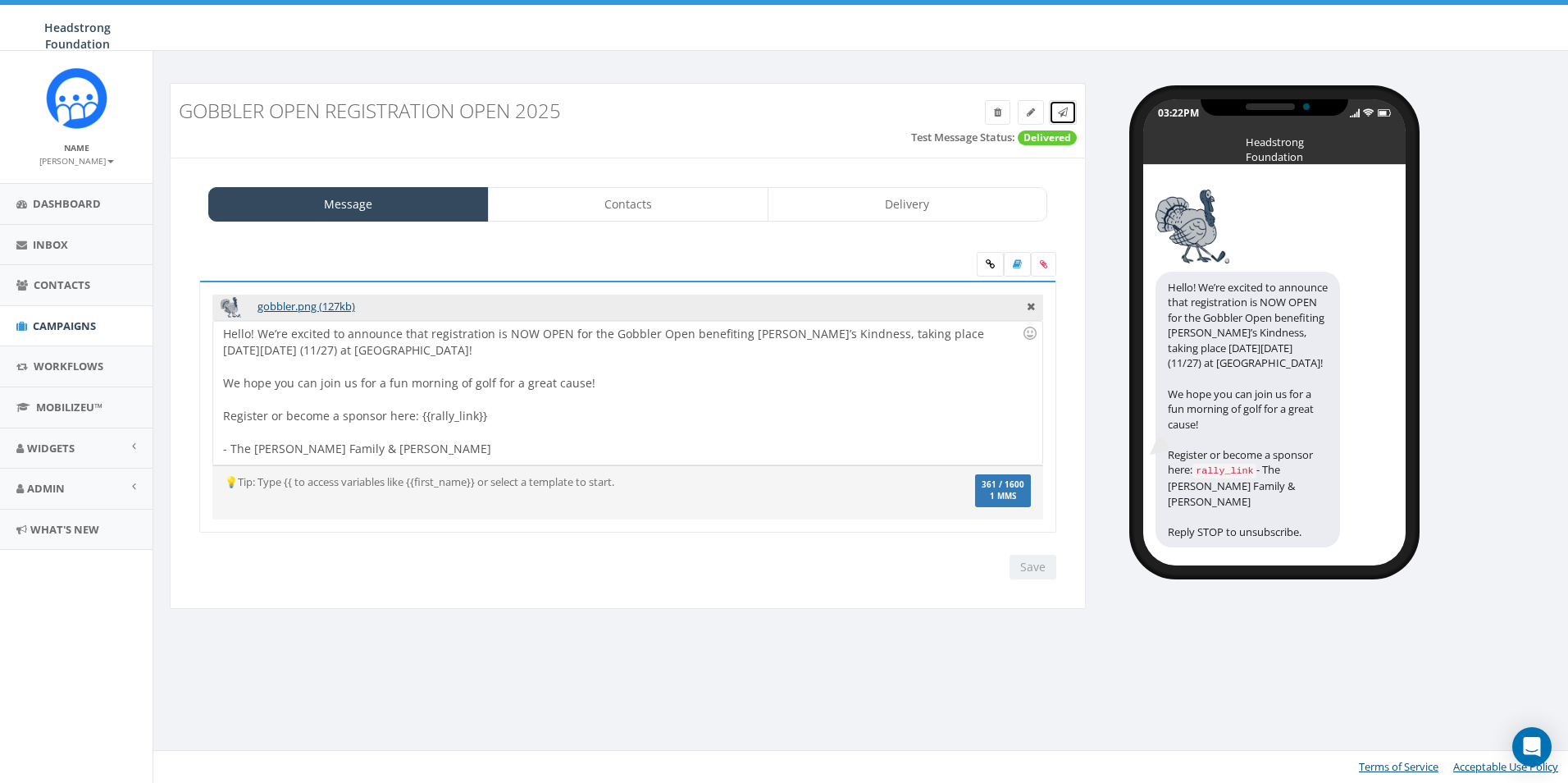
click at [1060, 117] on span at bounding box center [1063, 112] width 10 height 14
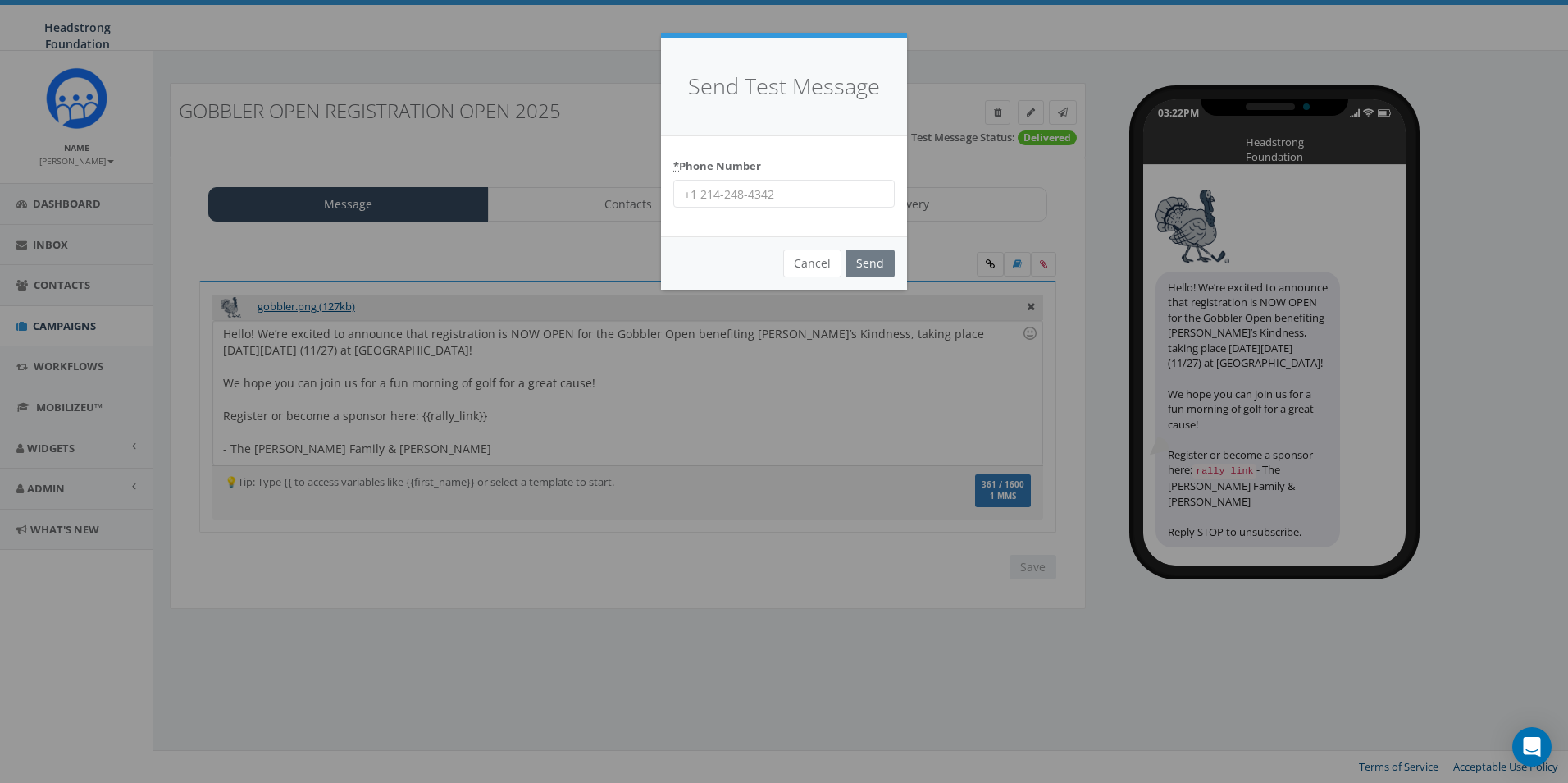
click at [787, 205] on input "* Phone Number" at bounding box center [784, 193] width 222 height 27
type input "6098022576"
click at [902, 254] on div "Cancel Send" at bounding box center [784, 263] width 246 height 53
click at [874, 256] on input "Send" at bounding box center [869, 262] width 49 height 27
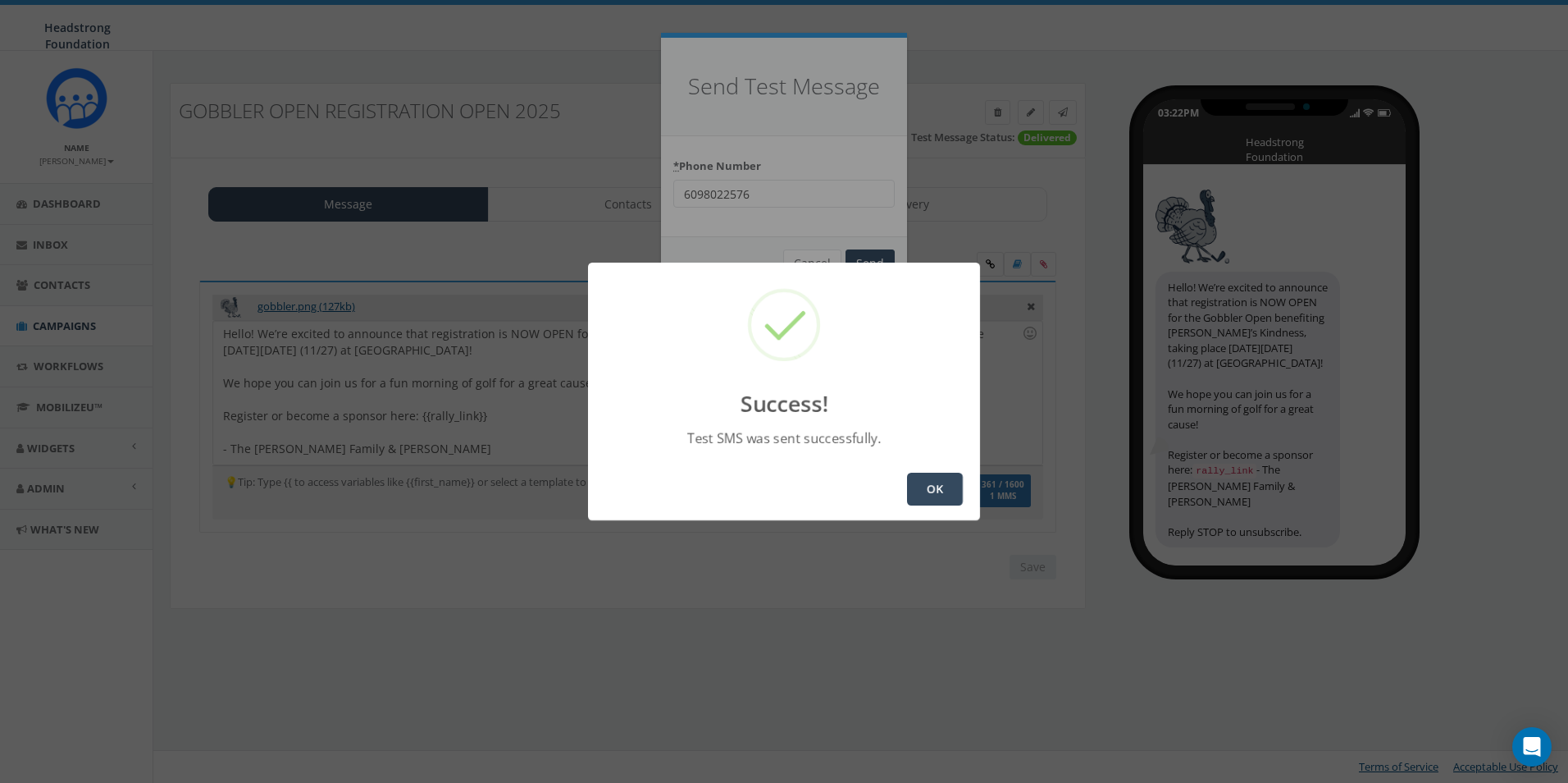
click at [943, 482] on button "OK" at bounding box center [934, 488] width 56 height 32
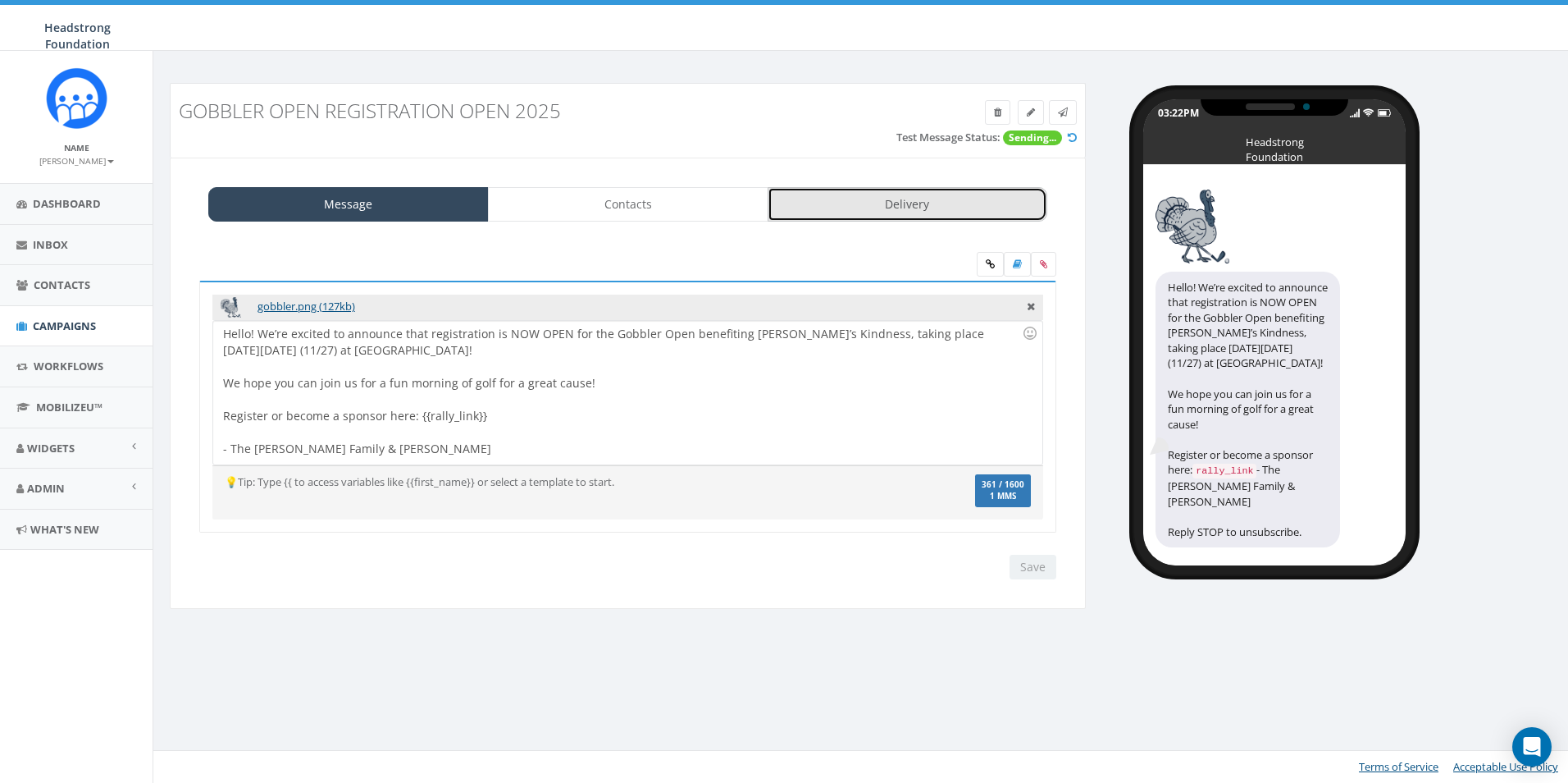
click at [819, 193] on link "Delivery" at bounding box center [908, 204] width 281 height 34
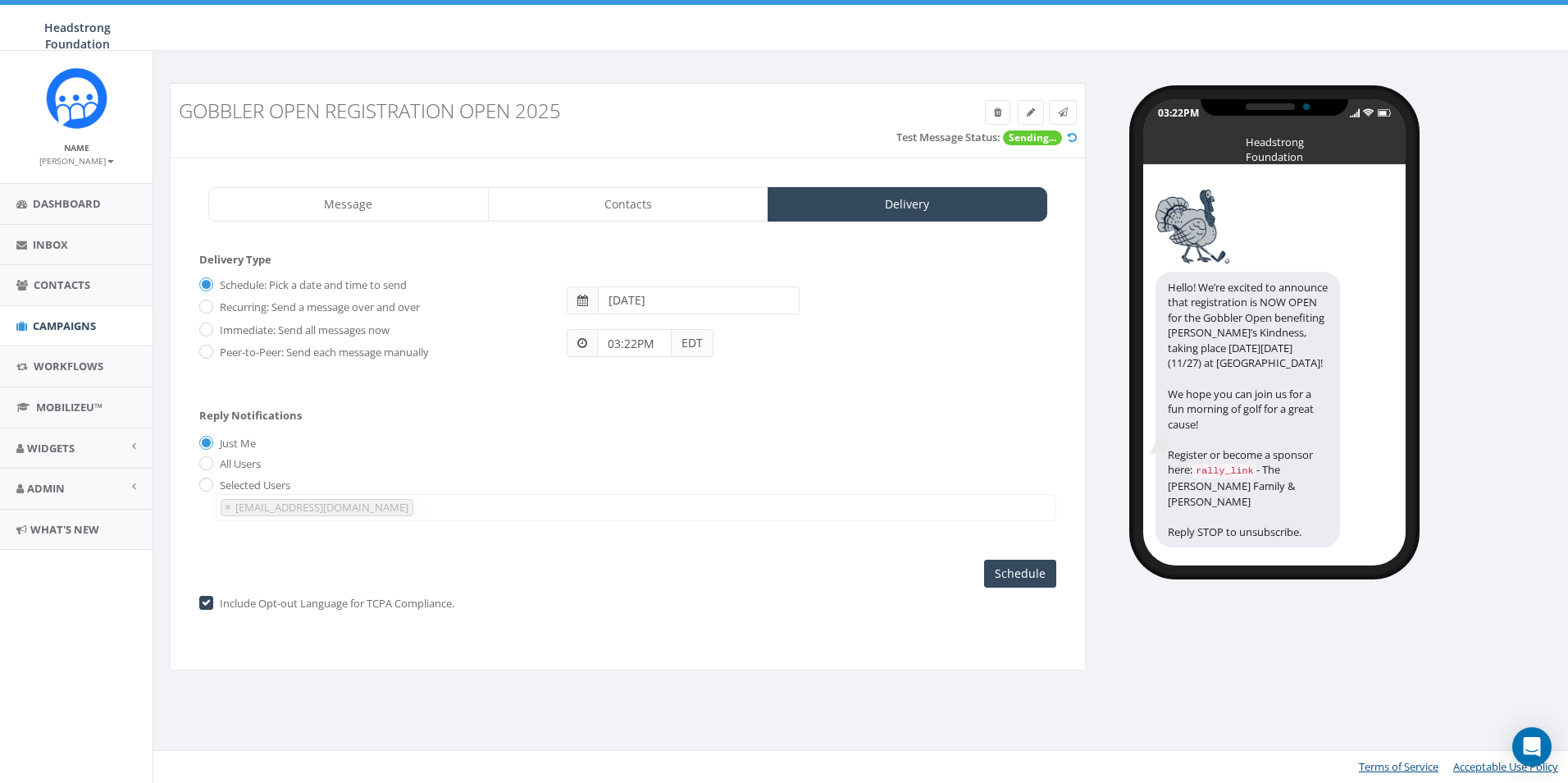
click at [611, 300] on input "[DATE]" at bounding box center [699, 300] width 202 height 27
click at [715, 408] on td "9" at bounding box center [714, 406] width 25 height 25
type input "2025-10-09"
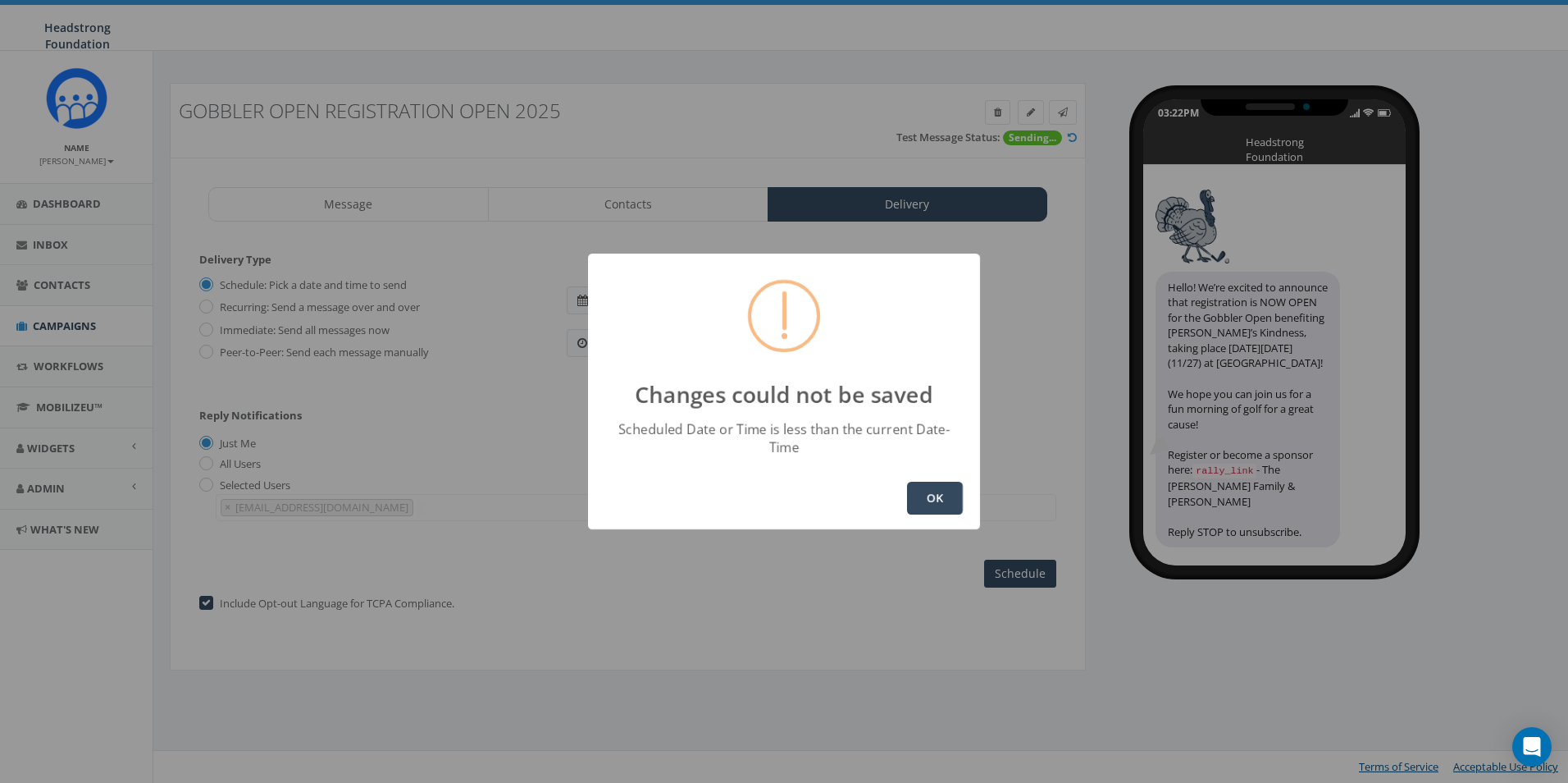
click at [920, 486] on button "OK" at bounding box center [934, 497] width 56 height 32
click at [936, 494] on button "OK" at bounding box center [934, 497] width 56 height 32
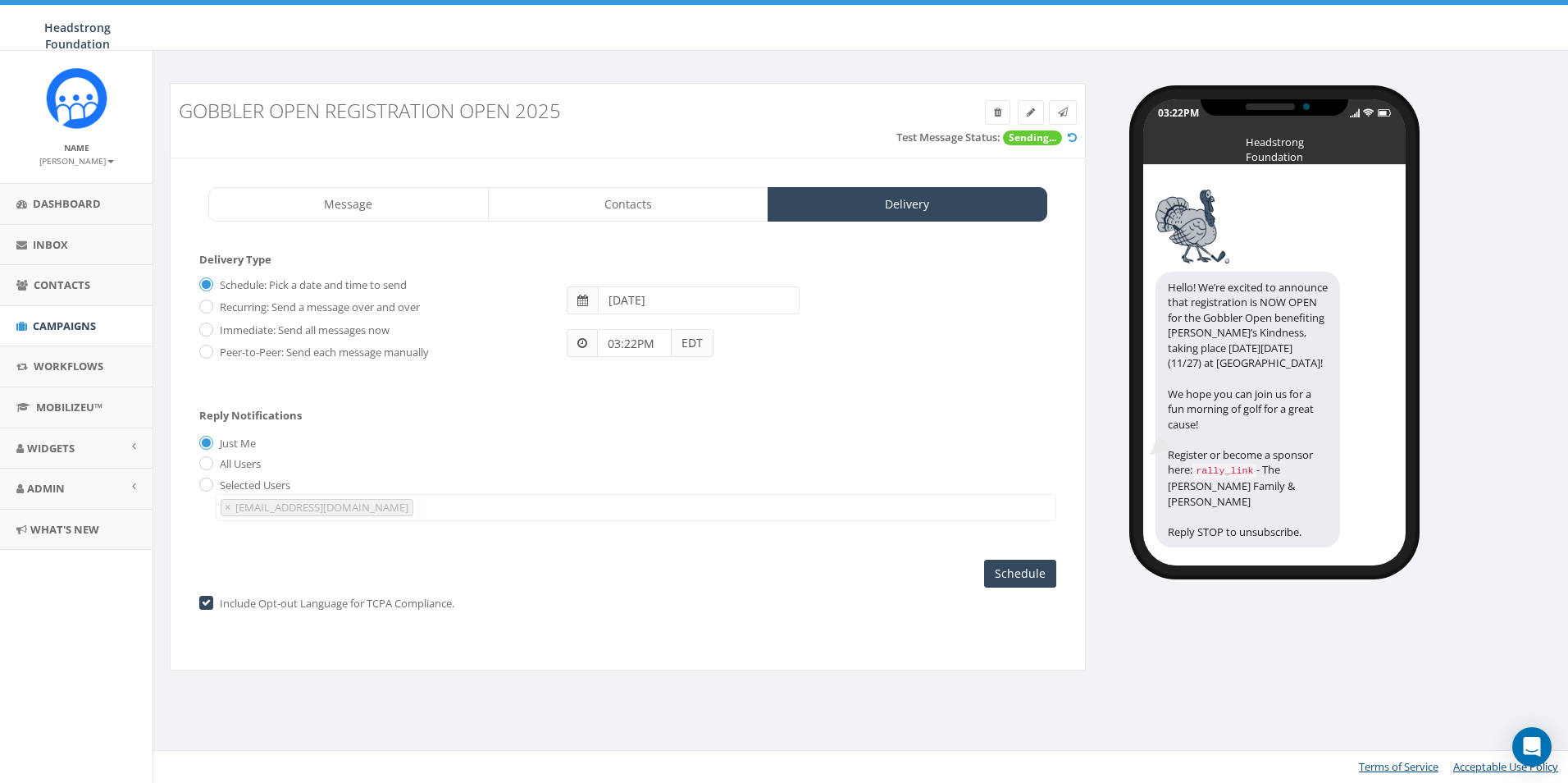
click at [644, 349] on input "03:22PM" at bounding box center [635, 342] width 75 height 27
click at [756, 297] on button "PM" at bounding box center [759, 297] width 25 height 25
click at [663, 261] on div "1 2 3 4 5 6 7 8 9 10 11 12 00 05 10 15 20 25 30 35 40 45 50 55" at bounding box center [690, 201] width 164 height 164
click at [685, 142] on div "1 2 3 4 5 6 7 8 9 10 11 12 00 05 10 15 20 25 30 35 40 45 50 55" at bounding box center [690, 201] width 164 height 164
type input "07:00PM"
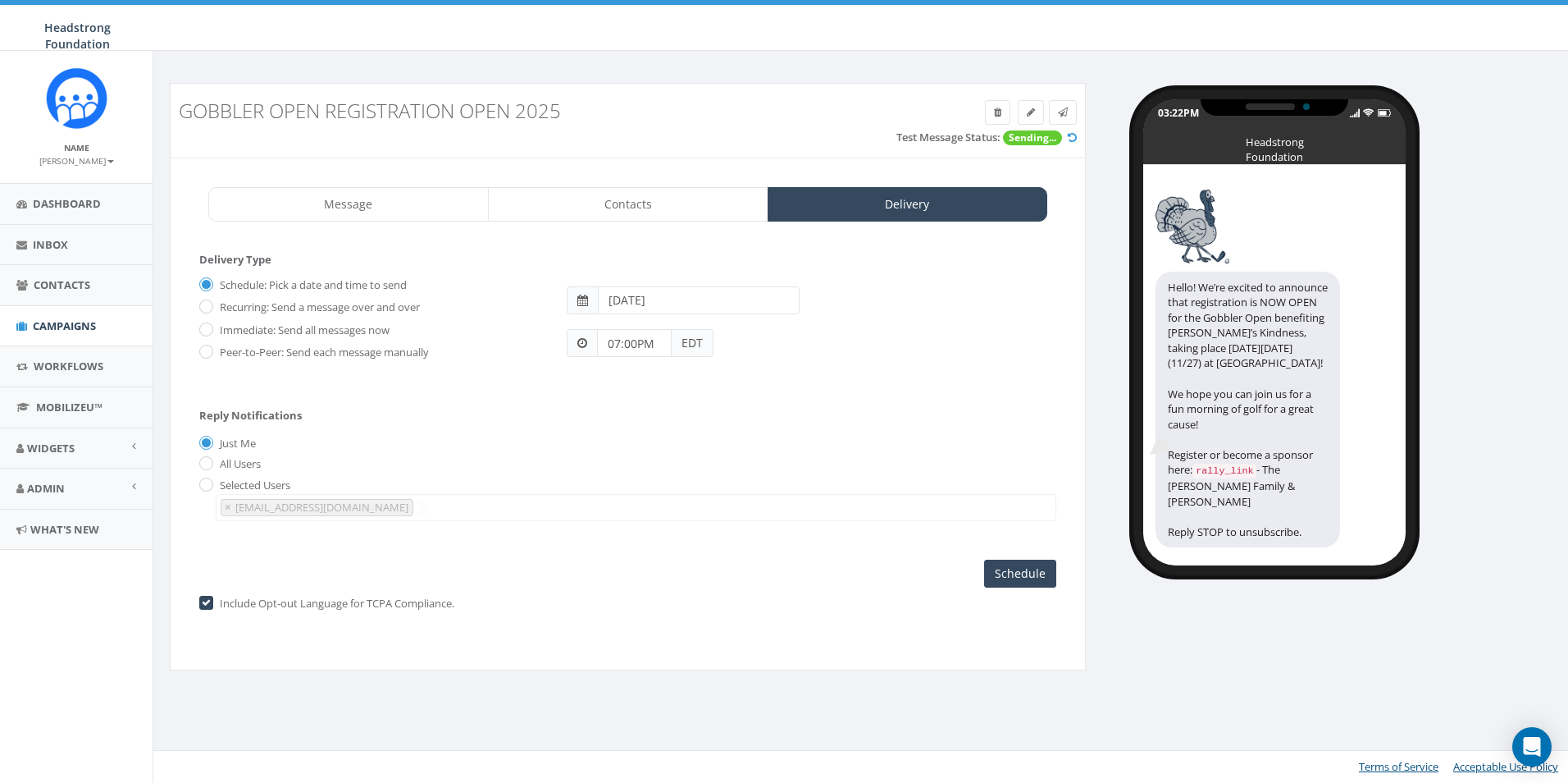
click at [709, 303] on input "2025-10-09" at bounding box center [699, 300] width 202 height 27
drag, startPoint x: 928, startPoint y: 342, endPoint x: 933, endPoint y: 361, distance: 19.6
click at [928, 342] on div "07:00PM EDT" at bounding box center [812, 336] width 515 height 43
click at [1023, 570] on input "Schedule" at bounding box center [1020, 573] width 72 height 27
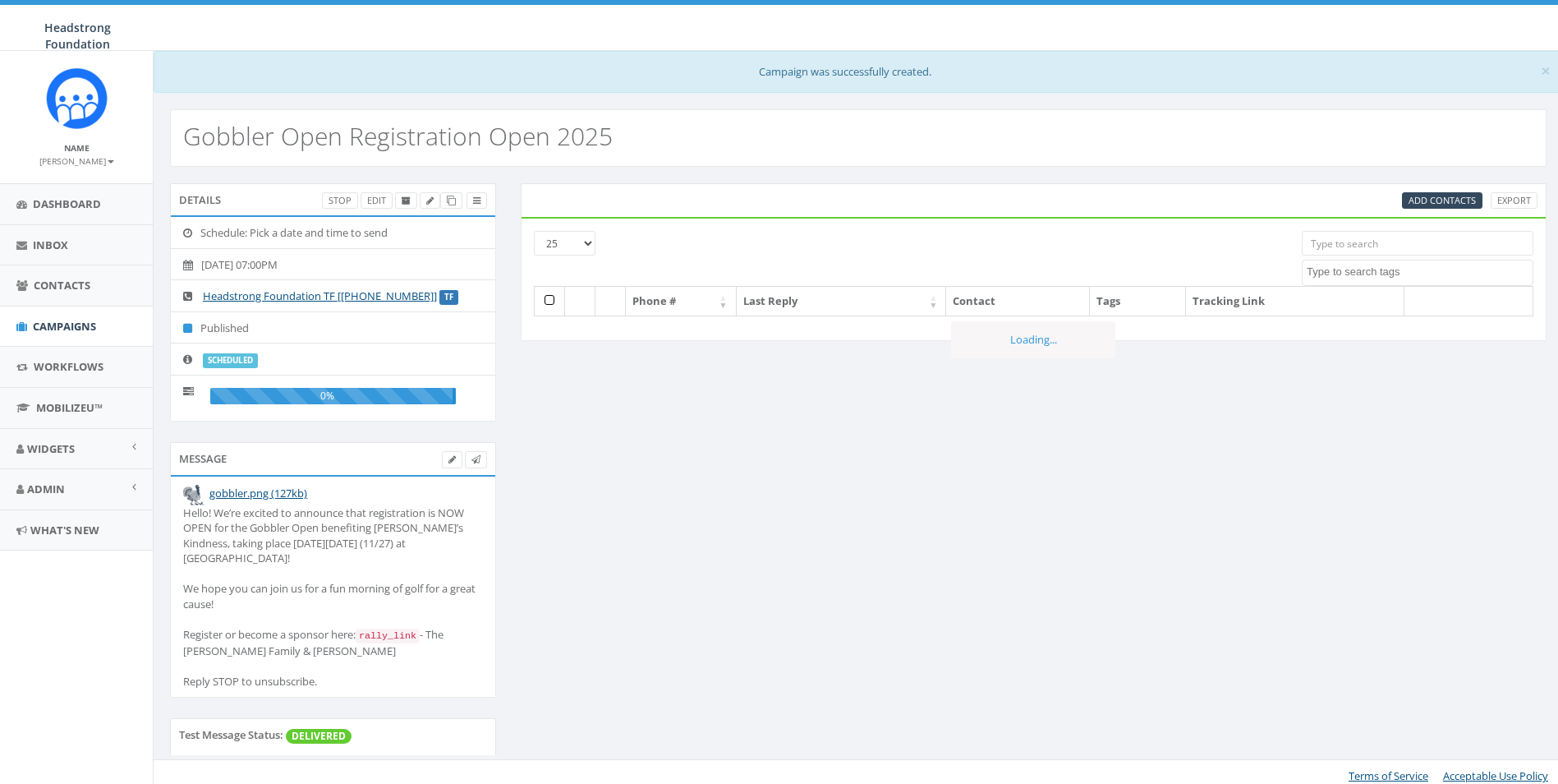
select select
